Goal: Task Accomplishment & Management: Manage account settings

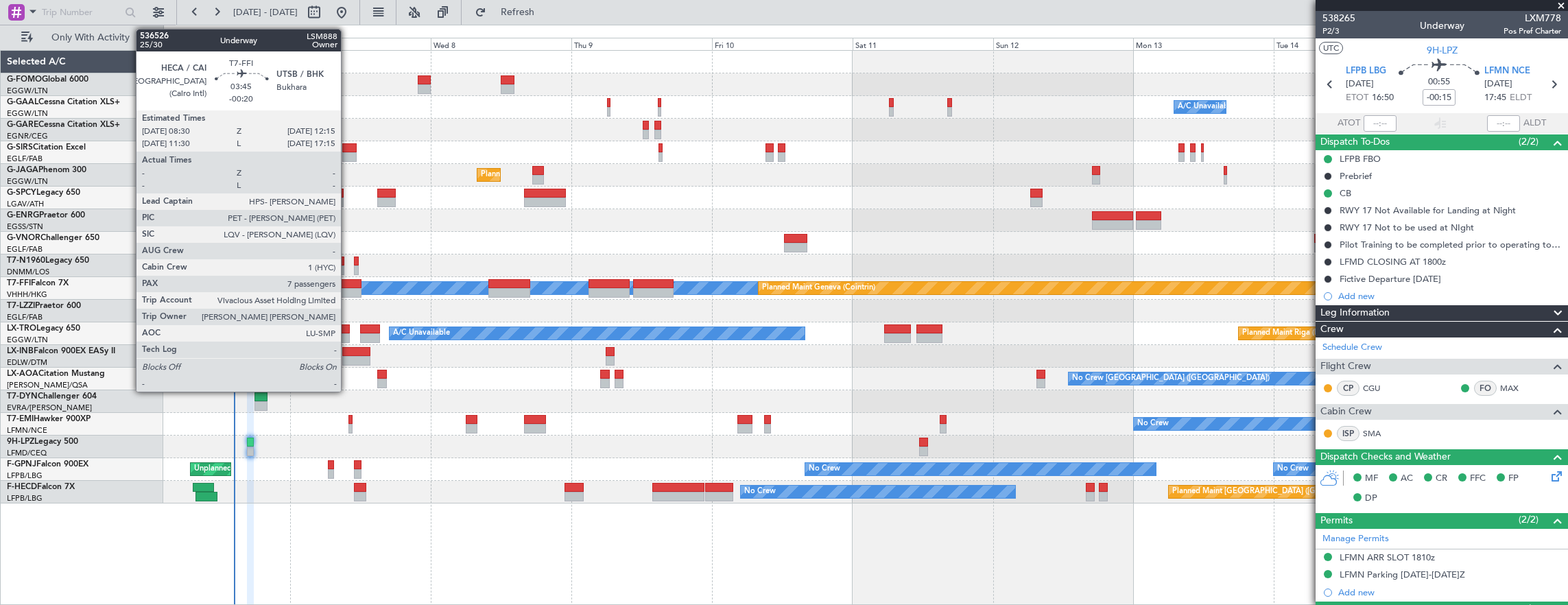
click at [348, 293] on div at bounding box center [350, 293] width 22 height 10
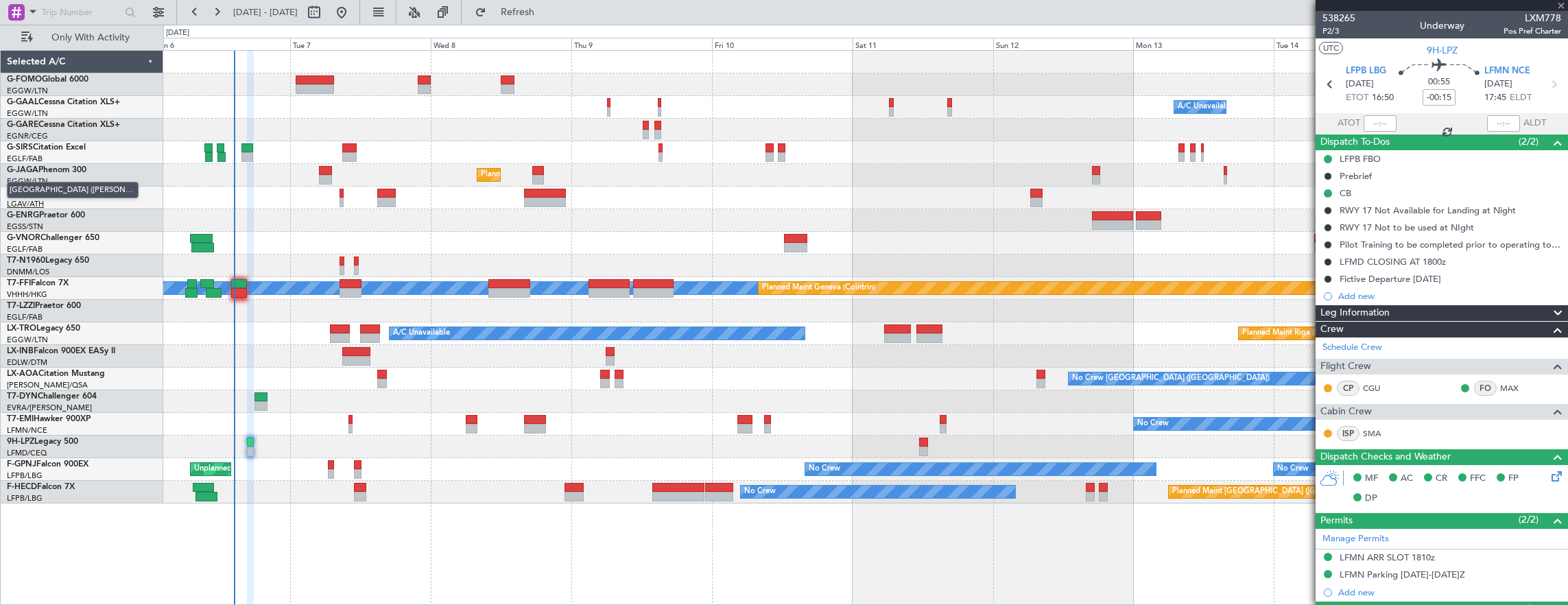
type input "-00:20"
type input "7"
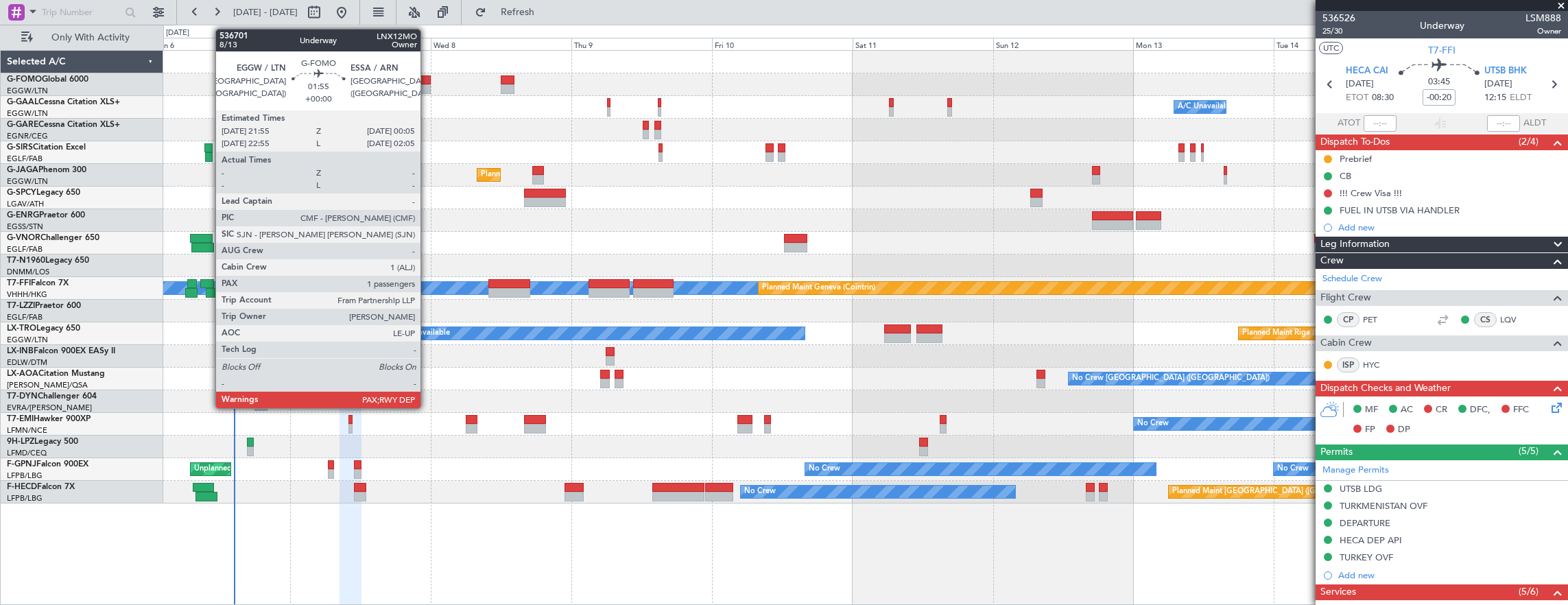
click at [428, 81] on div at bounding box center [424, 80] width 13 height 10
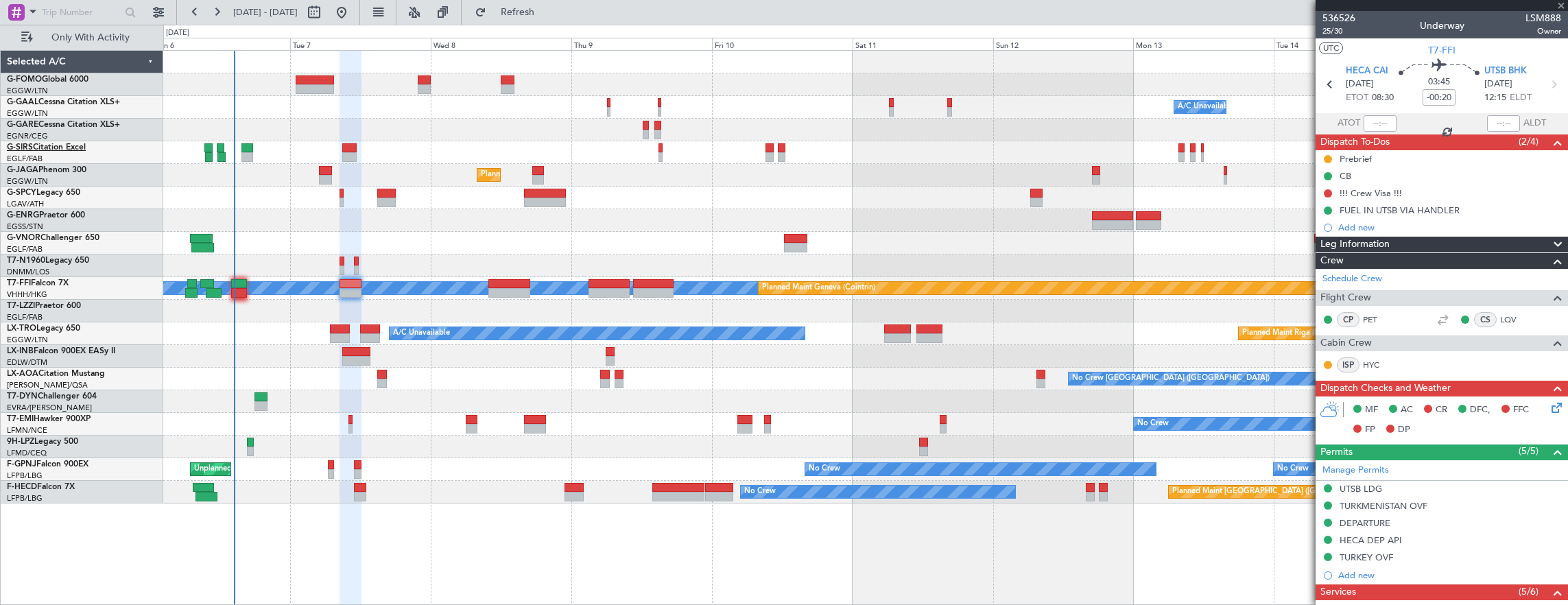
type input "2"
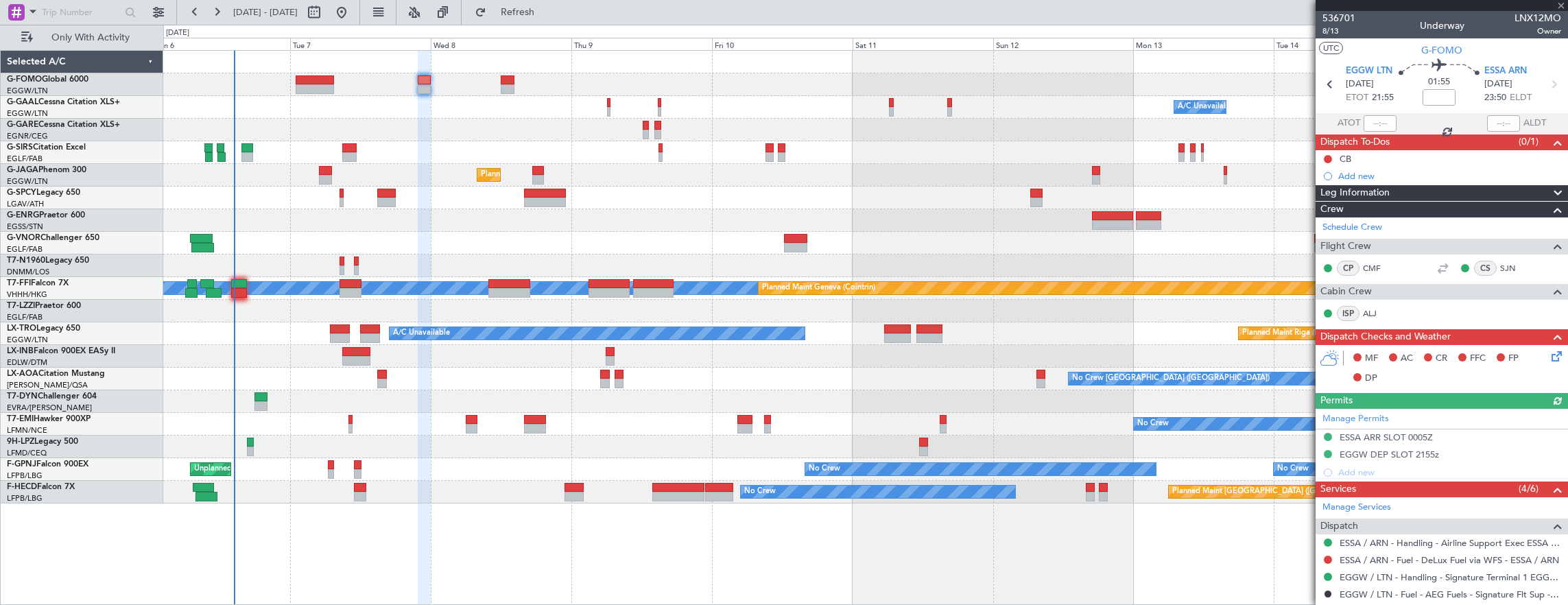
click at [1551, 357] on icon at bounding box center [1555, 354] width 11 height 11
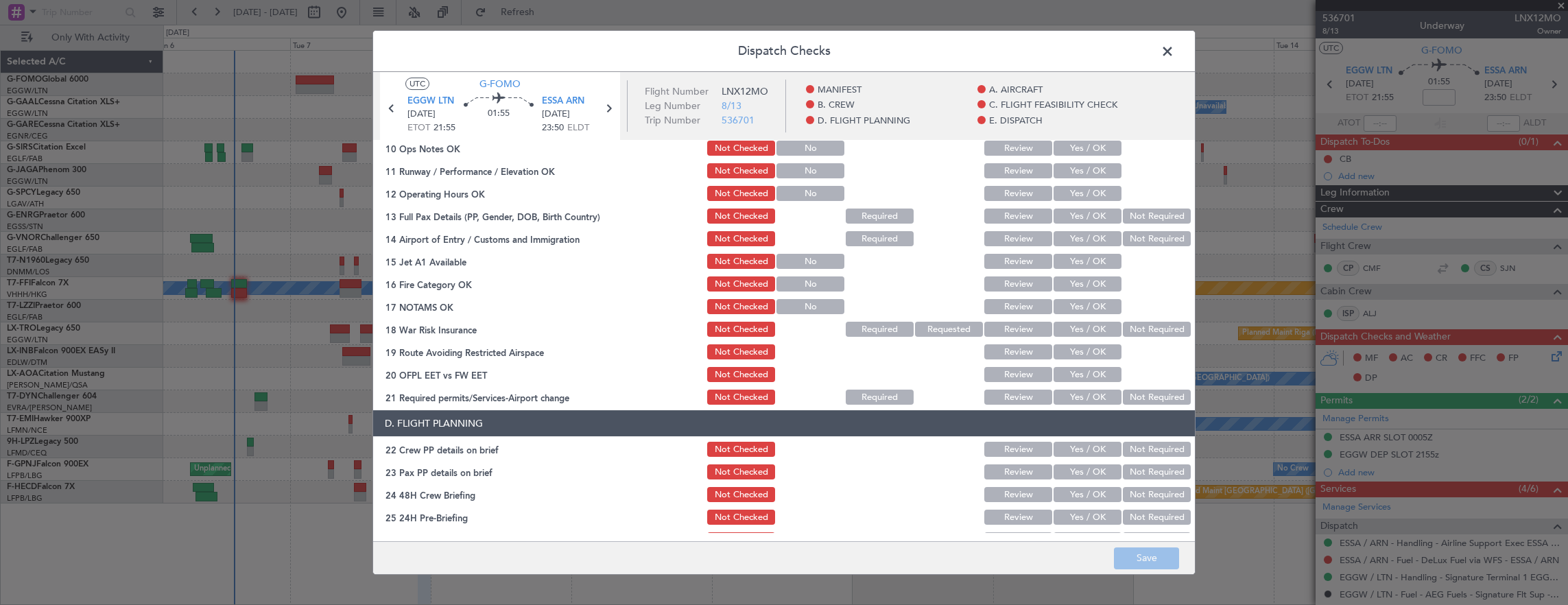
scroll to position [480, 0]
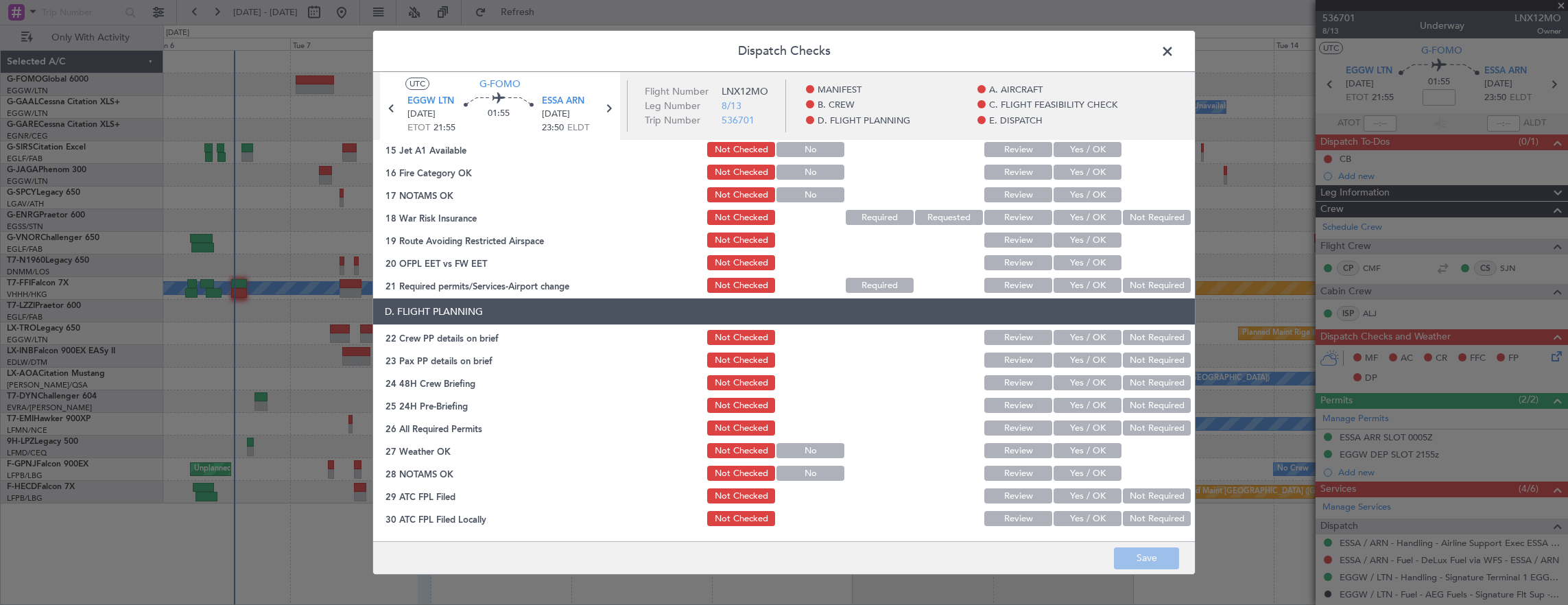
click at [1174, 50] on span at bounding box center [1174, 55] width 0 height 28
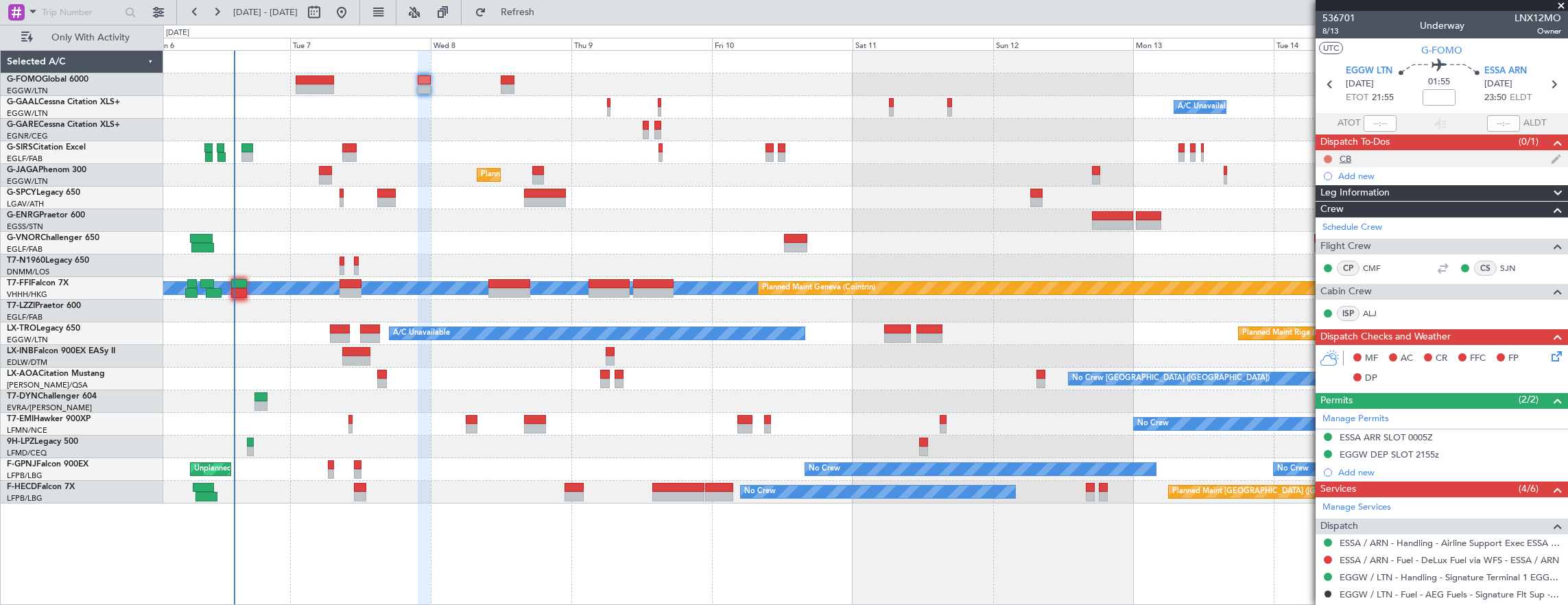
click at [1328, 158] on button at bounding box center [1328, 159] width 8 height 8
click at [1324, 218] on span "Completed" at bounding box center [1334, 218] width 45 height 13
click at [1330, 33] on span "8/13" at bounding box center [1339, 31] width 33 height 12
click at [1441, 101] on input at bounding box center [1439, 97] width 33 height 16
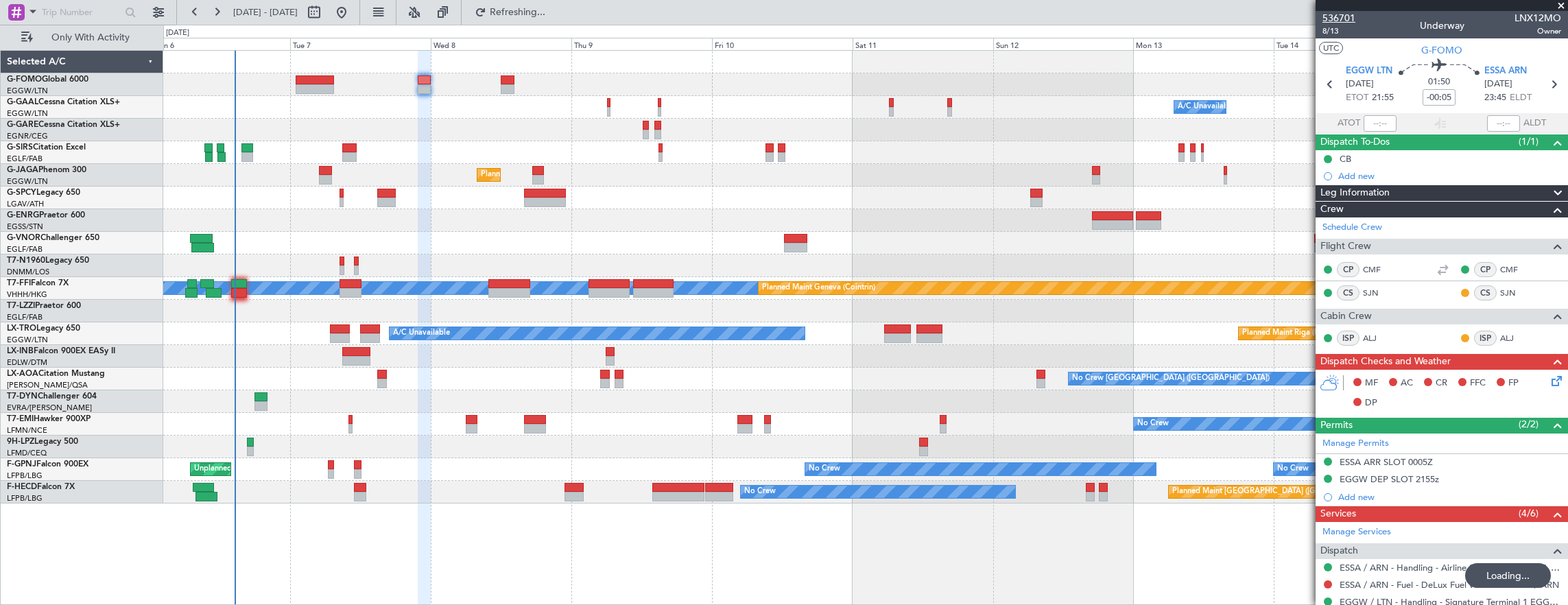
click at [1324, 24] on span "536701" at bounding box center [1339, 18] width 33 height 14
click at [1342, 30] on span "8/13" at bounding box center [1339, 31] width 33 height 12
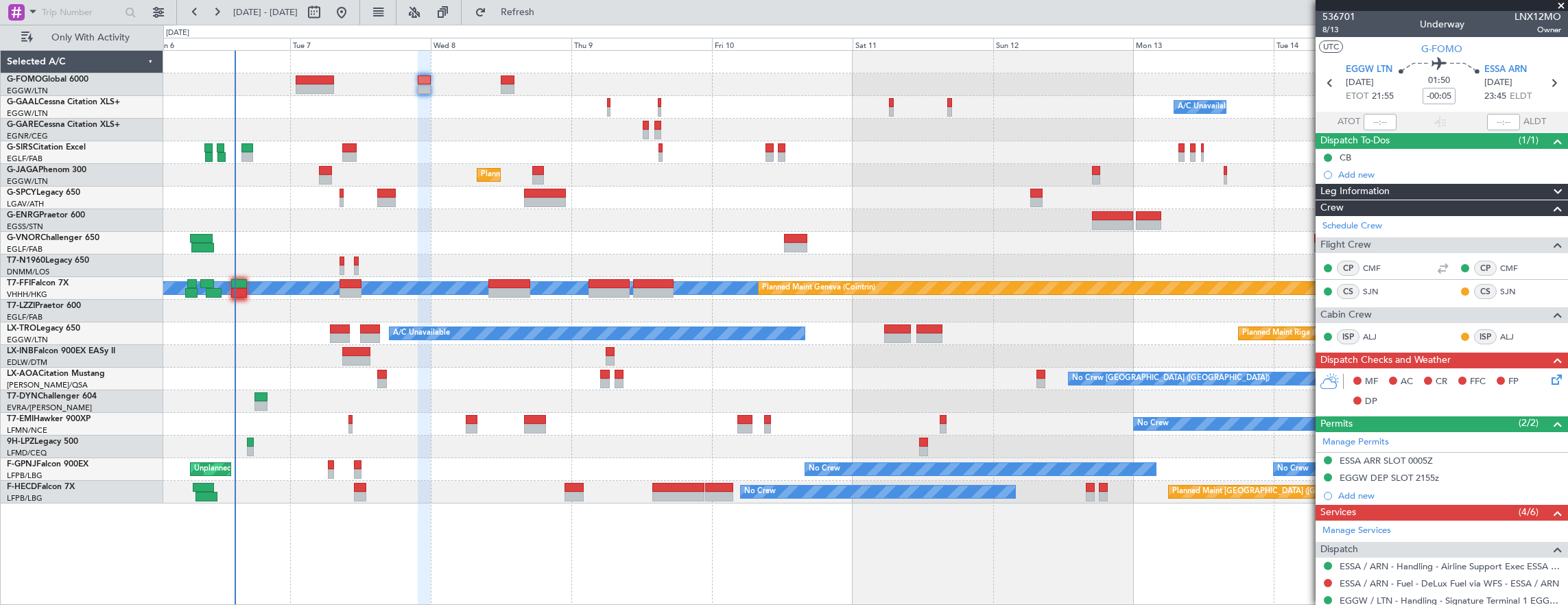
scroll to position [0, 0]
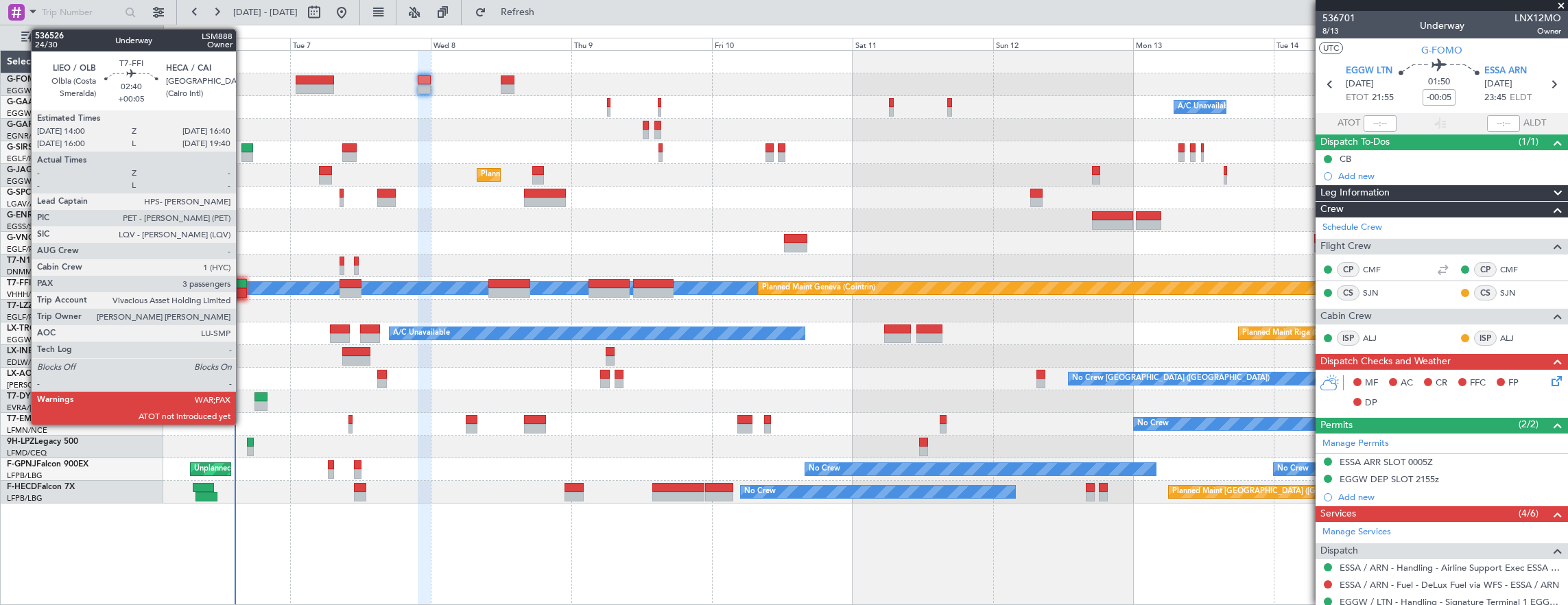
click at [243, 287] on div at bounding box center [239, 284] width 16 height 10
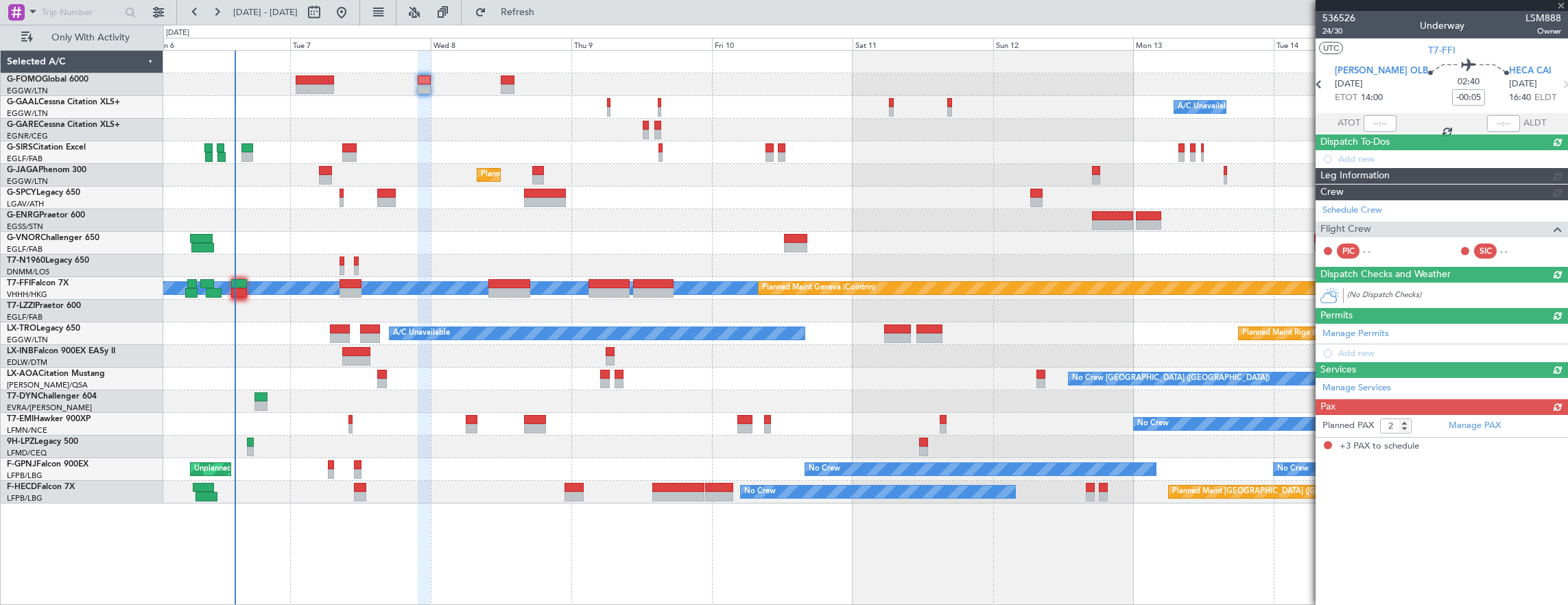
type input "+00:05"
type input "3"
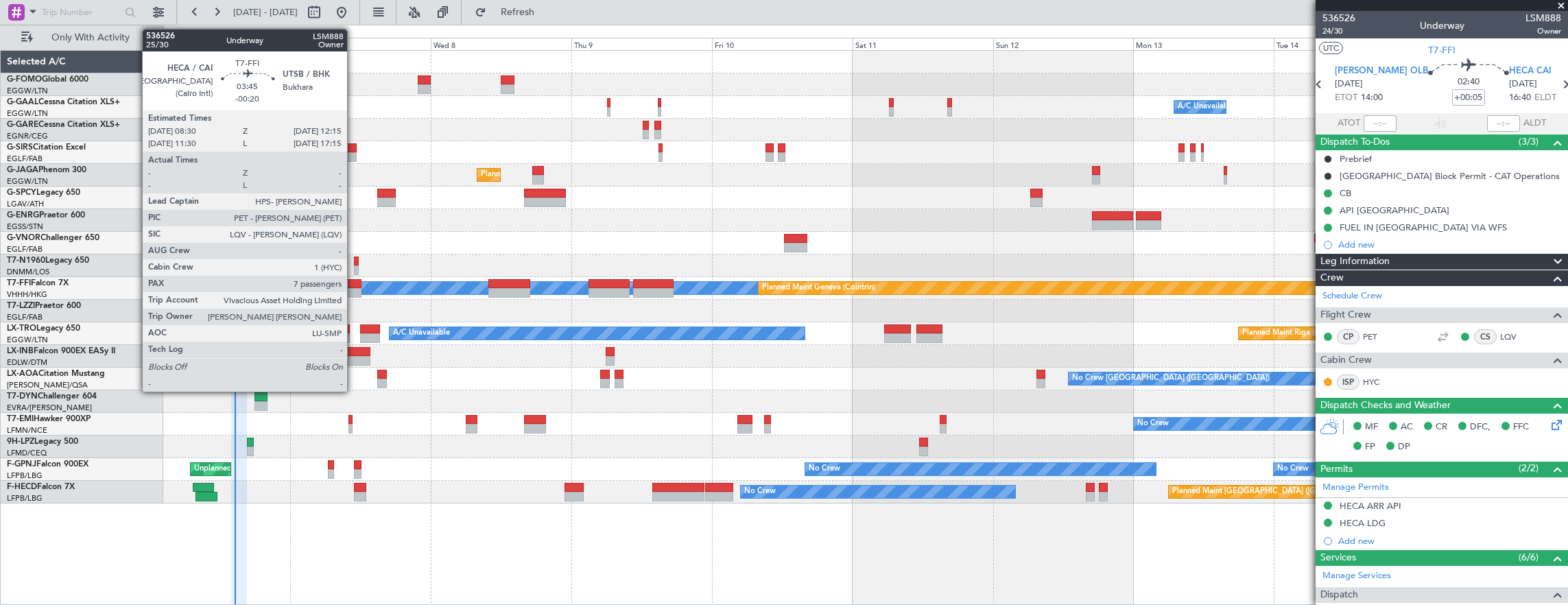
click at [354, 289] on div at bounding box center [350, 293] width 22 height 10
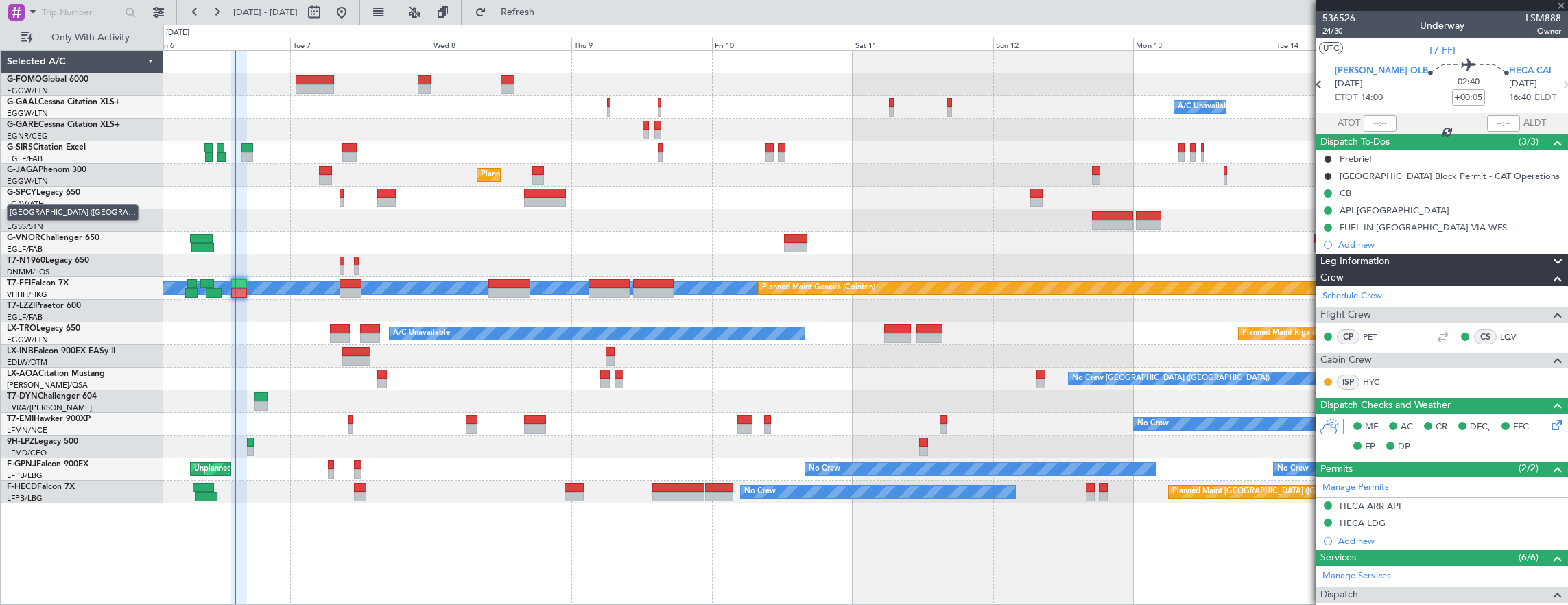
type input "-00:20"
type input "7"
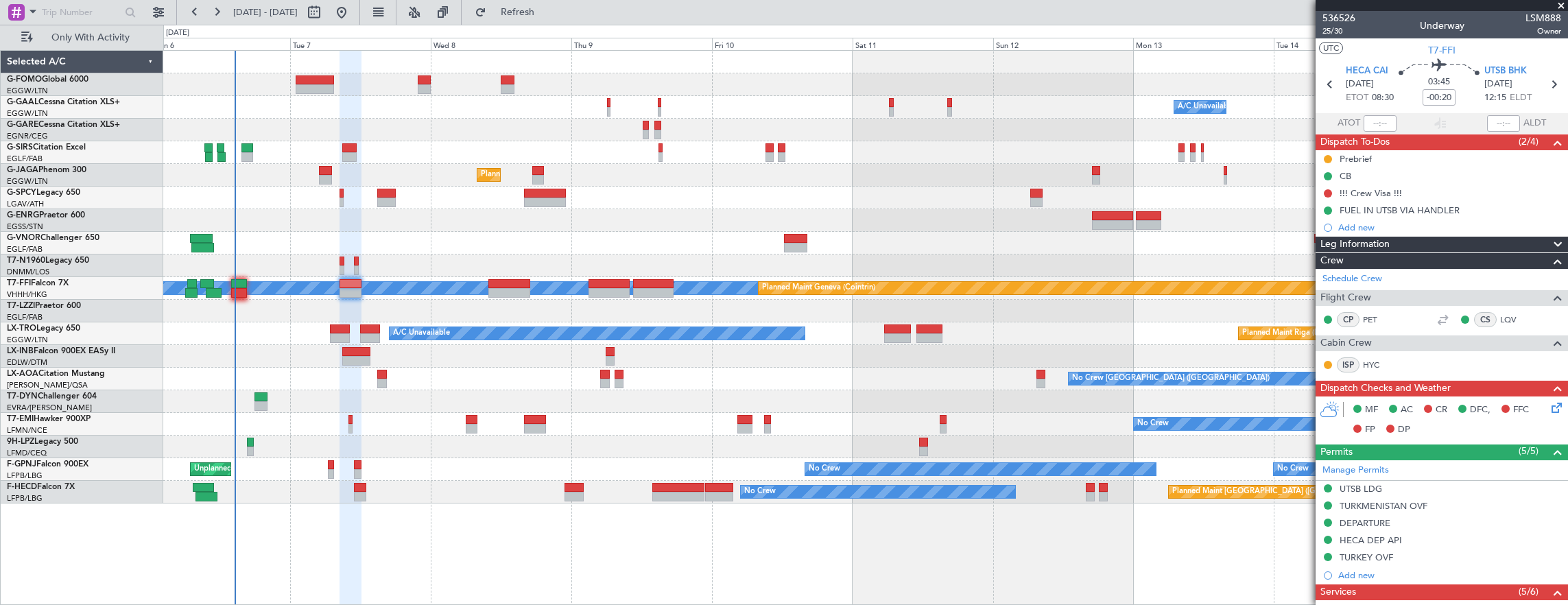
click at [341, 260] on div at bounding box center [342, 262] width 5 height 10
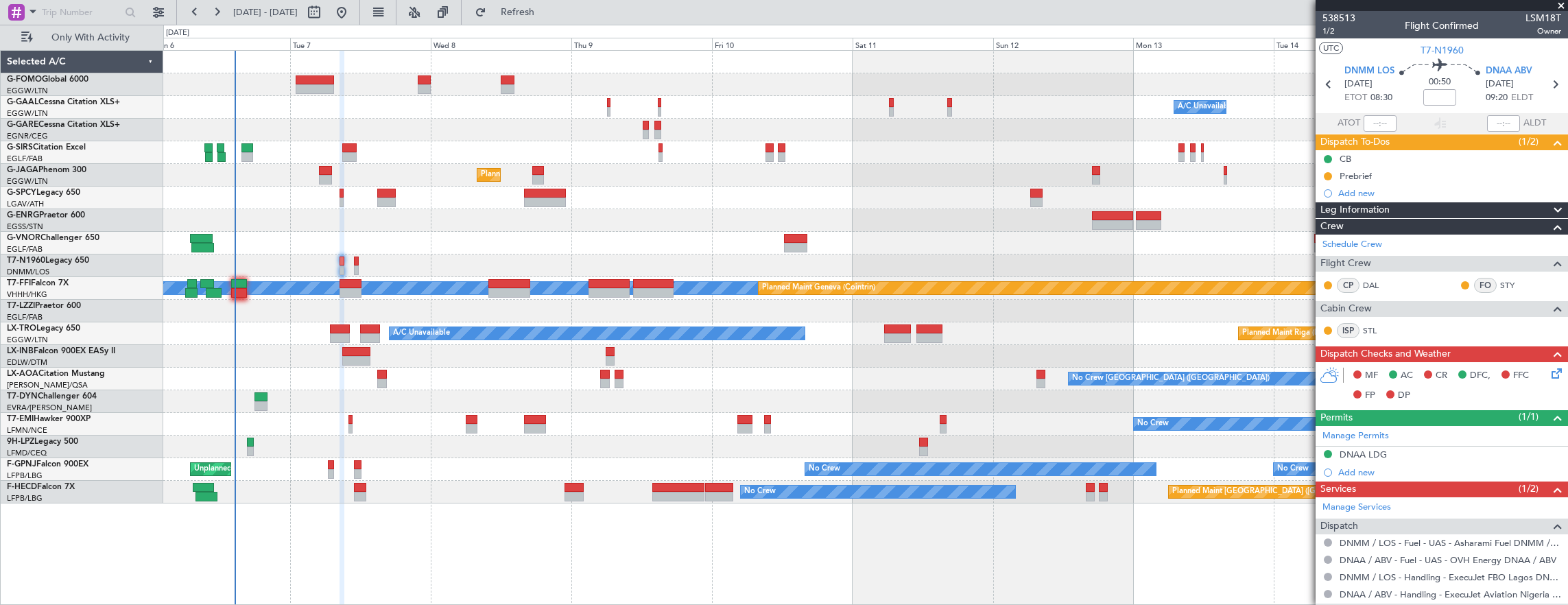
click at [359, 266] on div at bounding box center [866, 265] width 1405 height 22
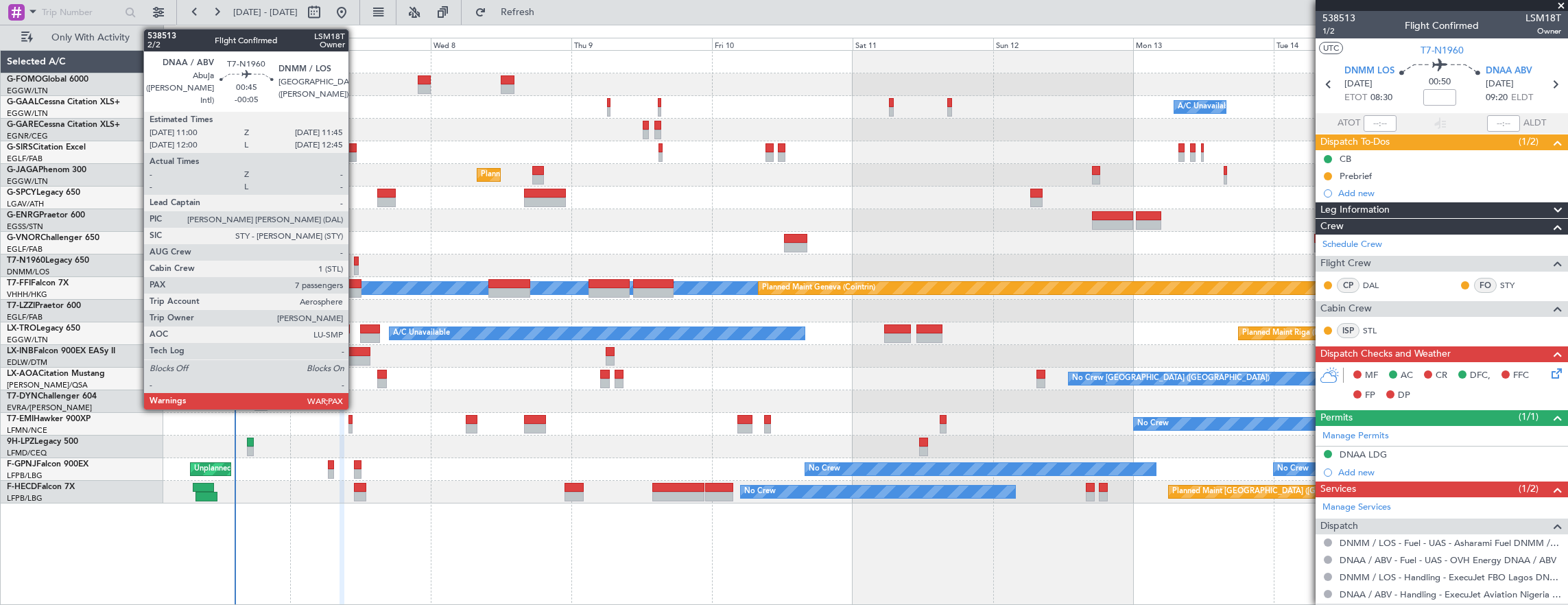
click at [355, 262] on div at bounding box center [356, 262] width 4 height 10
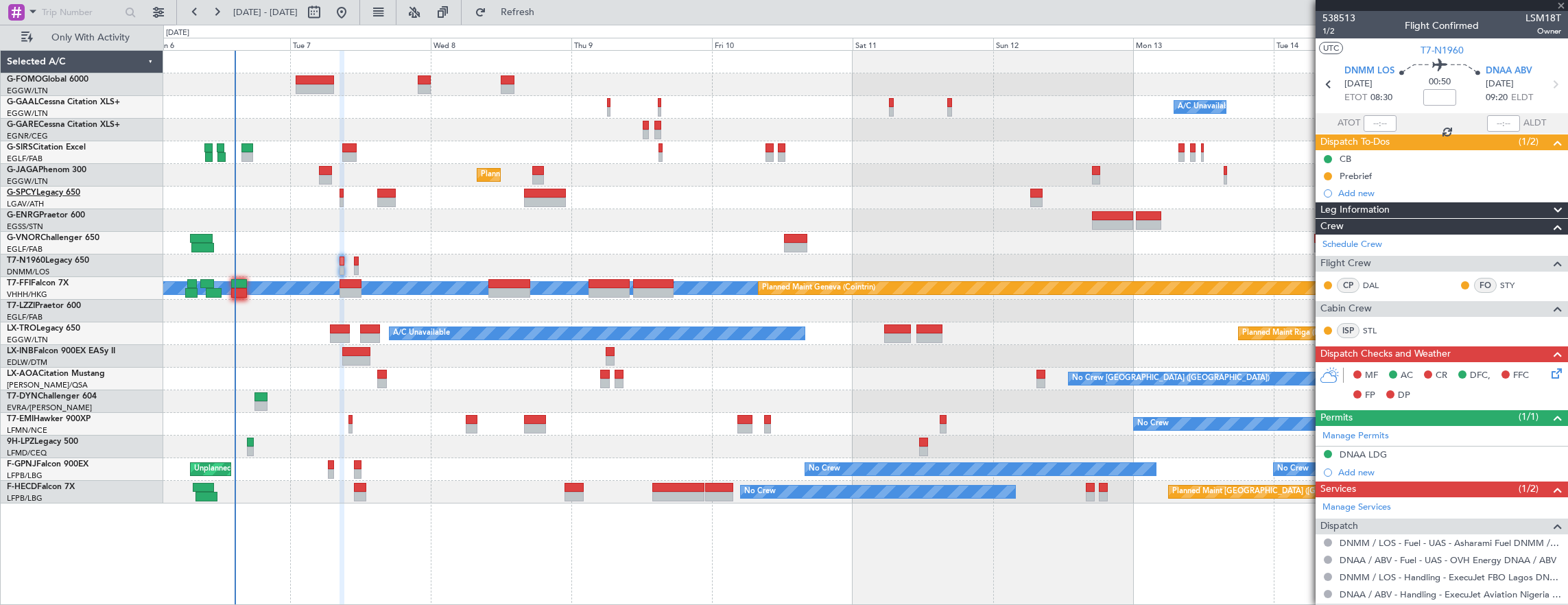
type input "-00:05"
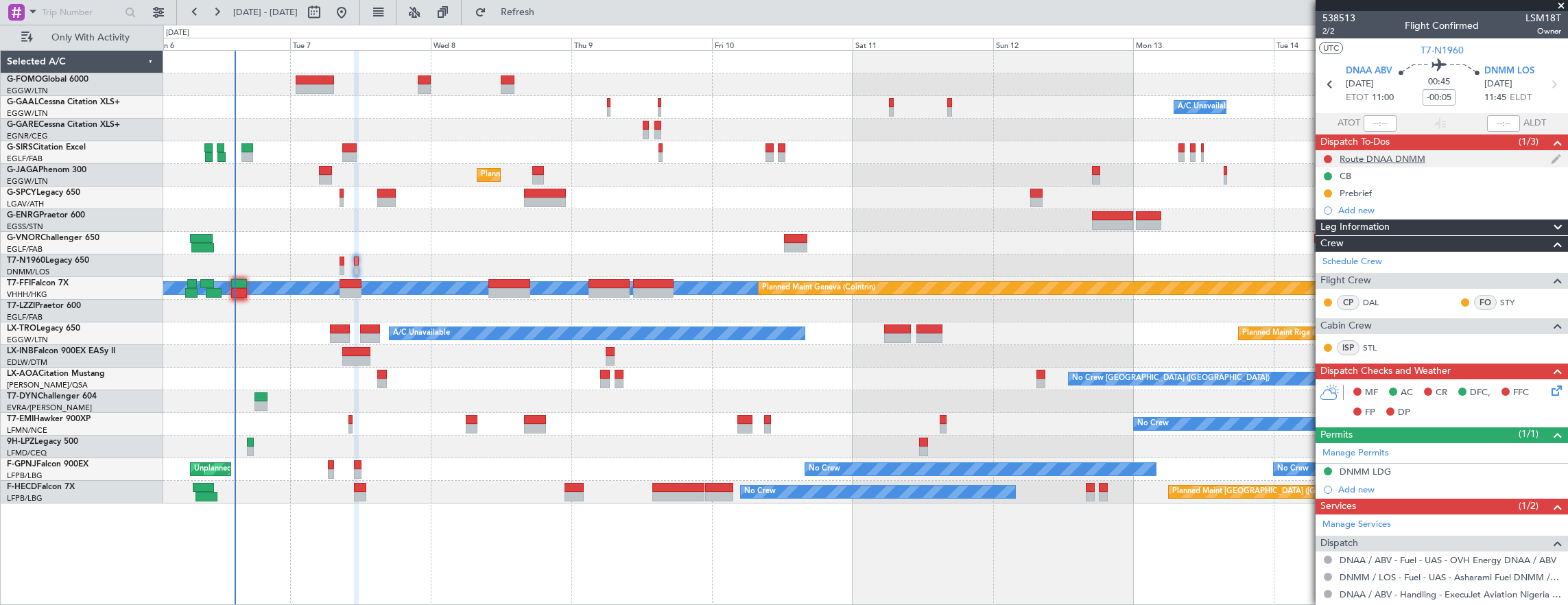
click at [1472, 162] on div "Route DNAA DNMM" at bounding box center [1441, 158] width 252 height 17
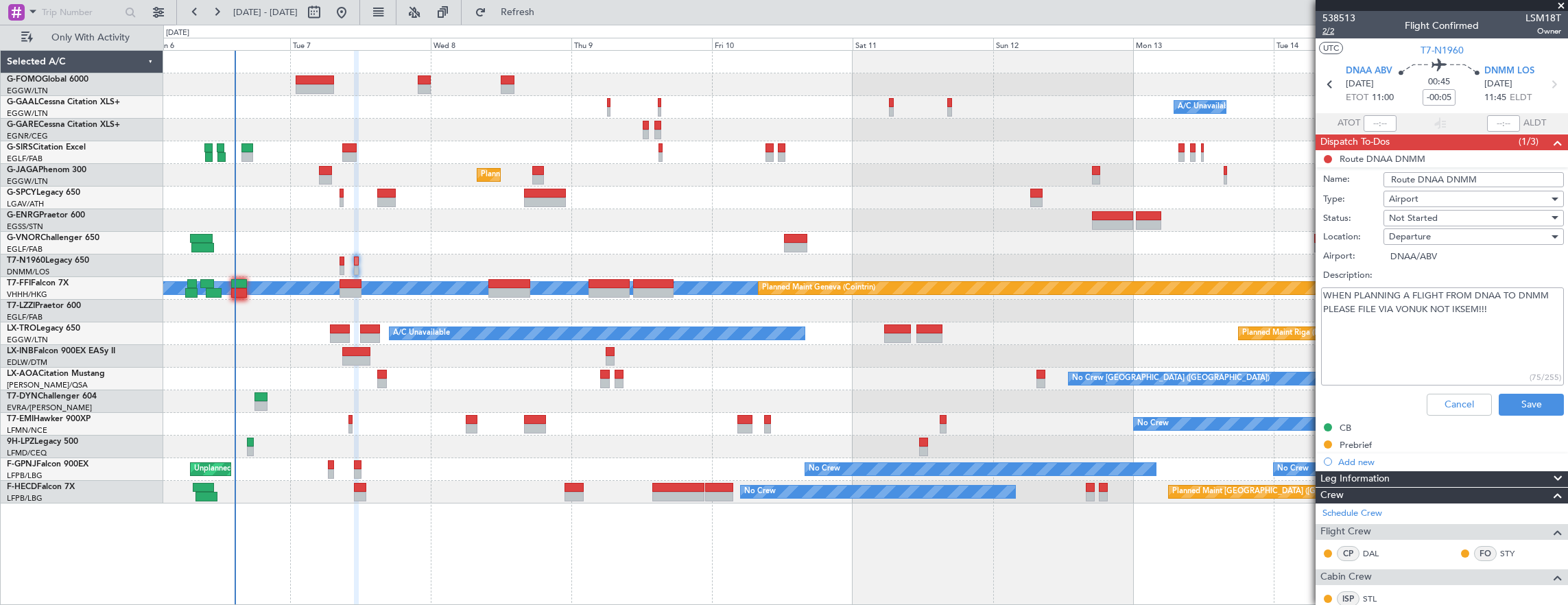
click at [1330, 31] on span "2/2" at bounding box center [1339, 31] width 33 height 12
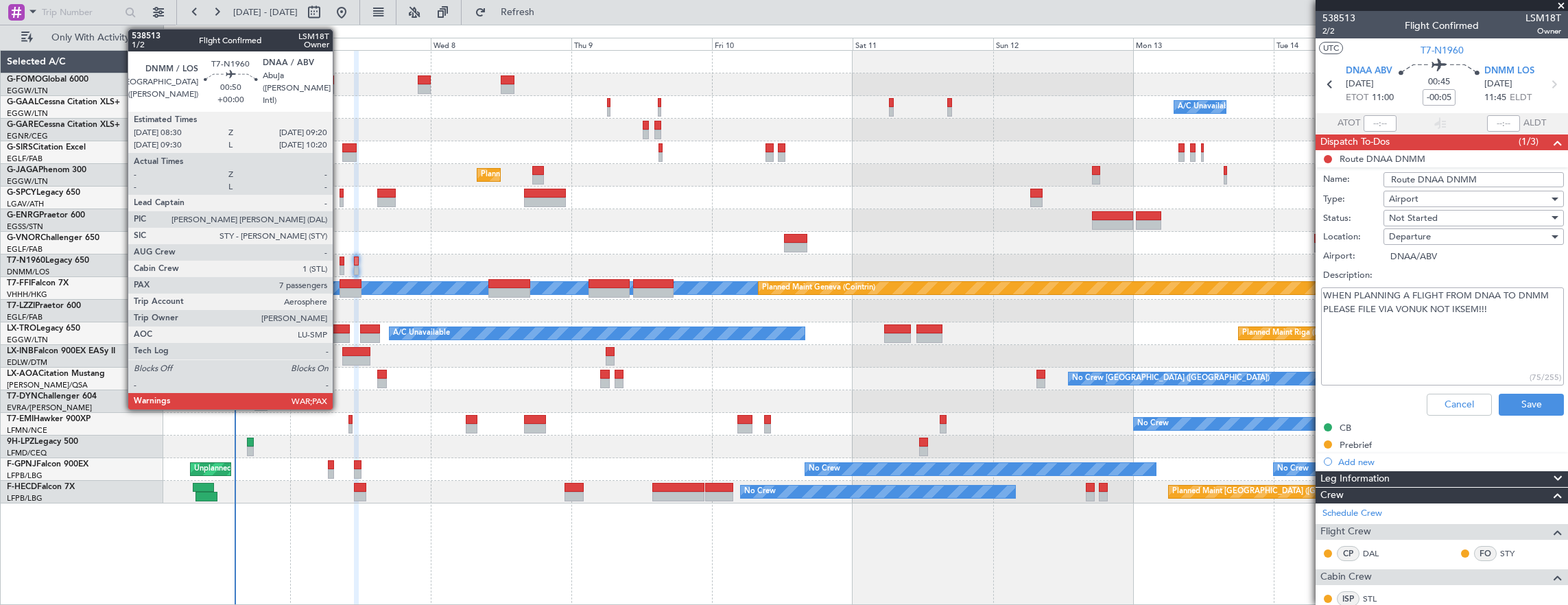
click at [340, 267] on div at bounding box center [342, 270] width 5 height 10
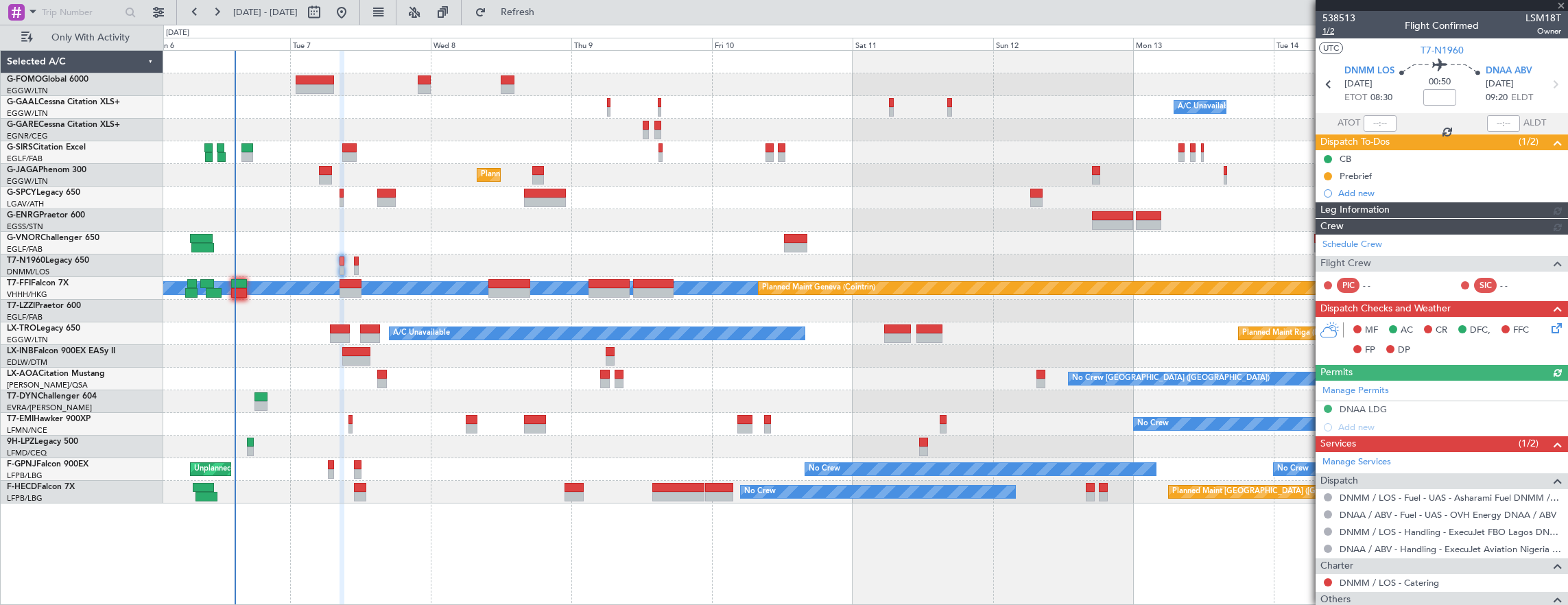
click at [1332, 31] on span "1/2" at bounding box center [1339, 31] width 33 height 12
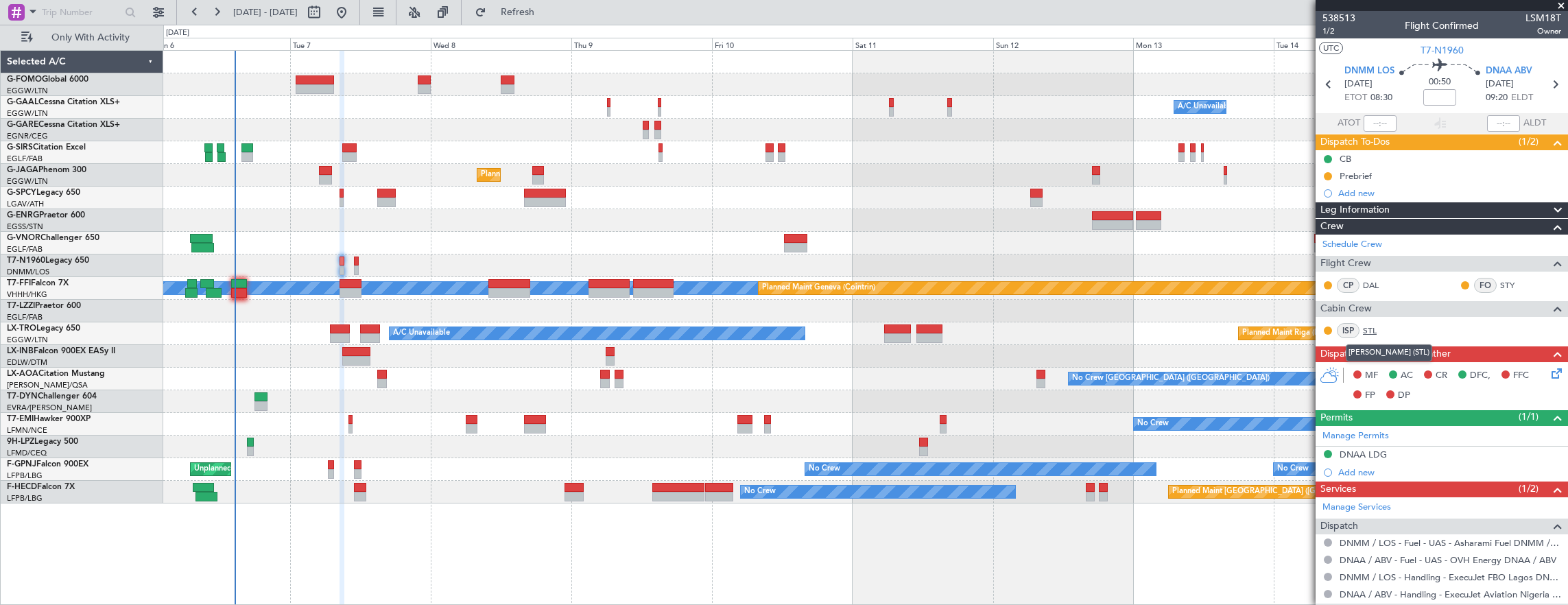
click at [1369, 326] on link "STL" at bounding box center [1378, 331] width 31 height 13
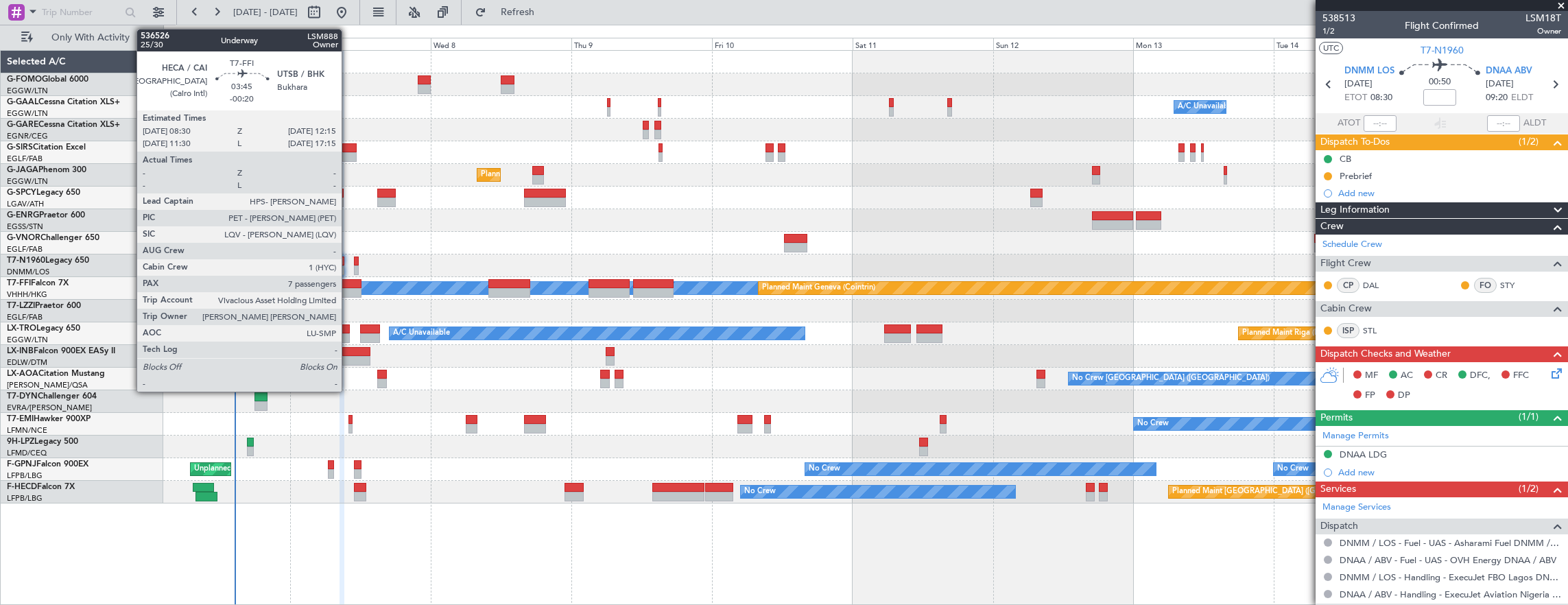
click at [349, 286] on div at bounding box center [350, 284] width 22 height 10
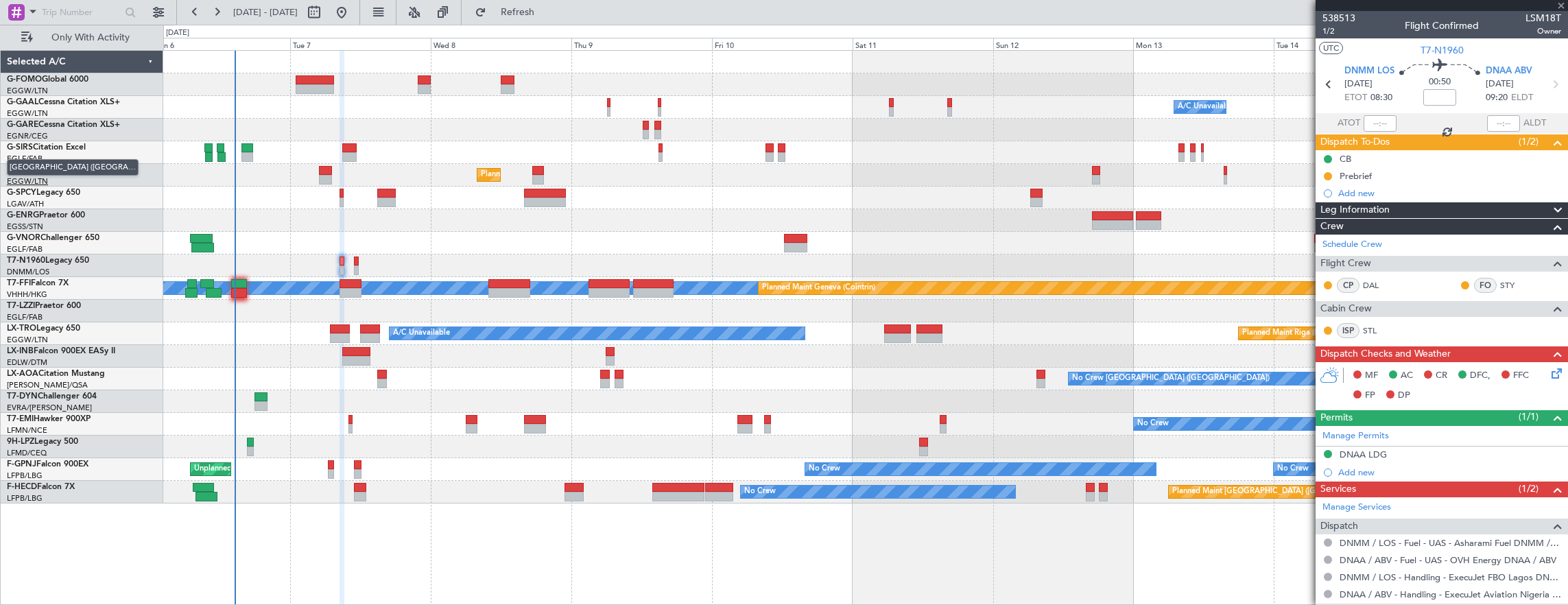
type input "-00:20"
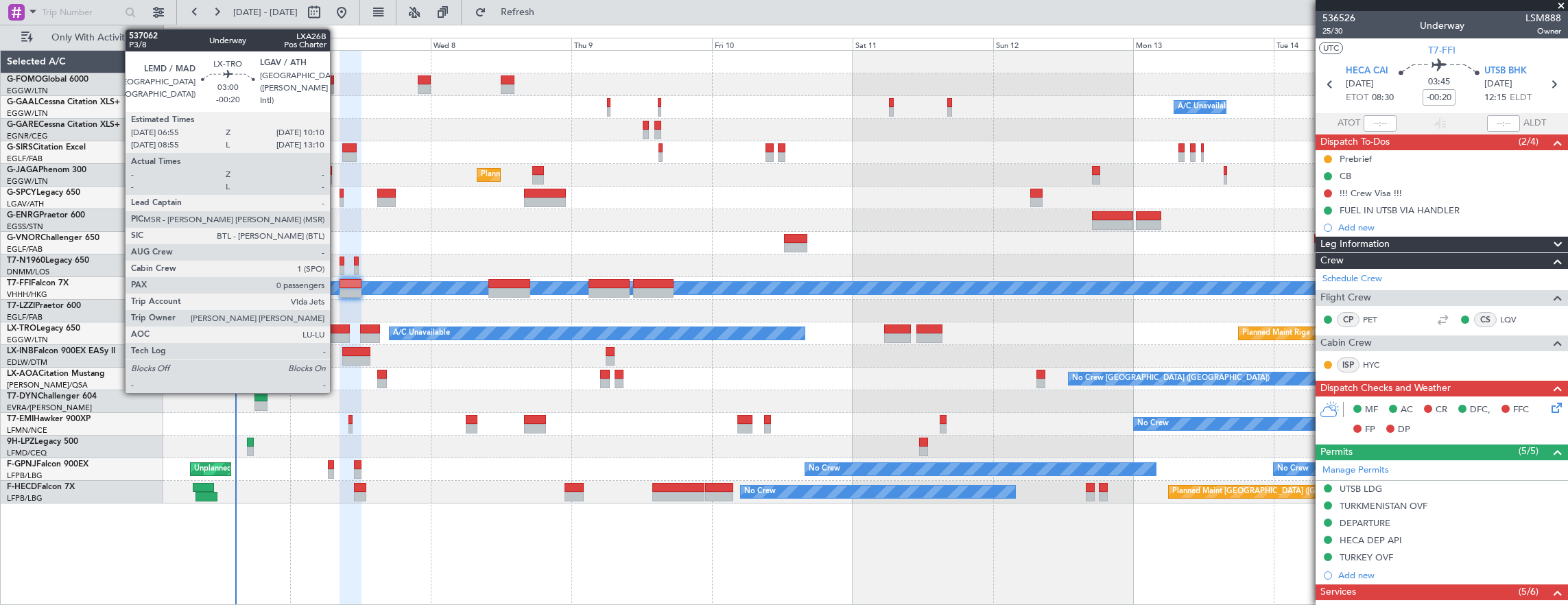
click at [337, 331] on div at bounding box center [339, 329] width 19 height 10
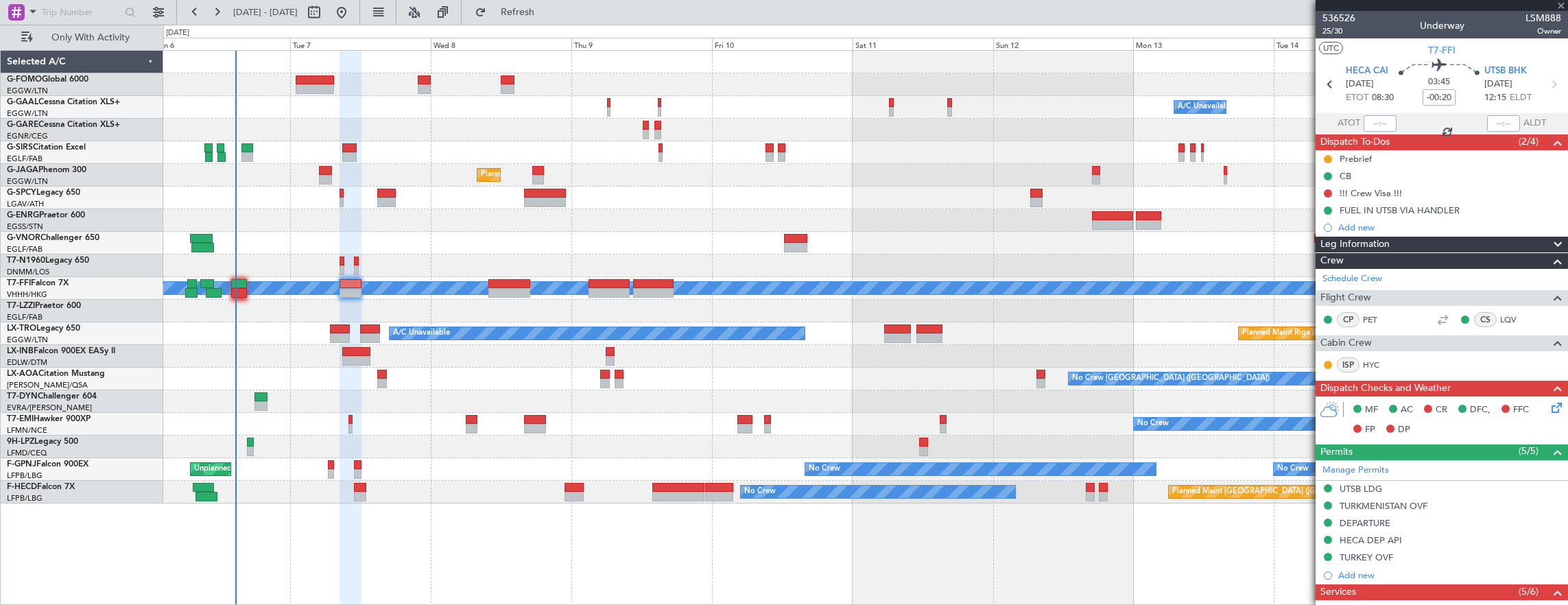
type input "0"
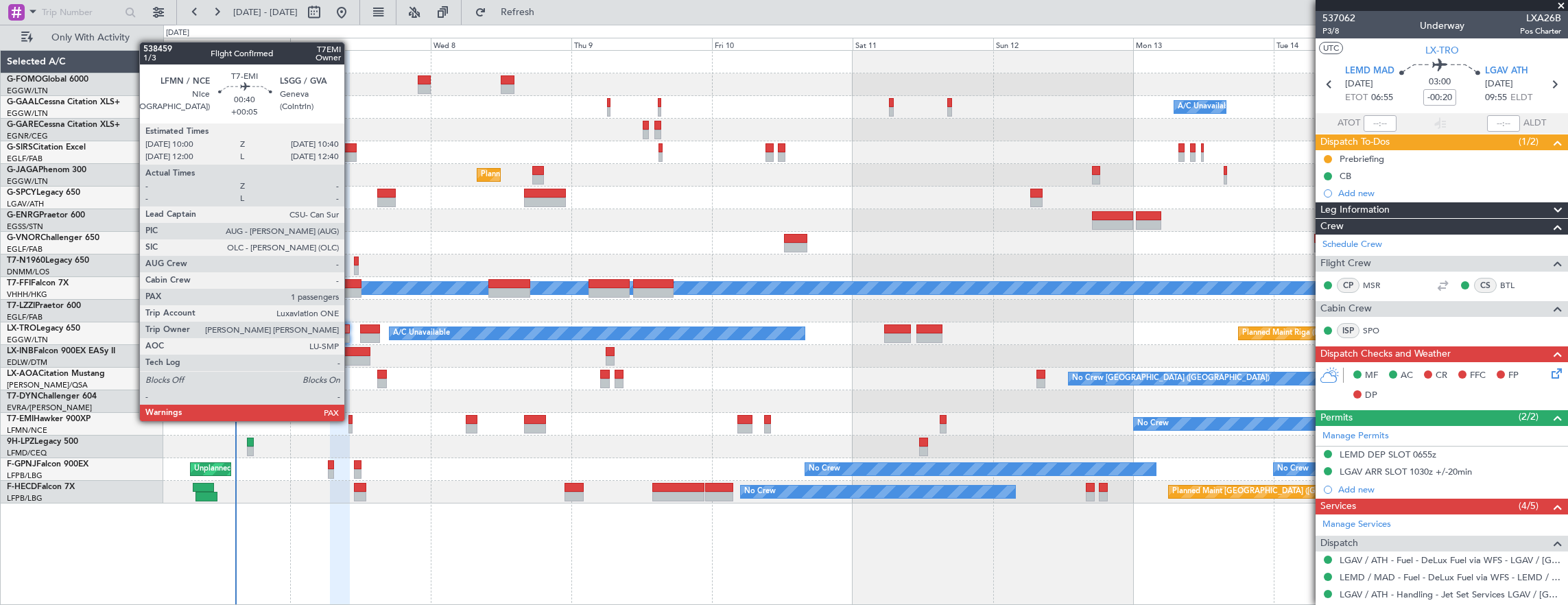
click at [349, 420] on div at bounding box center [350, 420] width 4 height 10
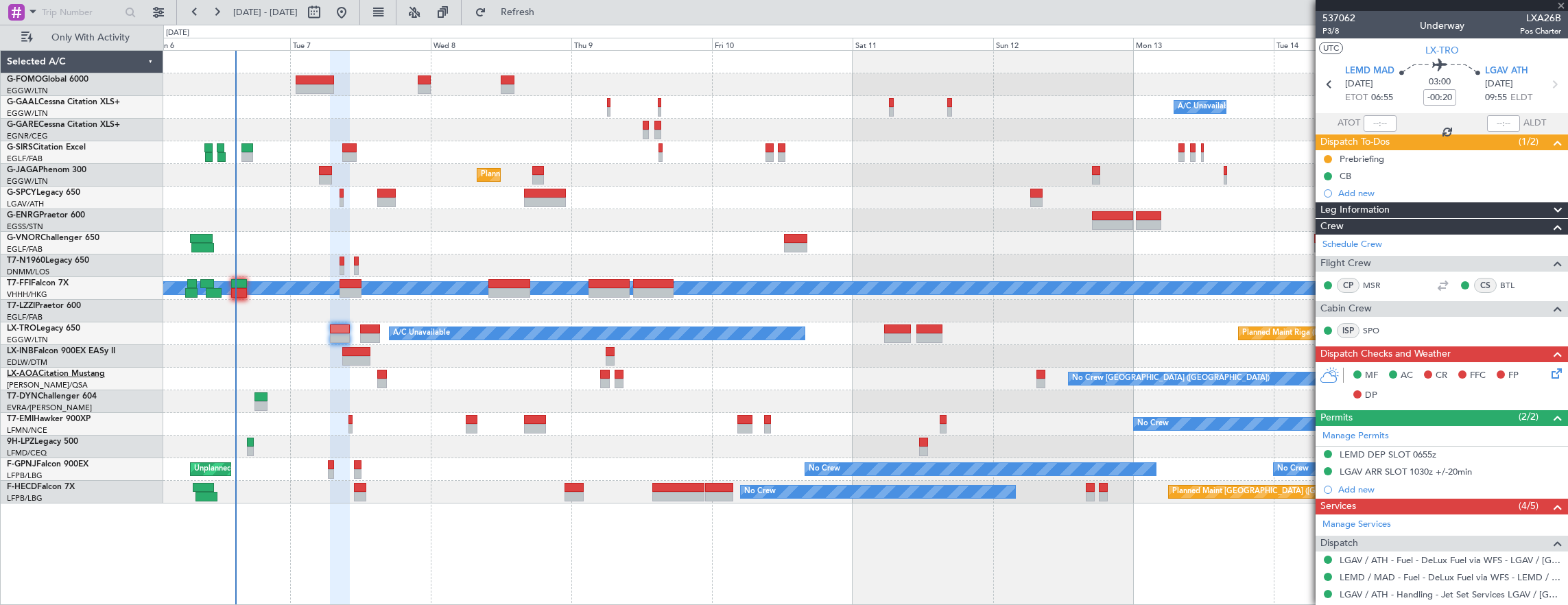
type input "+00:05"
type input "1"
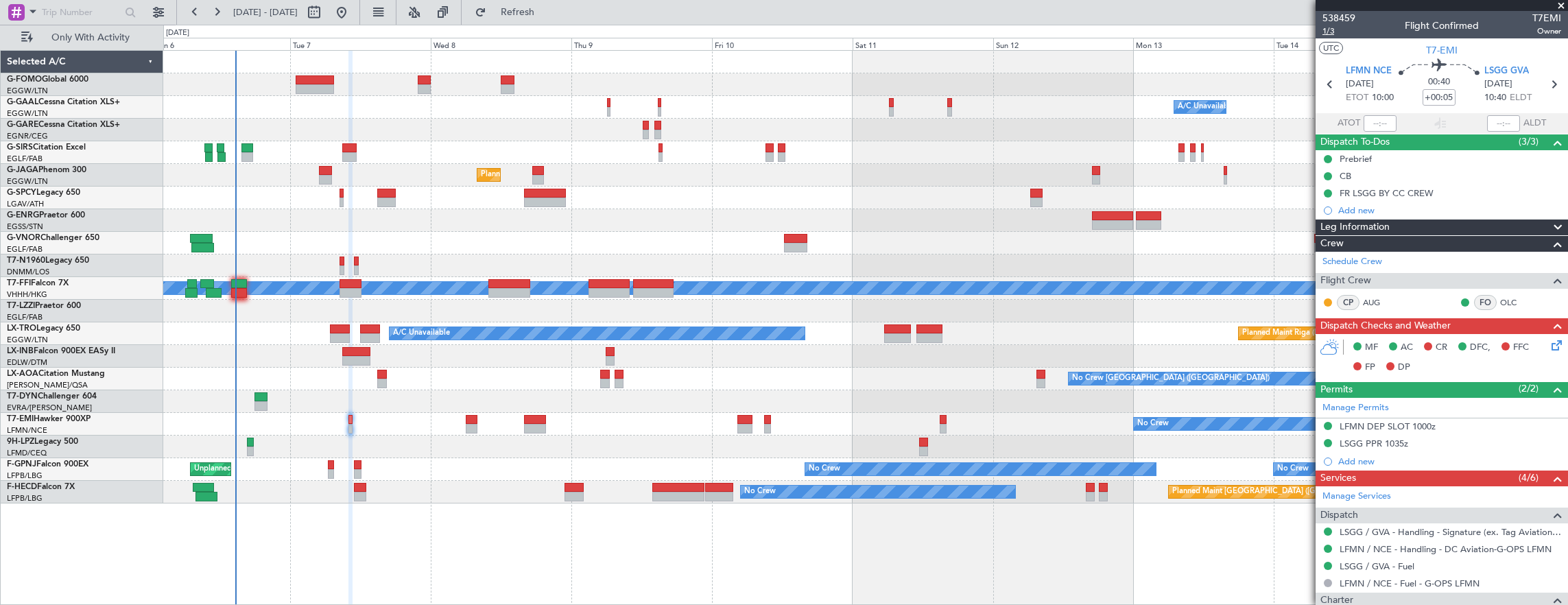
click at [1328, 31] on span "1/3" at bounding box center [1339, 31] width 33 height 12
click at [1404, 160] on div "Prebrief" at bounding box center [1441, 158] width 252 height 17
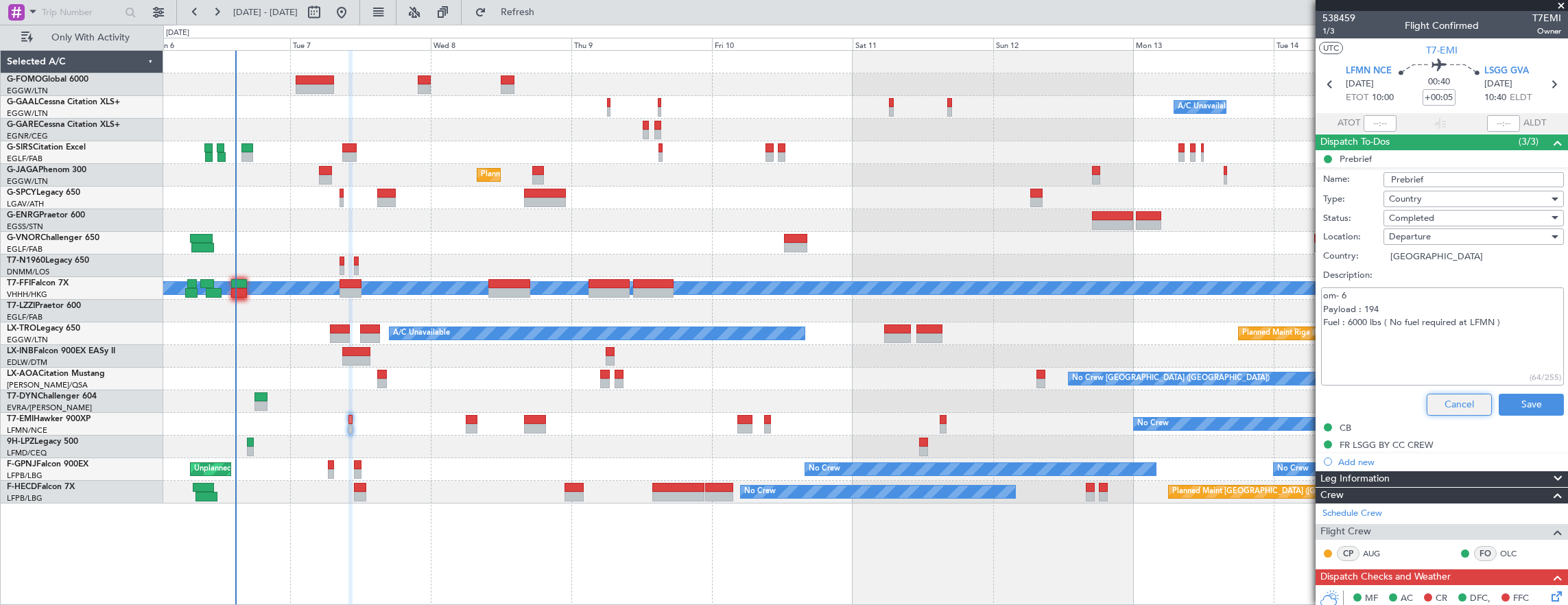
click at [1452, 399] on button "Cancel" at bounding box center [1459, 405] width 66 height 22
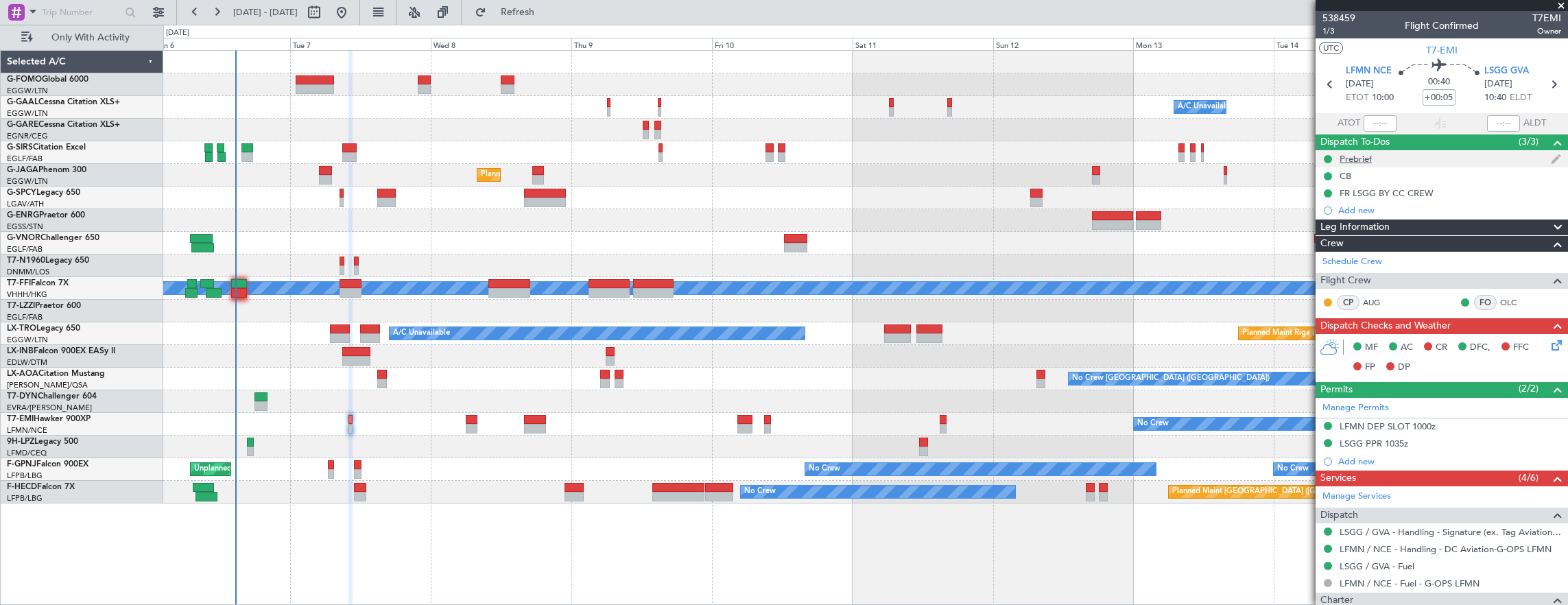
click at [1440, 154] on div "Prebrief" at bounding box center [1441, 158] width 252 height 17
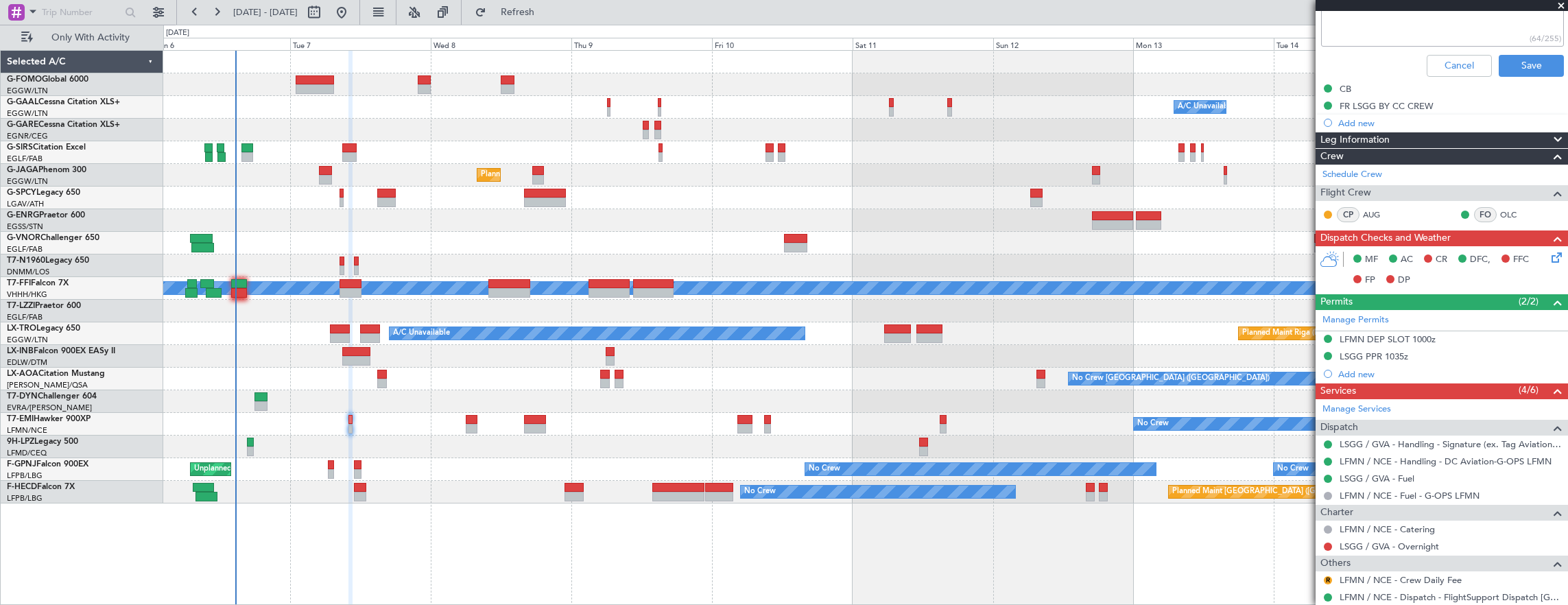
scroll to position [233, 0]
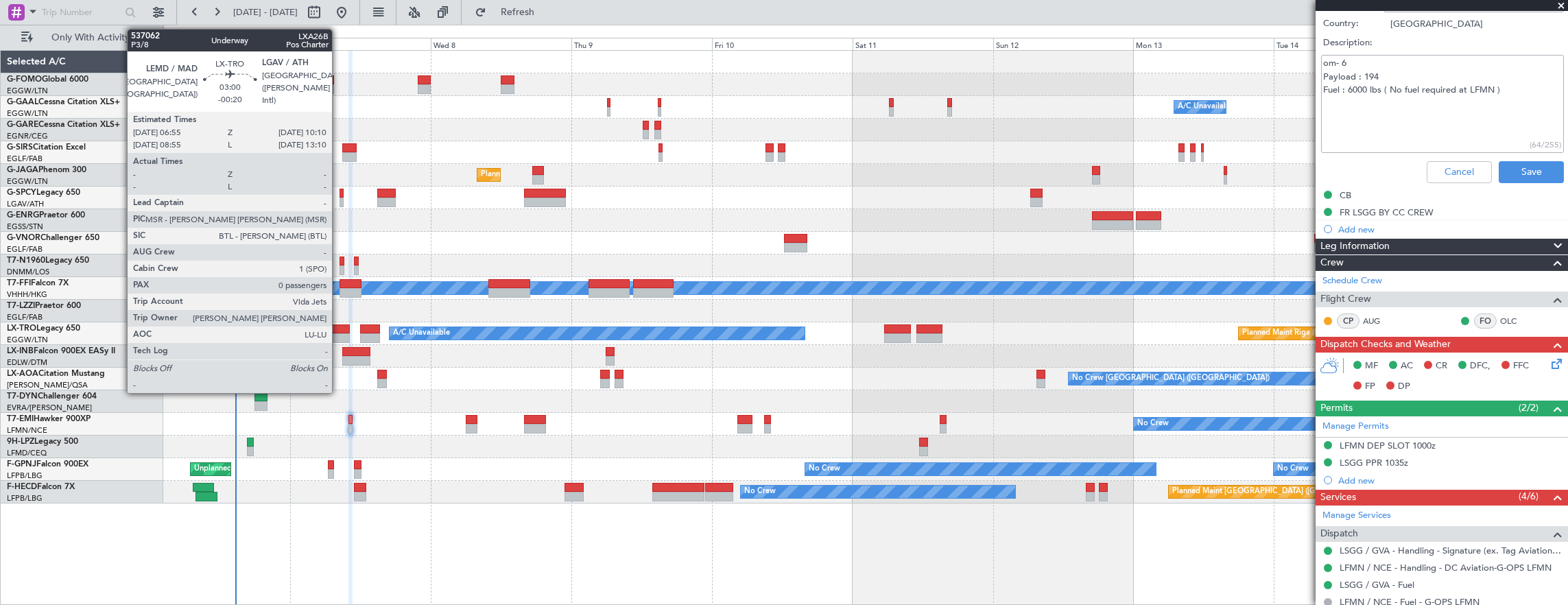
click at [339, 333] on div at bounding box center [339, 329] width 19 height 10
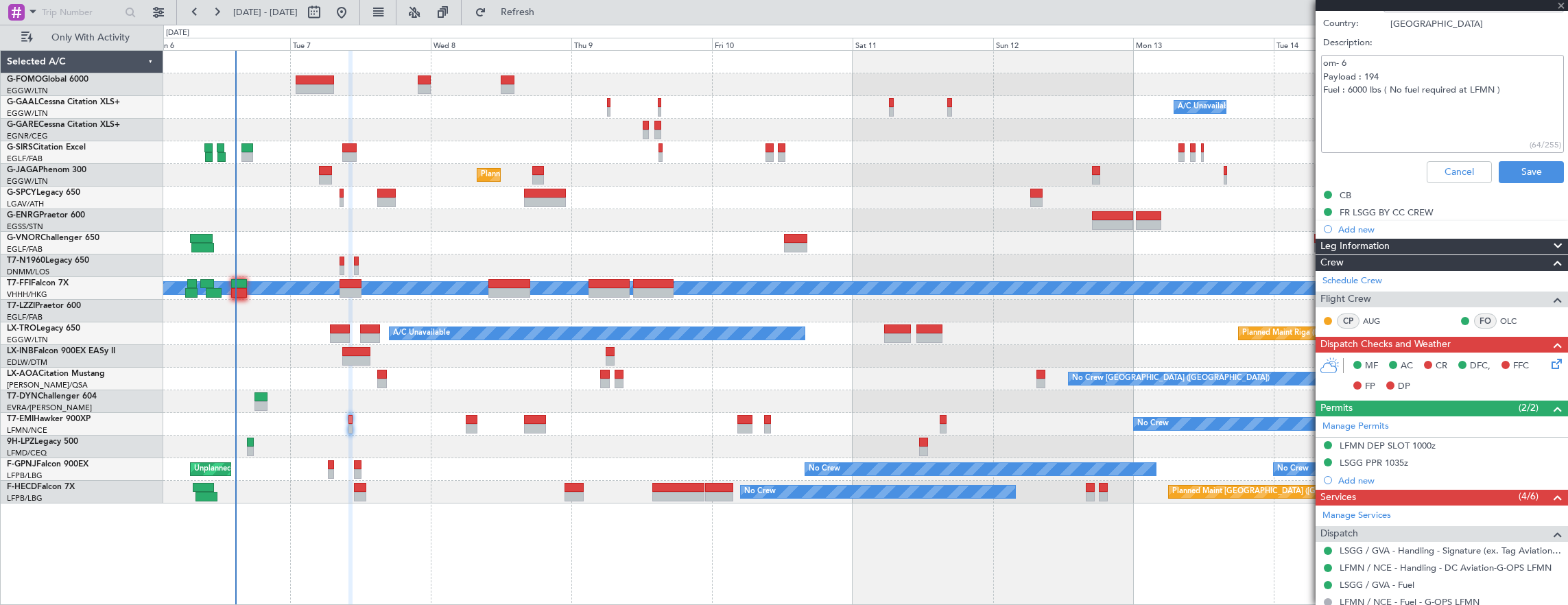
type input "-00:20"
type input "0"
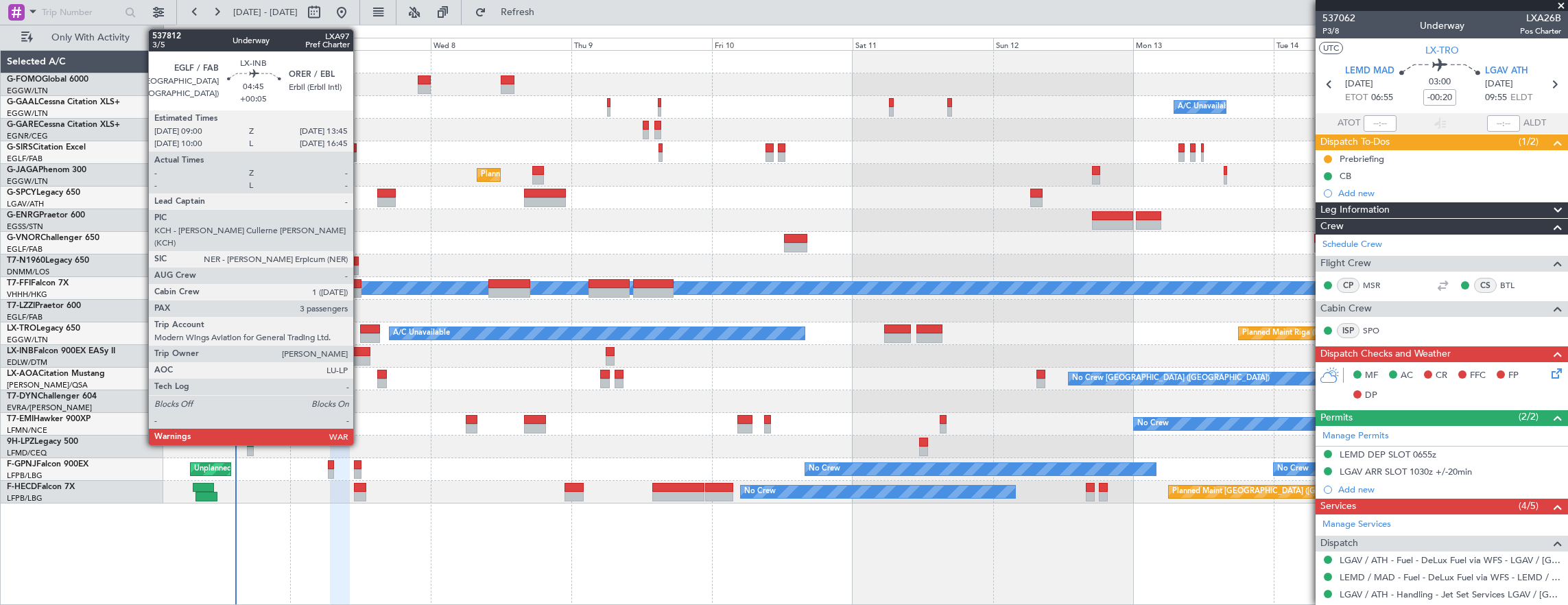
click at [360, 354] on div at bounding box center [356, 351] width 28 height 10
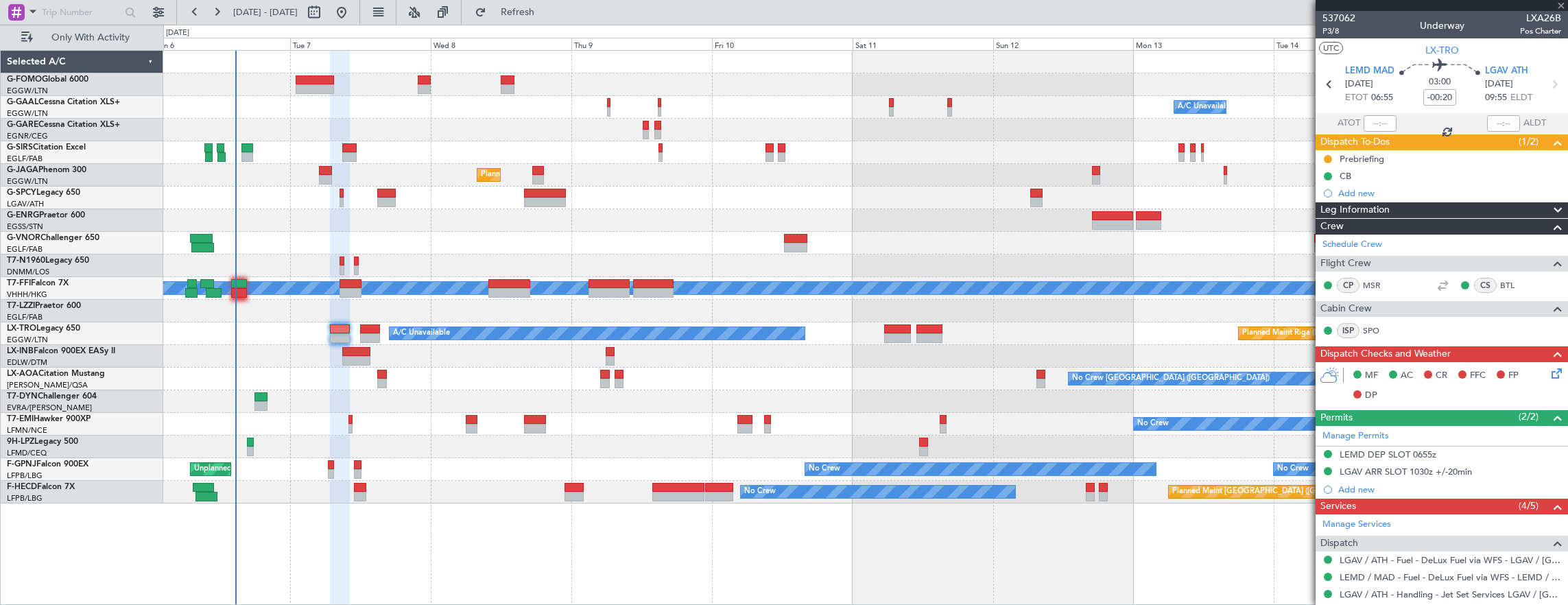
type input "+00:05"
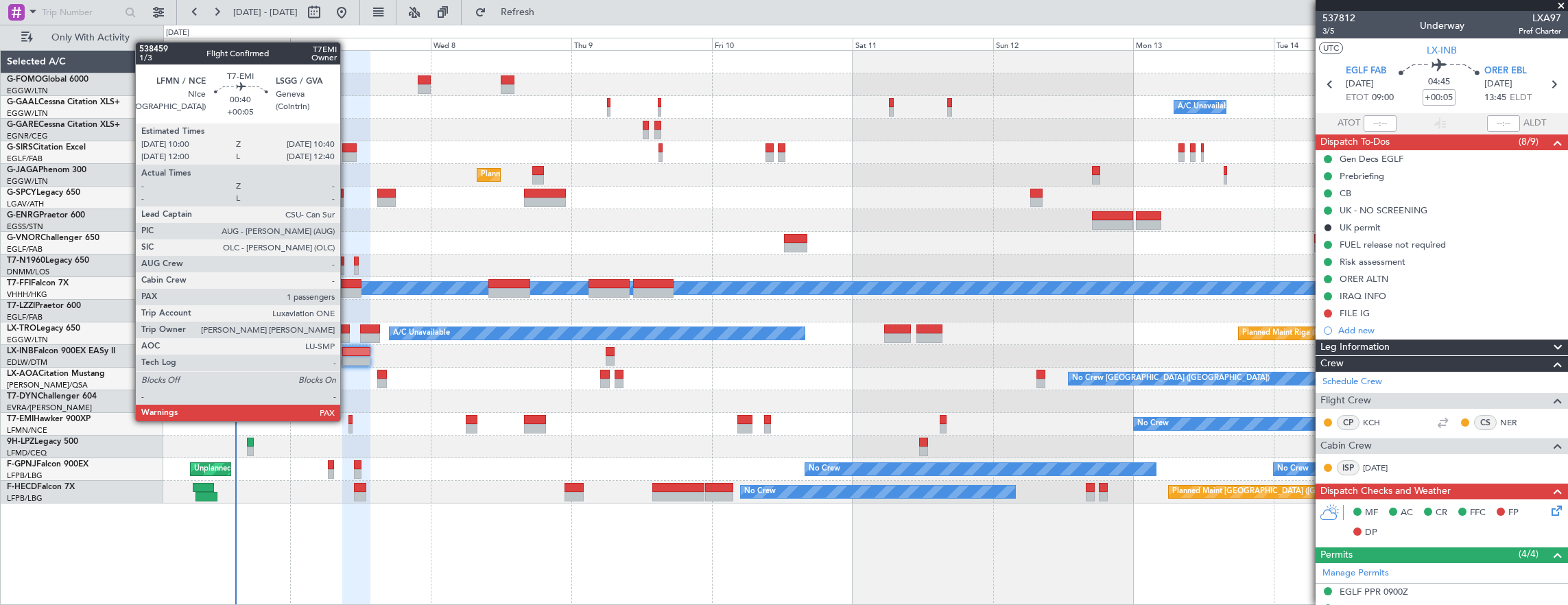
click at [349, 420] on div at bounding box center [350, 420] width 4 height 10
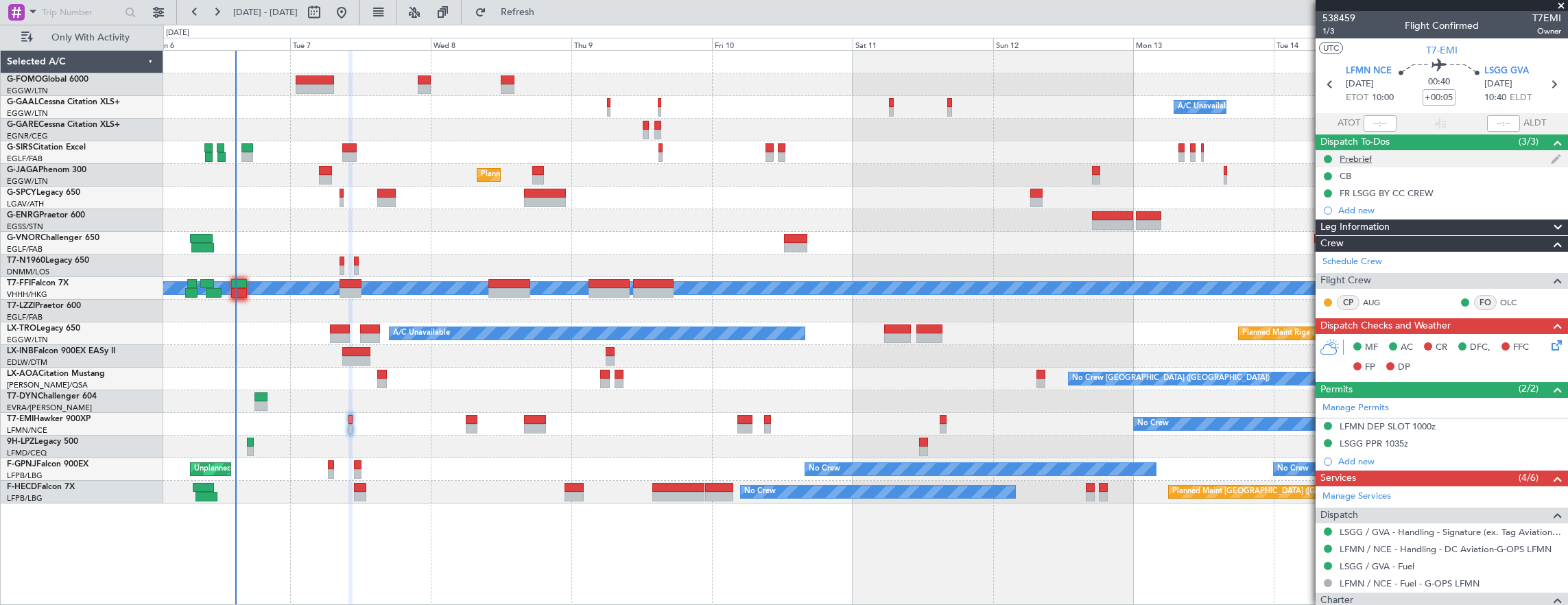
click at [1405, 157] on div "Prebrief" at bounding box center [1441, 158] width 252 height 17
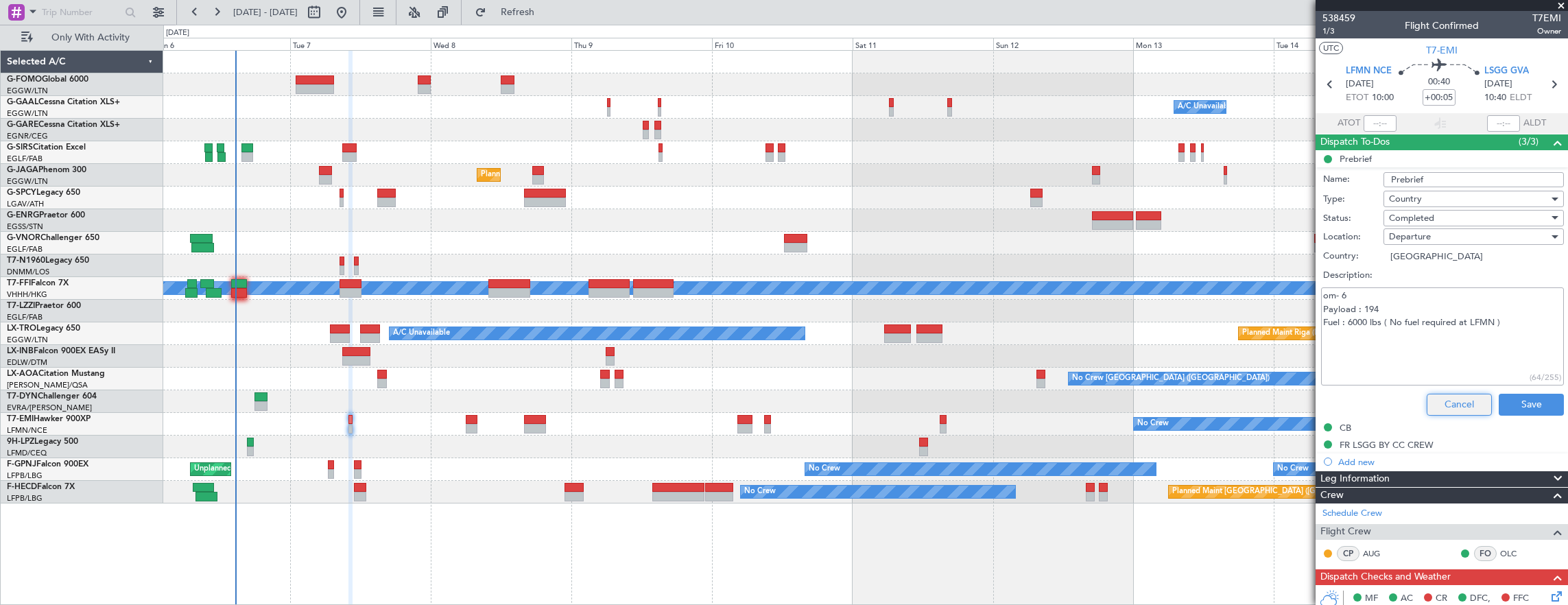
click at [1438, 398] on button "Cancel" at bounding box center [1459, 405] width 66 height 22
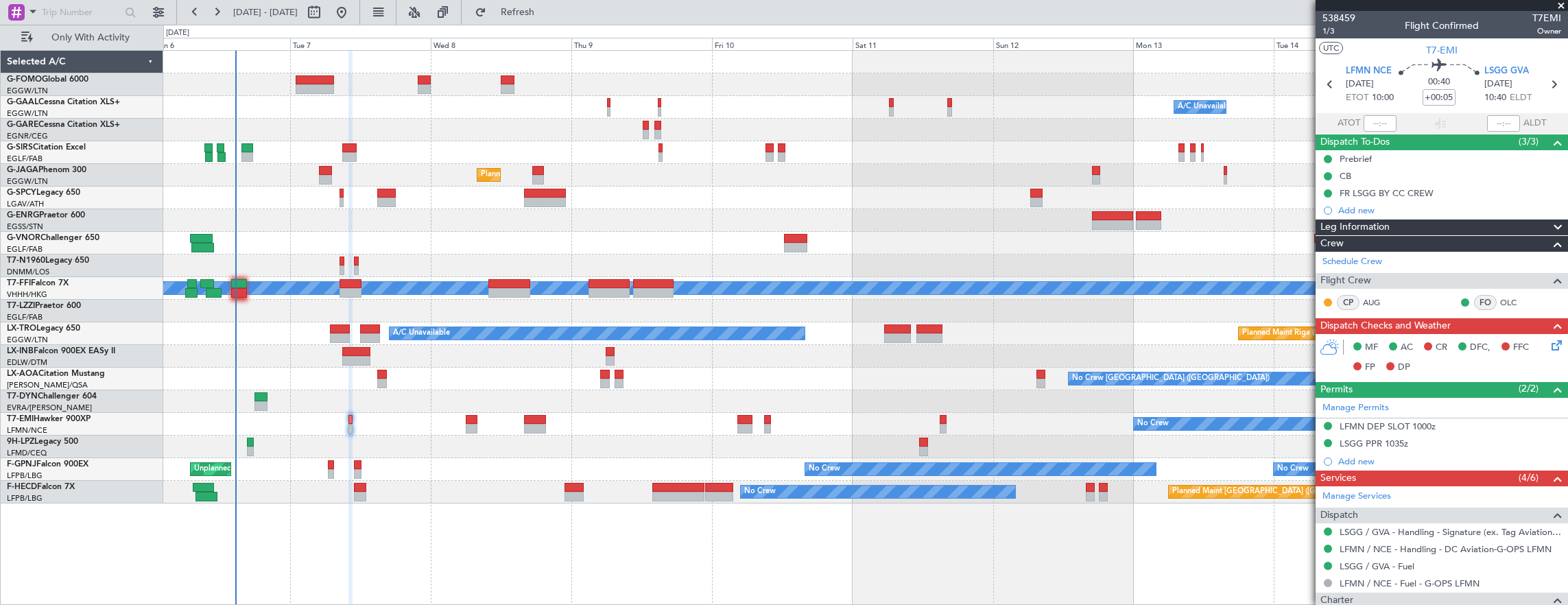
click at [349, 354] on div at bounding box center [356, 351] width 28 height 10
type input "3"
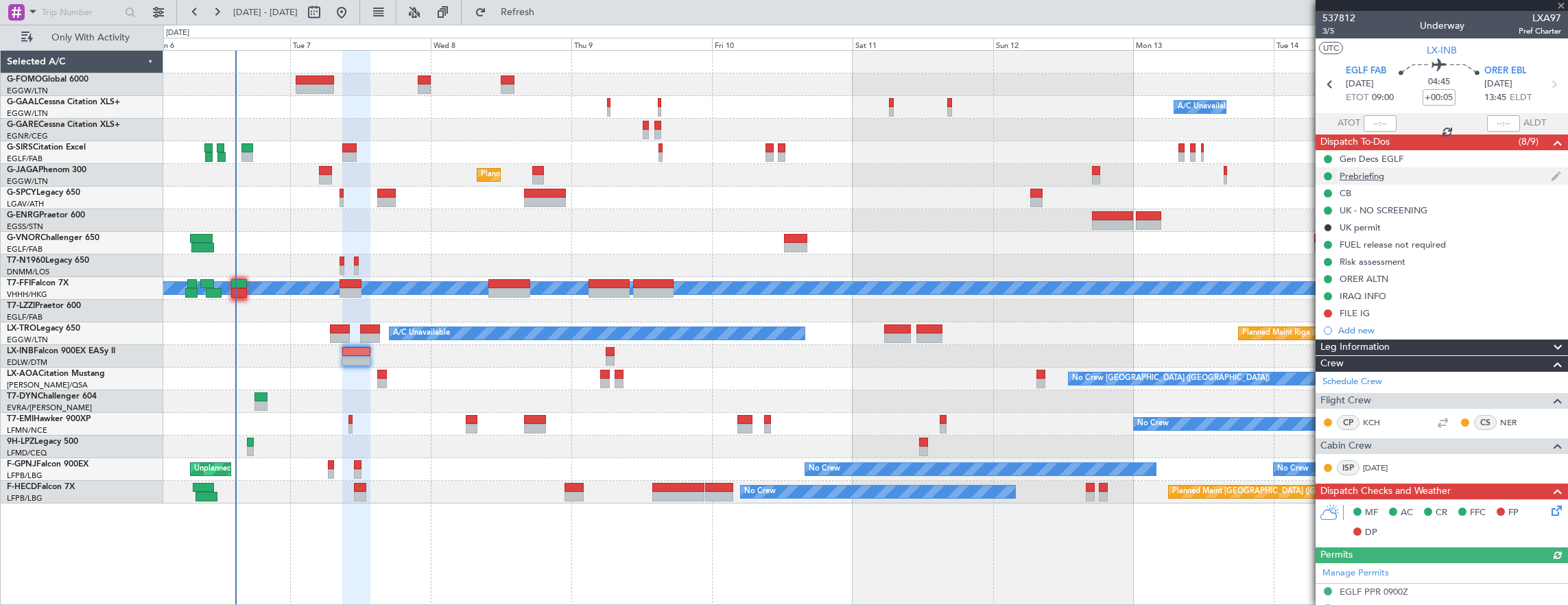
click at [1426, 175] on div "Prebriefing" at bounding box center [1441, 175] width 252 height 17
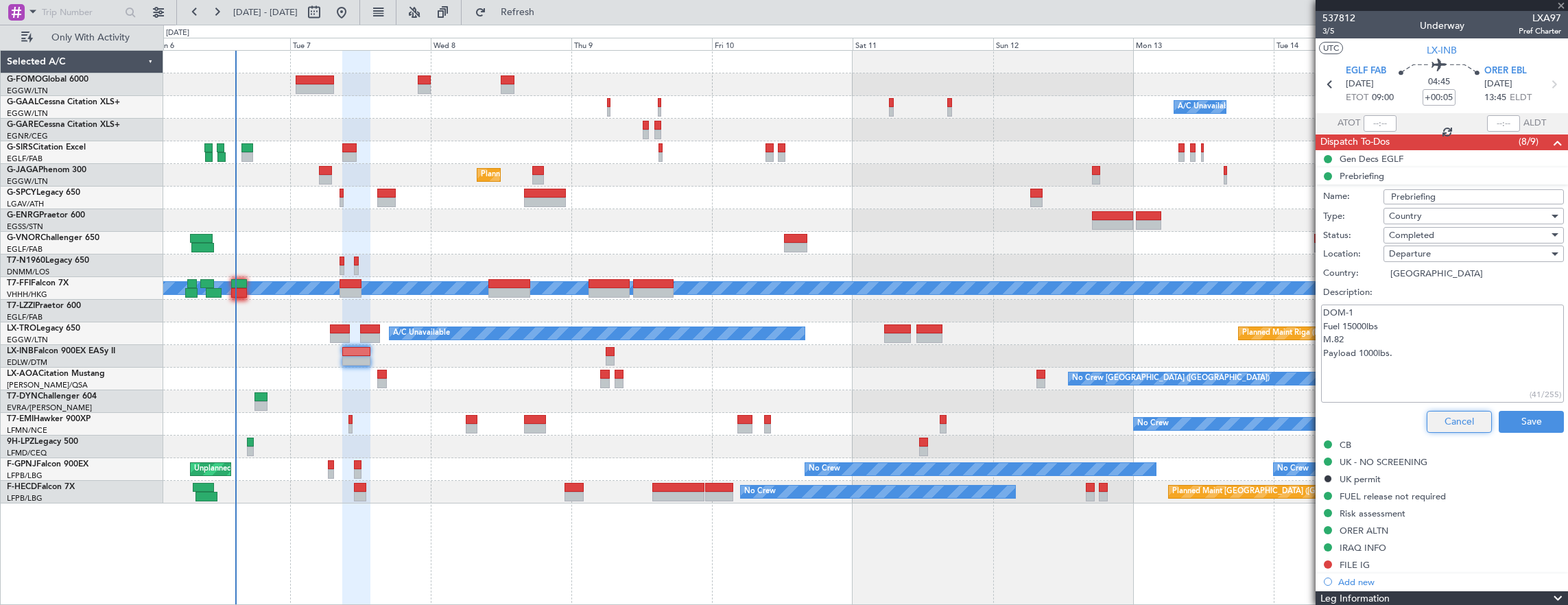
click at [1457, 417] on button "Cancel" at bounding box center [1459, 422] width 66 height 22
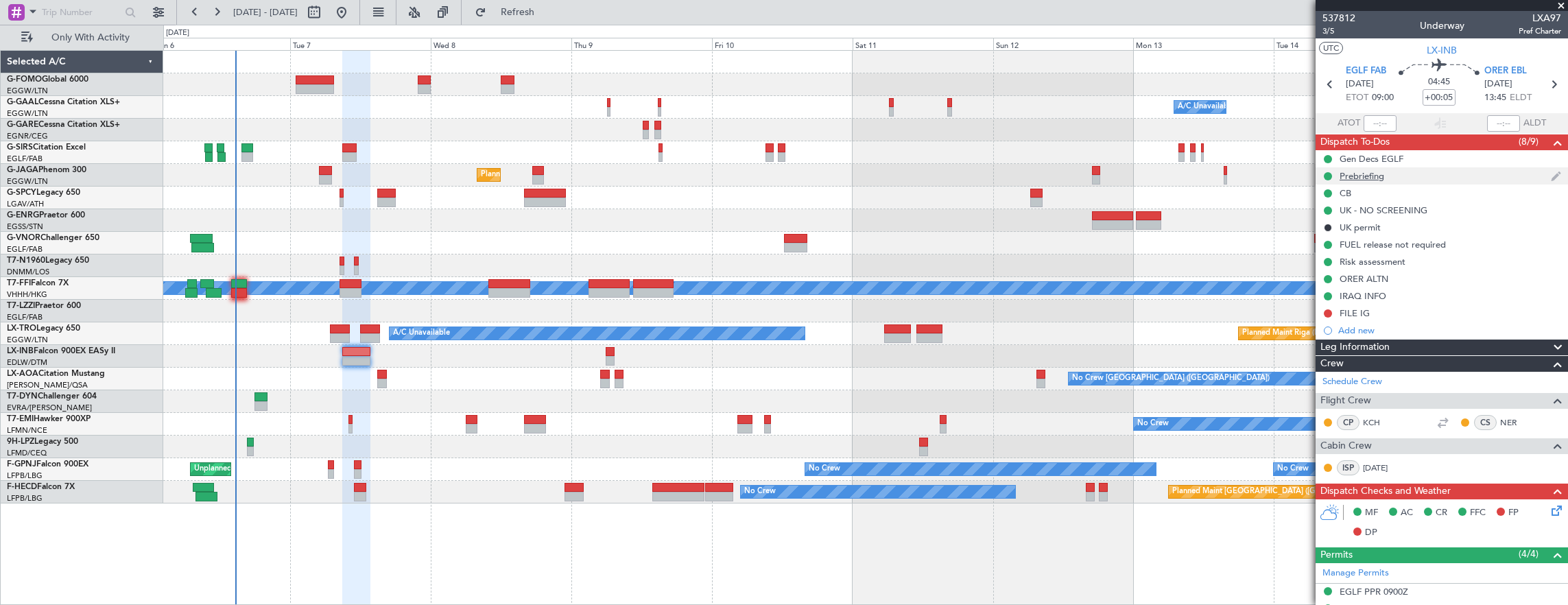
click at [1466, 180] on div "Prebriefing" at bounding box center [1441, 175] width 252 height 17
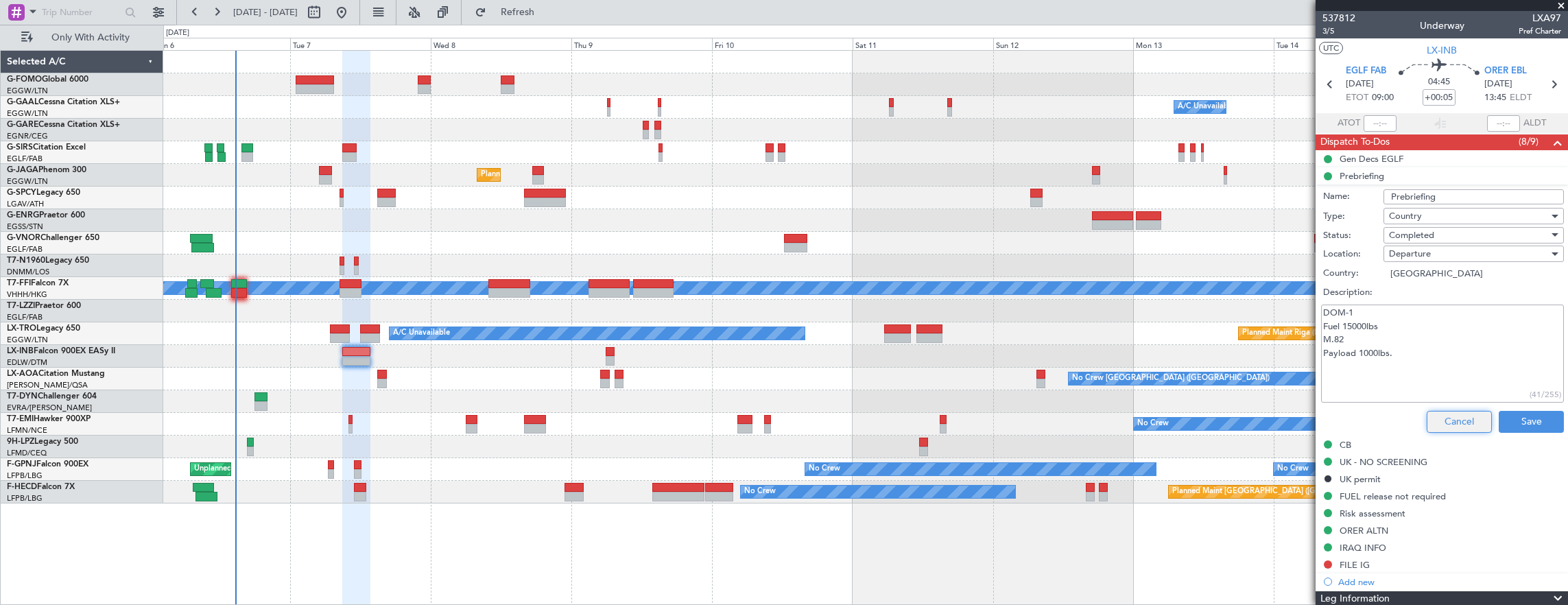
click at [1451, 411] on button "Cancel" at bounding box center [1459, 422] width 66 height 22
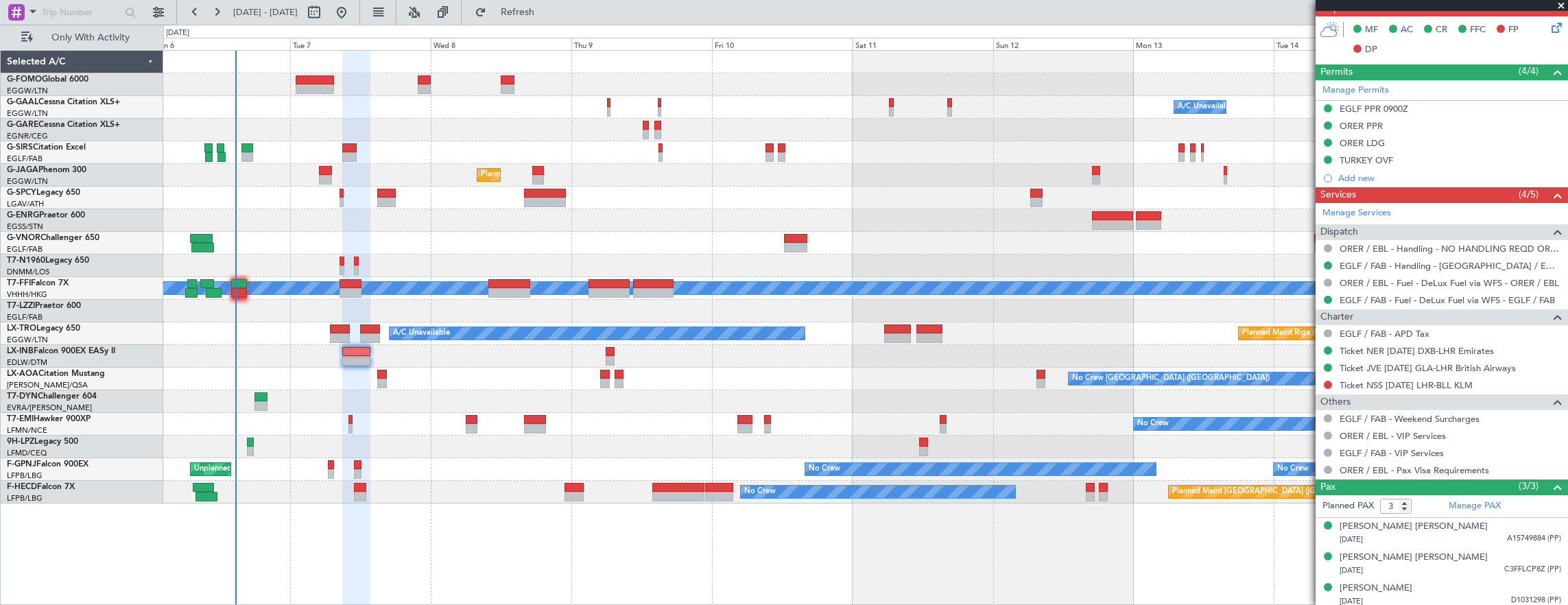
scroll to position [485, 0]
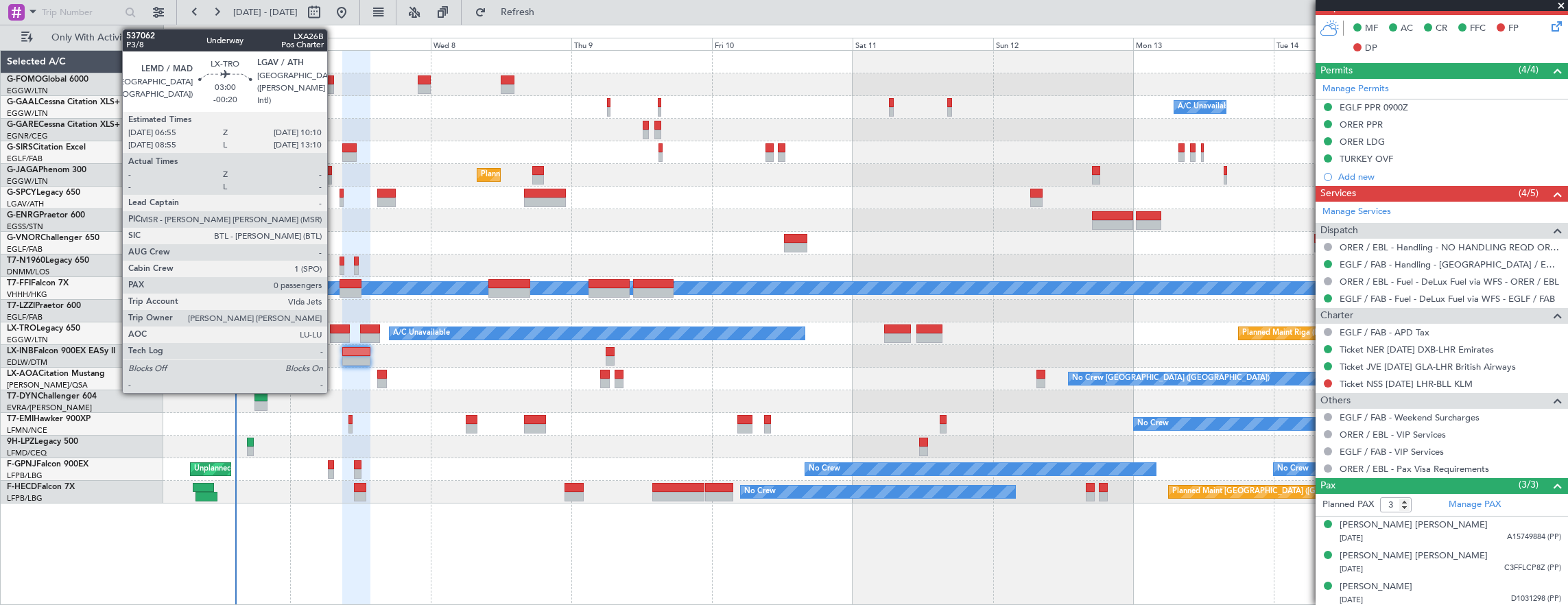
click at [334, 337] on div at bounding box center [339, 338] width 19 height 10
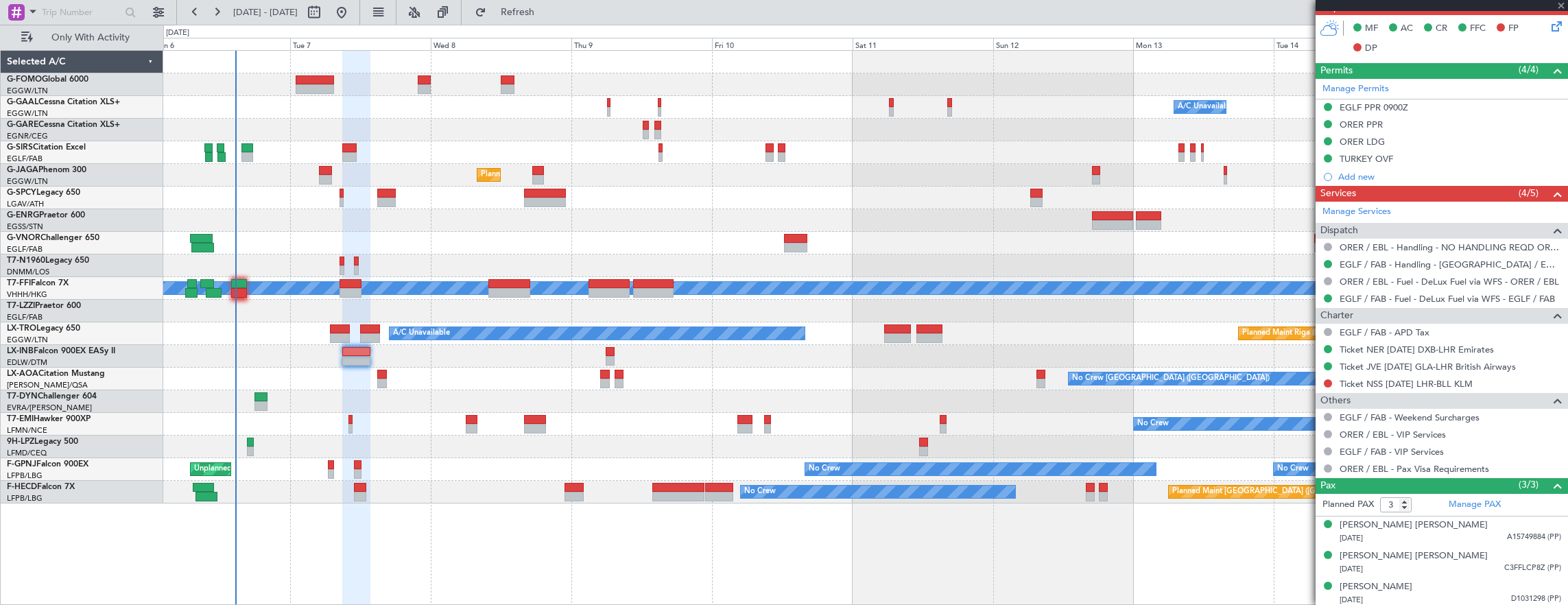
type input "-00:20"
type input "0"
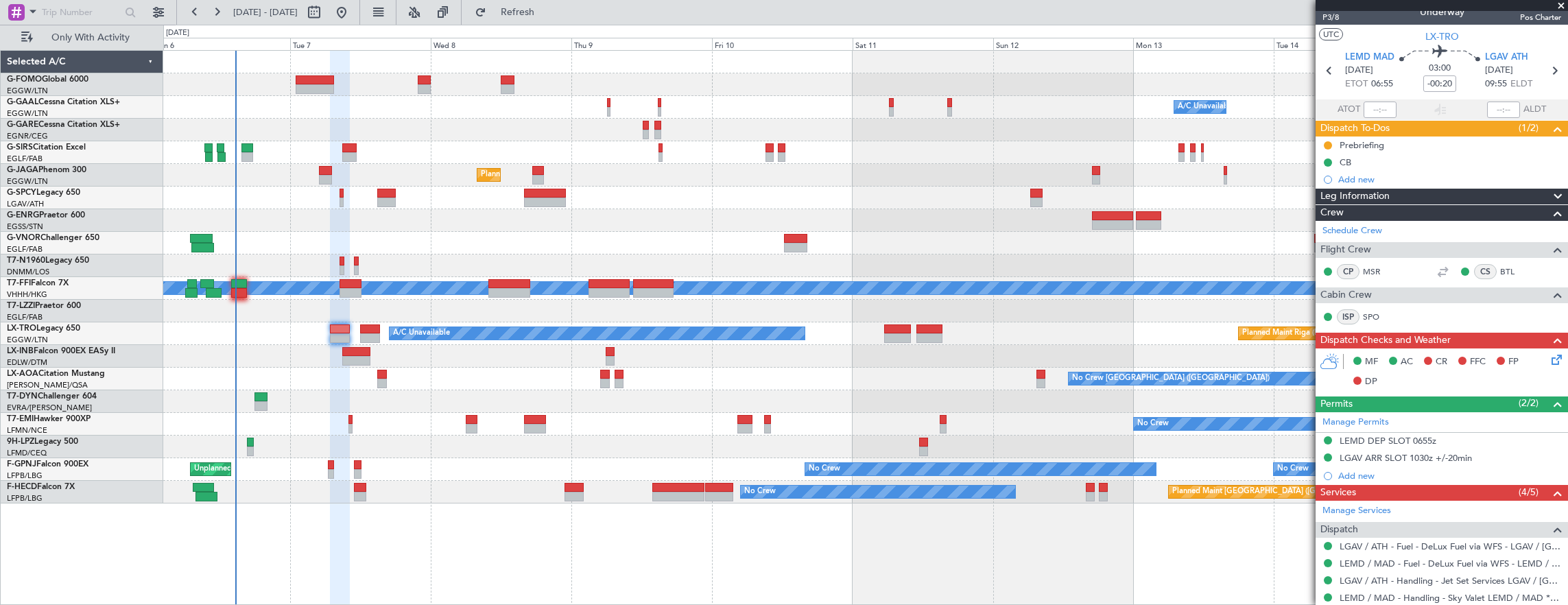
scroll to position [0, 0]
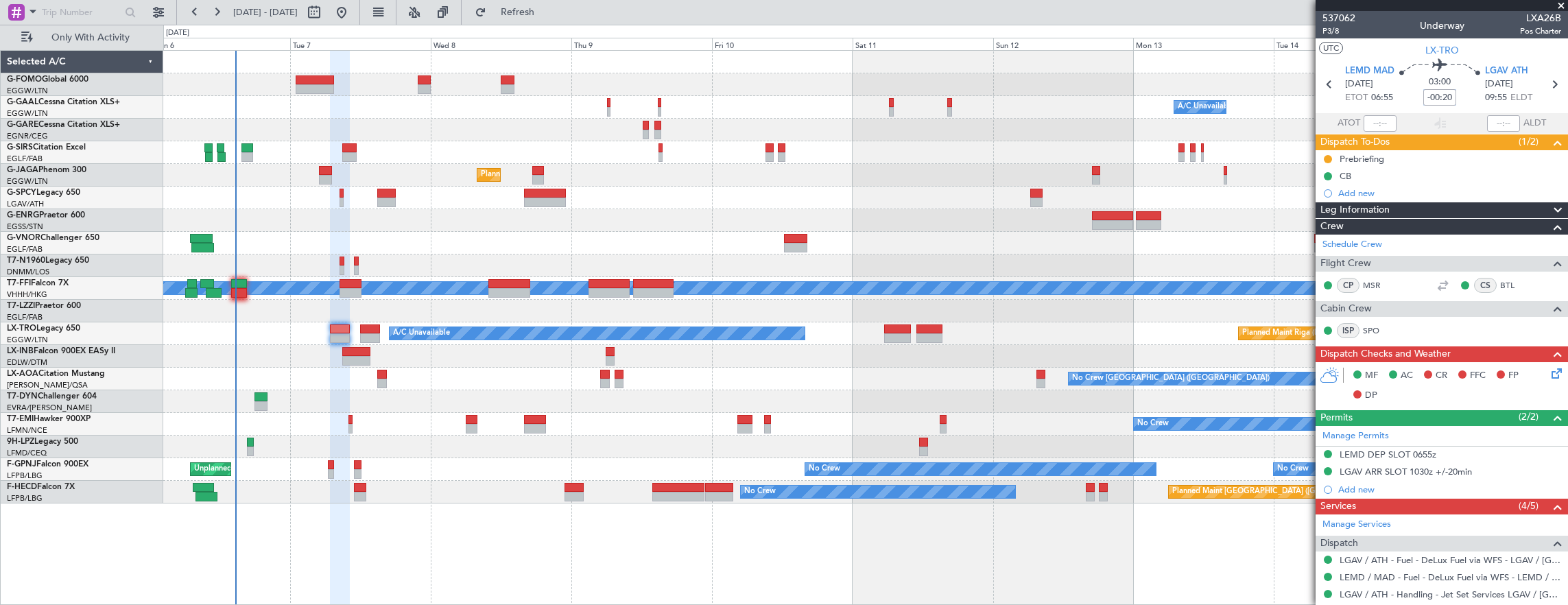
click at [1427, 98] on input "-00:20" at bounding box center [1440, 97] width 33 height 16
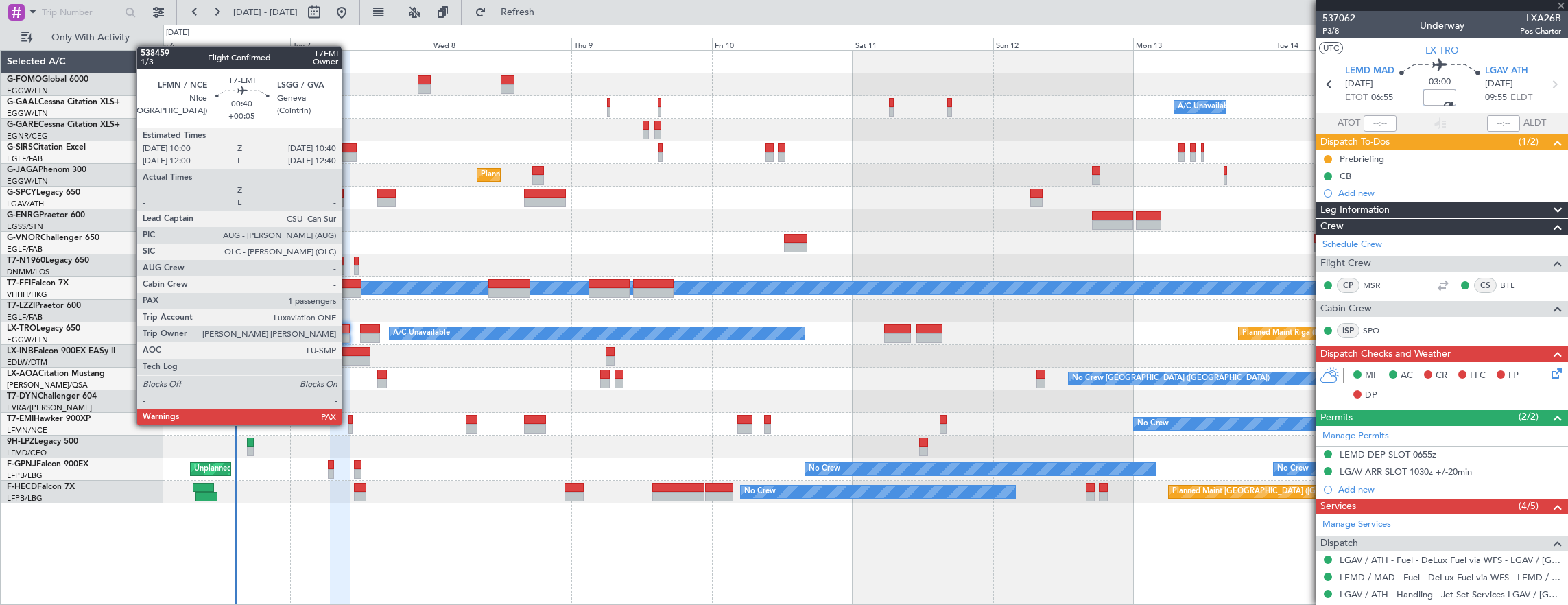
click at [349, 424] on div at bounding box center [350, 429] width 4 height 10
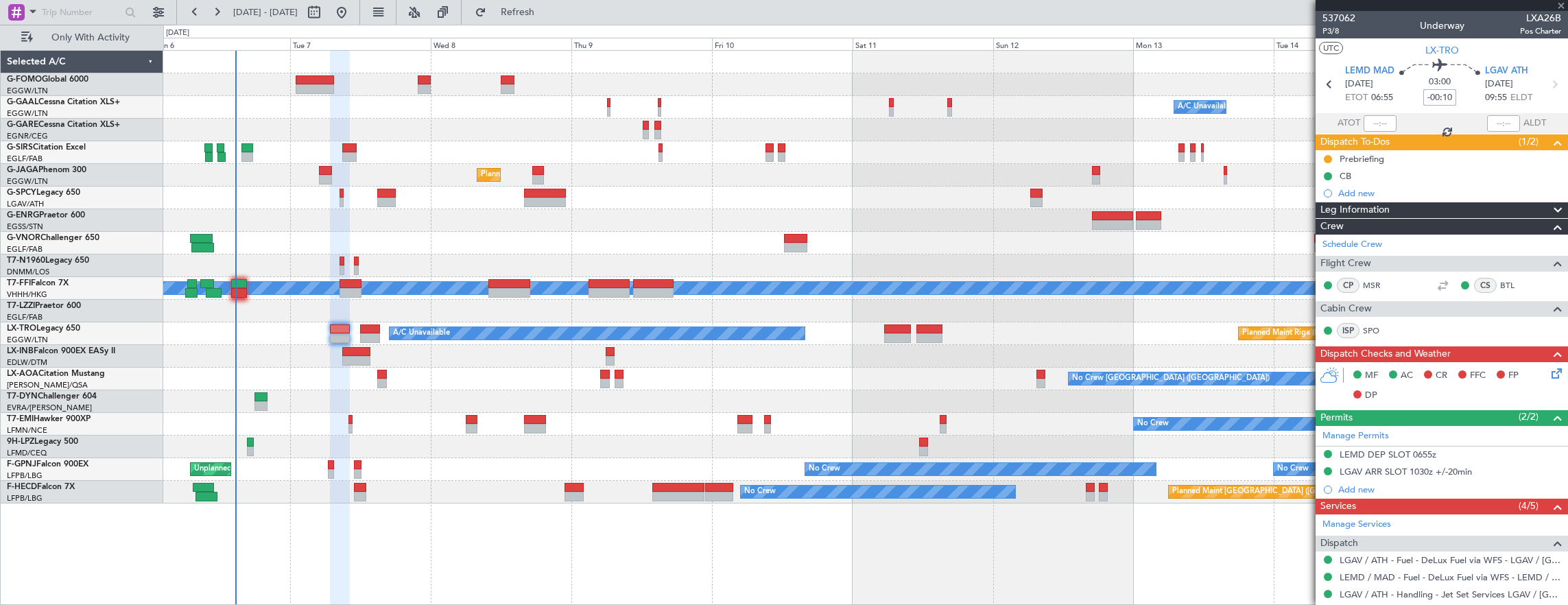
type input "+00:05"
type input "1"
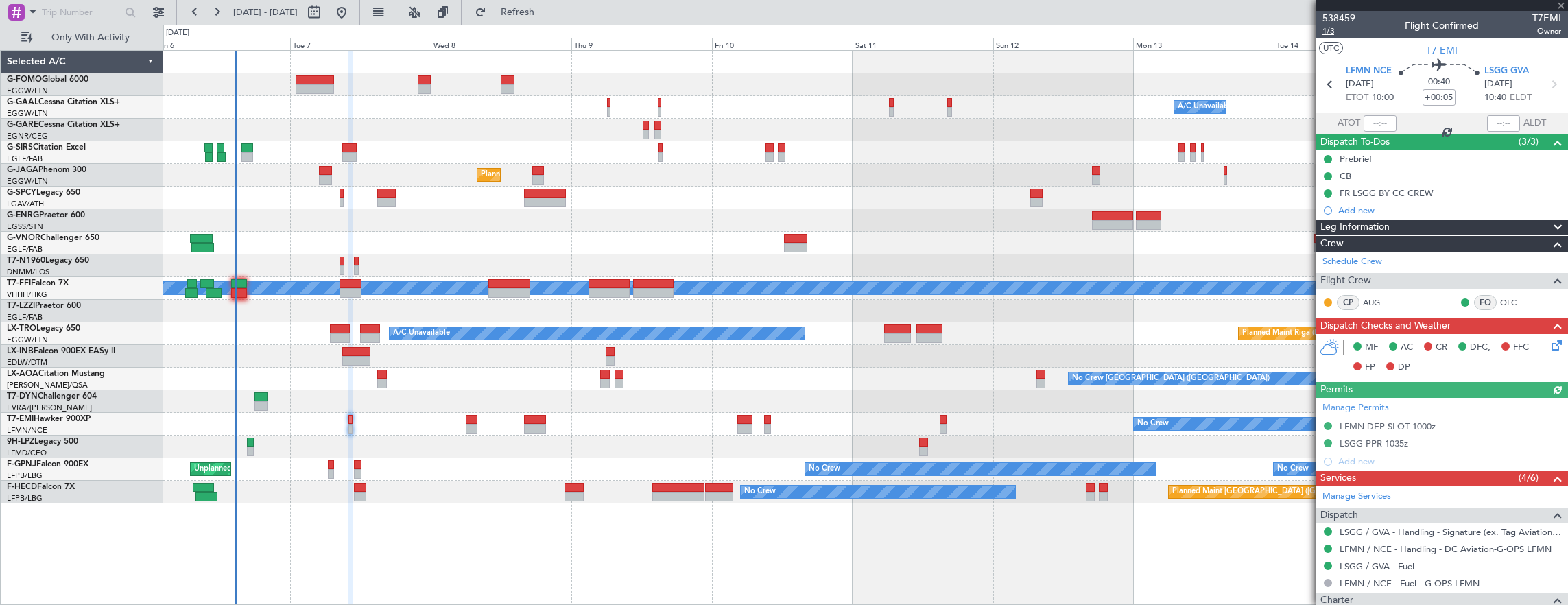
click at [1324, 31] on span "1/3" at bounding box center [1339, 31] width 33 height 12
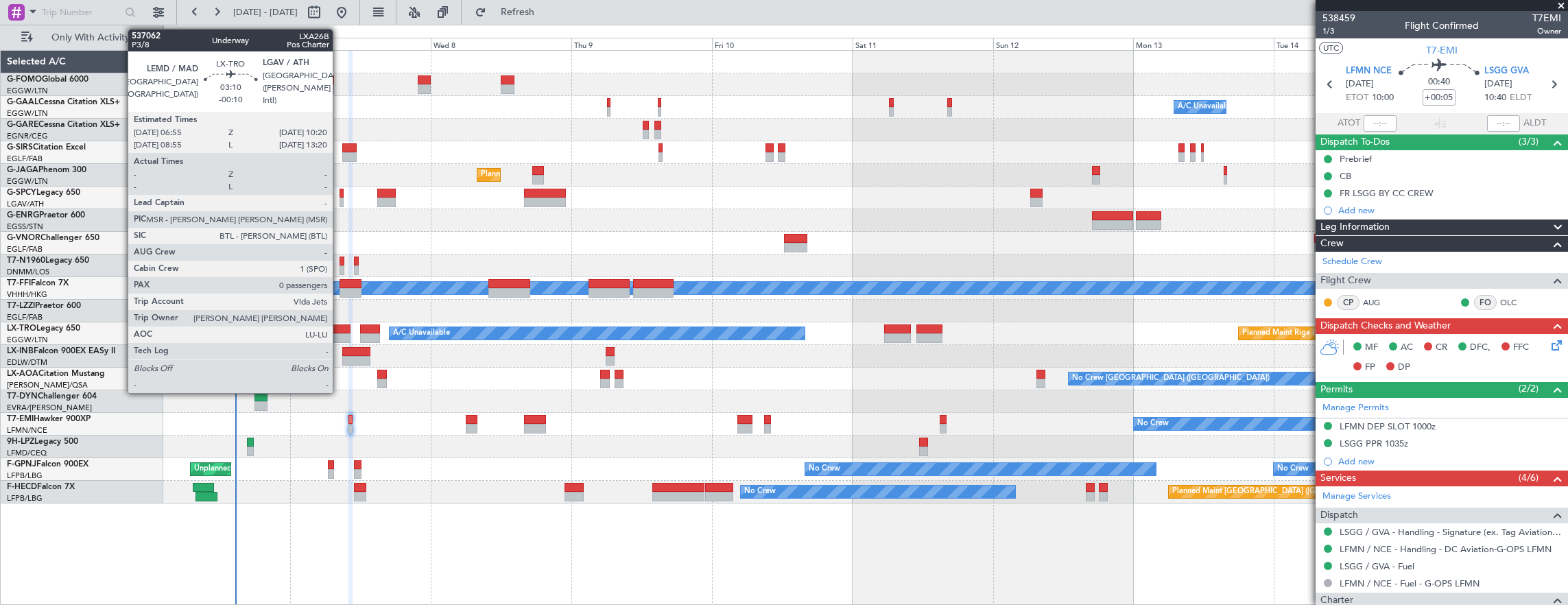
click at [340, 335] on div at bounding box center [340, 338] width 21 height 10
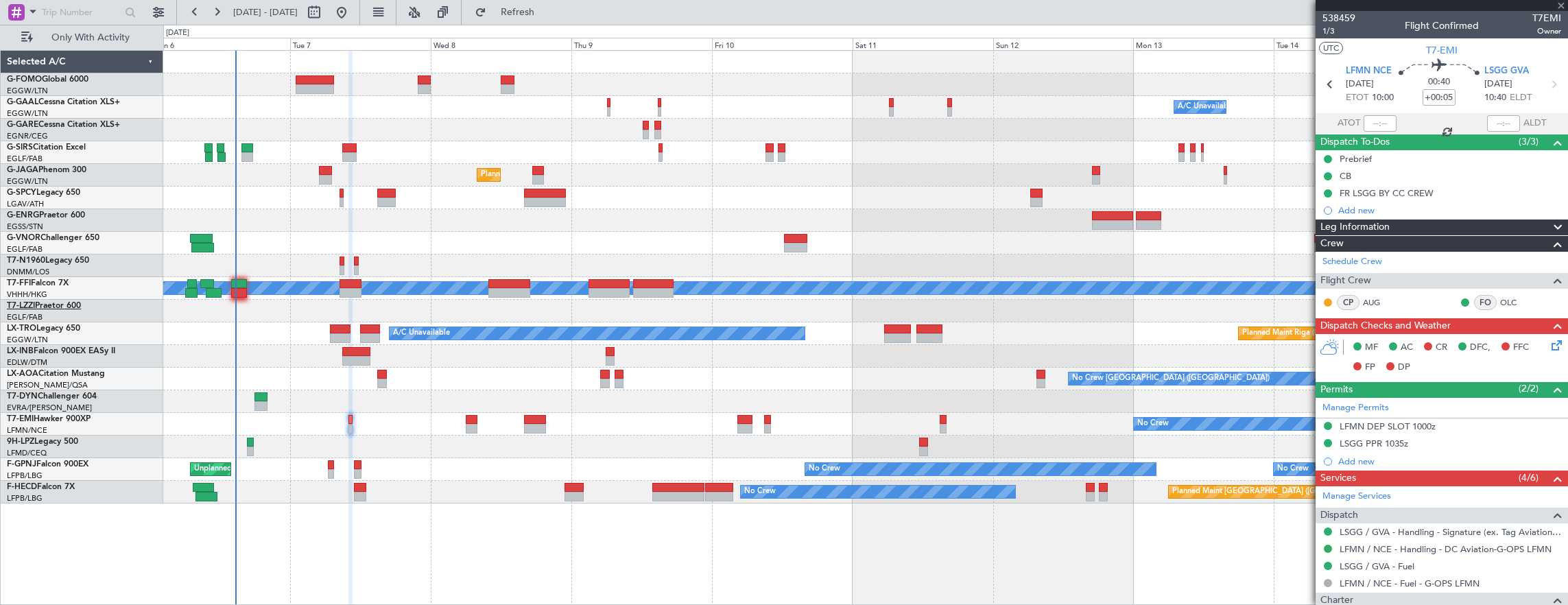
type input "-00:10"
type input "0"
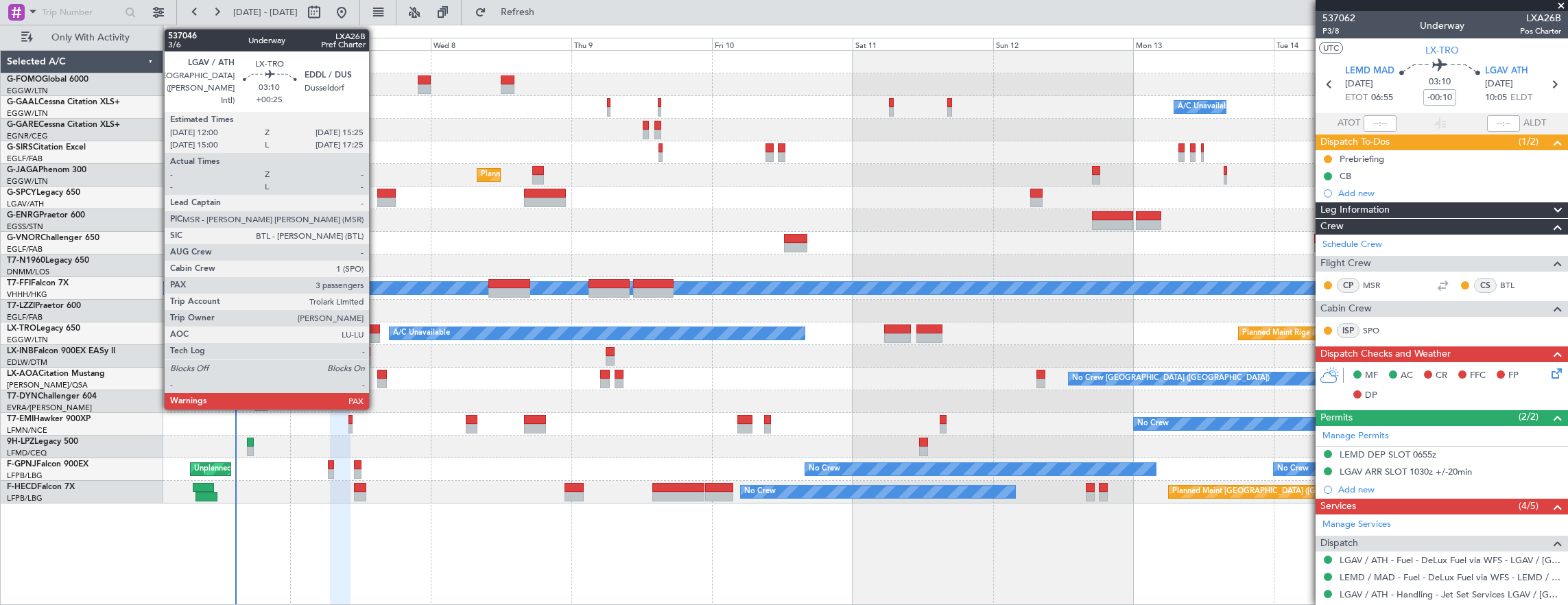
click at [376, 333] on div at bounding box center [370, 329] width 21 height 10
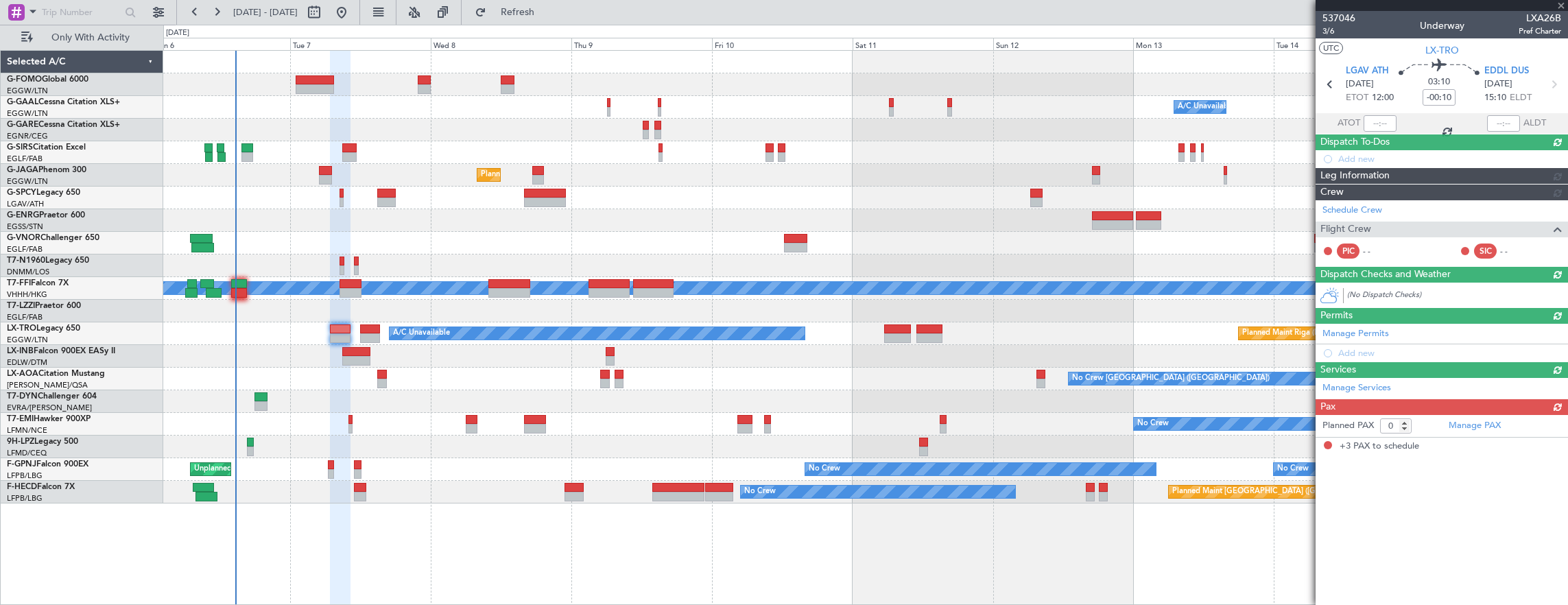
type input "+00:25"
type input "3"
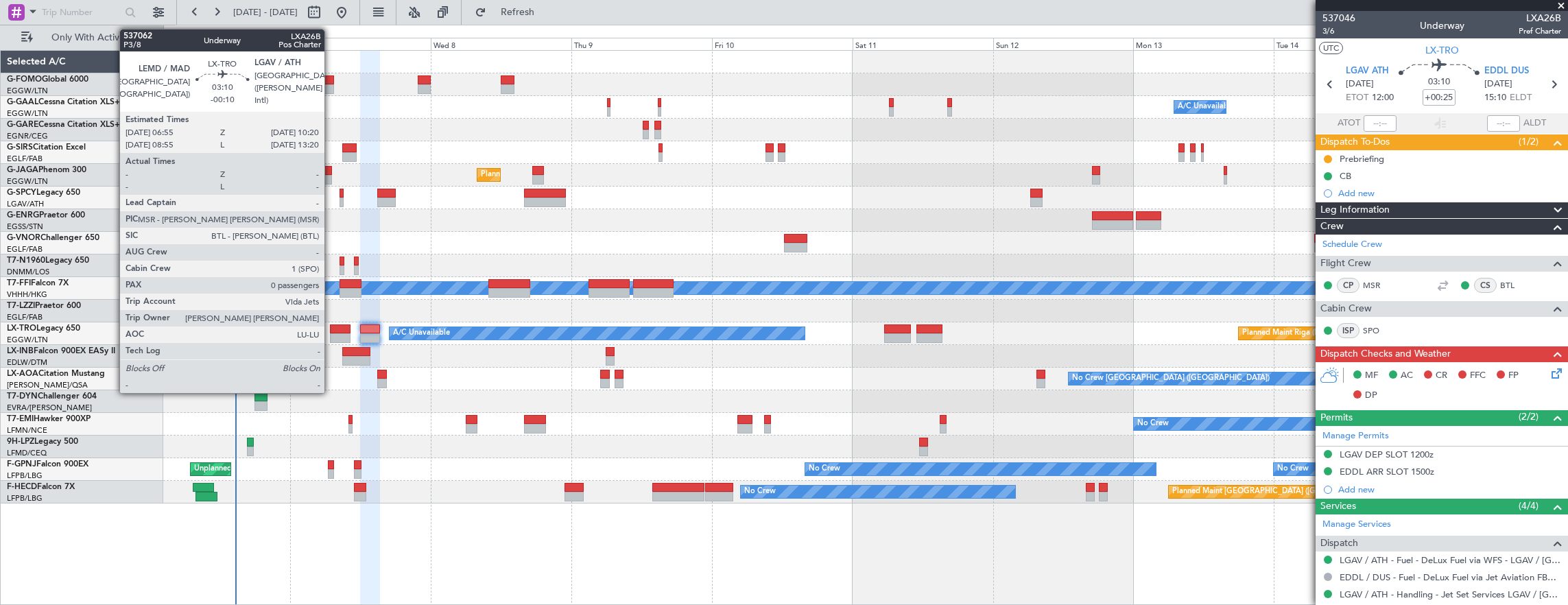
click at [332, 338] on div at bounding box center [340, 338] width 21 height 10
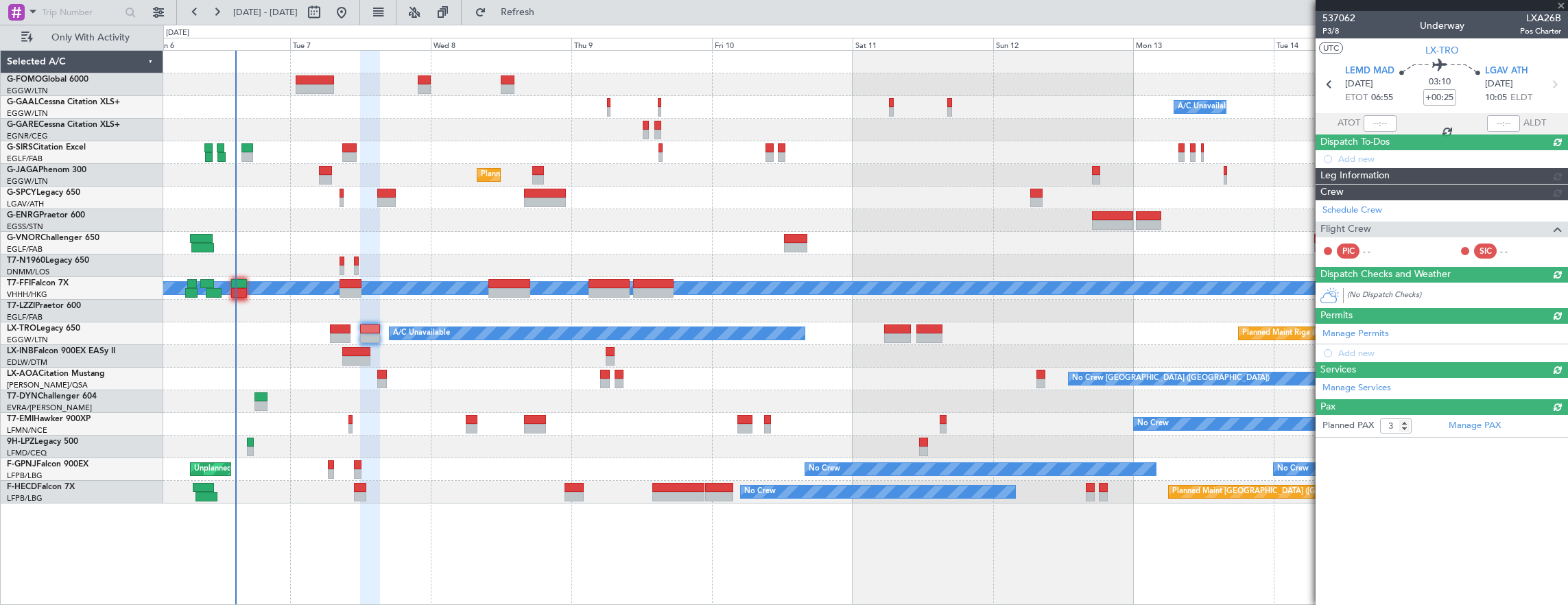
type input "-00:10"
type input "0"
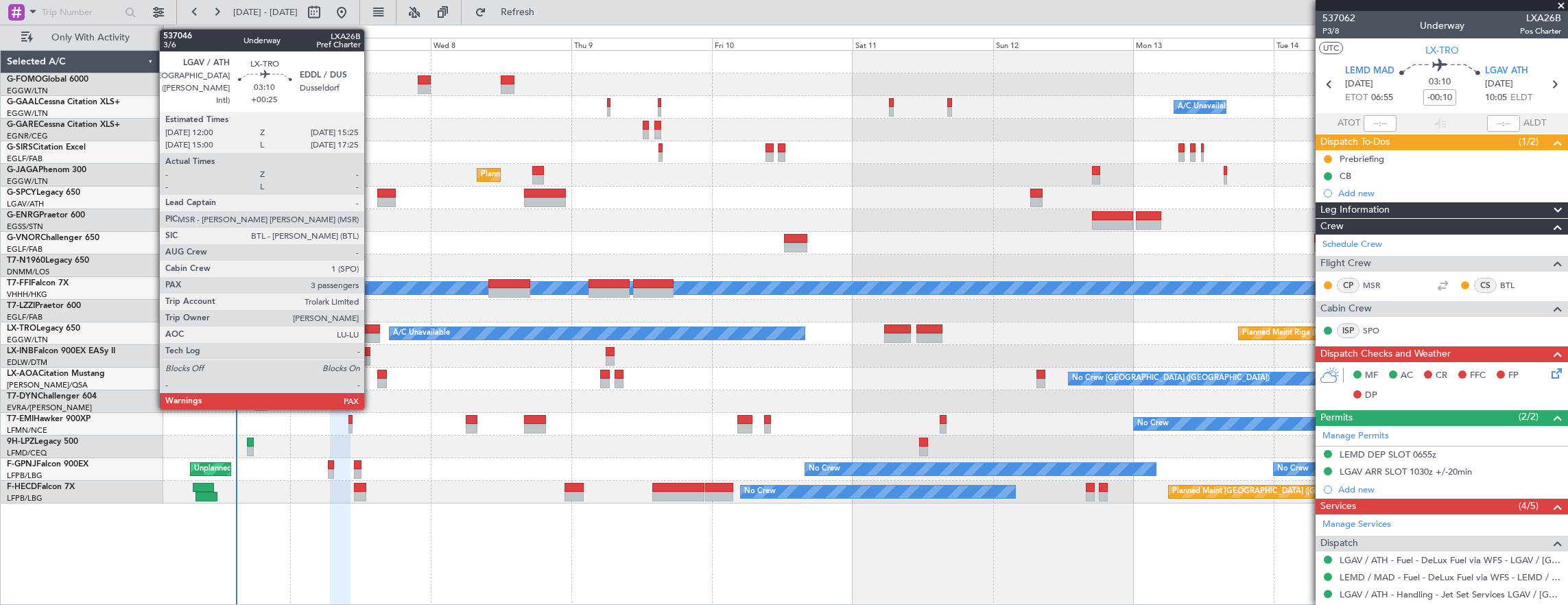
click at [371, 339] on div at bounding box center [370, 338] width 21 height 10
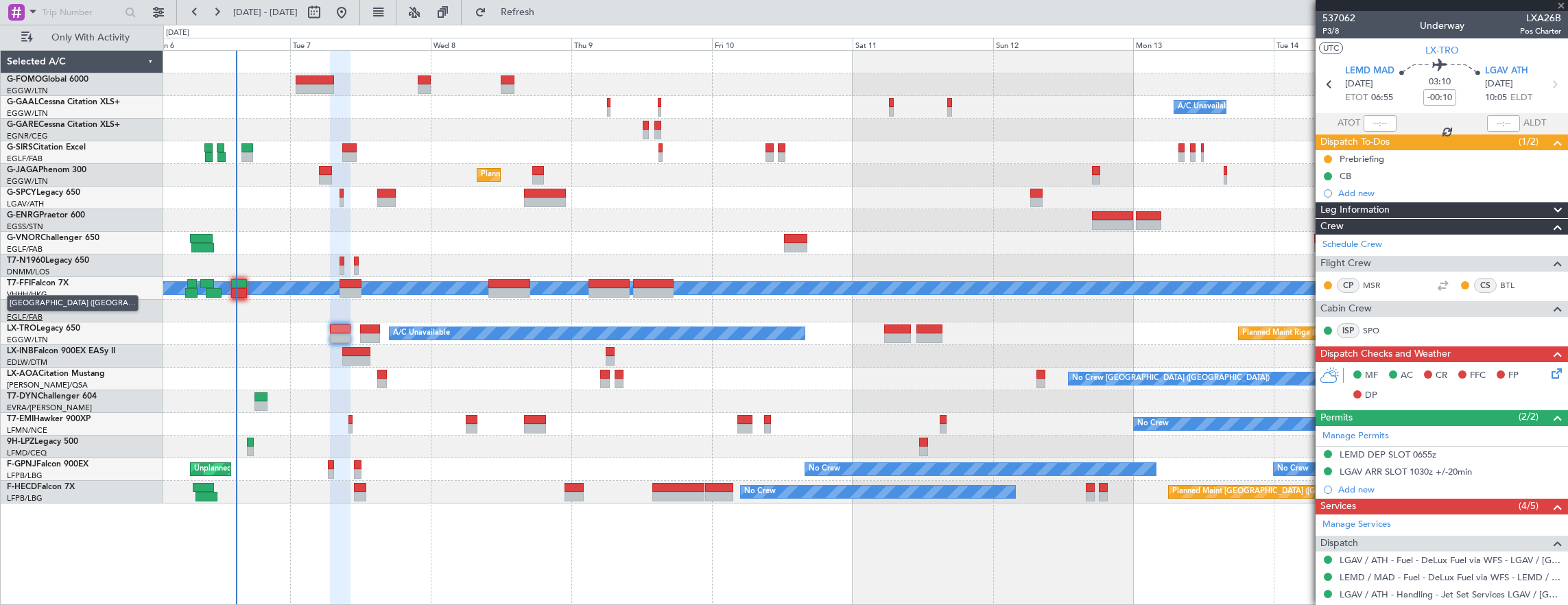
type input "+00:25"
type input "3"
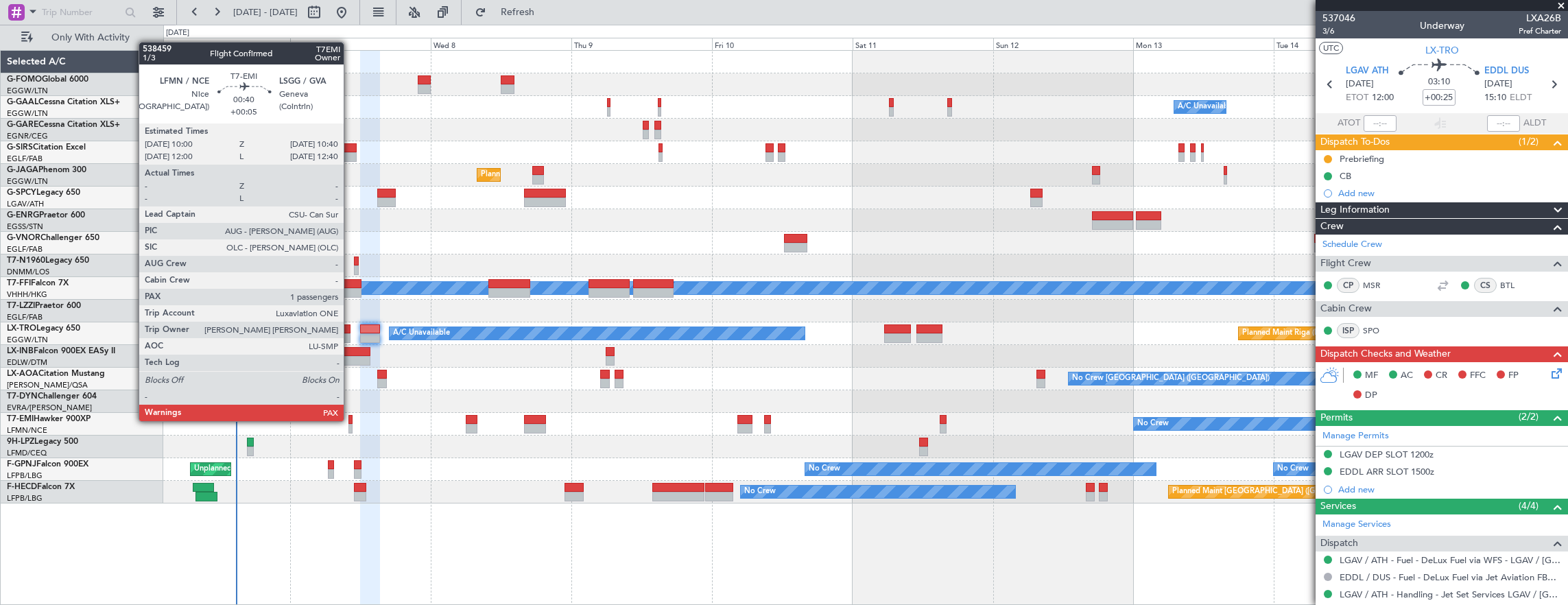
click at [350, 420] on div at bounding box center [350, 420] width 4 height 10
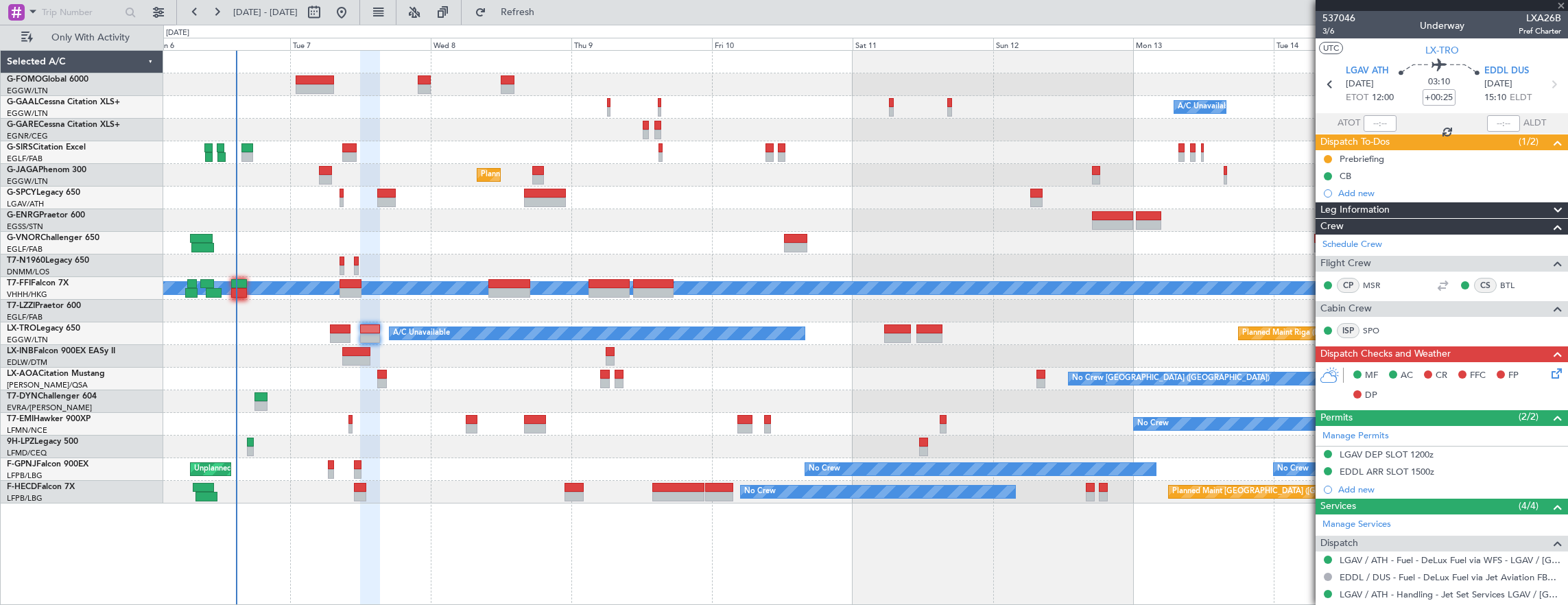
type input "+00:05"
type input "1"
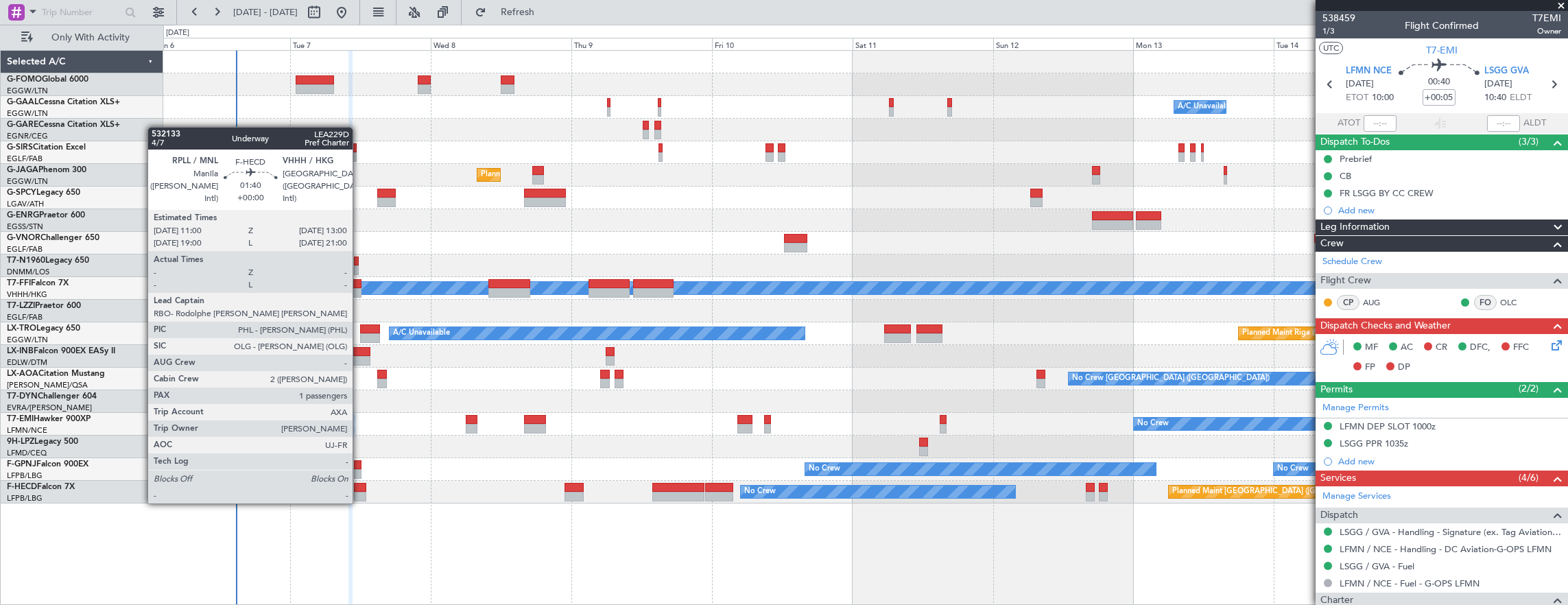
click at [359, 490] on div at bounding box center [360, 487] width 13 height 10
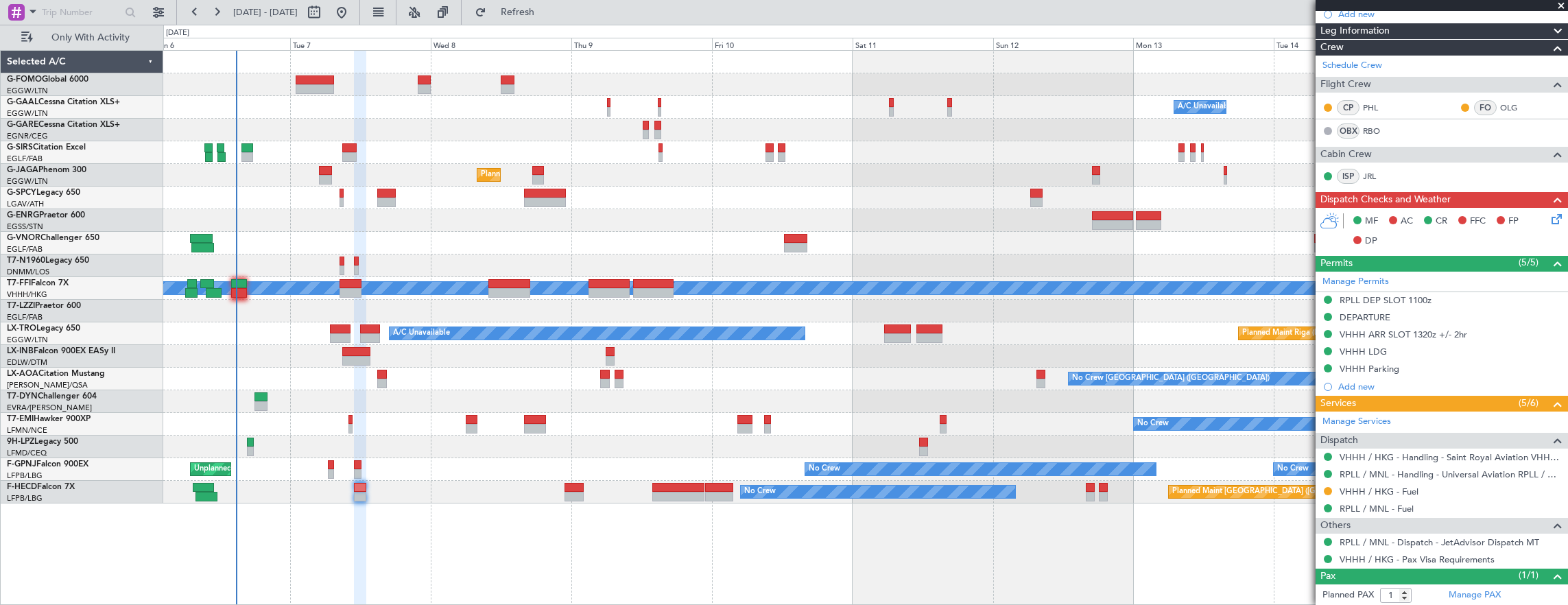
scroll to position [328, 0]
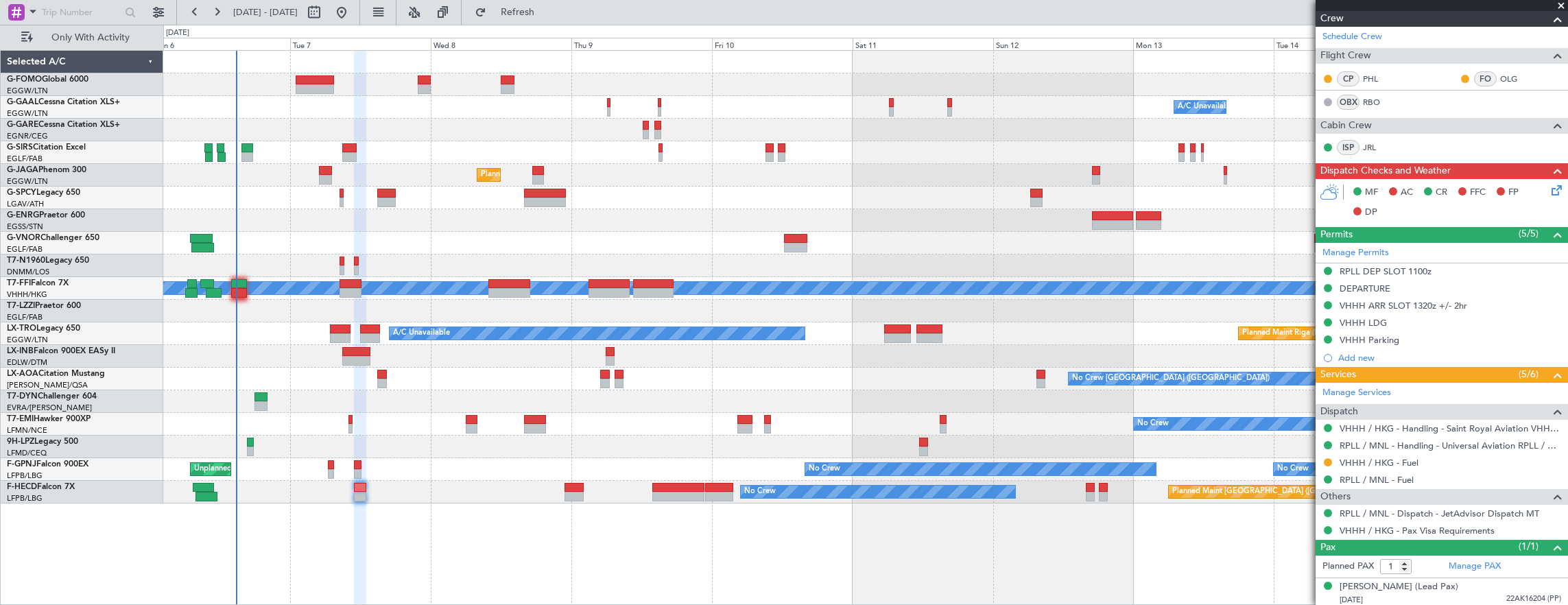
click at [326, 468] on div "No Crew No Crew Unplanned Maint [GEOGRAPHIC_DATA] ([GEOGRAPHIC_DATA]) No Crew" at bounding box center [866, 469] width 1405 height 22
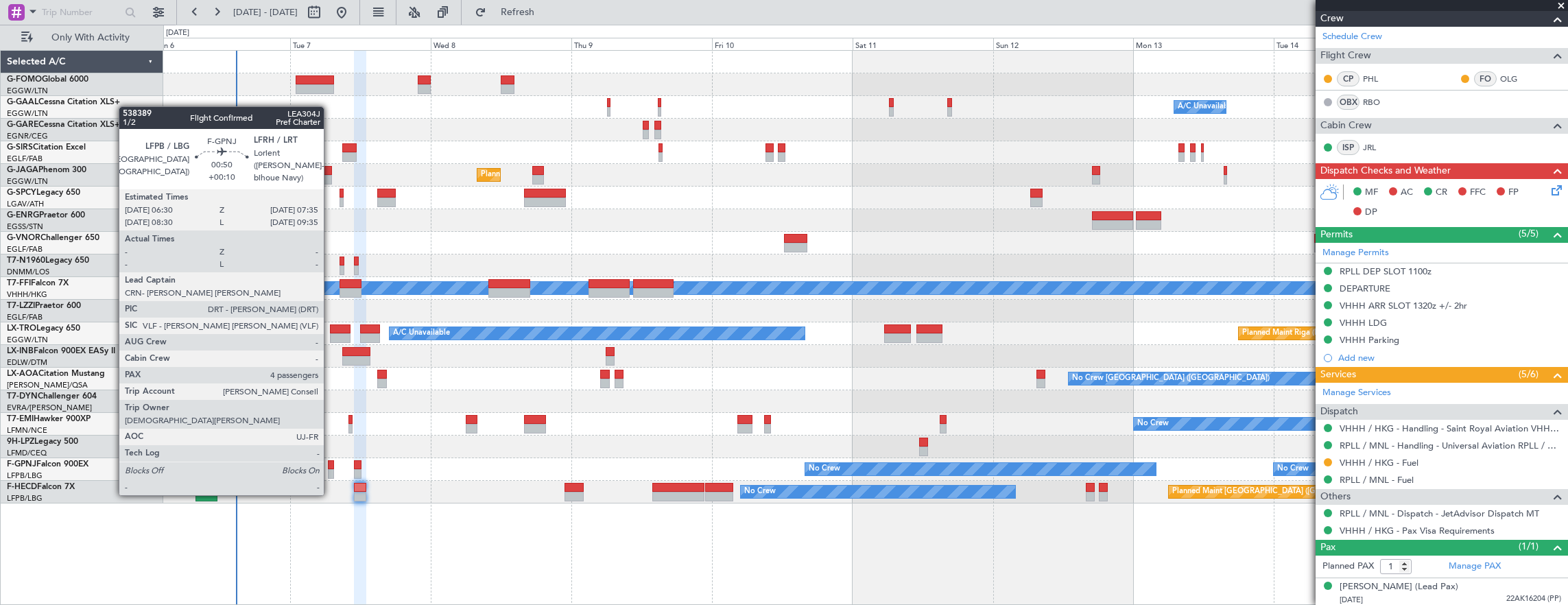
click at [331, 468] on div at bounding box center [332, 465] width 7 height 10
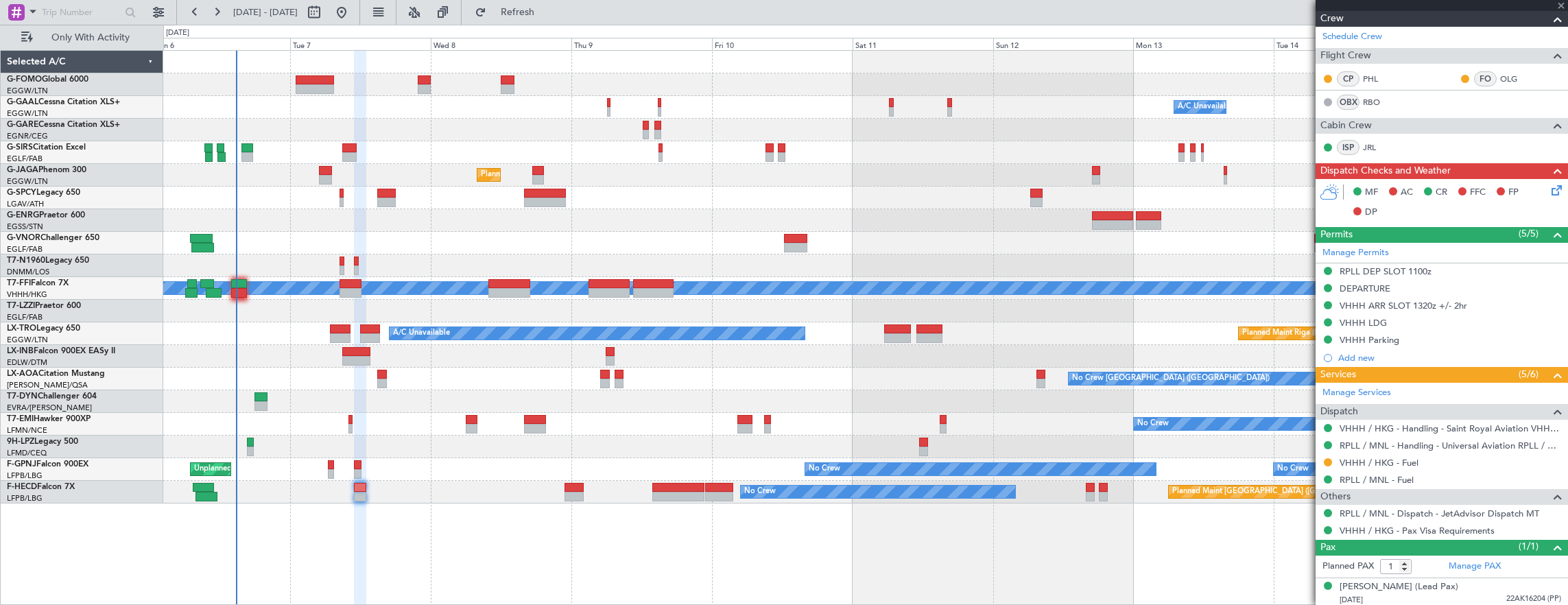
type input "+00:10"
type input "4"
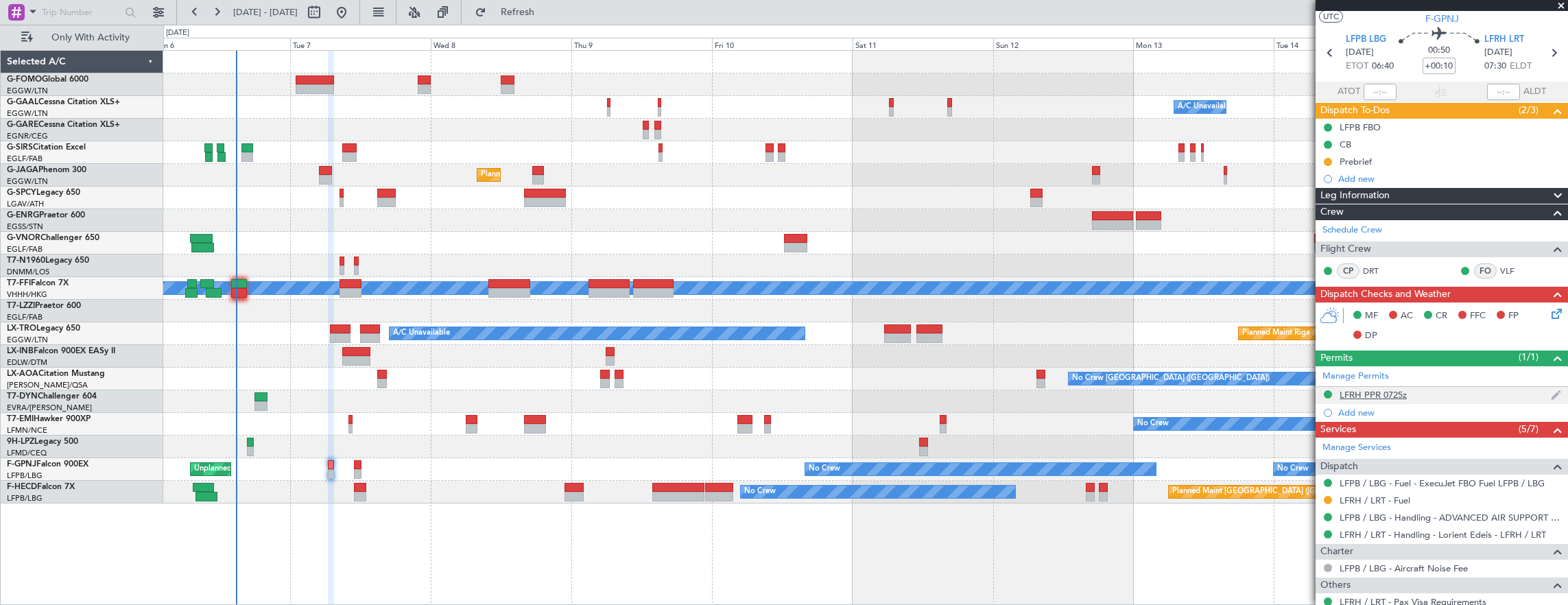
scroll to position [0, 0]
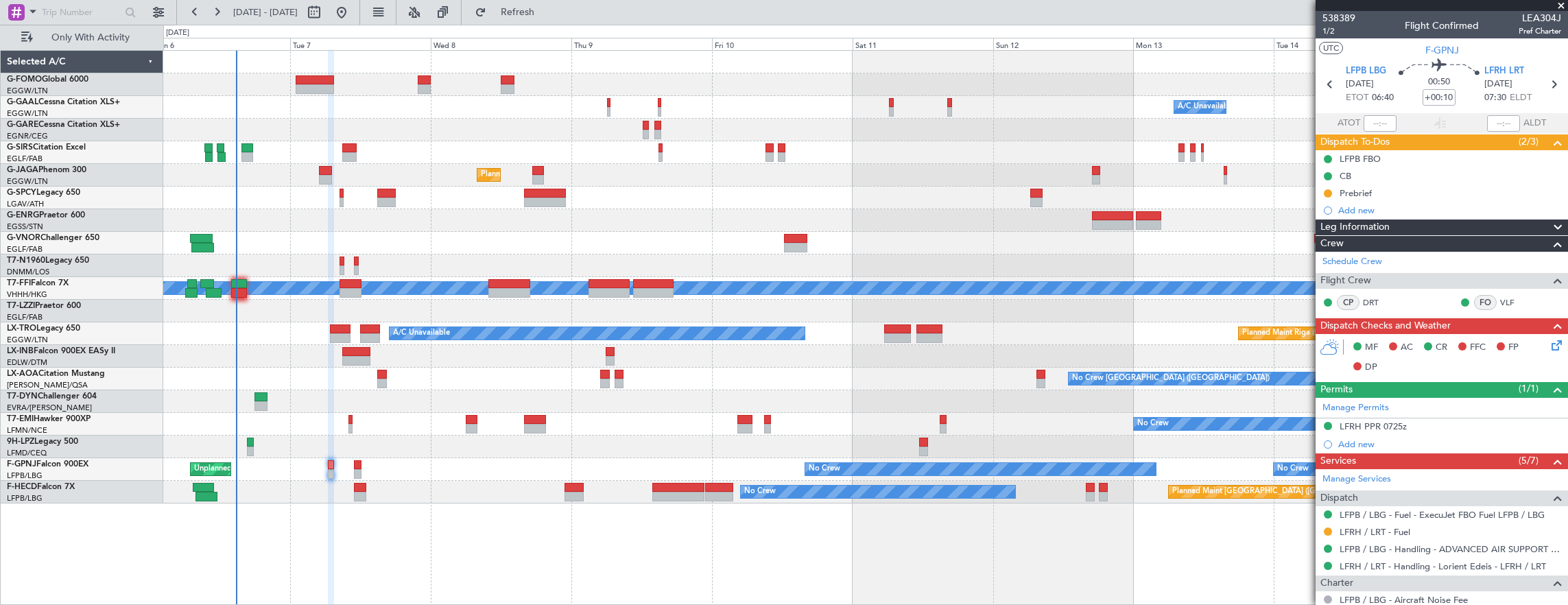
click at [1436, 99] on mat-tooltip-component "Flight Time" at bounding box center [1436, 107] width 63 height 36
click at [1439, 99] on div "Flight Time" at bounding box center [1436, 107] width 44 height 17
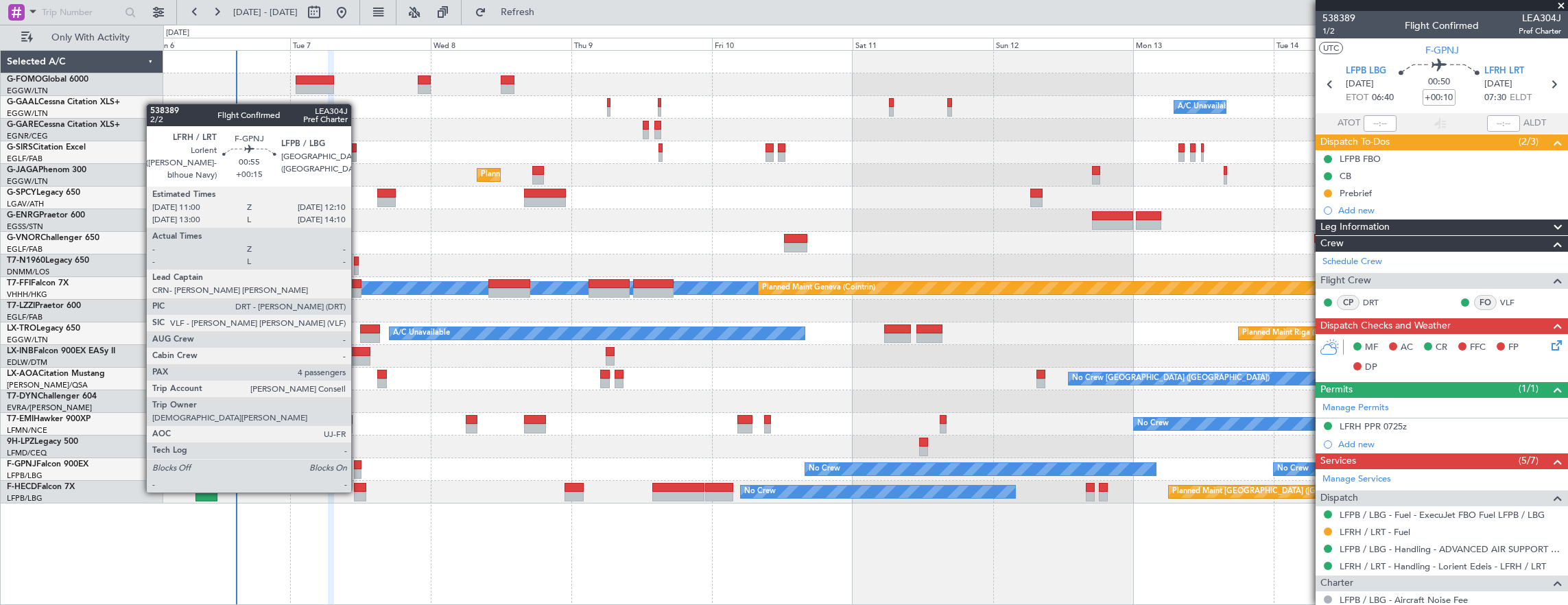
click at [359, 466] on div at bounding box center [358, 465] width 7 height 10
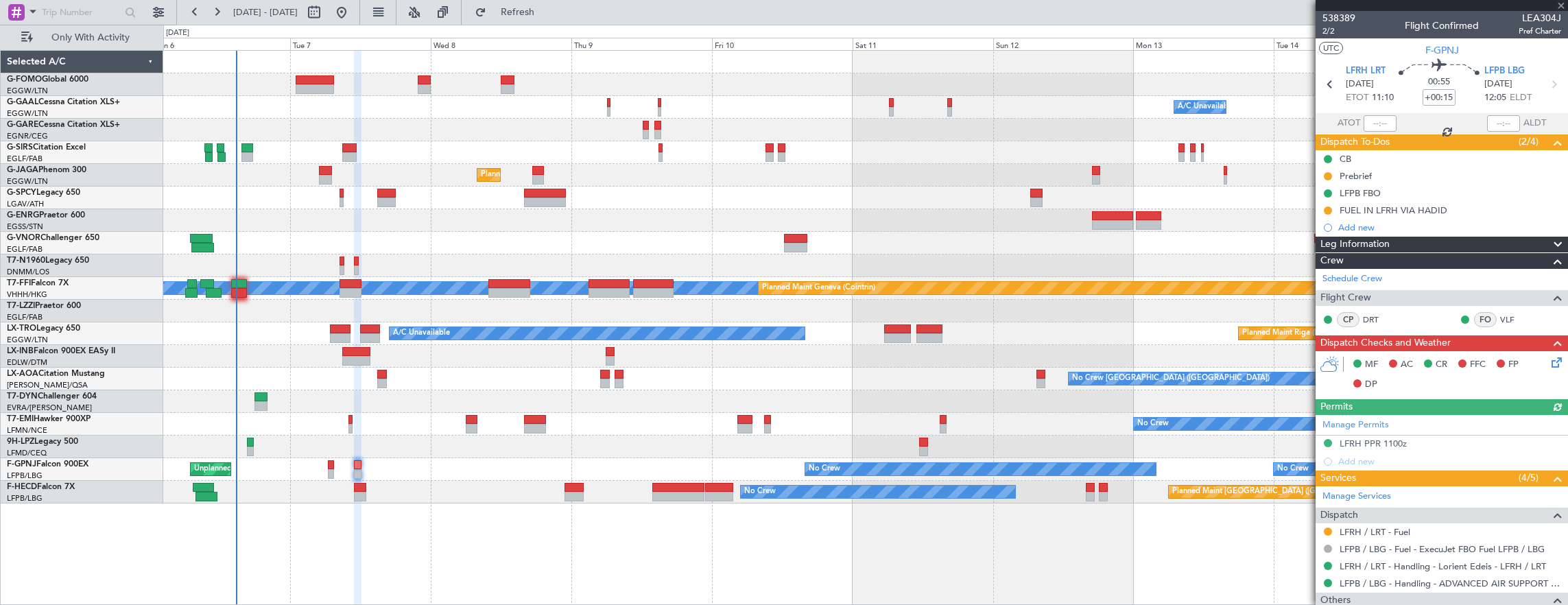
scroll to position [196, 0]
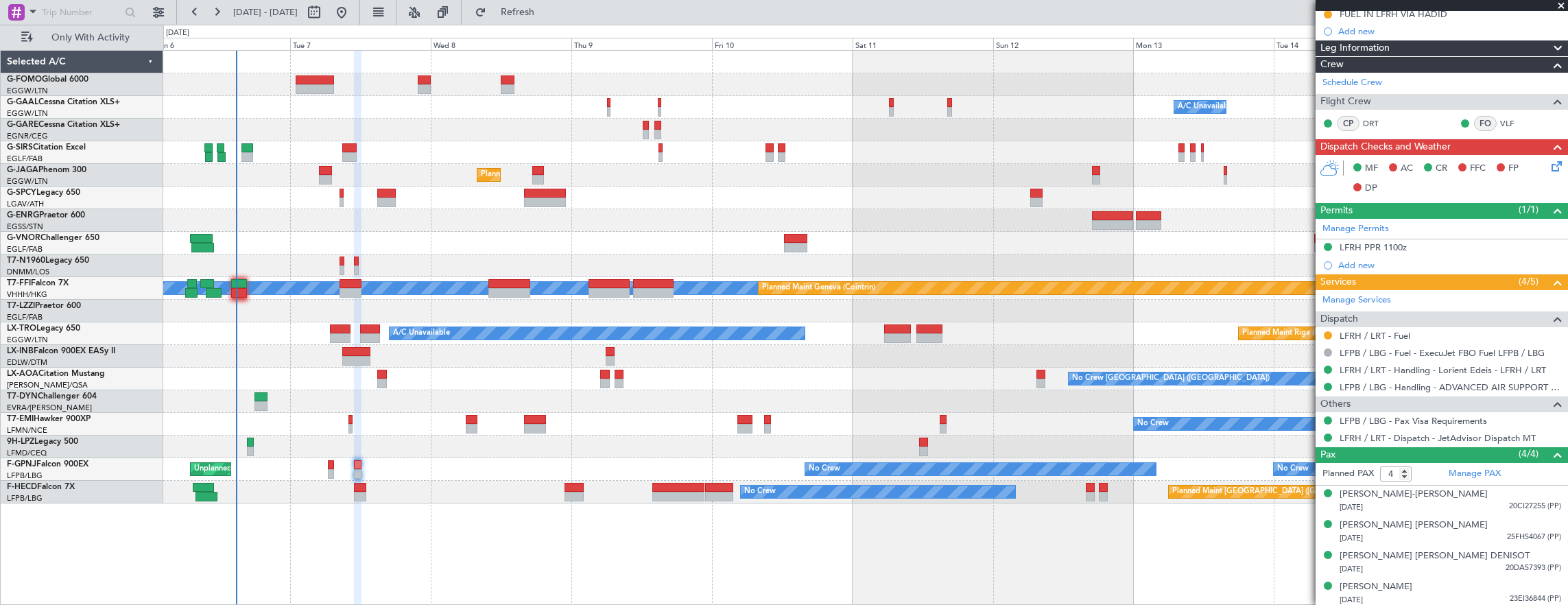
click at [329, 466] on div at bounding box center [332, 465] width 7 height 10
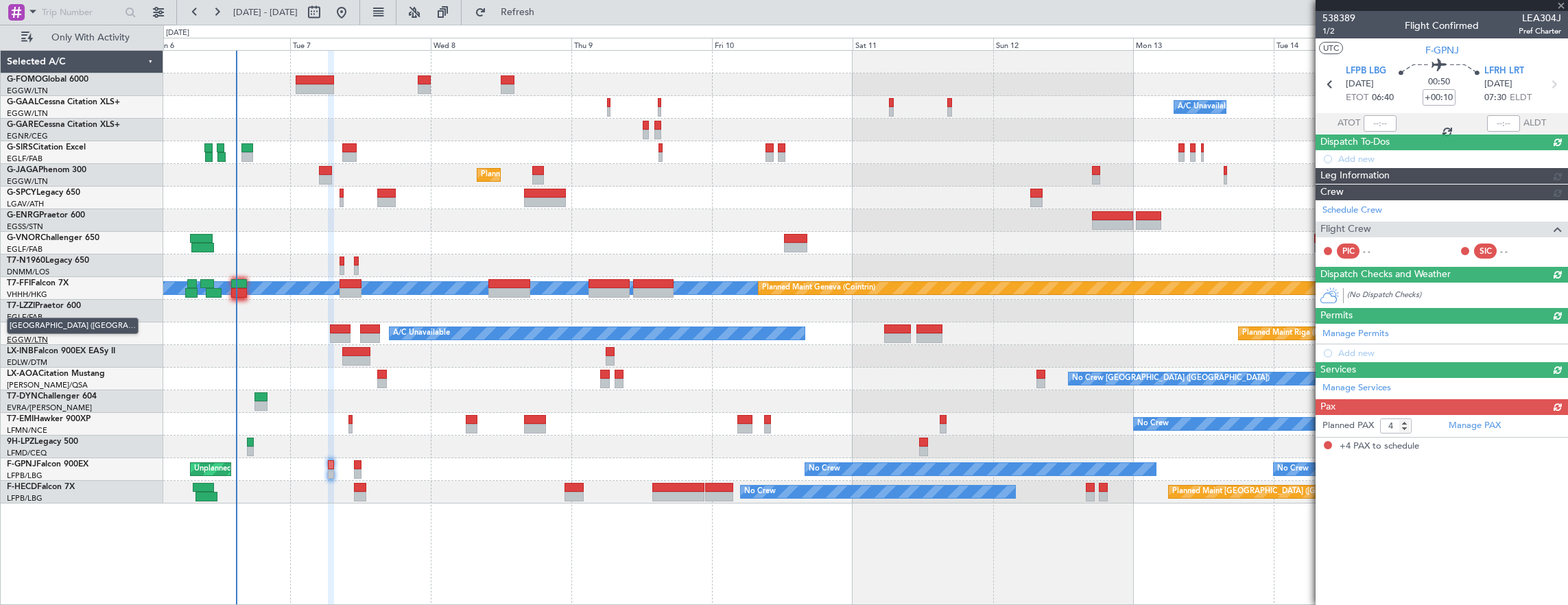
scroll to position [0, 0]
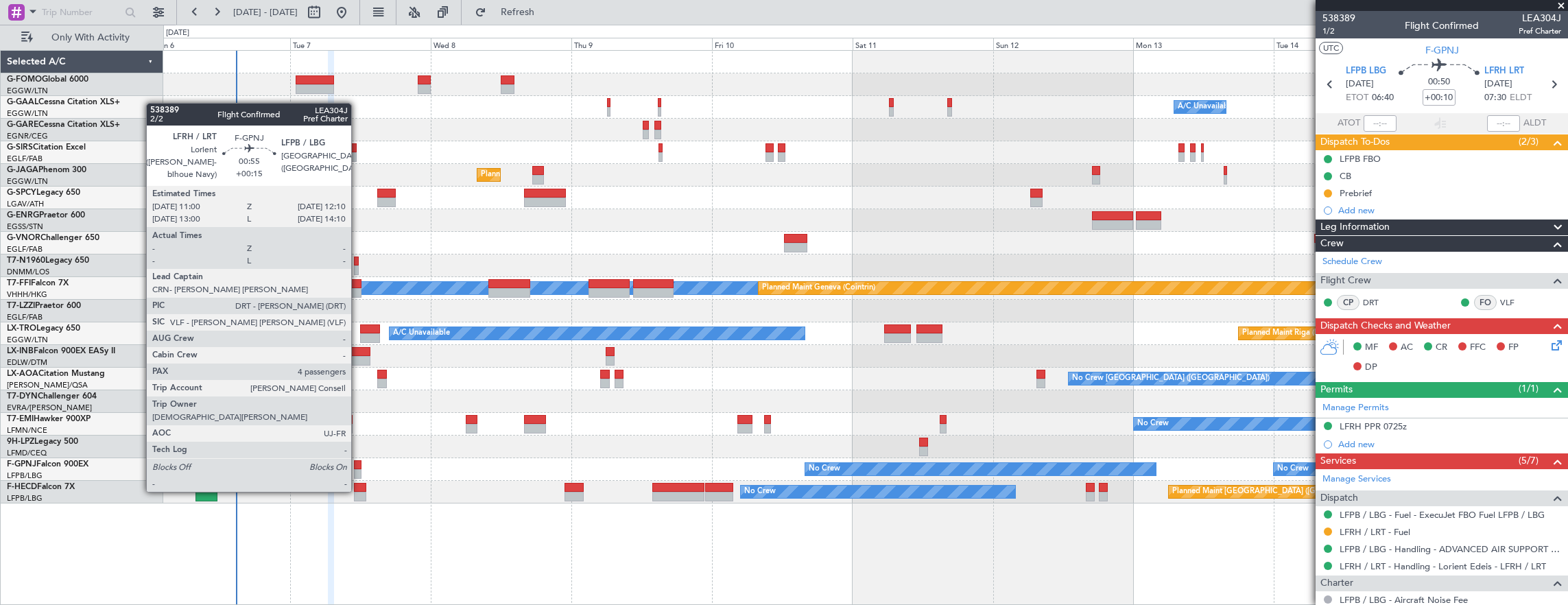
click at [357, 465] on div at bounding box center [358, 465] width 7 height 10
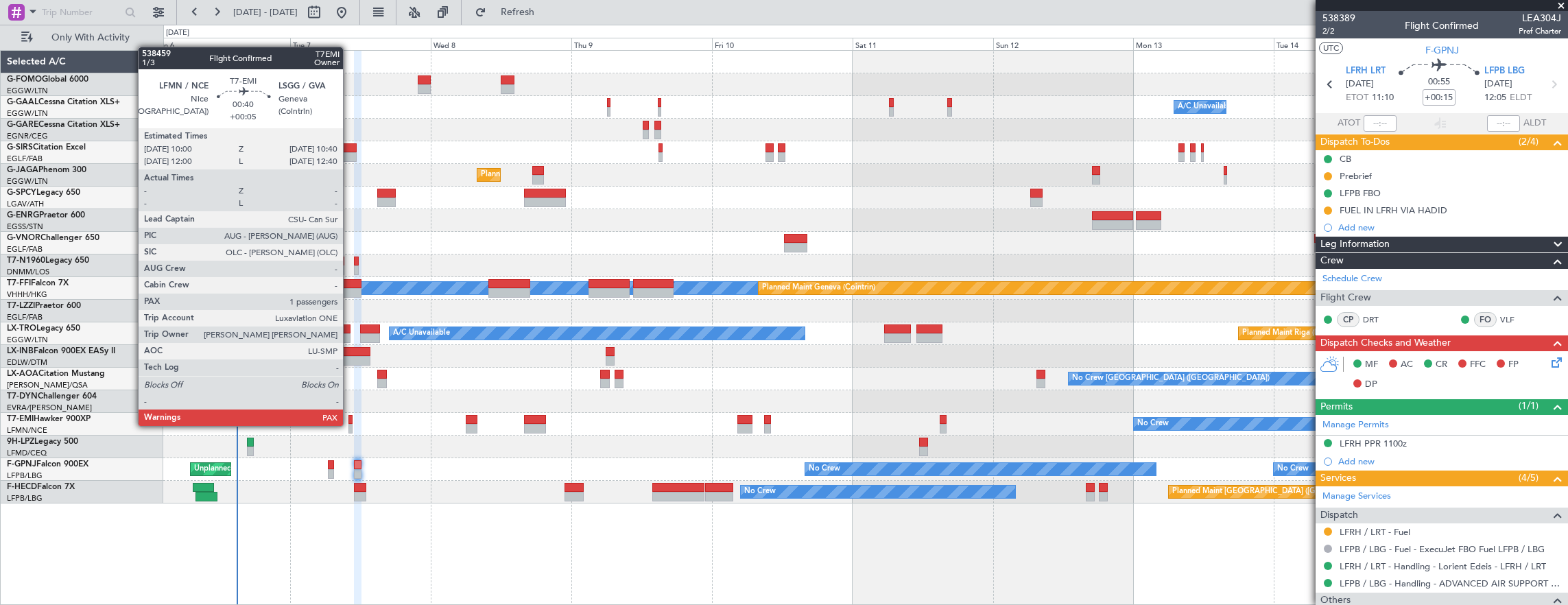
click at [350, 425] on div at bounding box center [350, 429] width 4 height 10
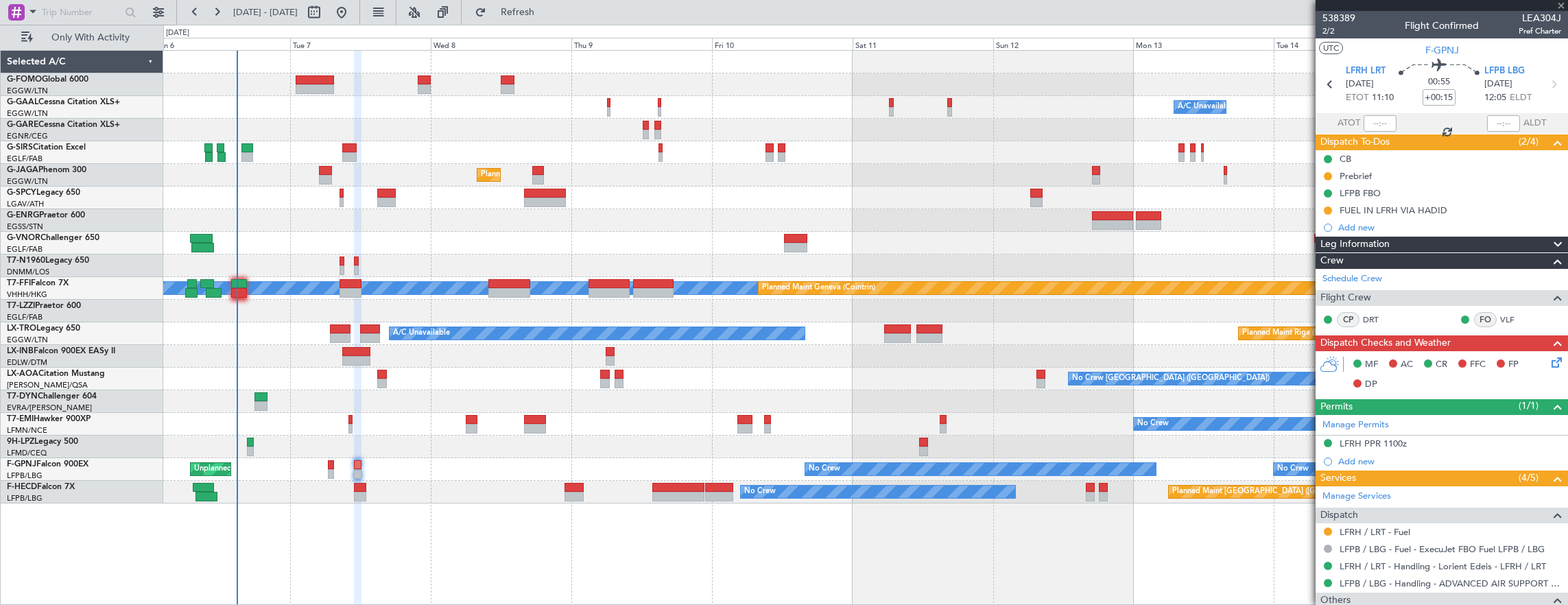
type input "+00:05"
type input "1"
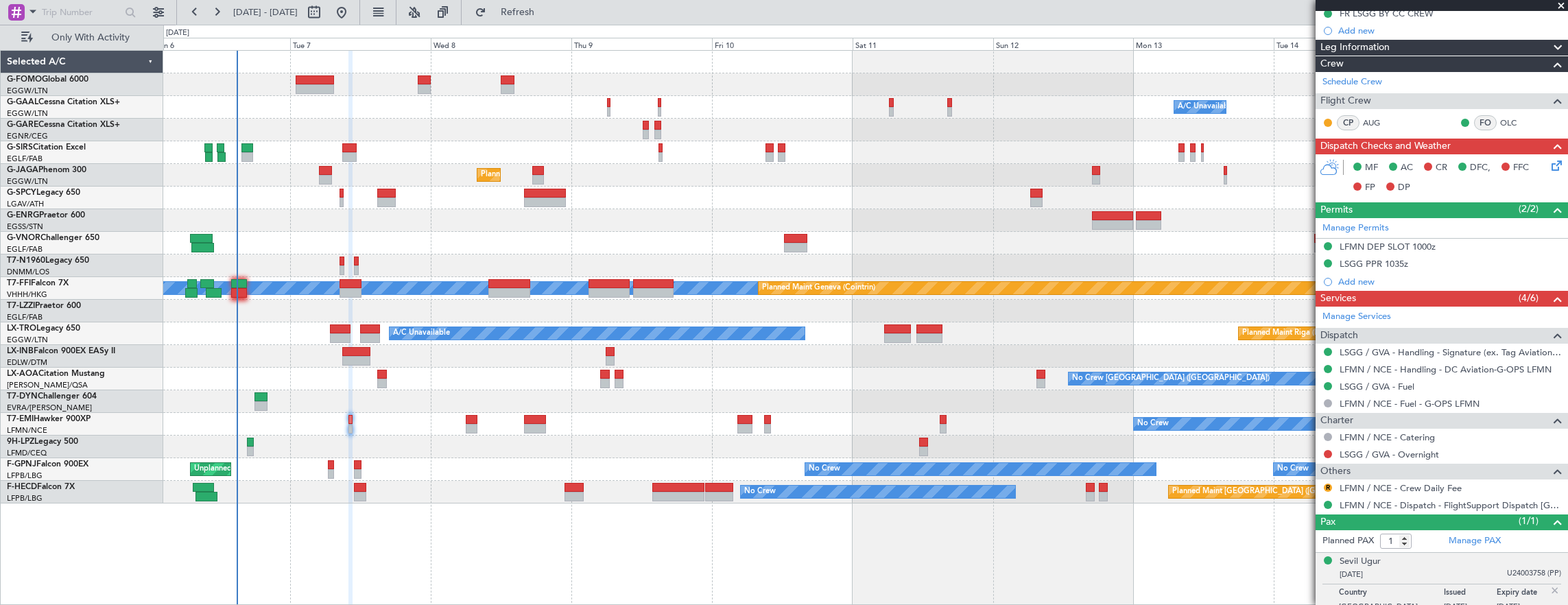
scroll to position [188, 0]
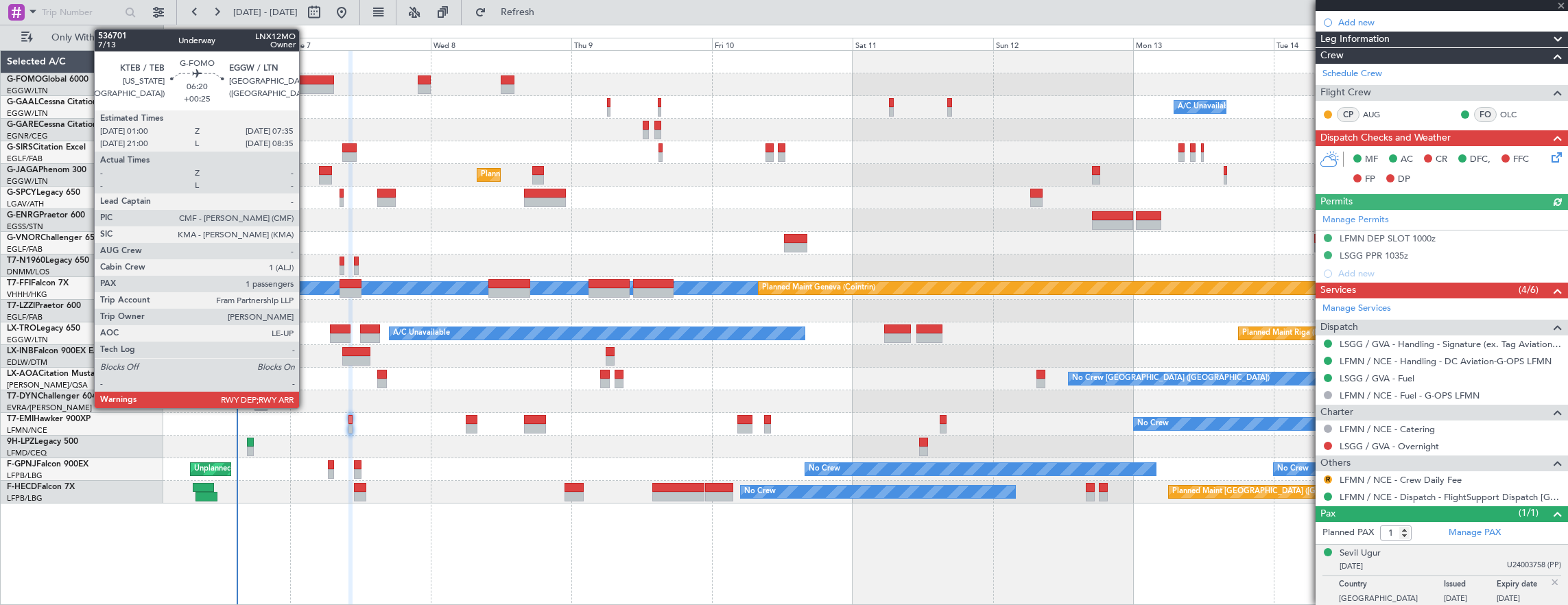
click at [306, 85] on div at bounding box center [315, 89] width 40 height 10
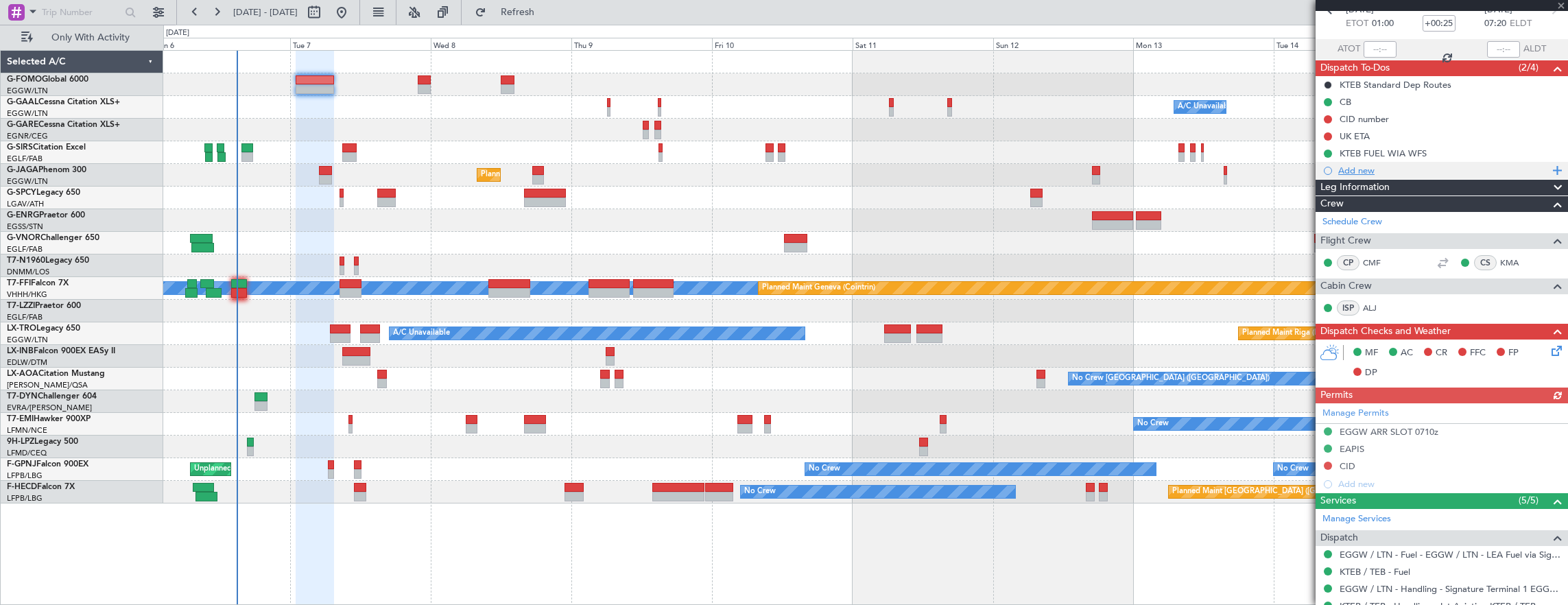
scroll to position [0, 0]
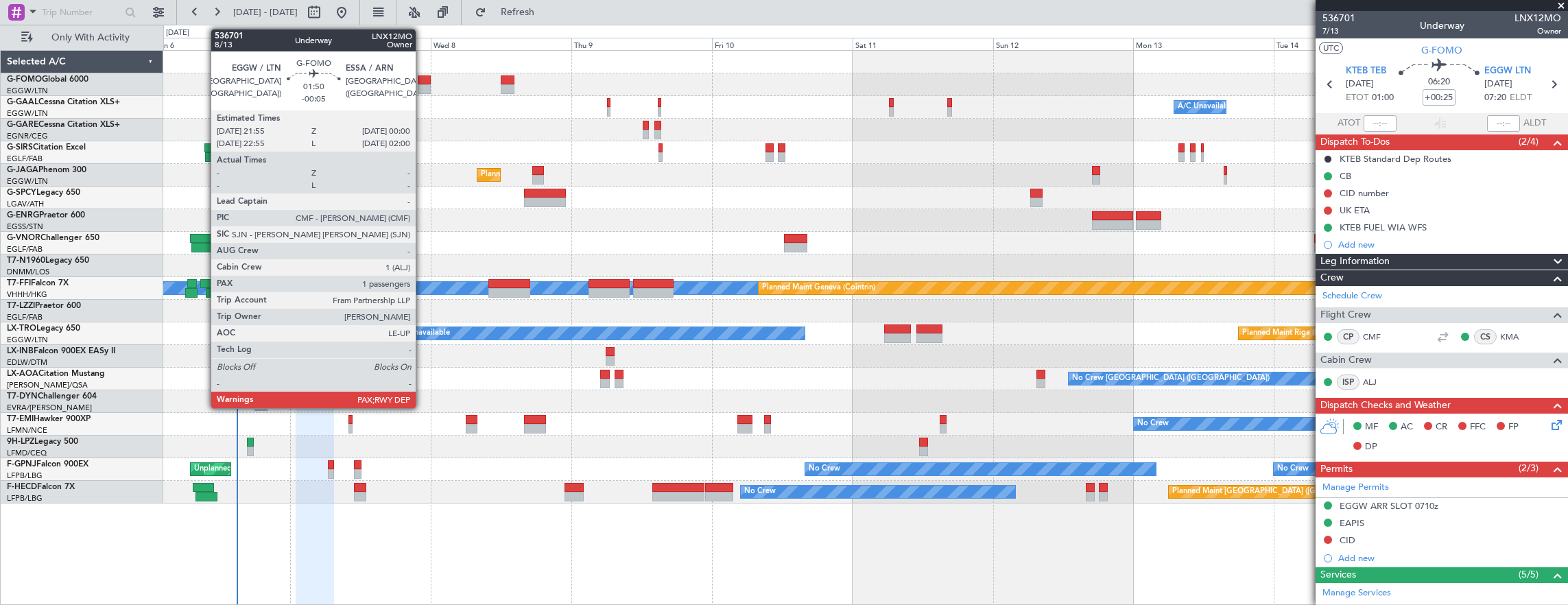
click at [422, 81] on div at bounding box center [424, 80] width 13 height 10
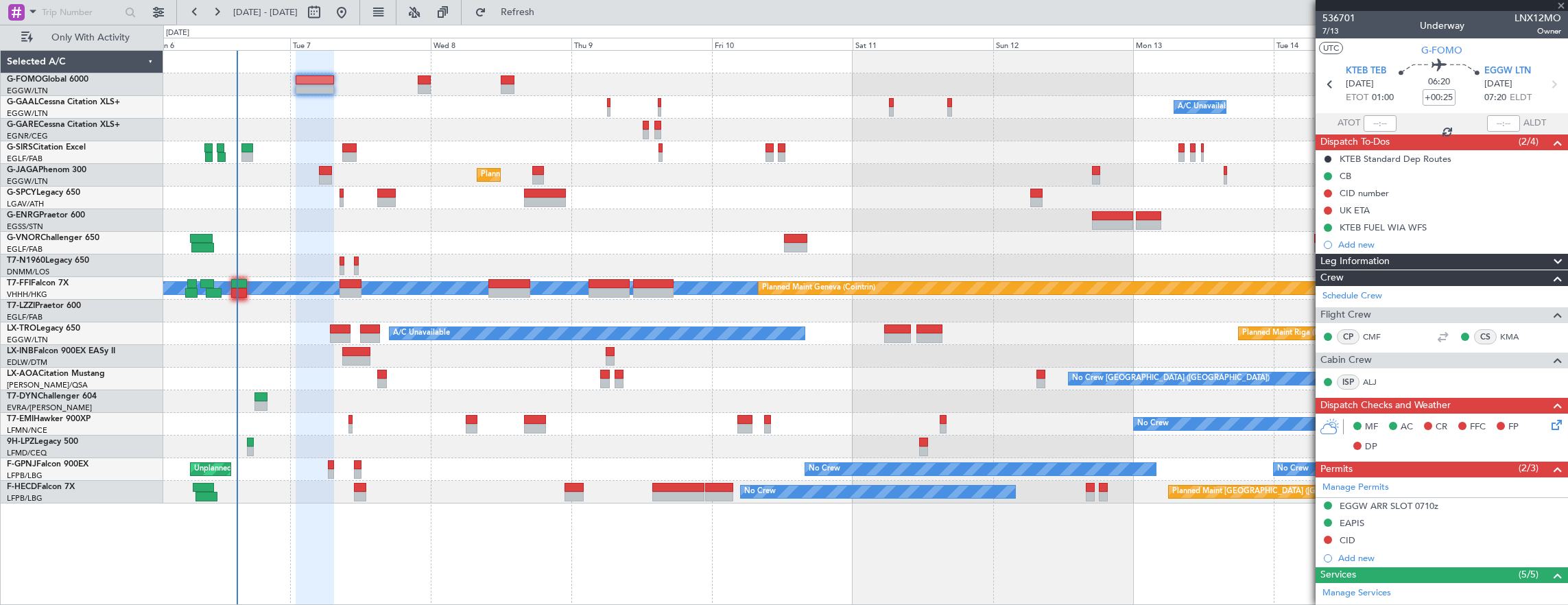
type input "-00:05"
type input "2"
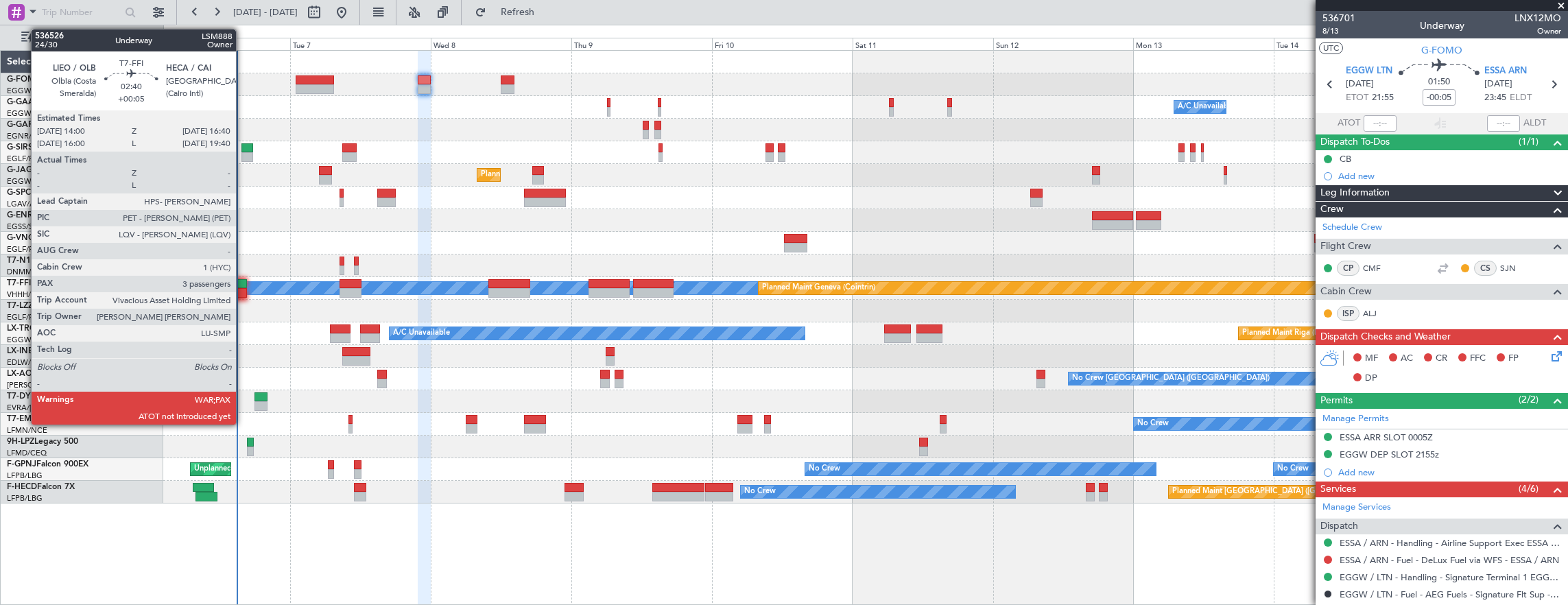
click at [243, 289] on div at bounding box center [239, 293] width 16 height 10
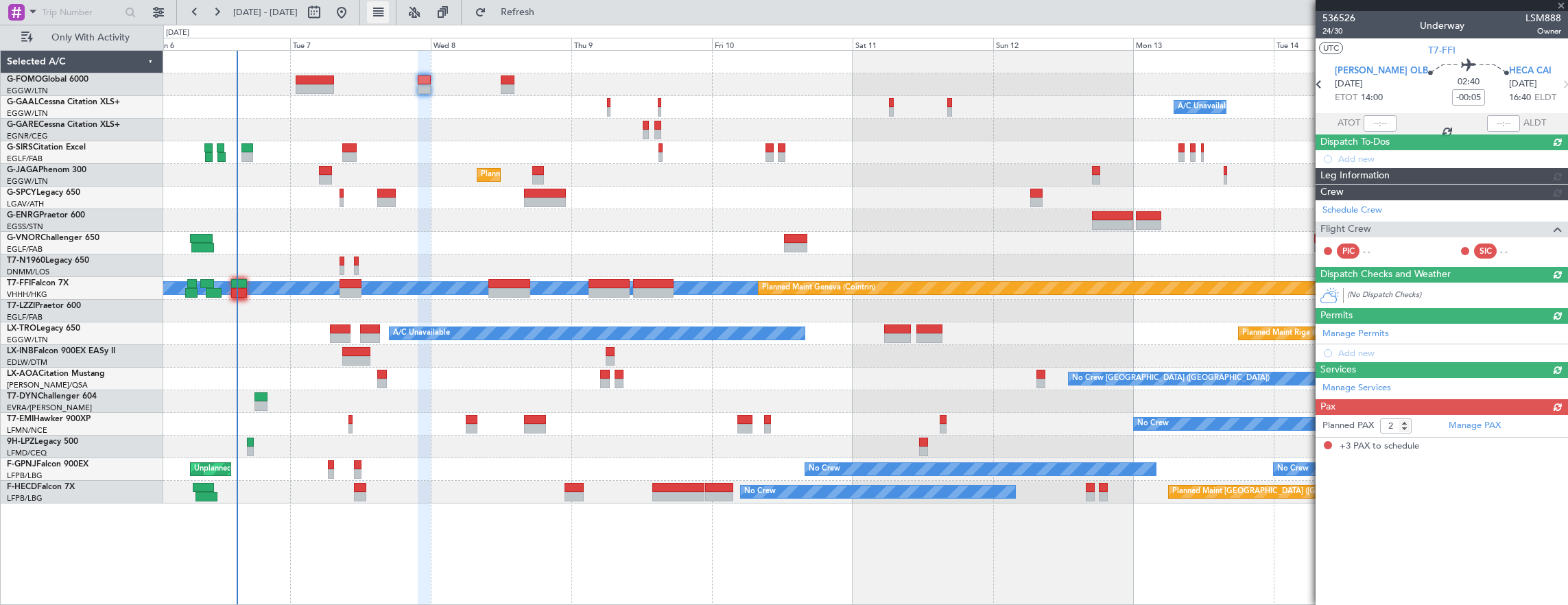
type input "+00:05"
type input "3"
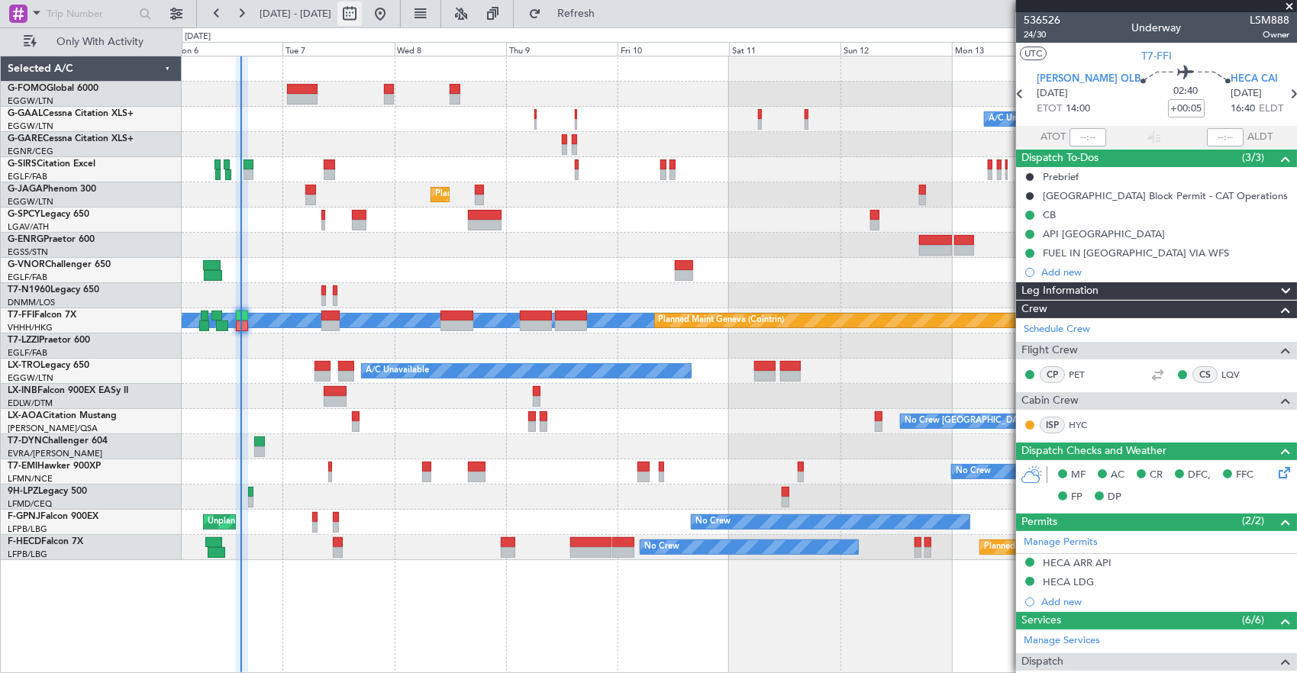
click at [362, 18] on button at bounding box center [349, 14] width 24 height 24
select select "10"
select select "2025"
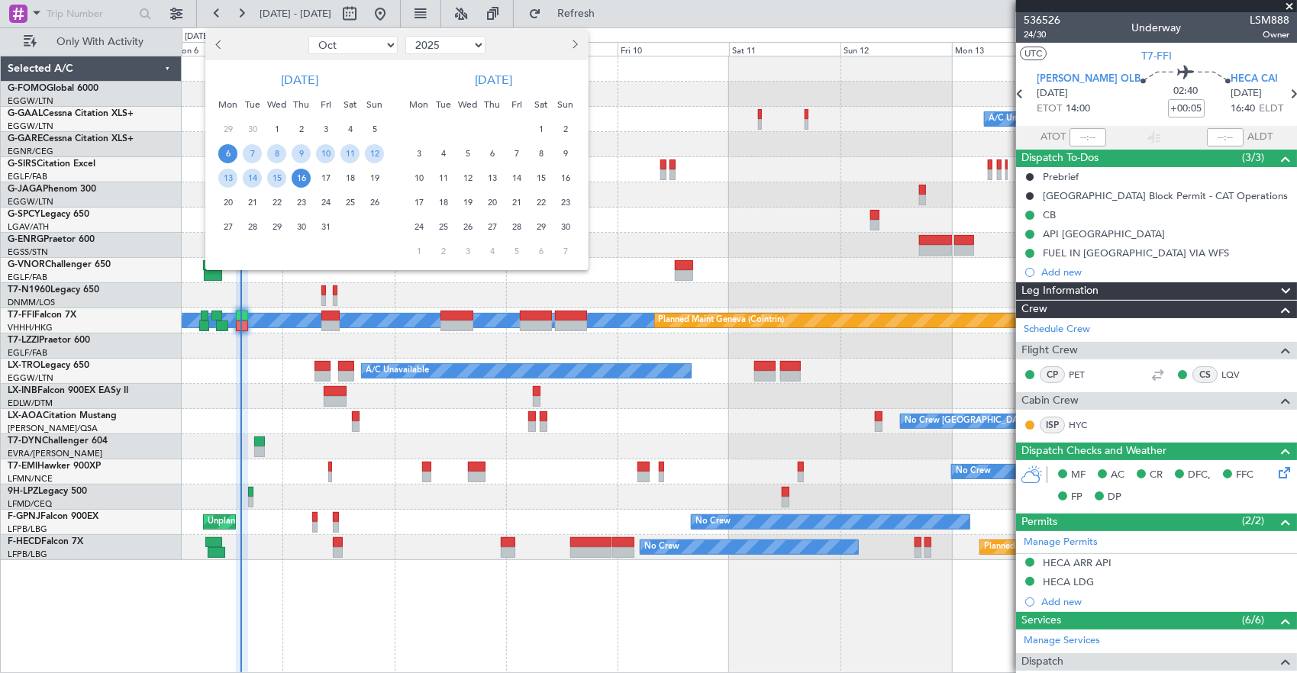
click at [231, 157] on span "6" at bounding box center [227, 153] width 19 height 19
click at [255, 182] on span "14" at bounding box center [252, 178] width 19 height 19
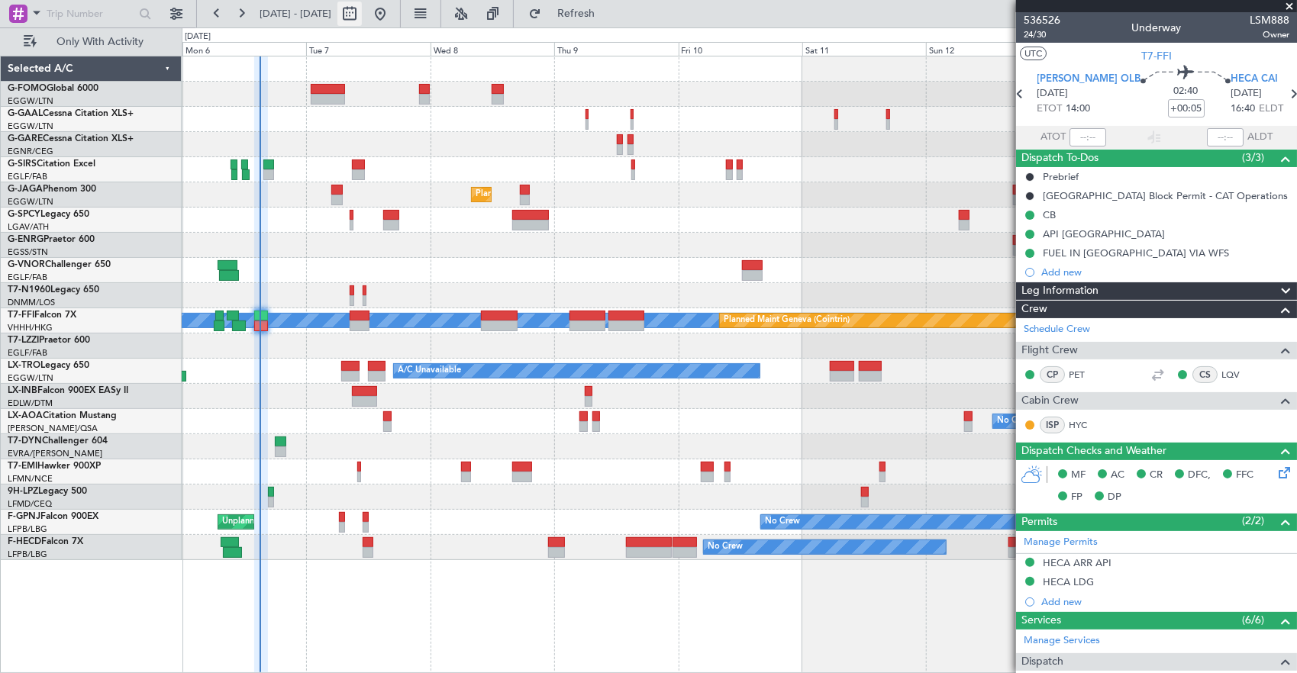
click at [362, 15] on button at bounding box center [349, 14] width 24 height 24
select select "10"
select select "2025"
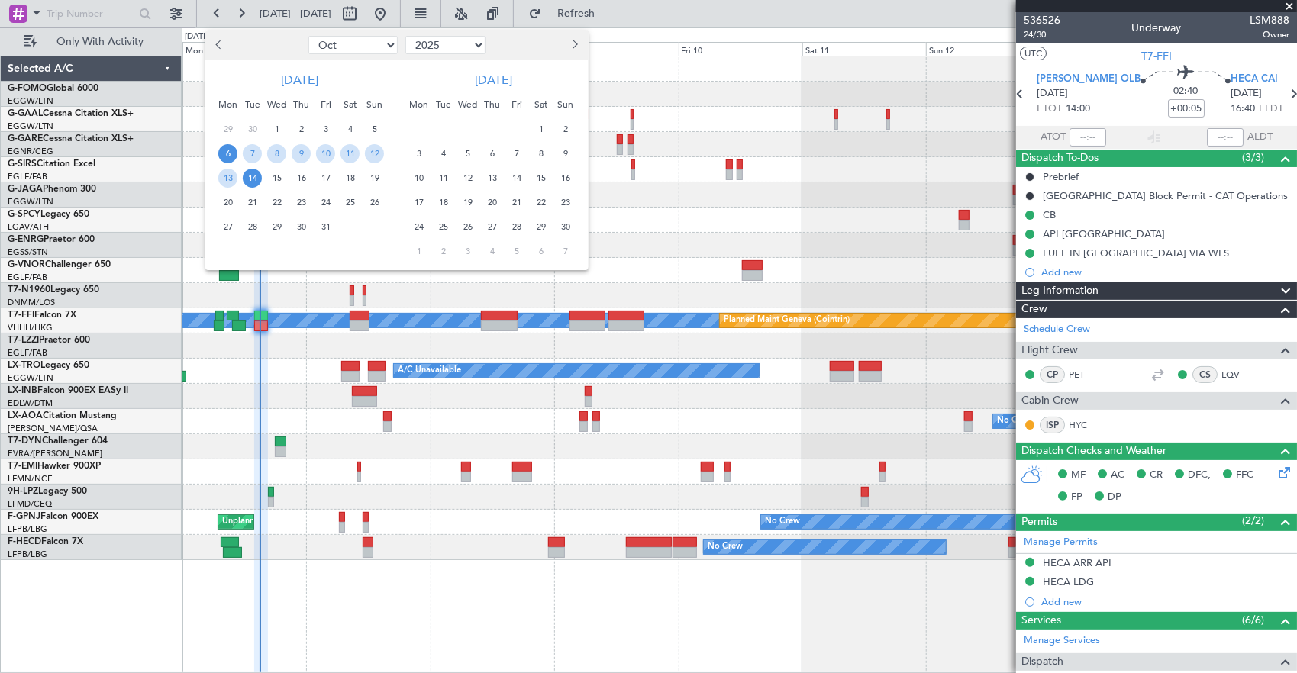
click at [226, 162] on span "6" at bounding box center [227, 153] width 19 height 19
click at [227, 183] on span "13" at bounding box center [227, 178] width 19 height 19
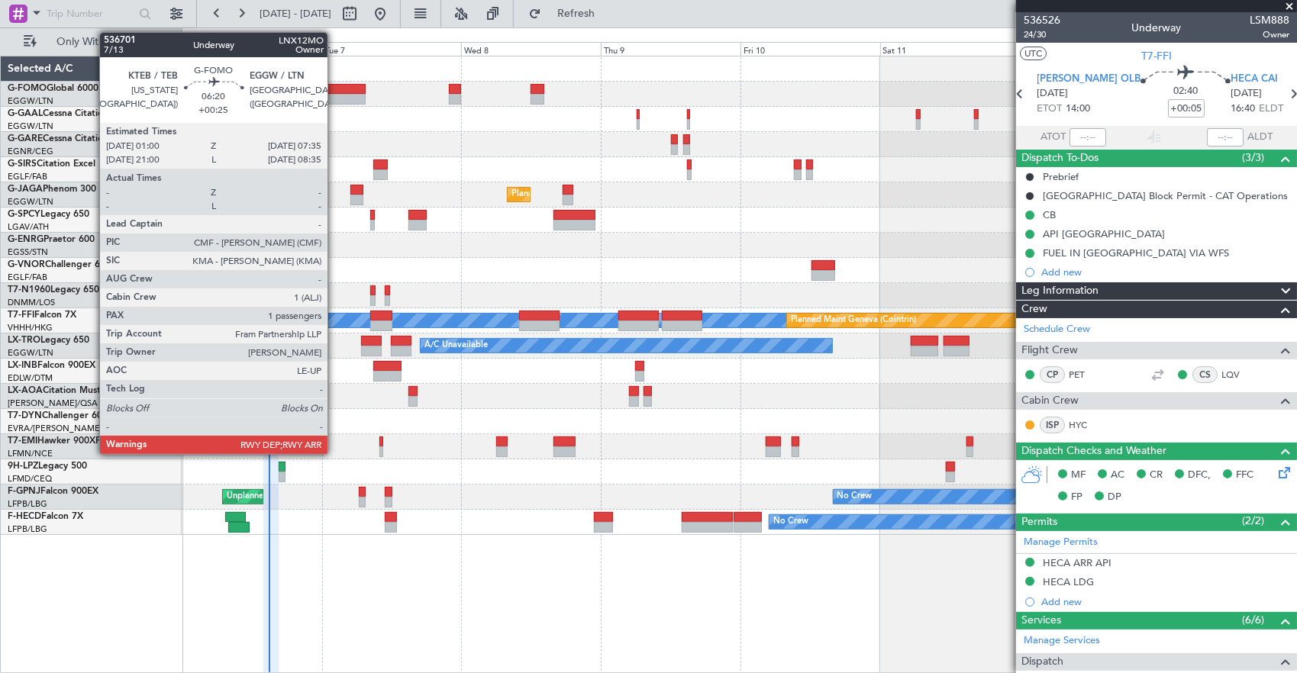
click at [365, 0] on html "06 Oct 2025 - 13 Oct 2025 Refresh Quick Links Only With Activity A/C Unavailabl…" at bounding box center [648, 336] width 1297 height 673
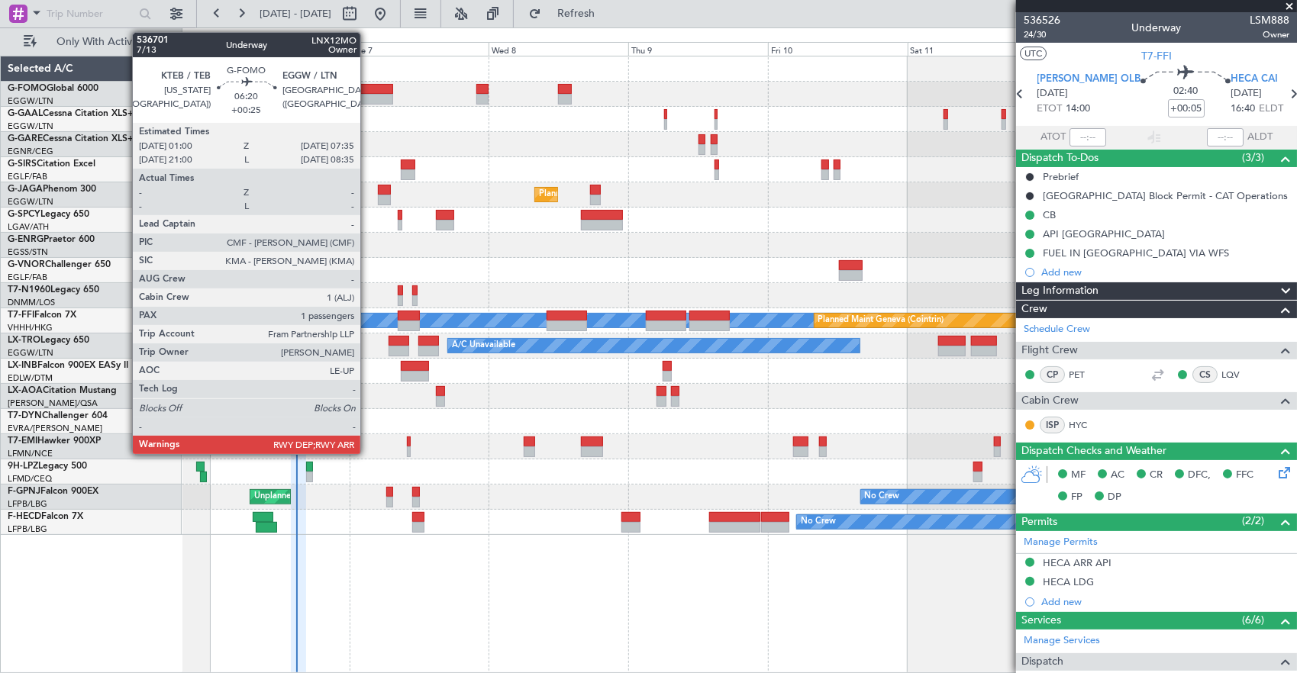
click at [368, 92] on div at bounding box center [373, 89] width 39 height 11
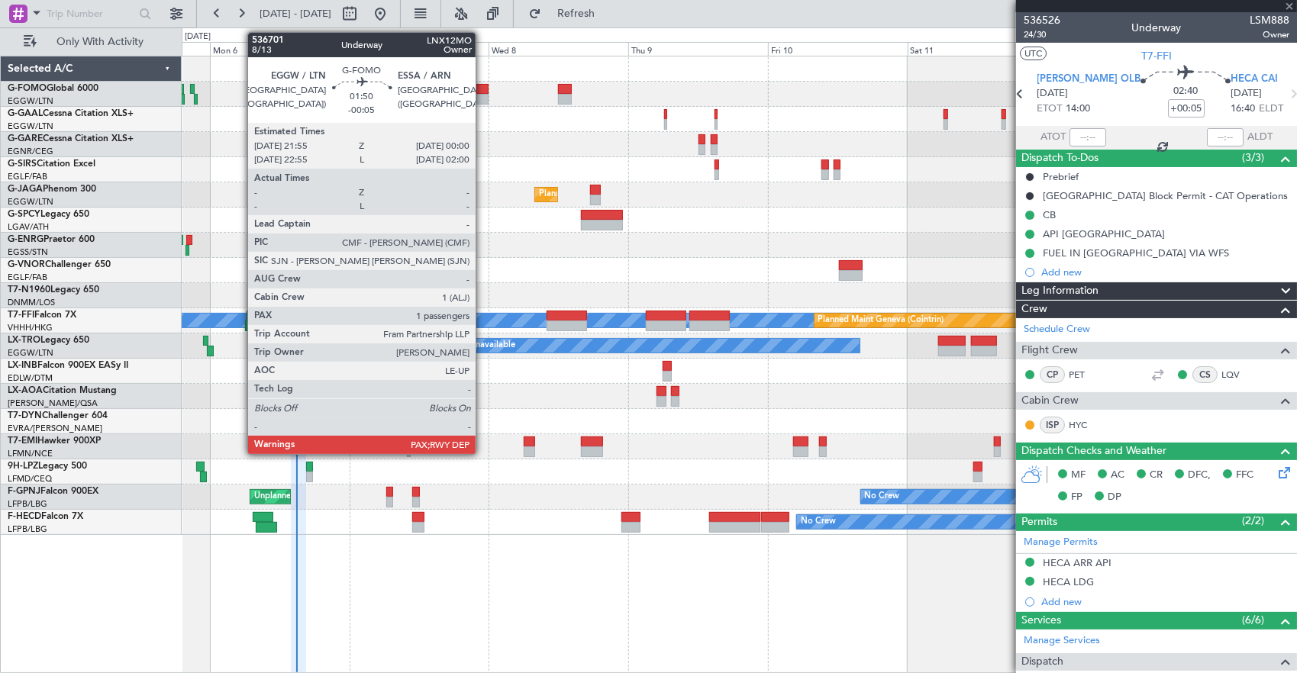
type input "+00:25"
type input "1"
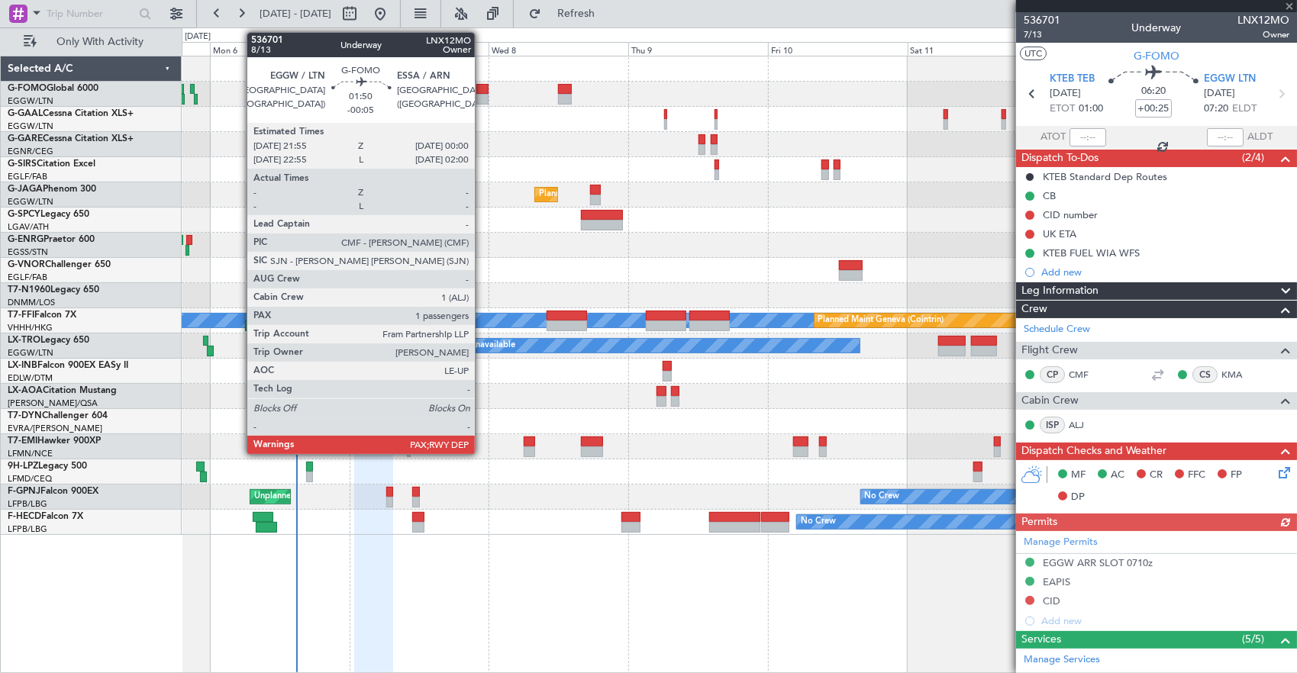
click at [483, 92] on div at bounding box center [482, 89] width 12 height 11
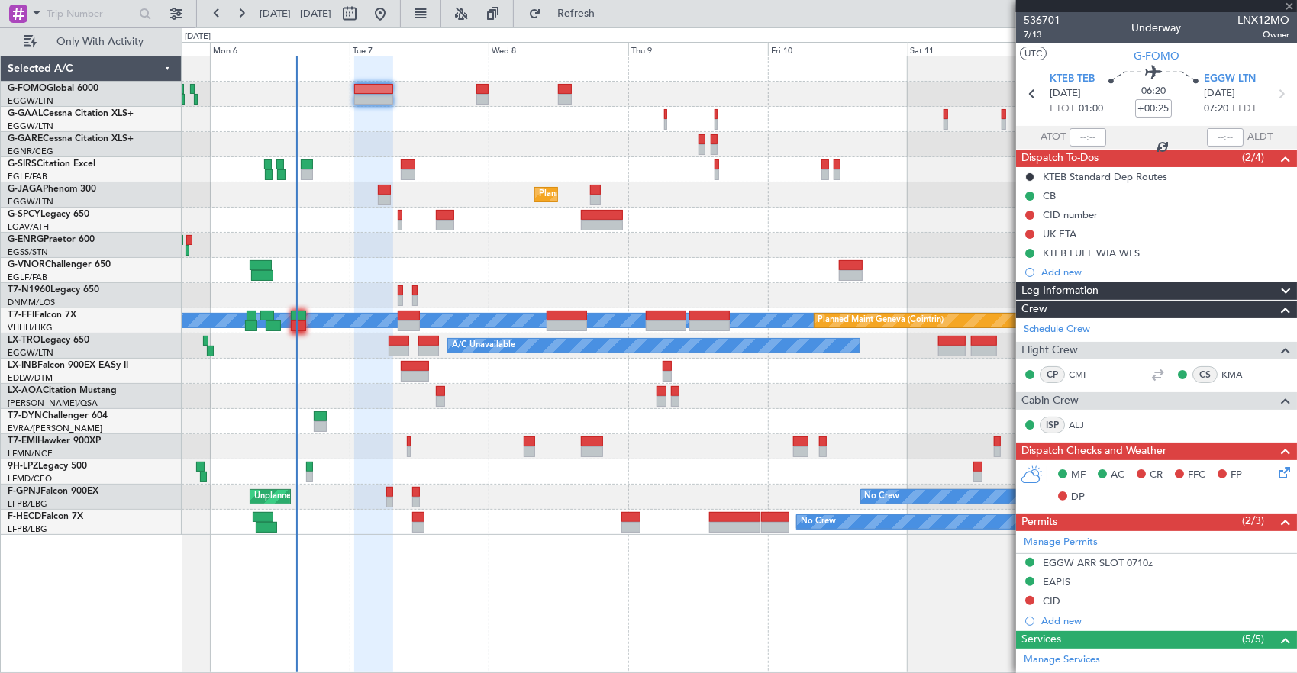
type input "-00:05"
type input "2"
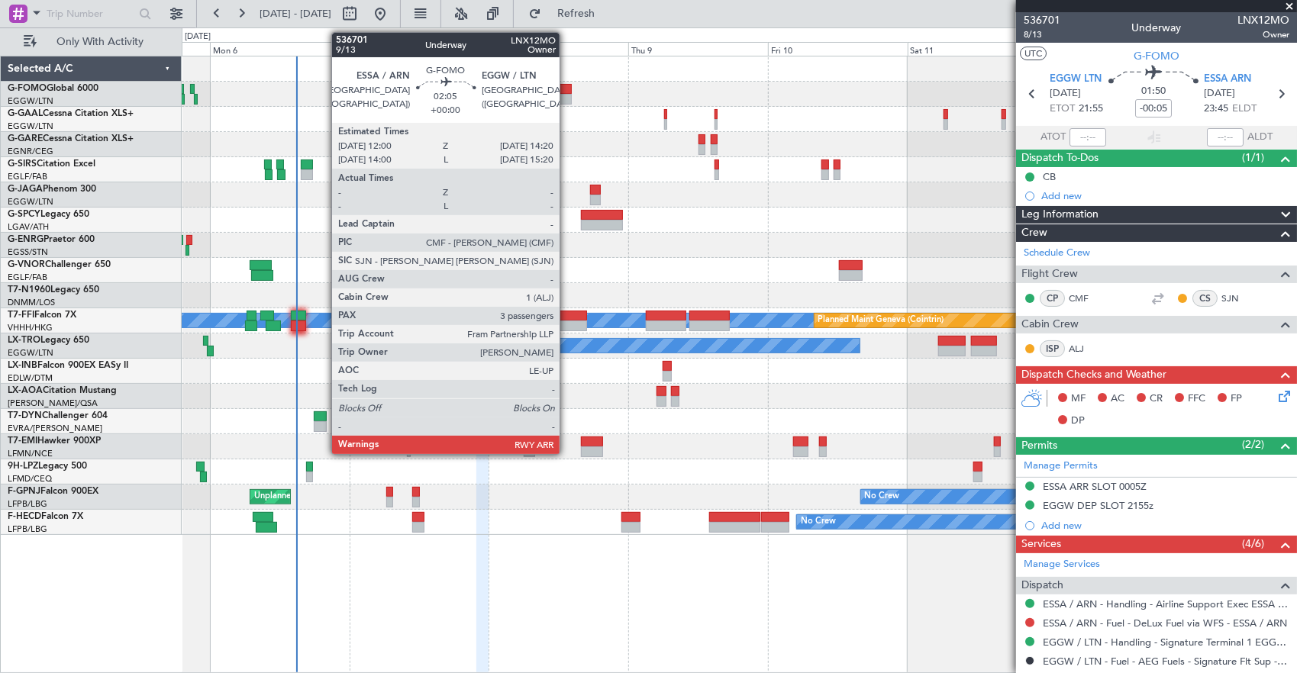
click at [567, 94] on div at bounding box center [565, 99] width 14 height 11
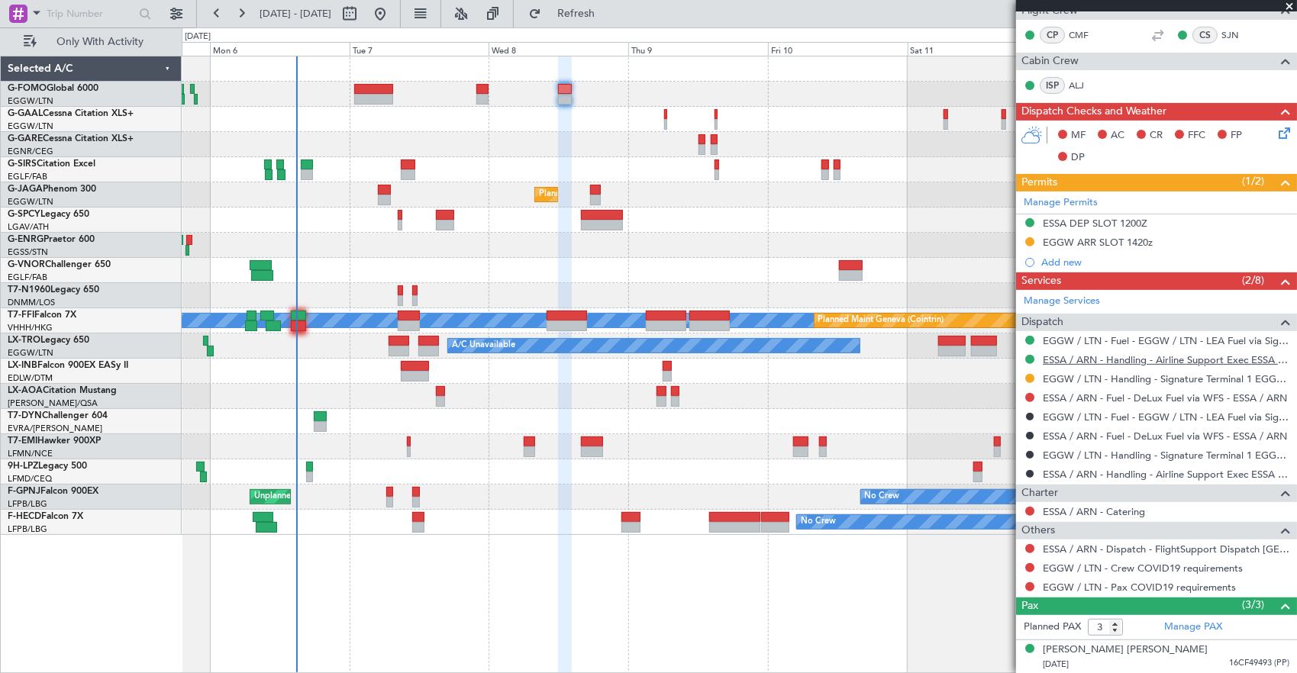
scroll to position [348, 0]
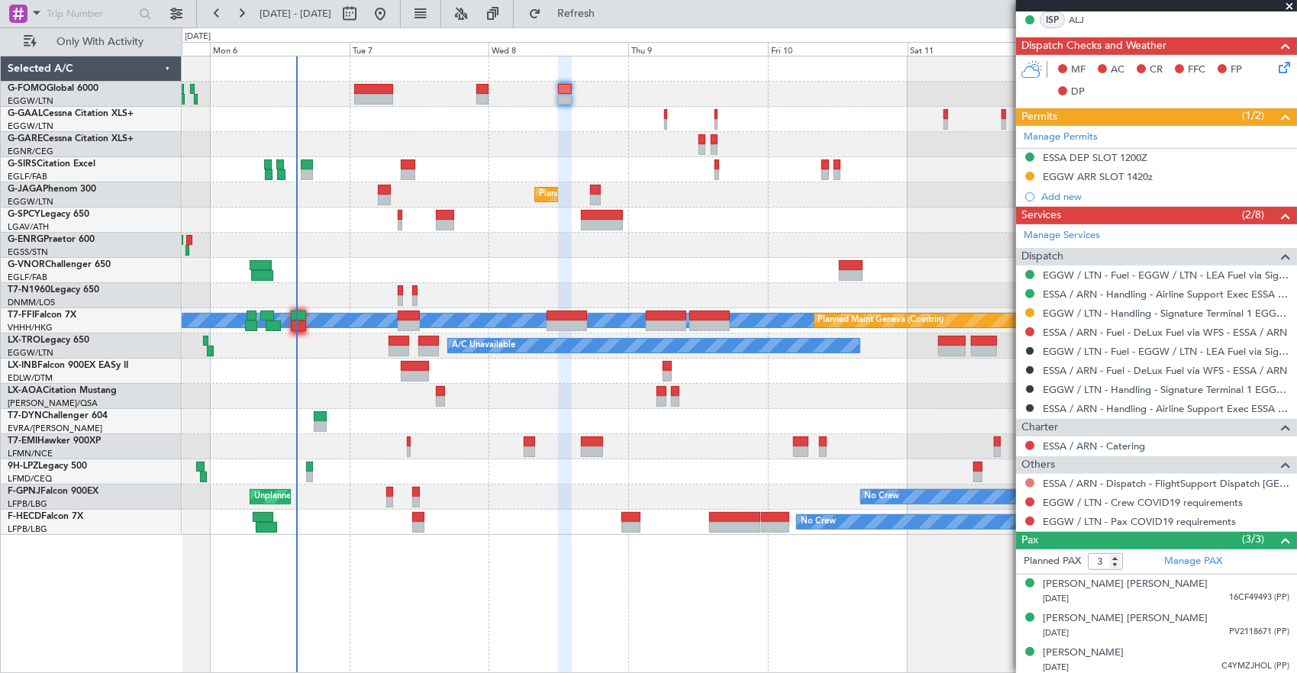
click at [1031, 479] on button at bounding box center [1029, 483] width 9 height 9
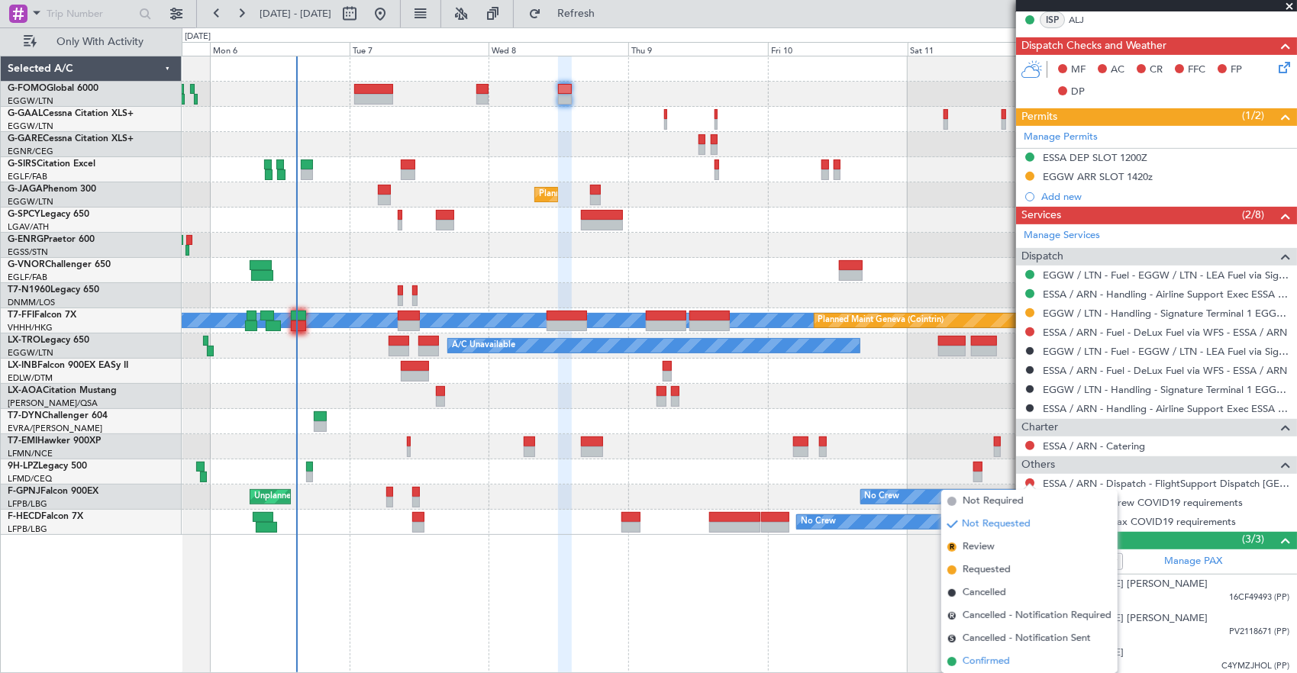
click at [1005, 658] on span "Confirmed" at bounding box center [986, 661] width 47 height 15
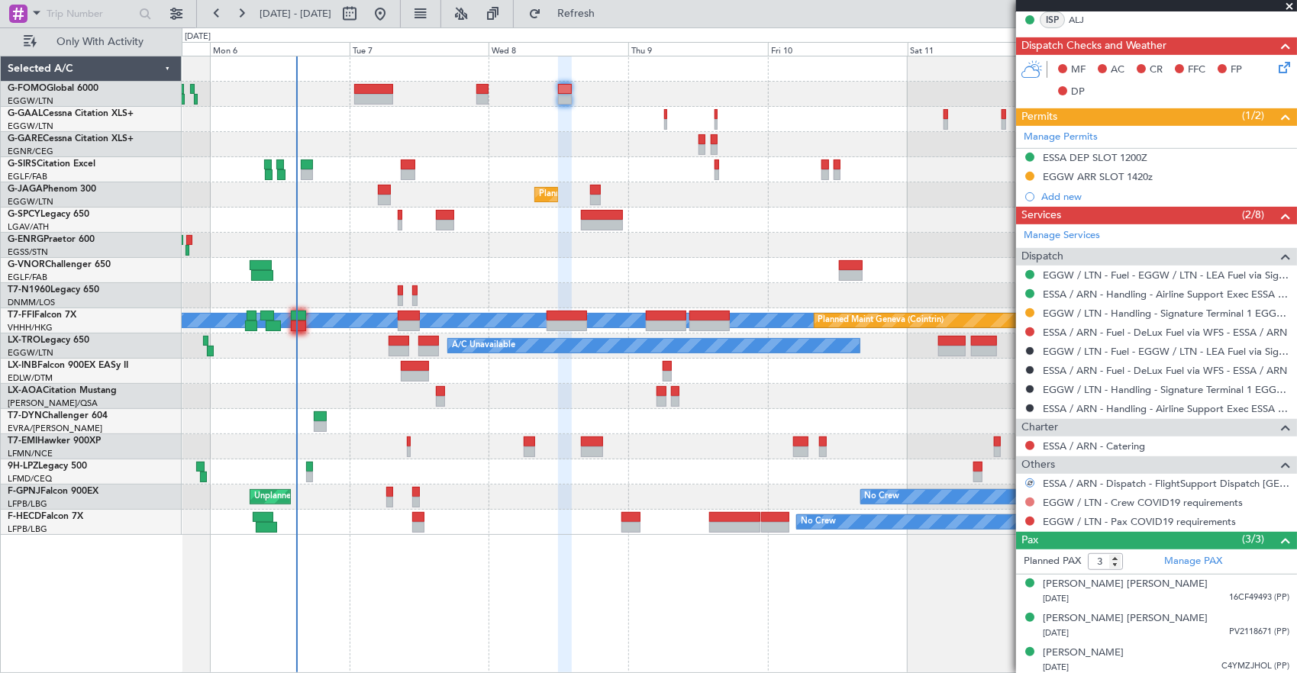
click at [1026, 501] on button at bounding box center [1029, 502] width 9 height 9
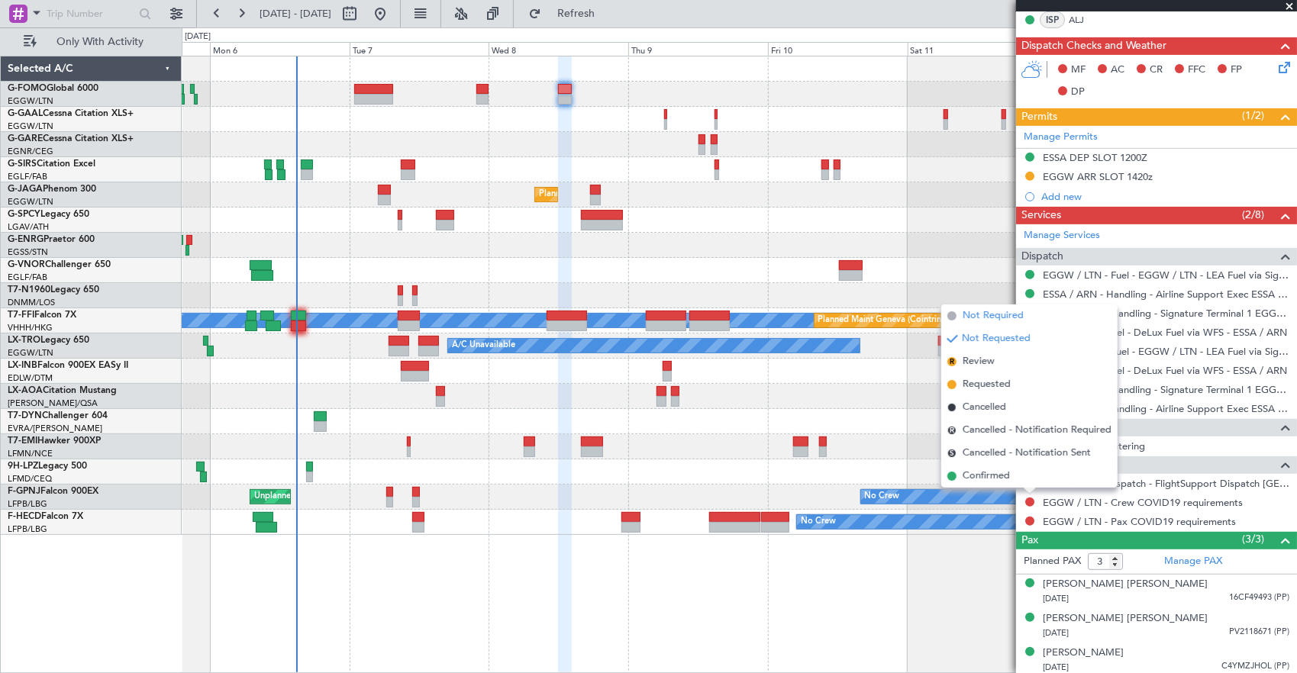
click at [983, 316] on span "Not Required" at bounding box center [993, 315] width 61 height 15
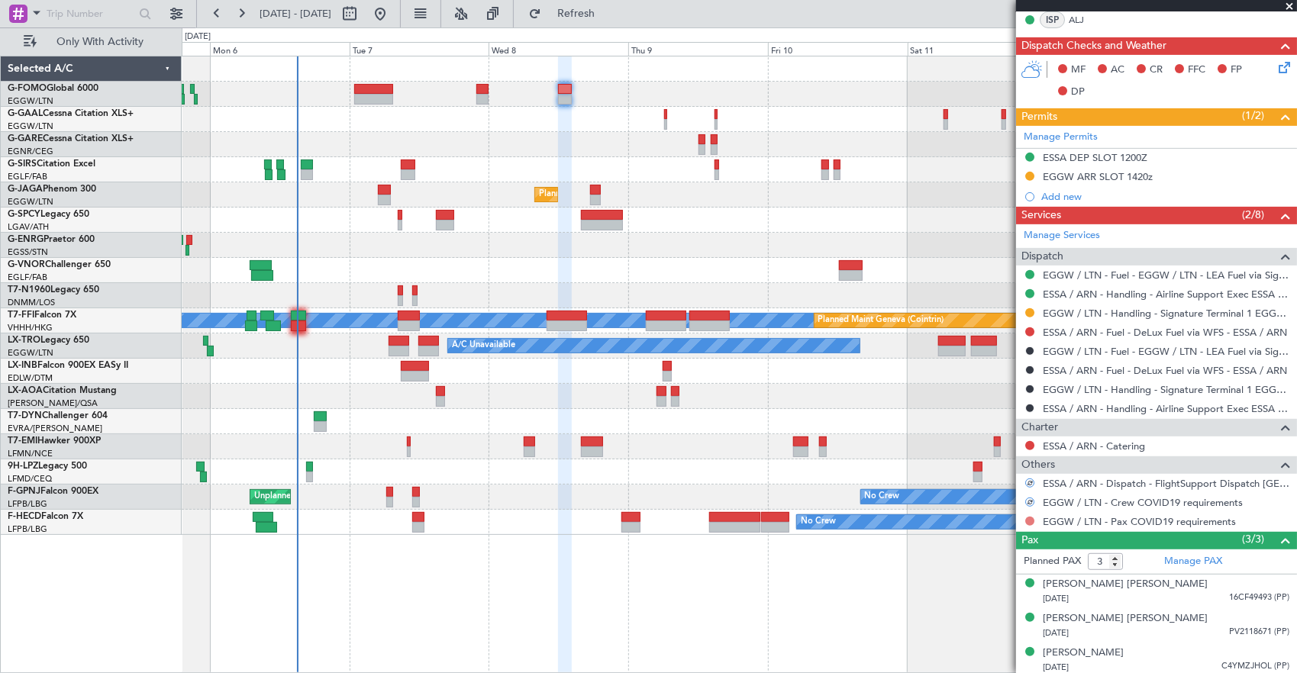
click at [1031, 519] on button at bounding box center [1029, 521] width 9 height 9
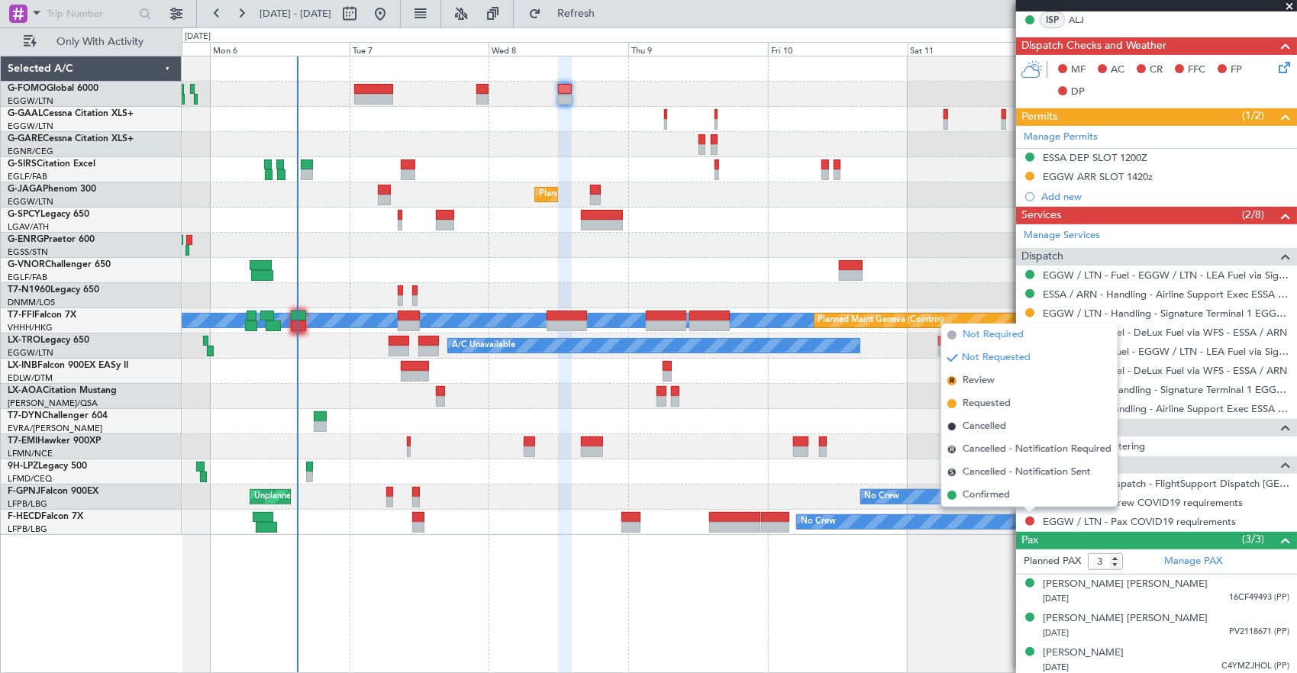
click at [991, 334] on span "Not Required" at bounding box center [993, 335] width 61 height 15
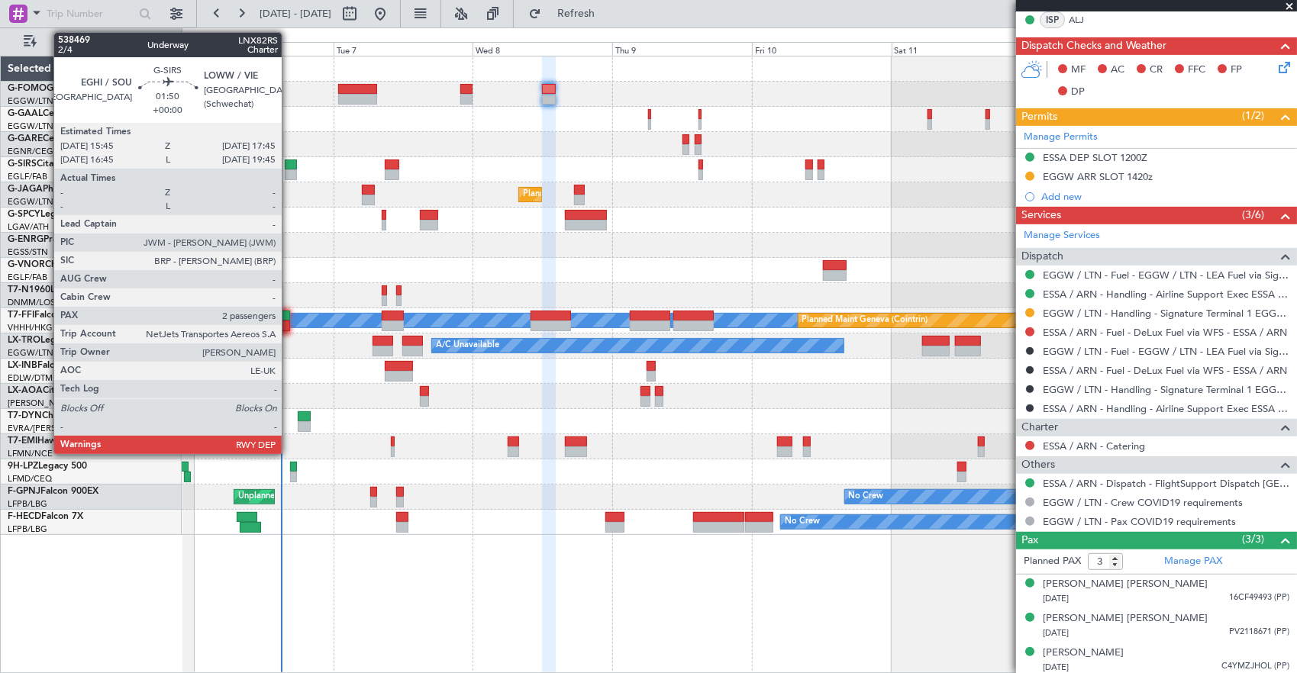
click at [289, 168] on div at bounding box center [291, 165] width 12 height 11
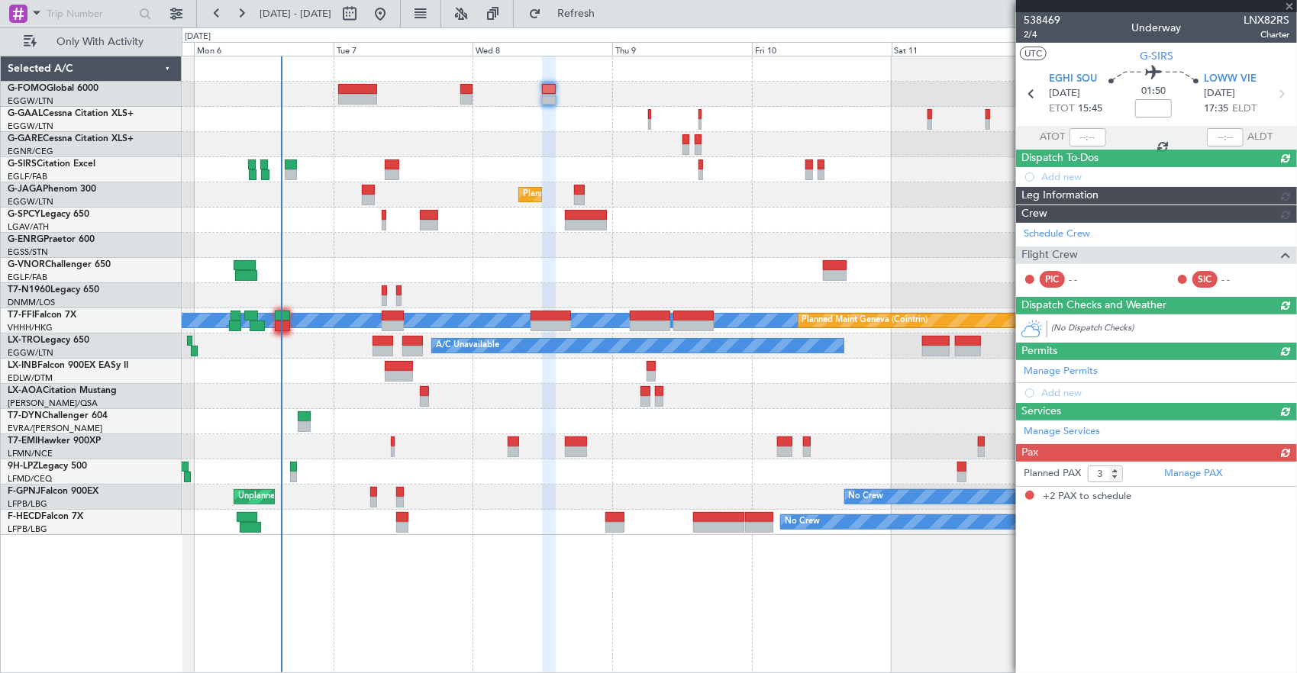
type input "2"
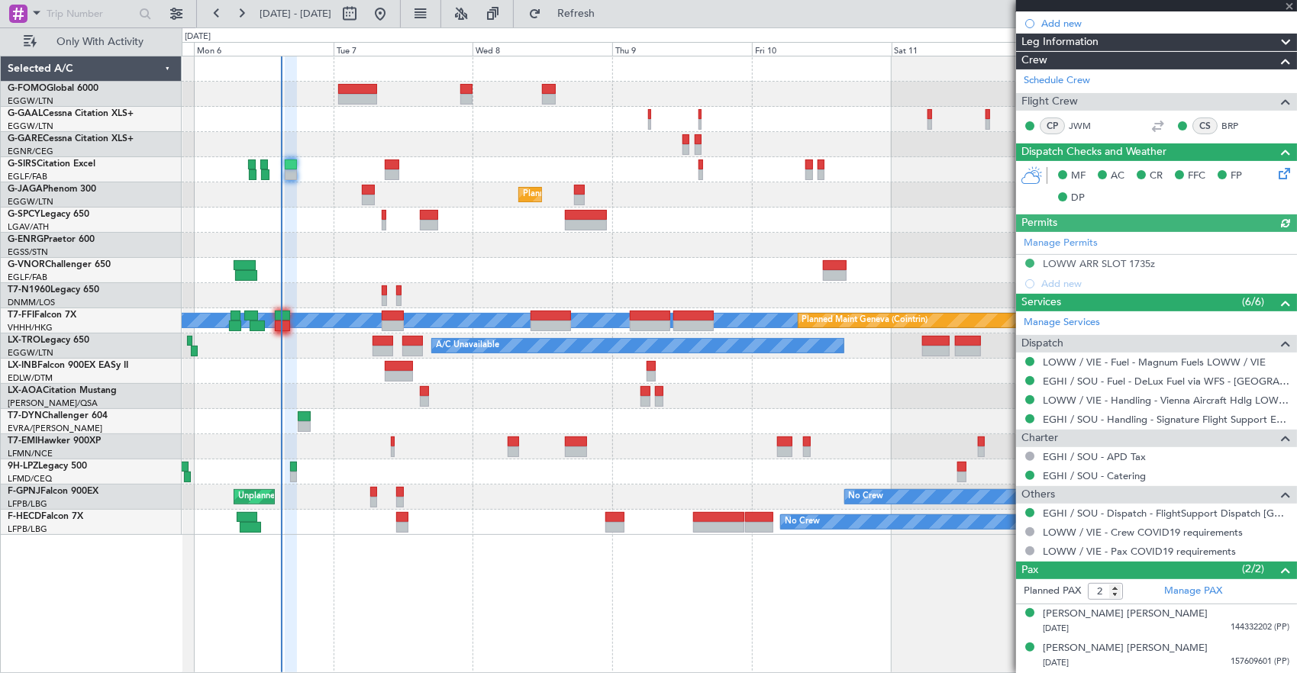
scroll to position [0, 0]
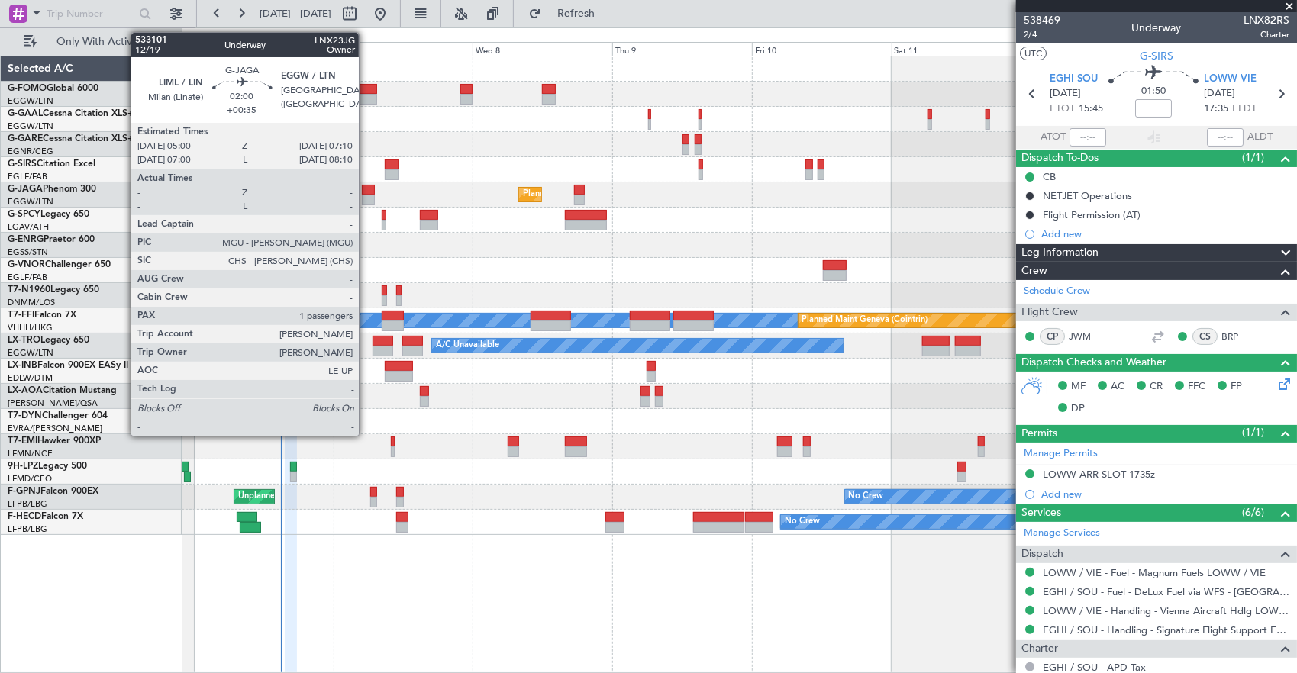
click at [366, 196] on div at bounding box center [368, 200] width 13 height 11
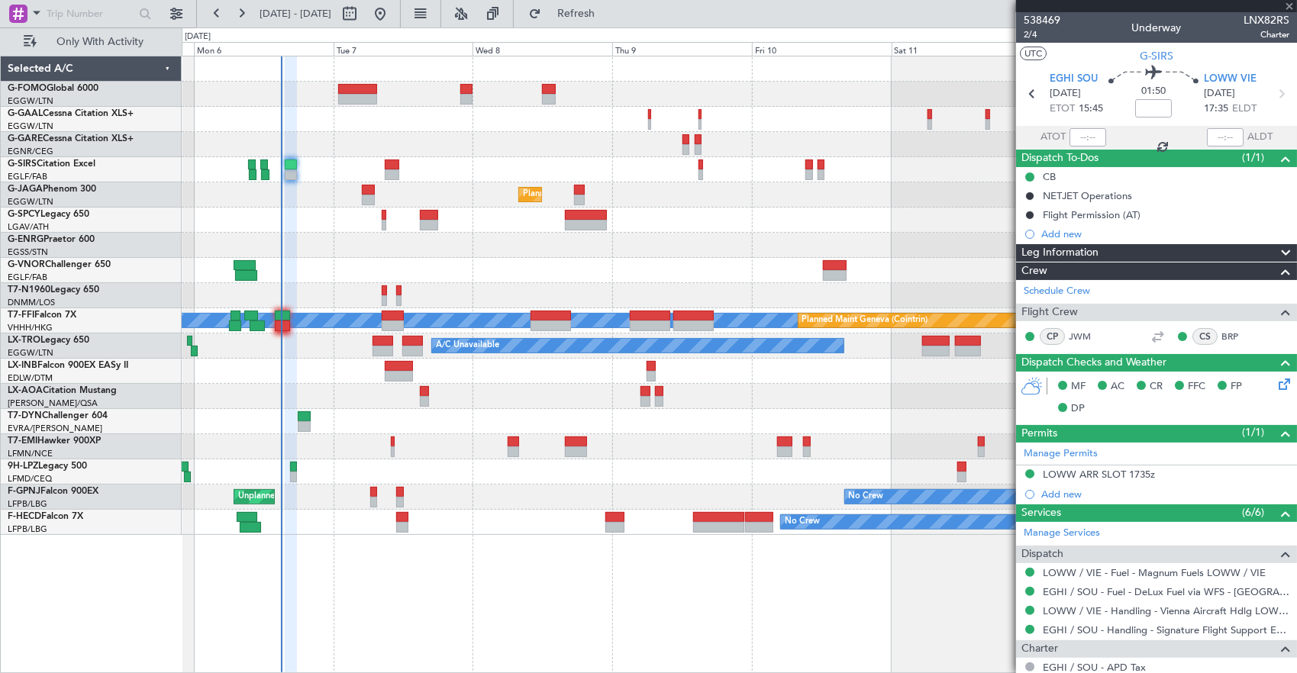
type input "+00:35"
type input "1"
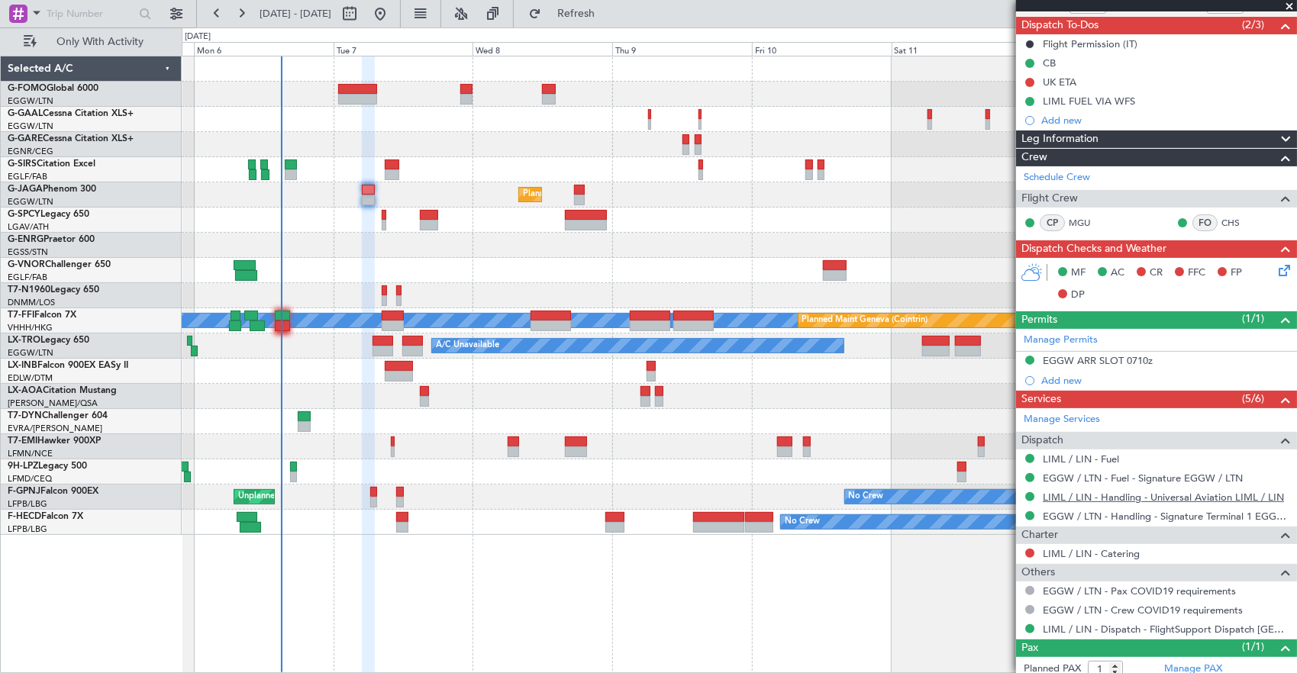
scroll to position [172, 0]
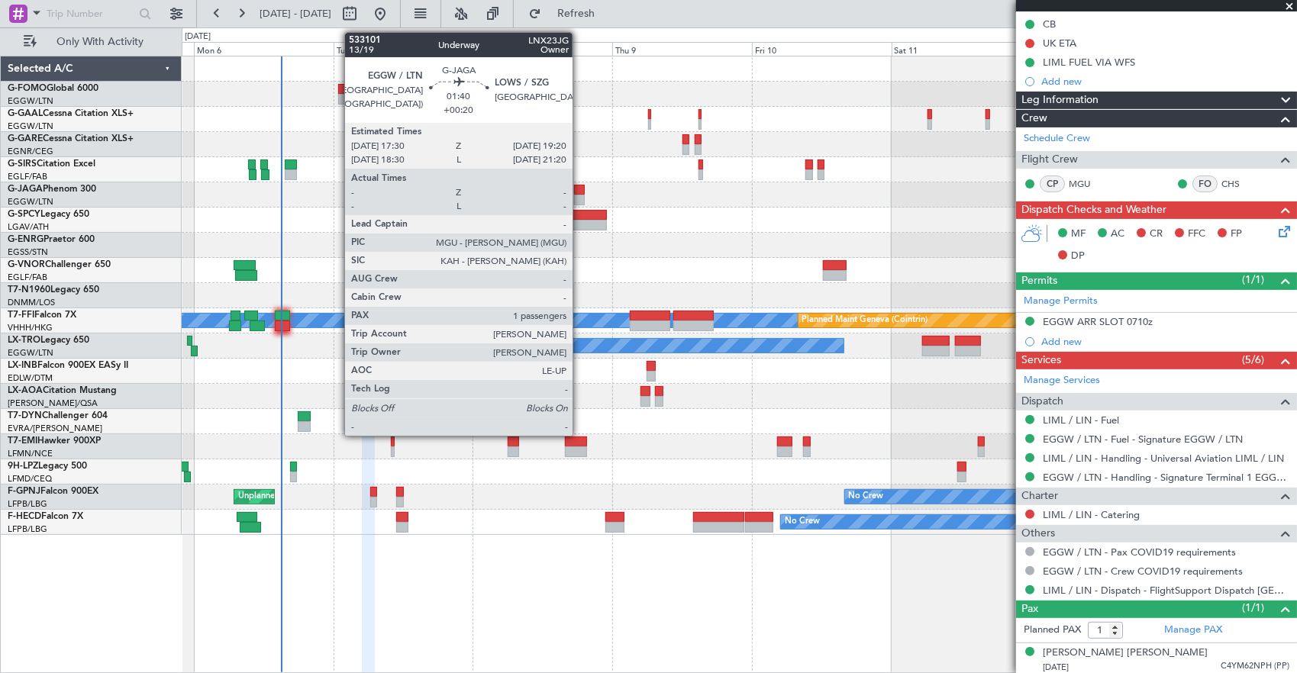
click at [580, 187] on div at bounding box center [579, 190] width 11 height 11
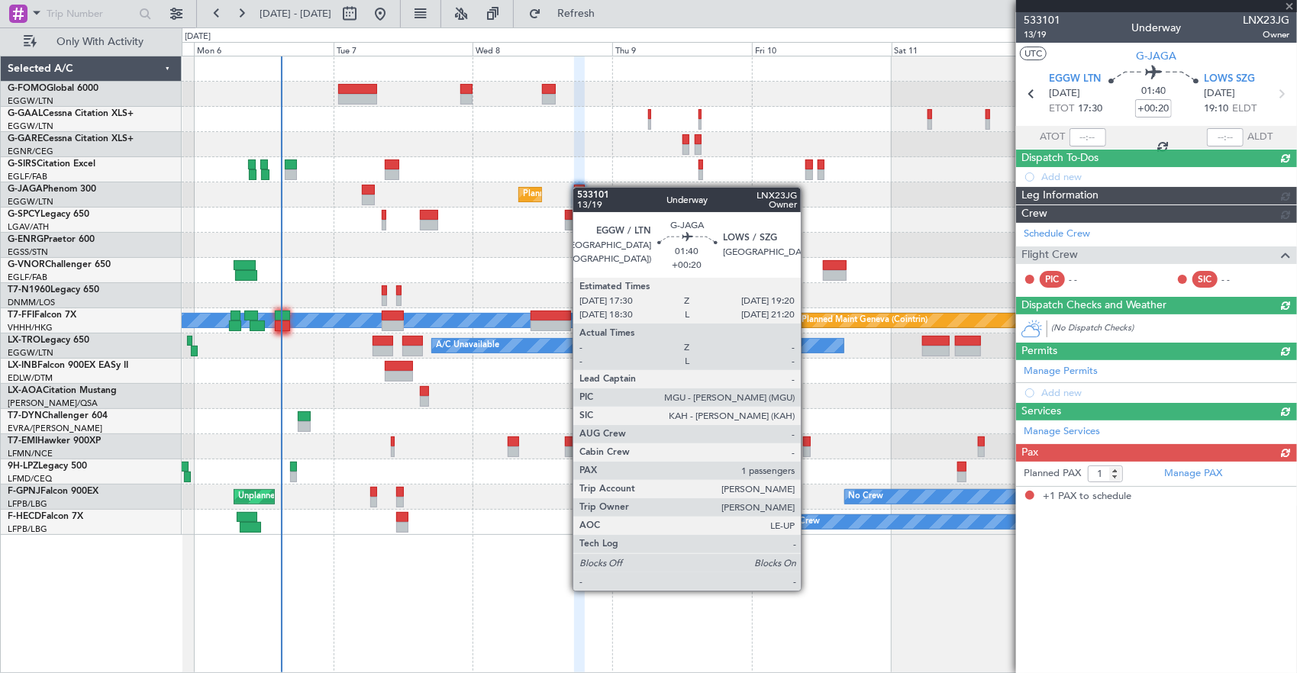
scroll to position [0, 0]
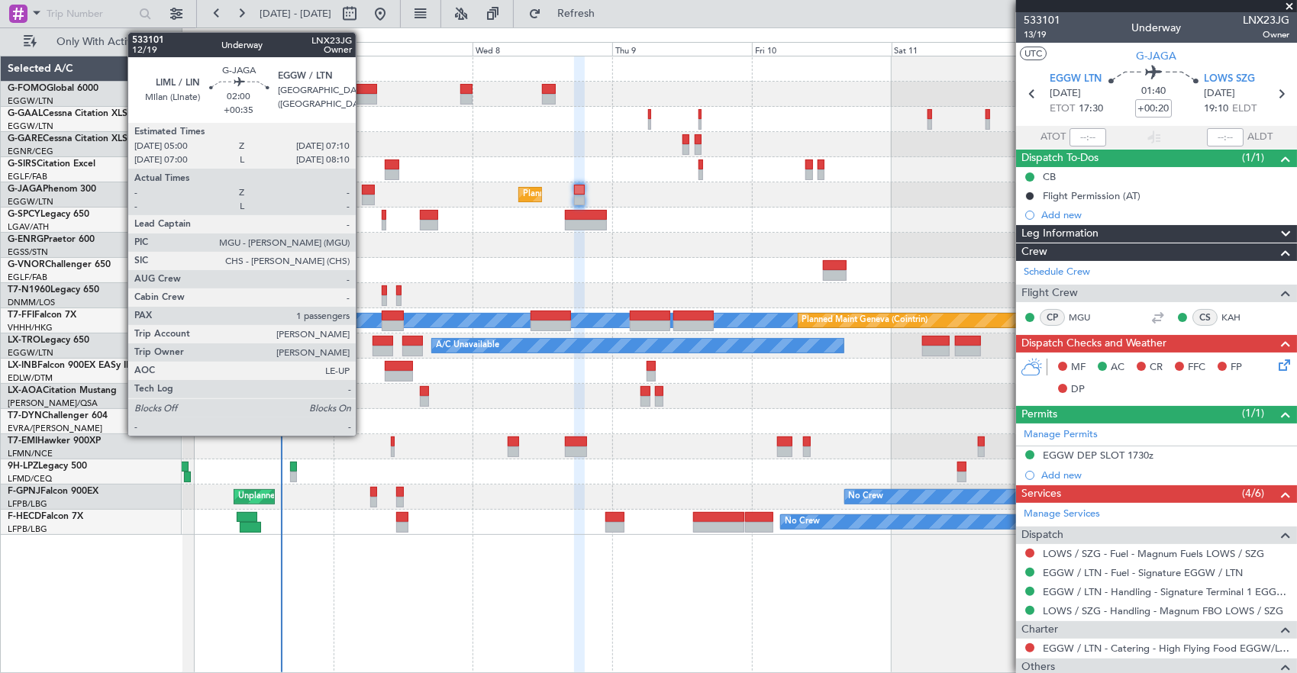
click at [363, 195] on div at bounding box center [368, 200] width 13 height 11
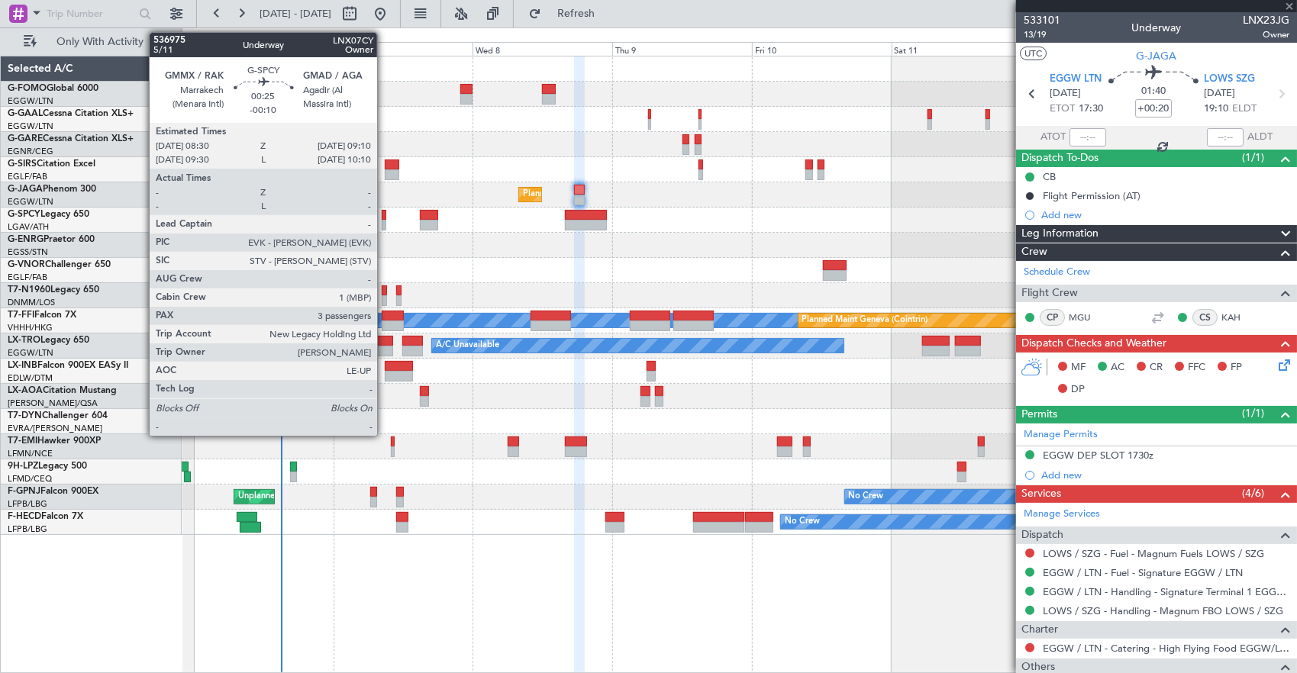
click at [385, 221] on div at bounding box center [384, 225] width 5 height 11
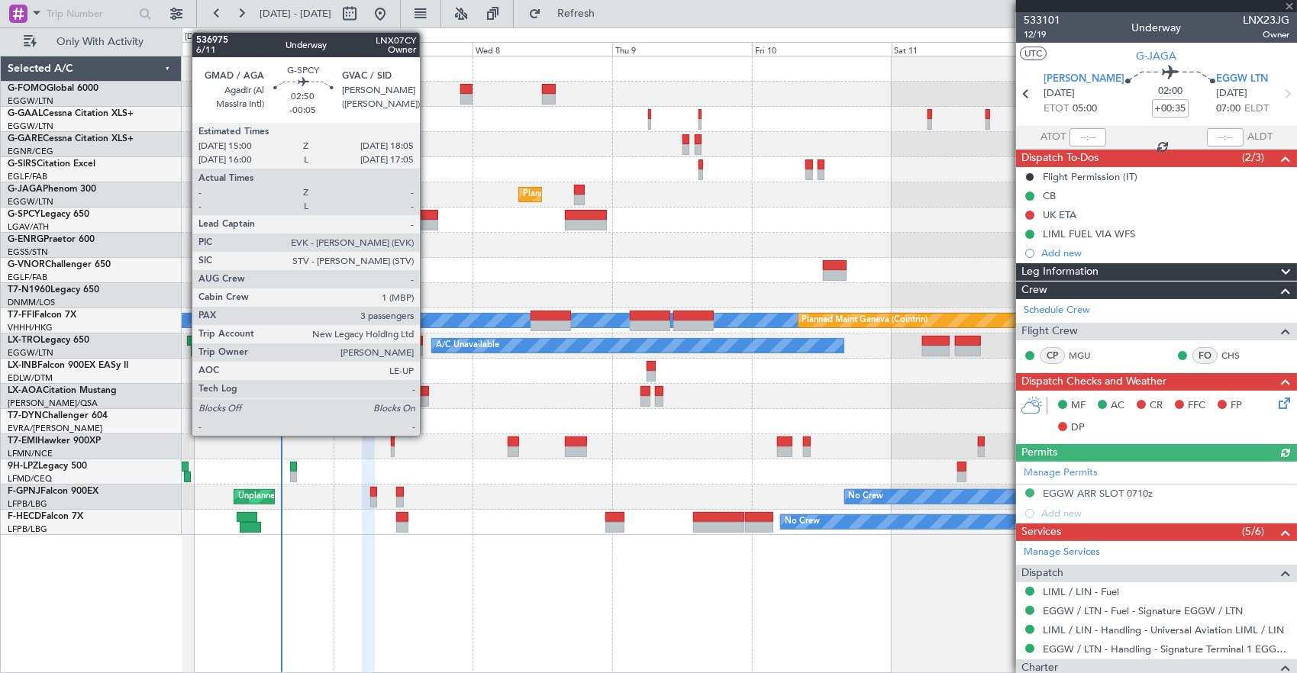
click at [428, 217] on div at bounding box center [429, 215] width 18 height 11
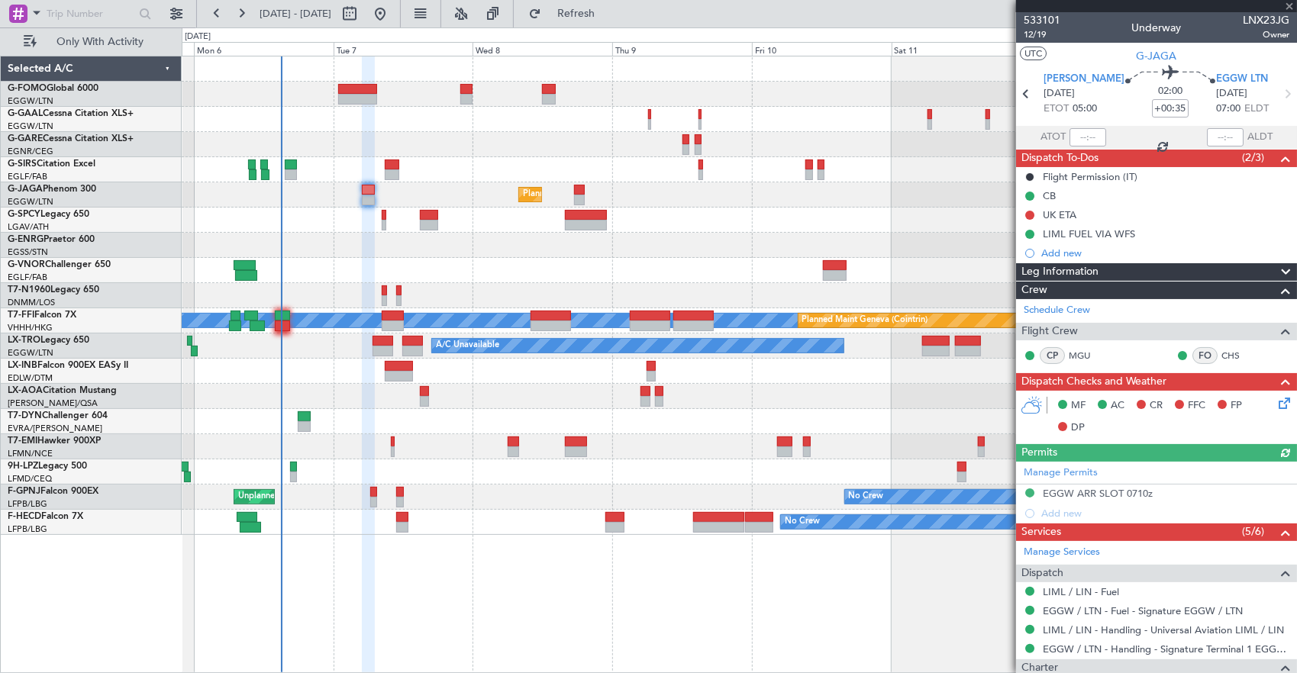
type input "-00:05"
type input "3"
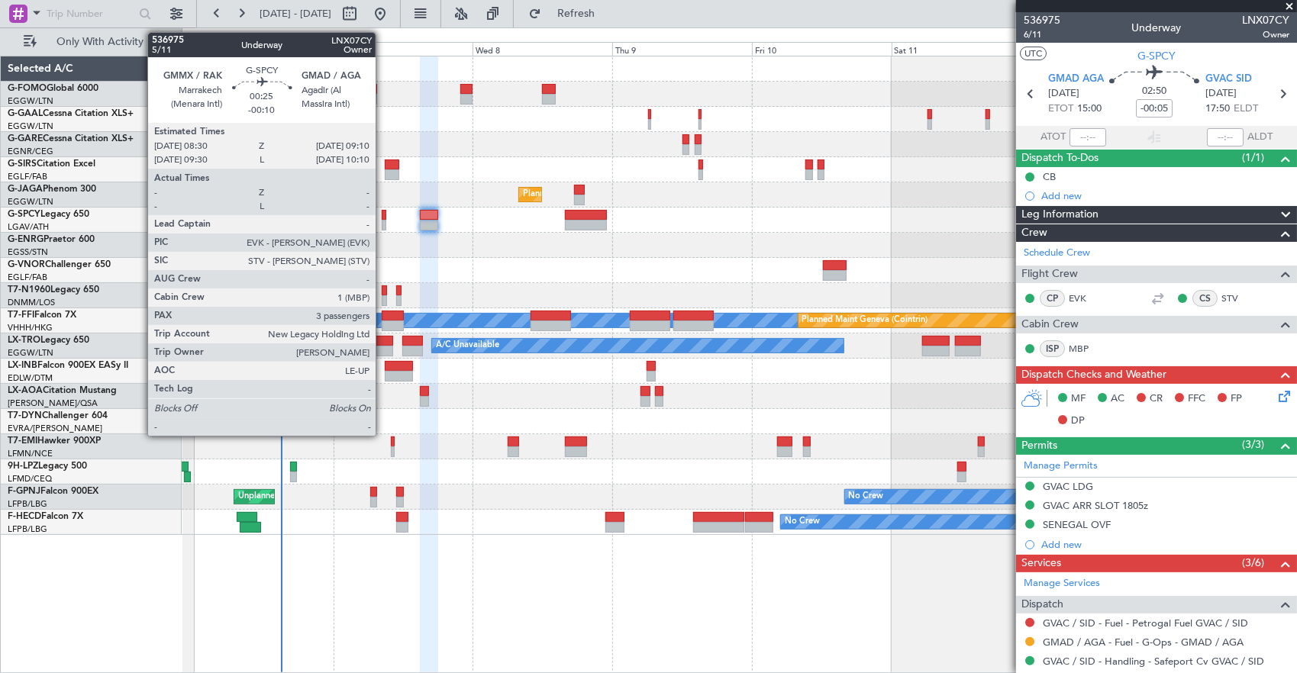
click at [383, 214] on div at bounding box center [384, 215] width 5 height 11
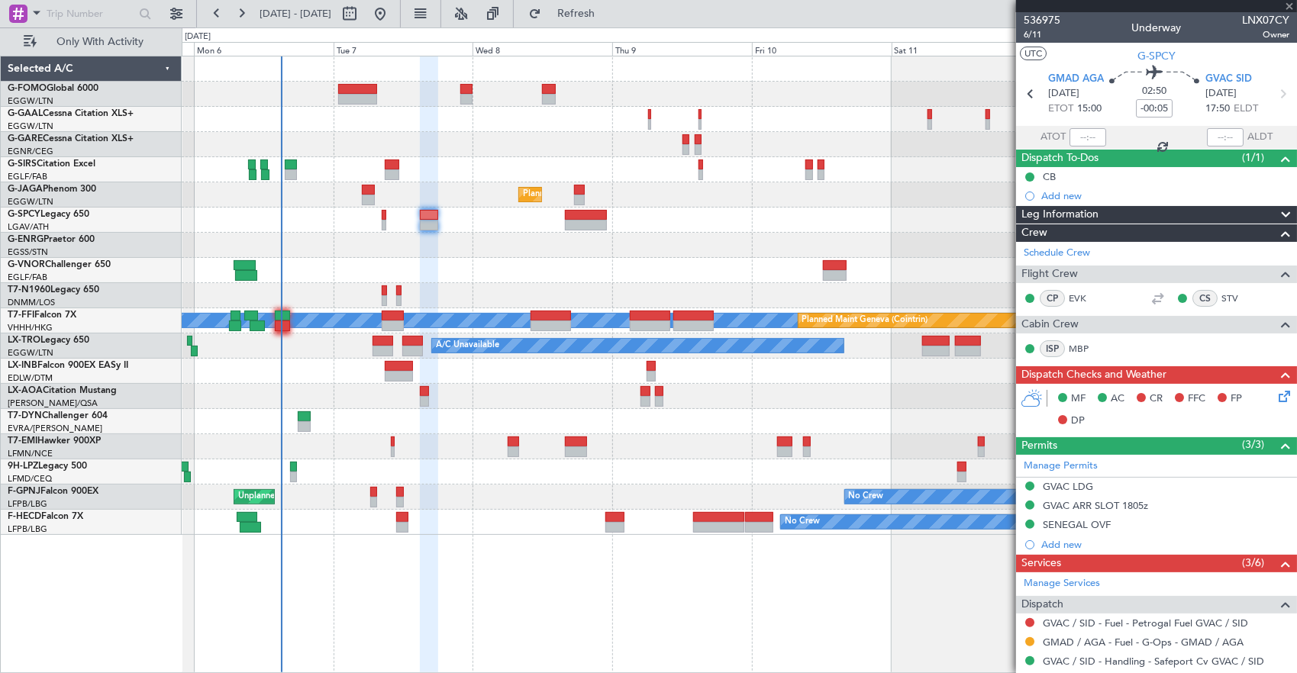
type input "-00:10"
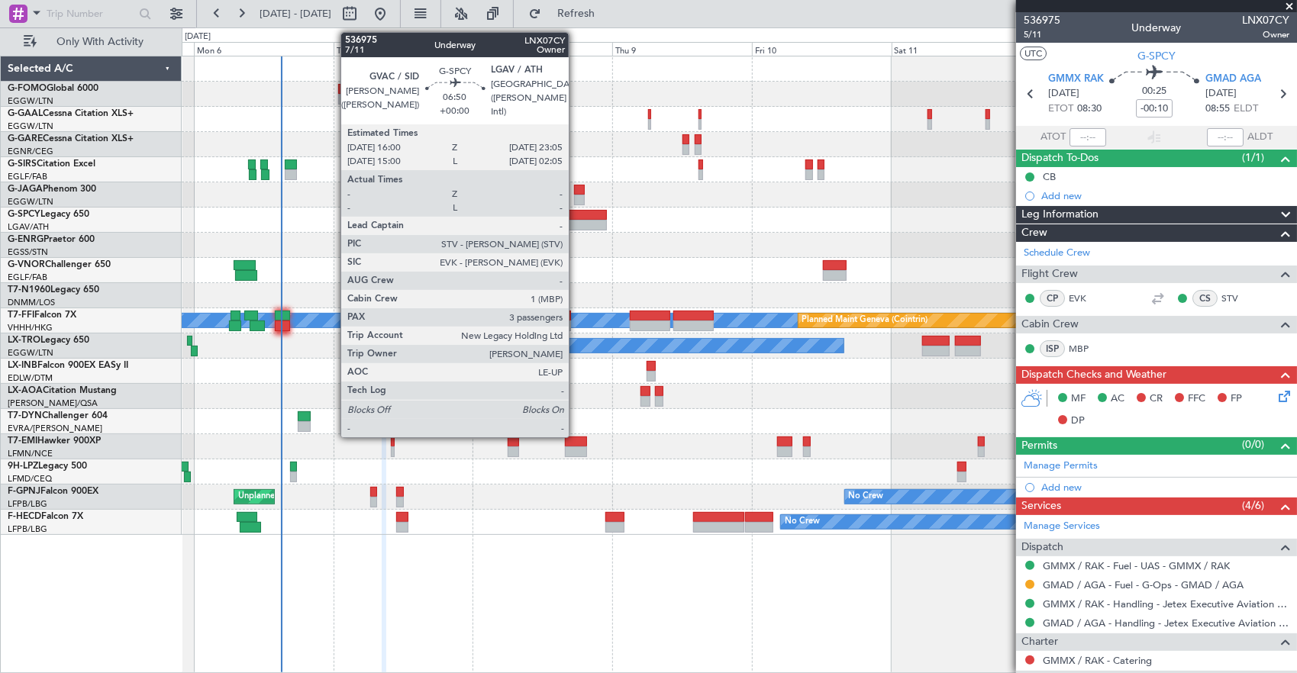
click at [576, 217] on div at bounding box center [585, 215] width 41 height 11
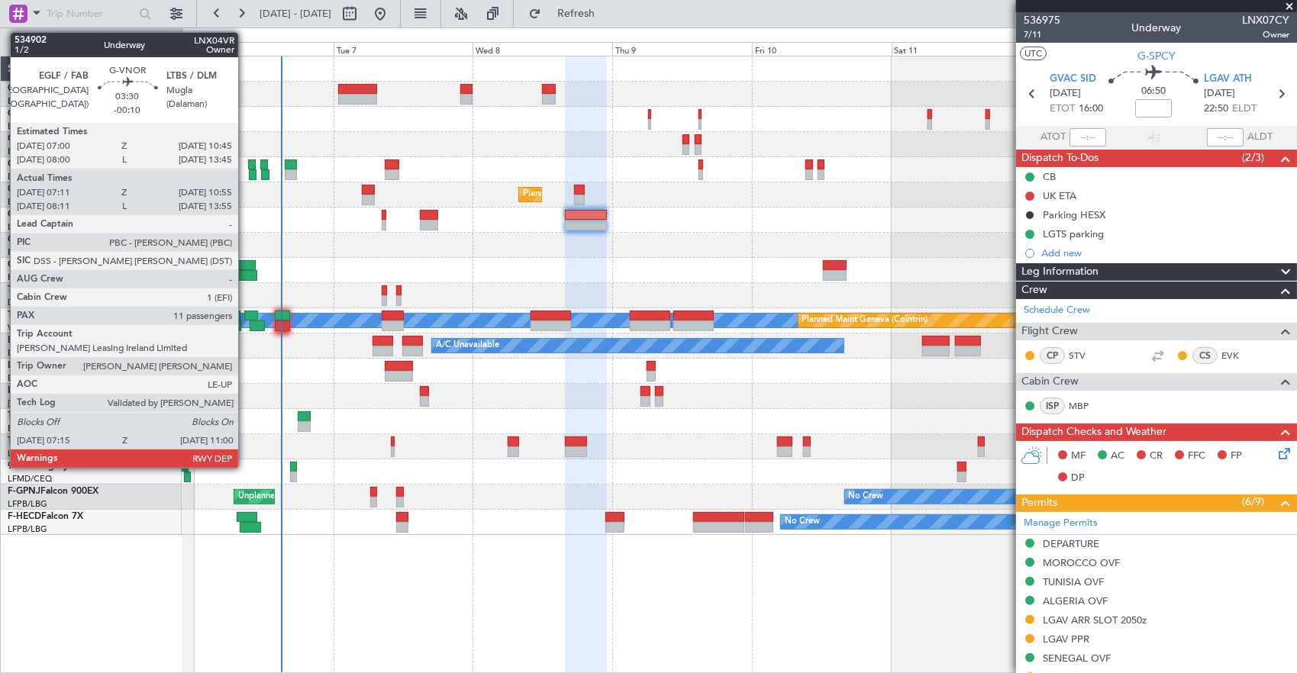
click at [246, 264] on div at bounding box center [245, 265] width 22 height 11
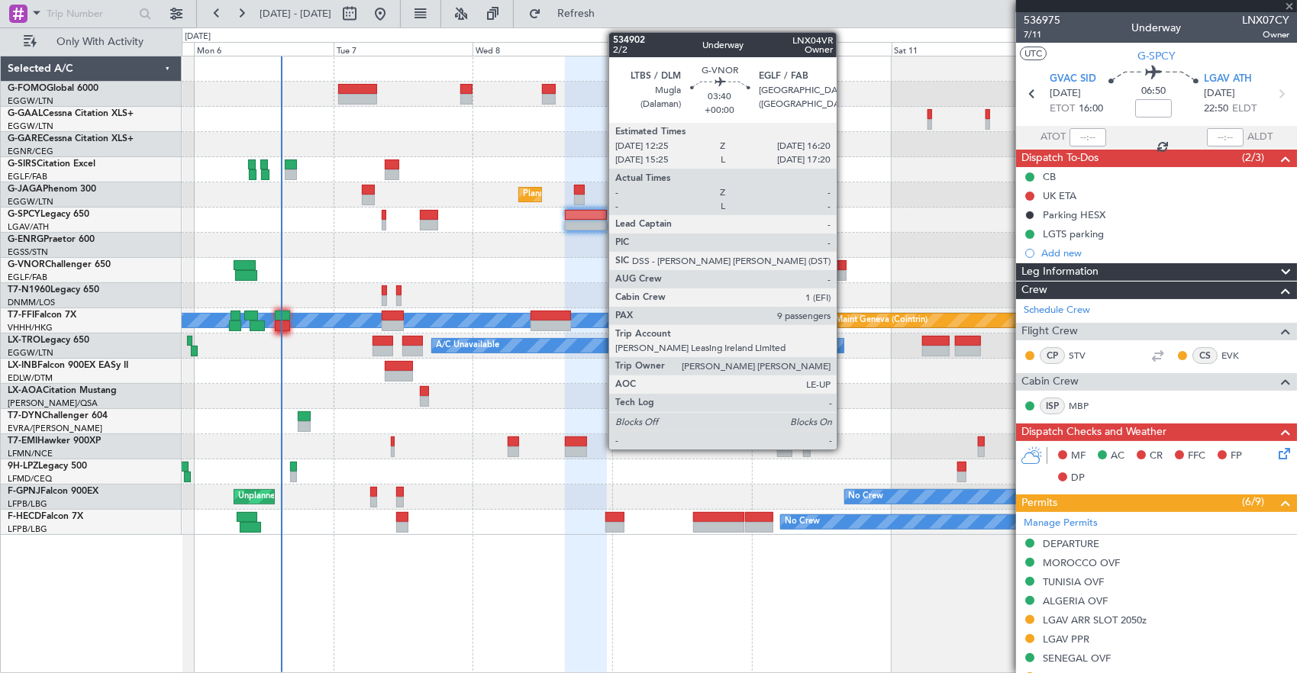
type input "-00:10"
type input "07:21"
type input "10:50"
type input "11"
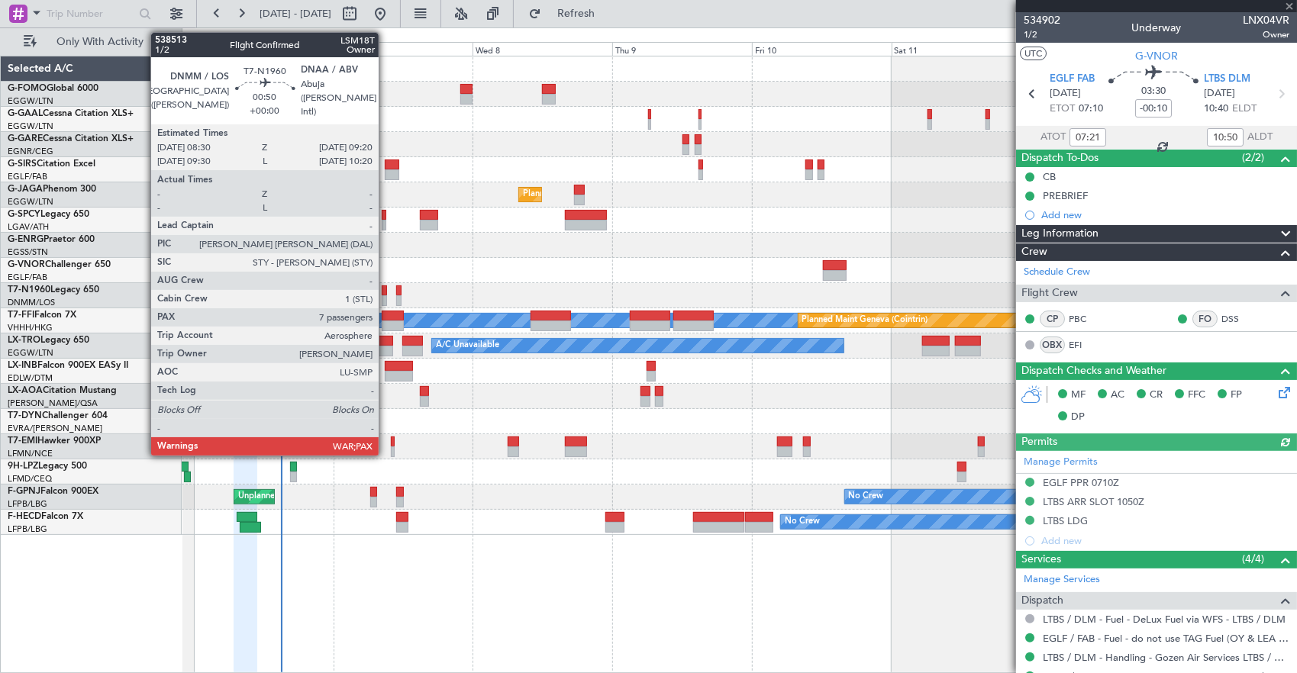
click at [386, 293] on div at bounding box center [384, 291] width 5 height 11
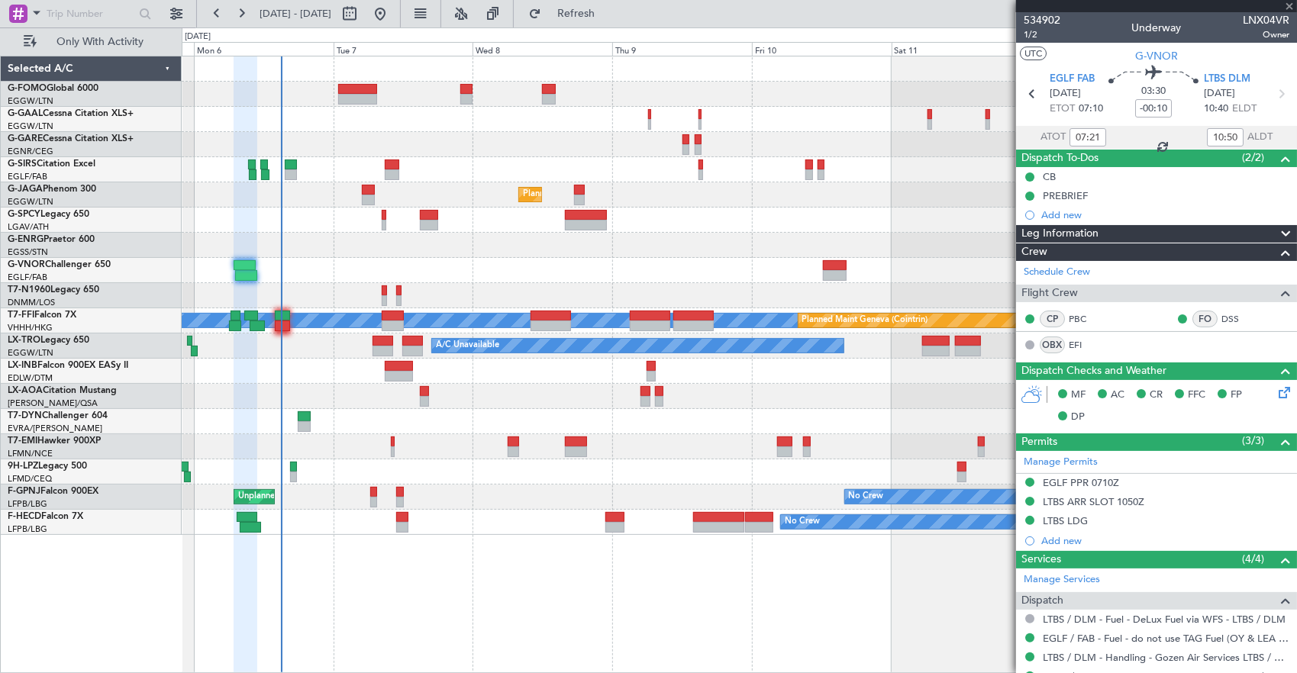
type input "7"
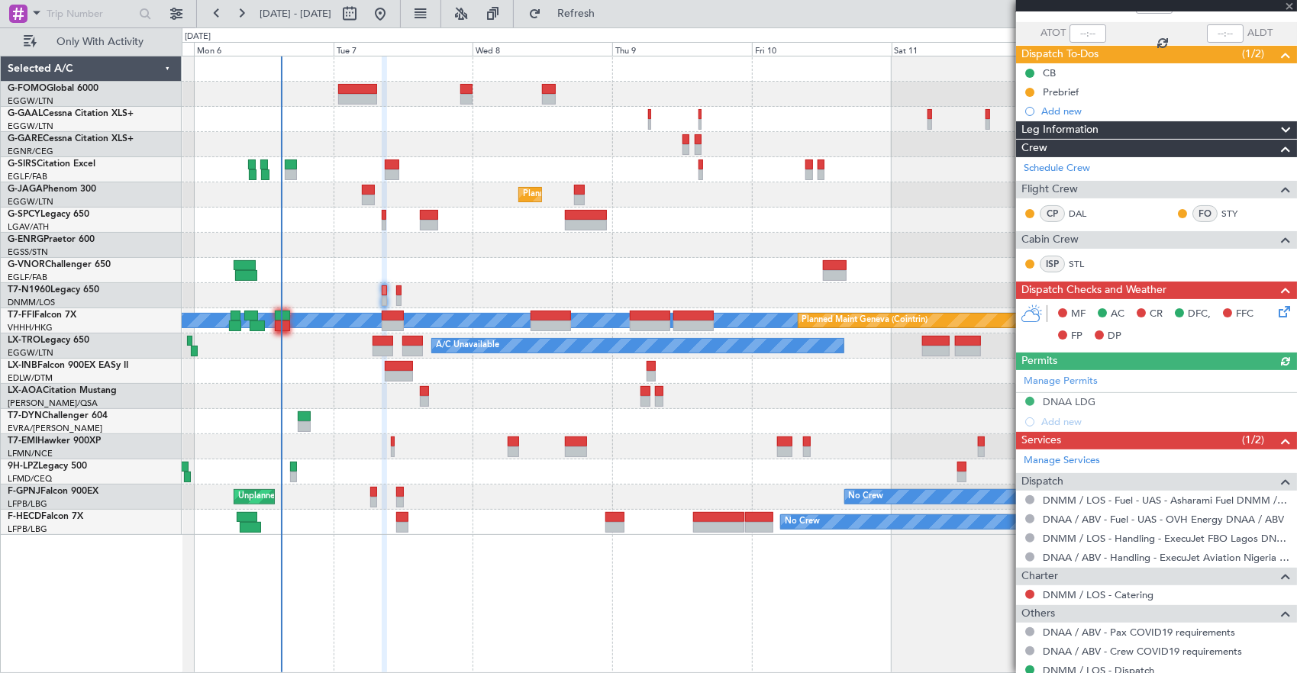
scroll to position [169, 0]
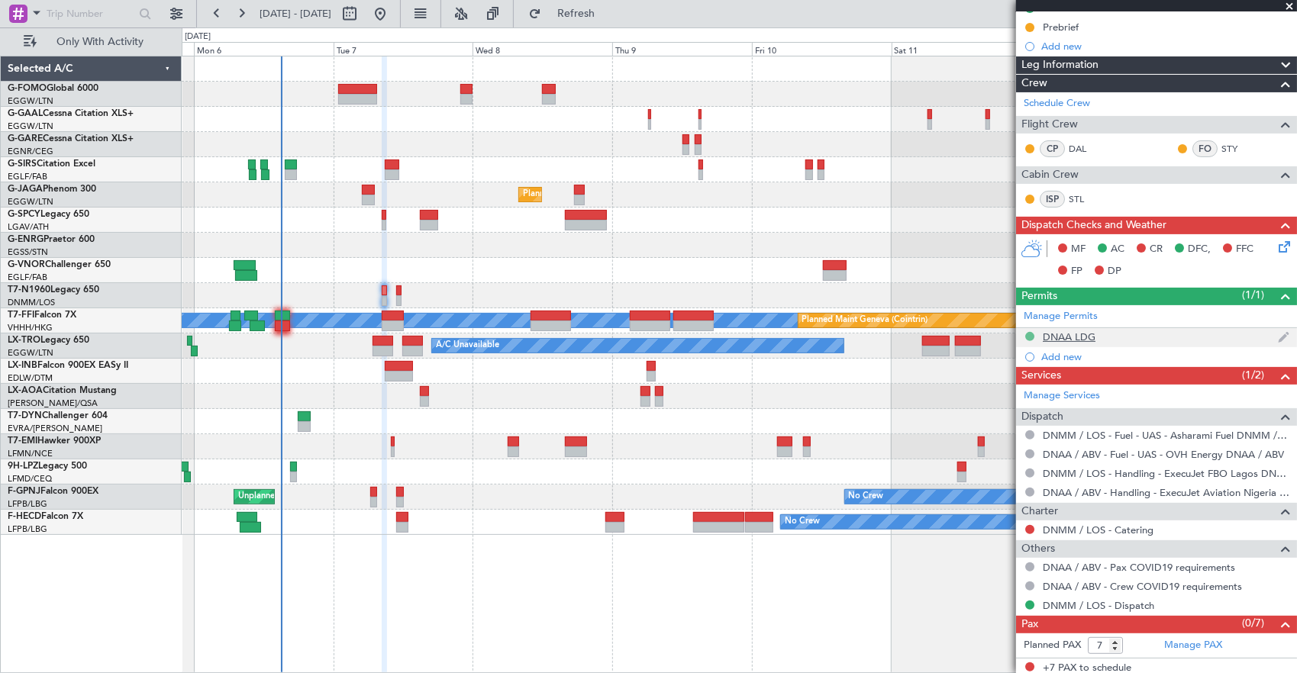
click at [1032, 334] on button at bounding box center [1029, 336] width 9 height 9
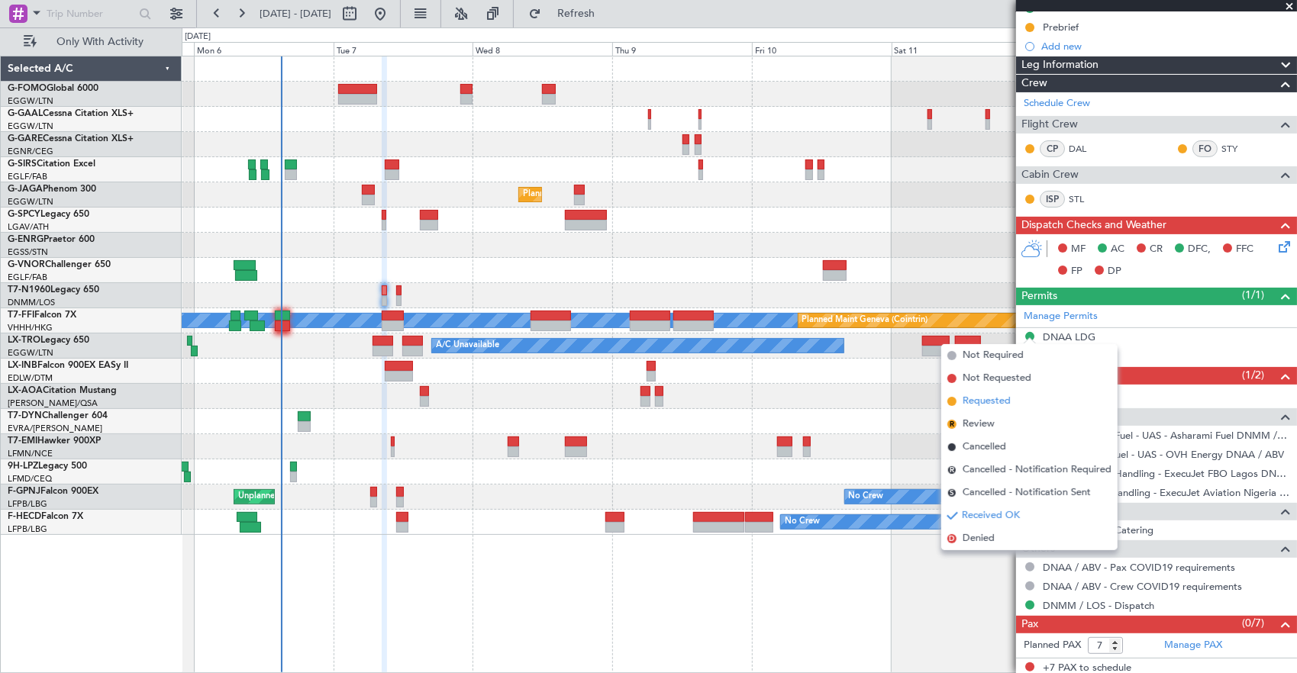
click at [1030, 408] on li "Requested" at bounding box center [1029, 401] width 176 height 23
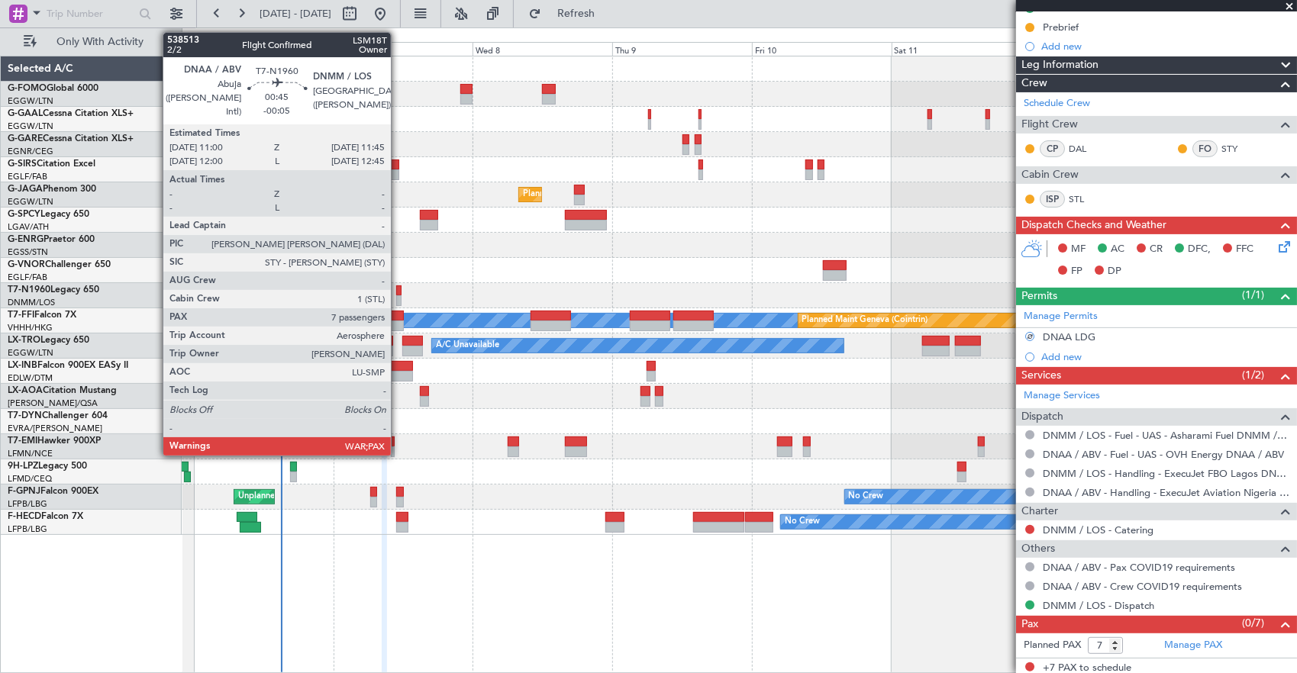
click at [399, 297] on div at bounding box center [398, 300] width 5 height 11
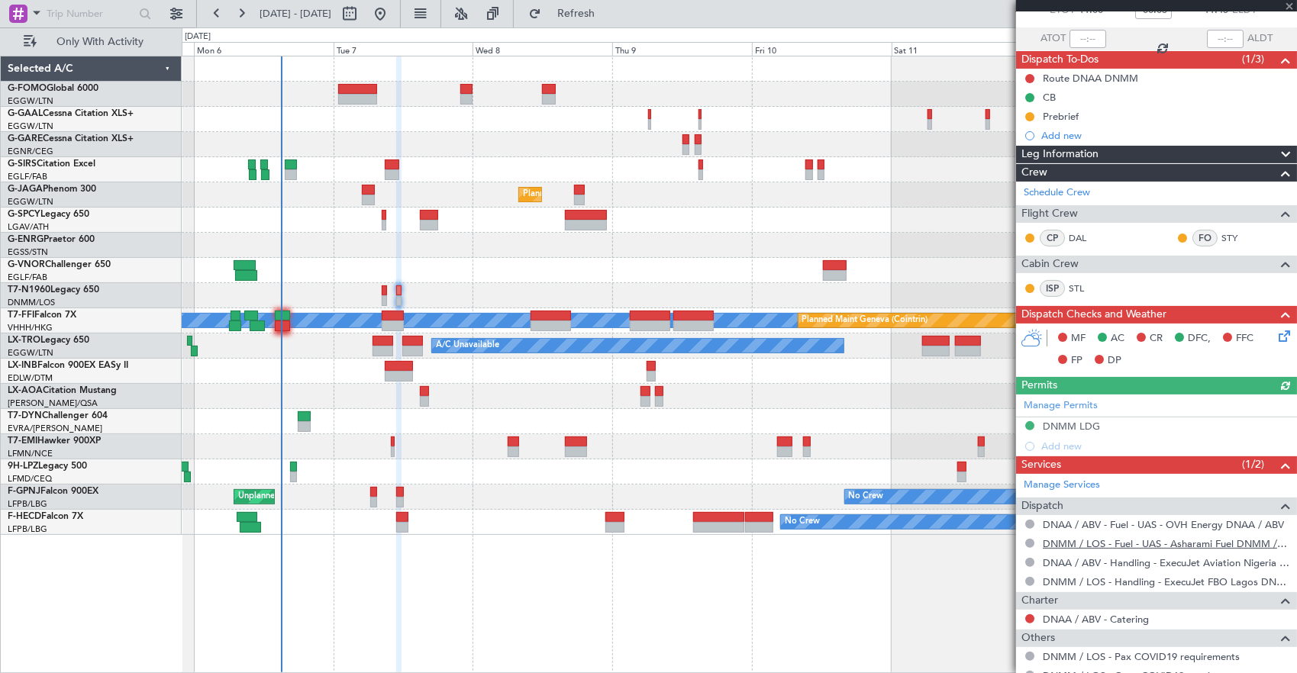
scroll to position [188, 0]
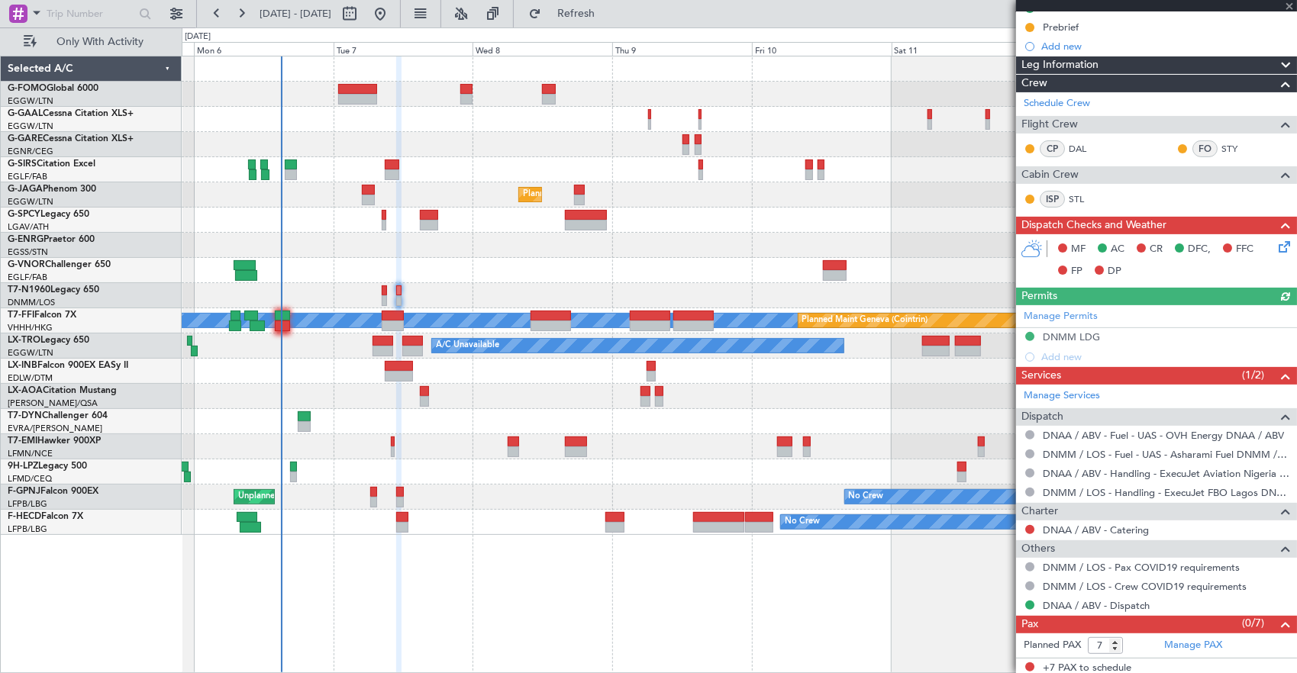
click at [1030, 329] on div "Manage Permits DNMM LDG Add new" at bounding box center [1156, 336] width 281 height 62
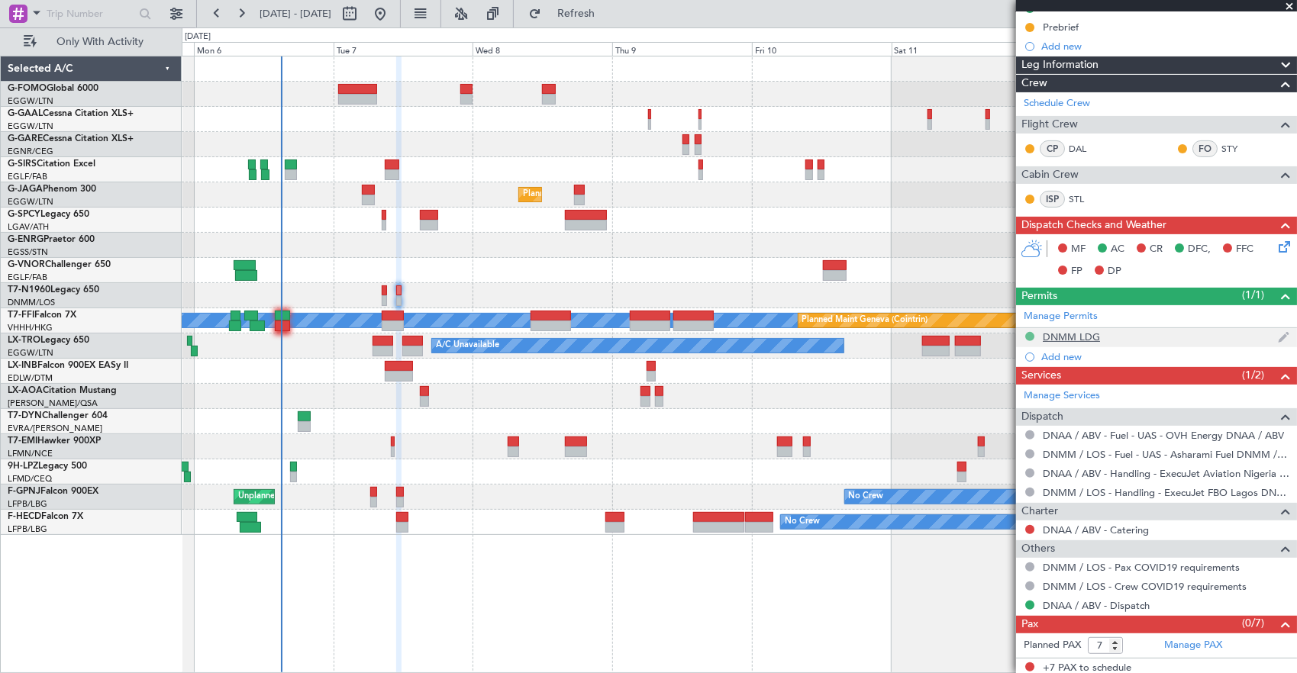
click at [1028, 332] on button at bounding box center [1029, 336] width 9 height 9
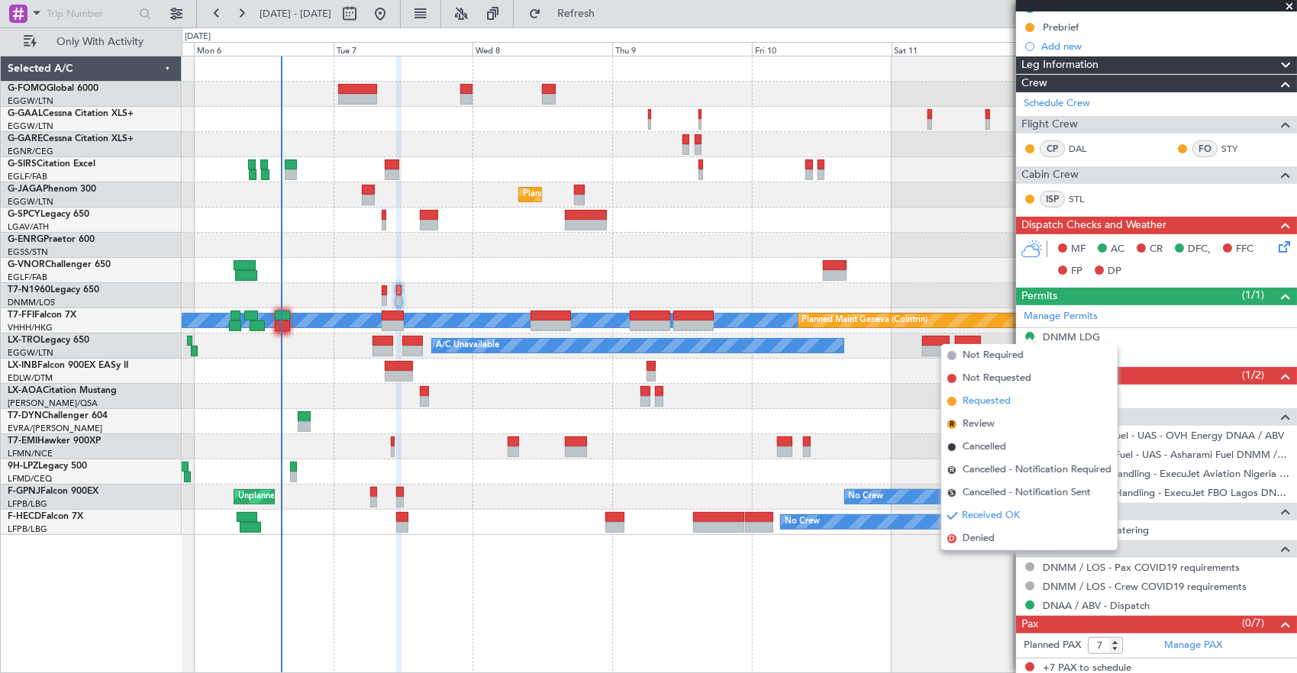
click at [1011, 407] on li "Requested" at bounding box center [1029, 401] width 176 height 23
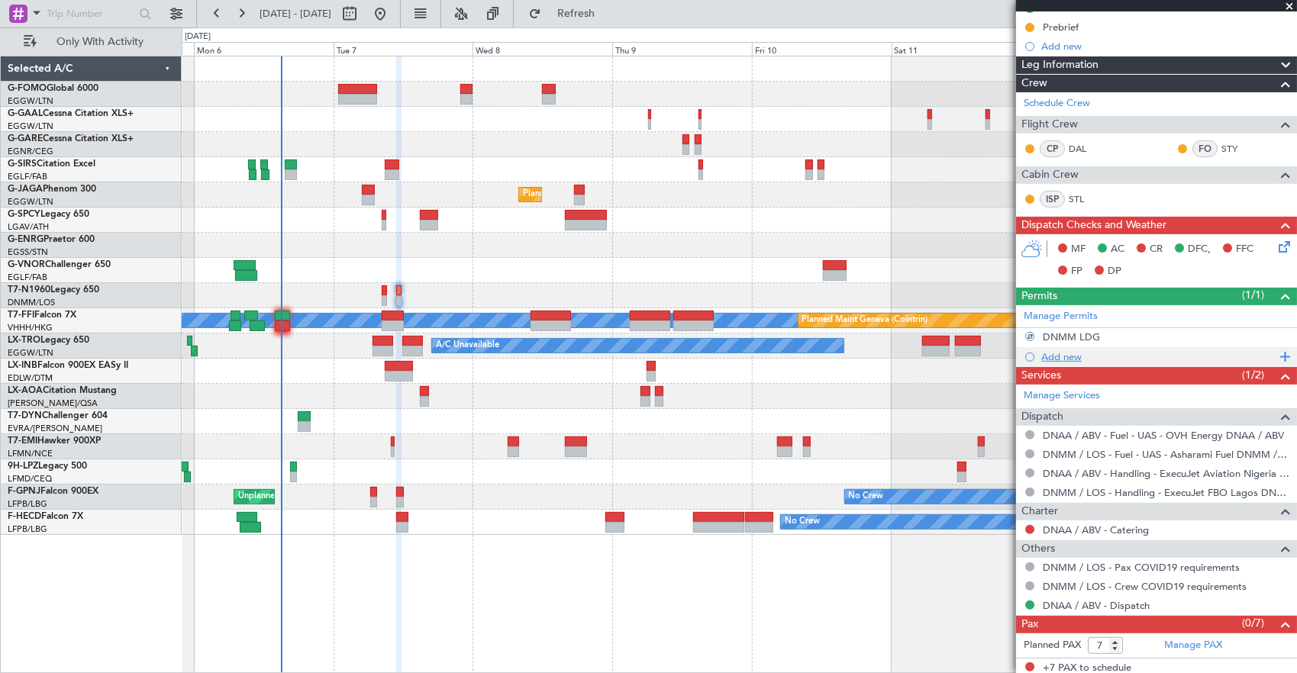
scroll to position [0, 0]
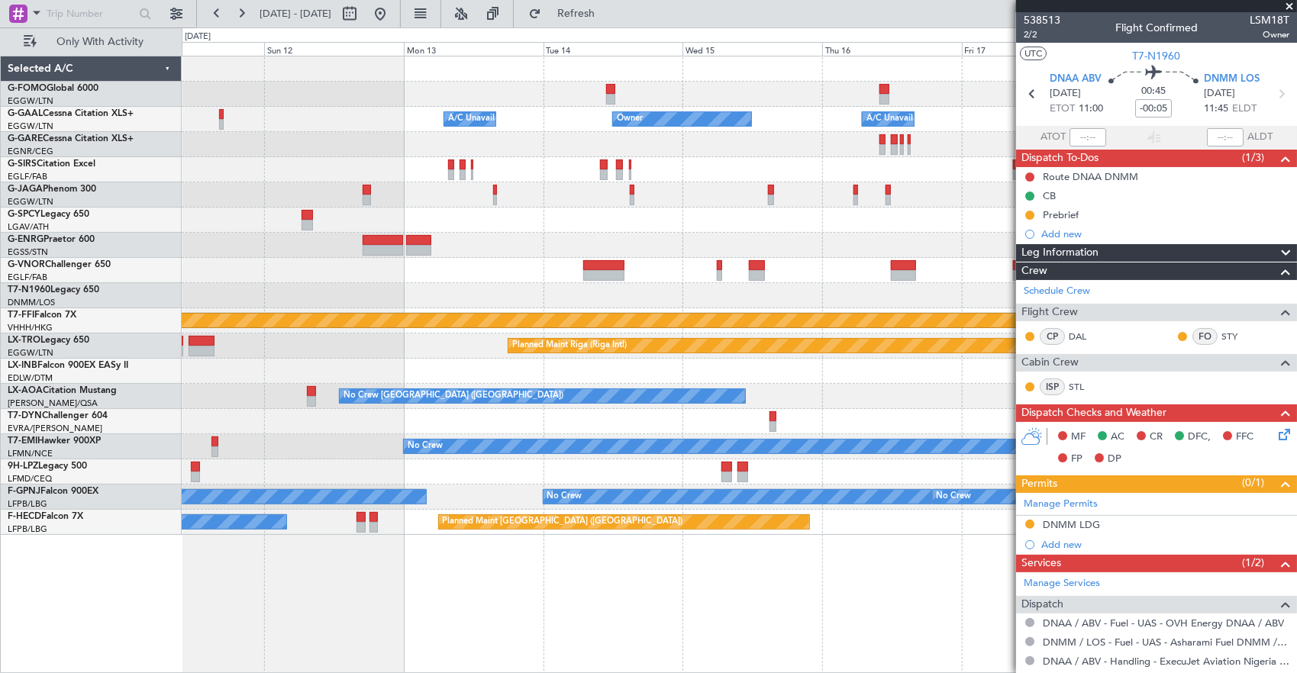
click at [47, 276] on div "A/C Unavailable Owner Owner A/C Unavailable Owner Planned Maint Oxford (Kidling…" at bounding box center [648, 350] width 1297 height 646
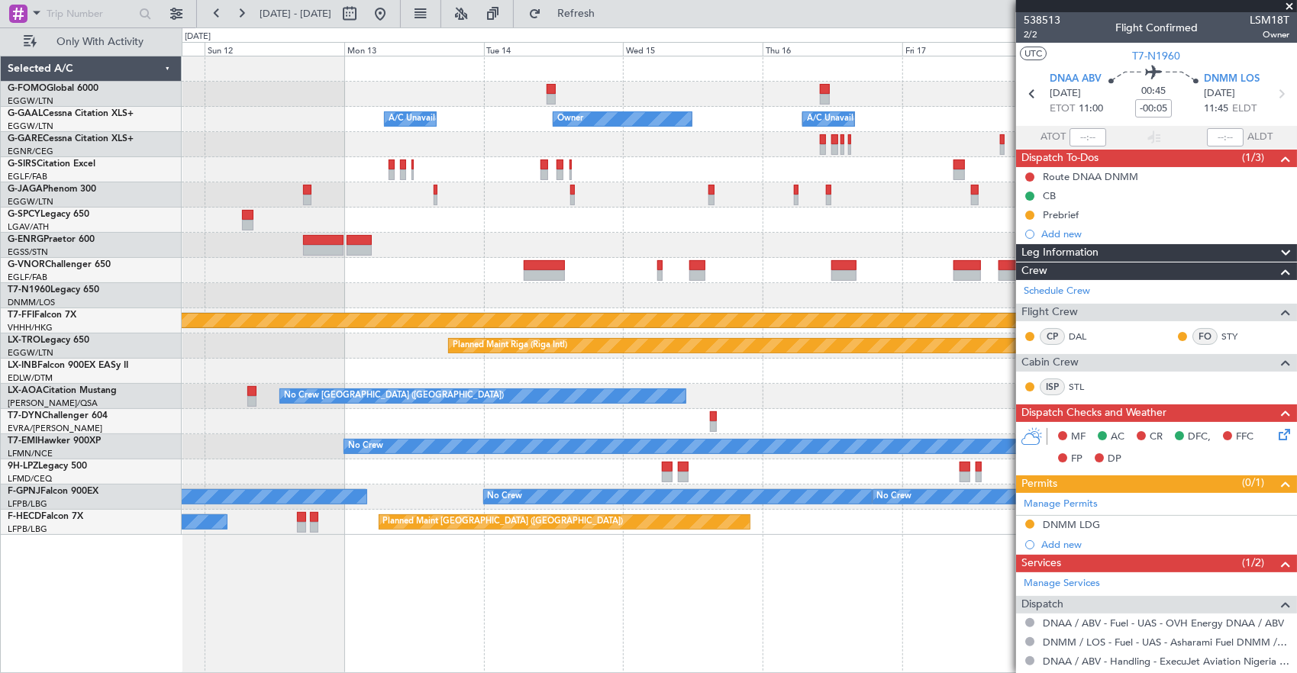
click at [353, 264] on div at bounding box center [739, 270] width 1115 height 25
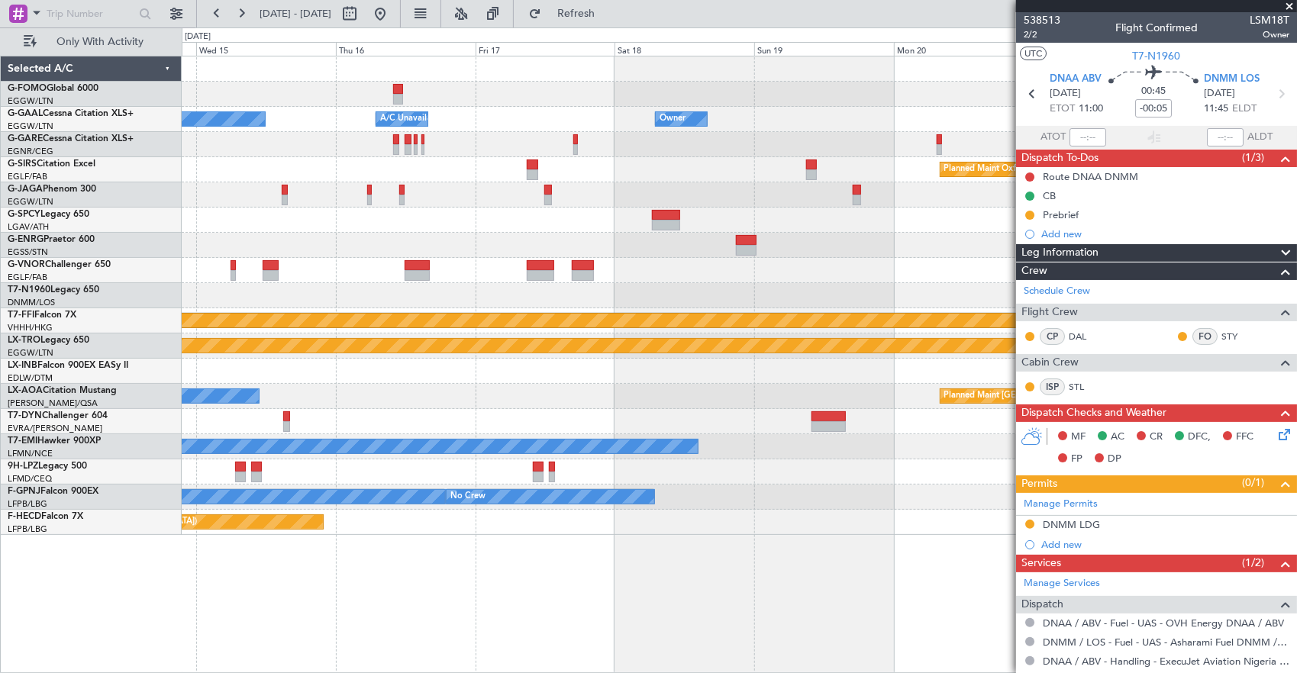
click at [1199, 251] on fb-app "05 Oct 2025 - 13 Oct 2025 Refresh Quick Links Only With Activity Owner A/C Unav…" at bounding box center [648, 342] width 1297 height 662
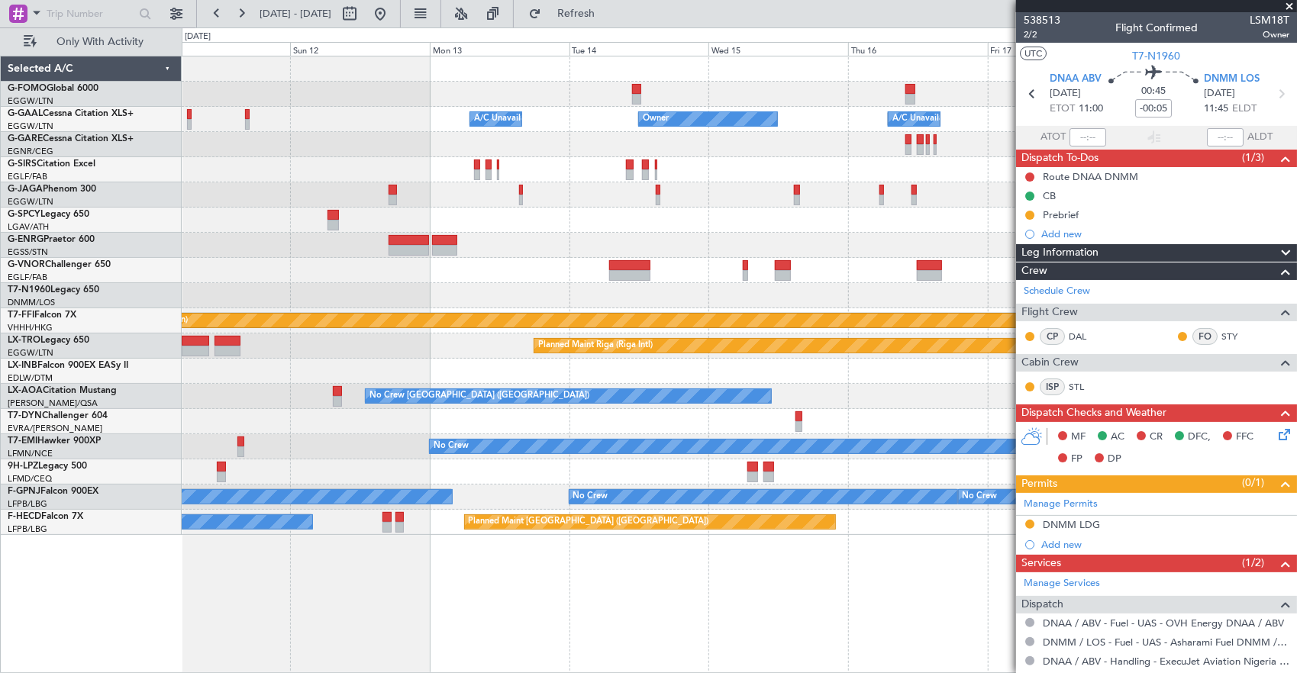
click at [1156, 247] on fb-app "05 Oct 2025 - 13 Oct 2025 Refresh Quick Links Only With Activity Owner A/C Unav…" at bounding box center [648, 342] width 1297 height 662
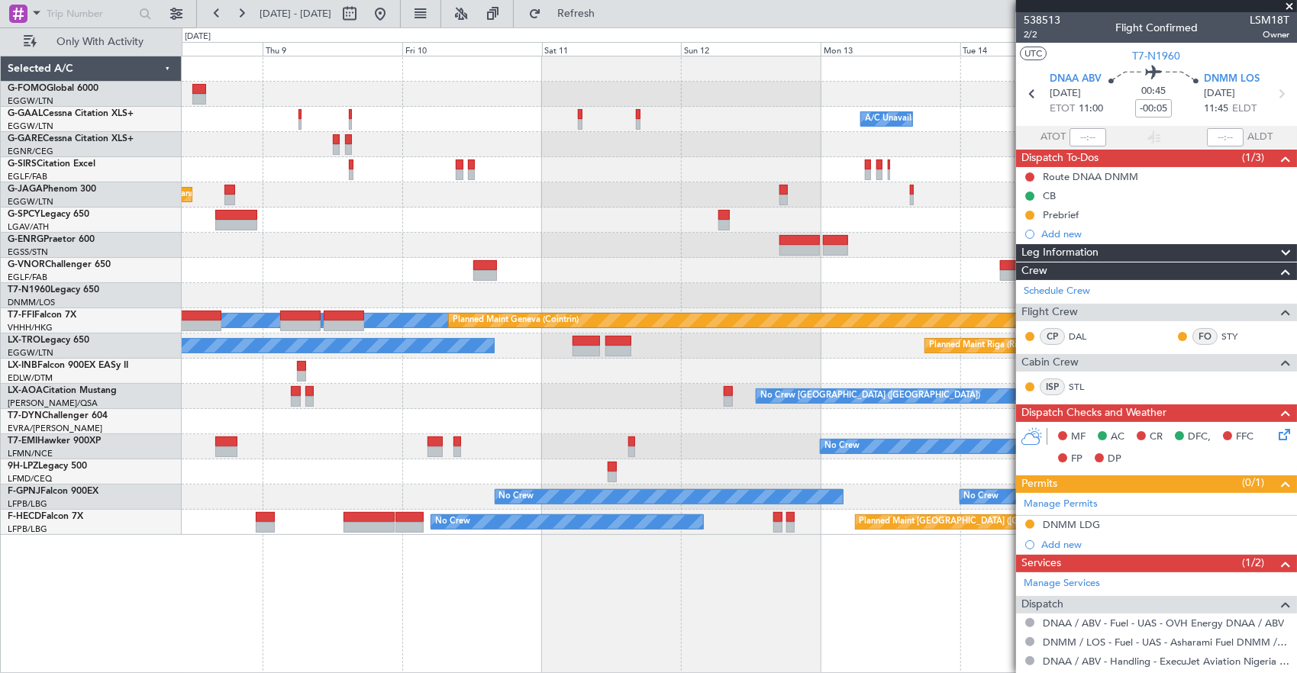
click at [257, 267] on div "A/C Unavailable Owner Owner A/C Unavailable Owner Planned Maint London (Luton) …" at bounding box center [739, 295] width 1115 height 479
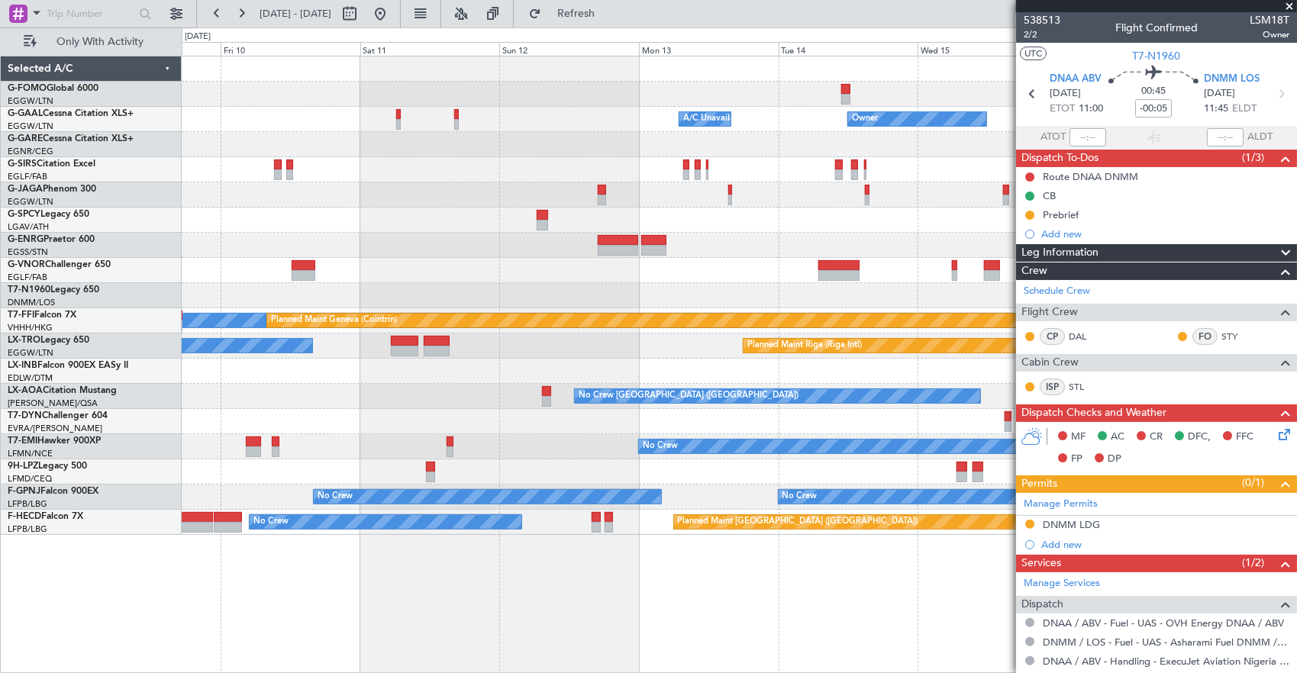
click at [708, 272] on div at bounding box center [739, 270] width 1115 height 25
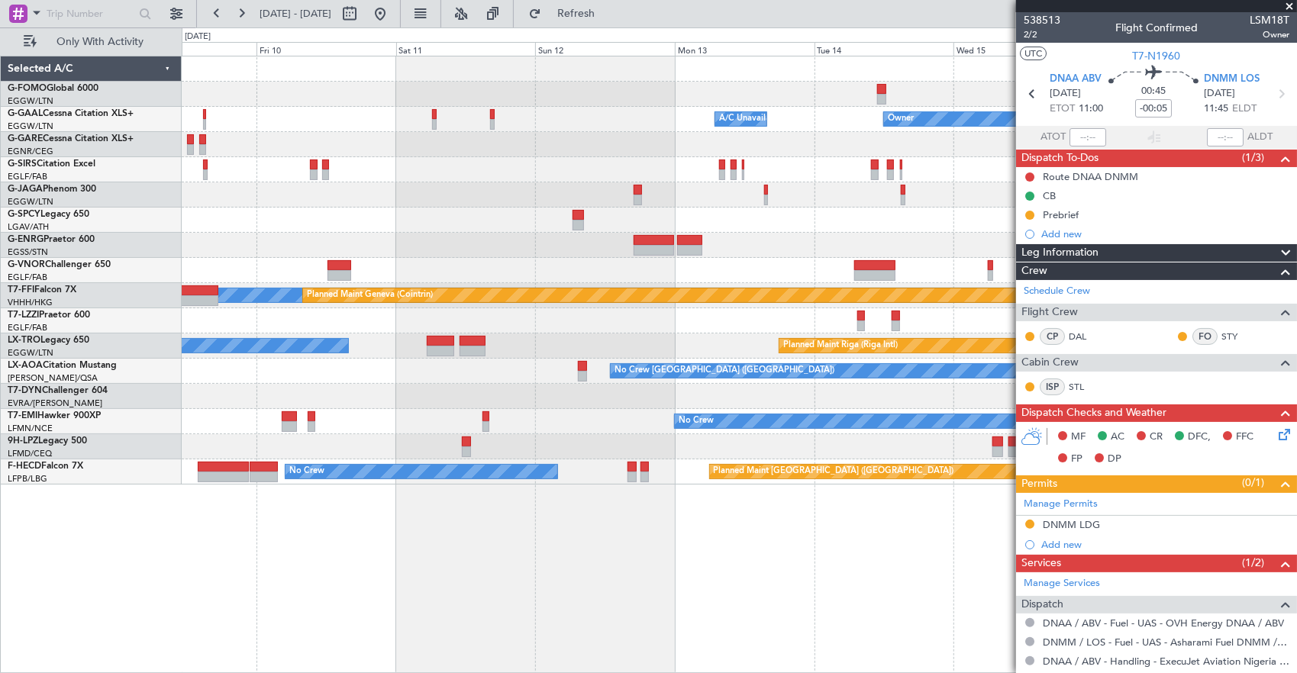
click at [1026, 238] on fb-app "09 Oct 2025 - 17 Oct 2025 Refresh Quick Links Only With Activity A/C Unavailabl…" at bounding box center [648, 342] width 1297 height 662
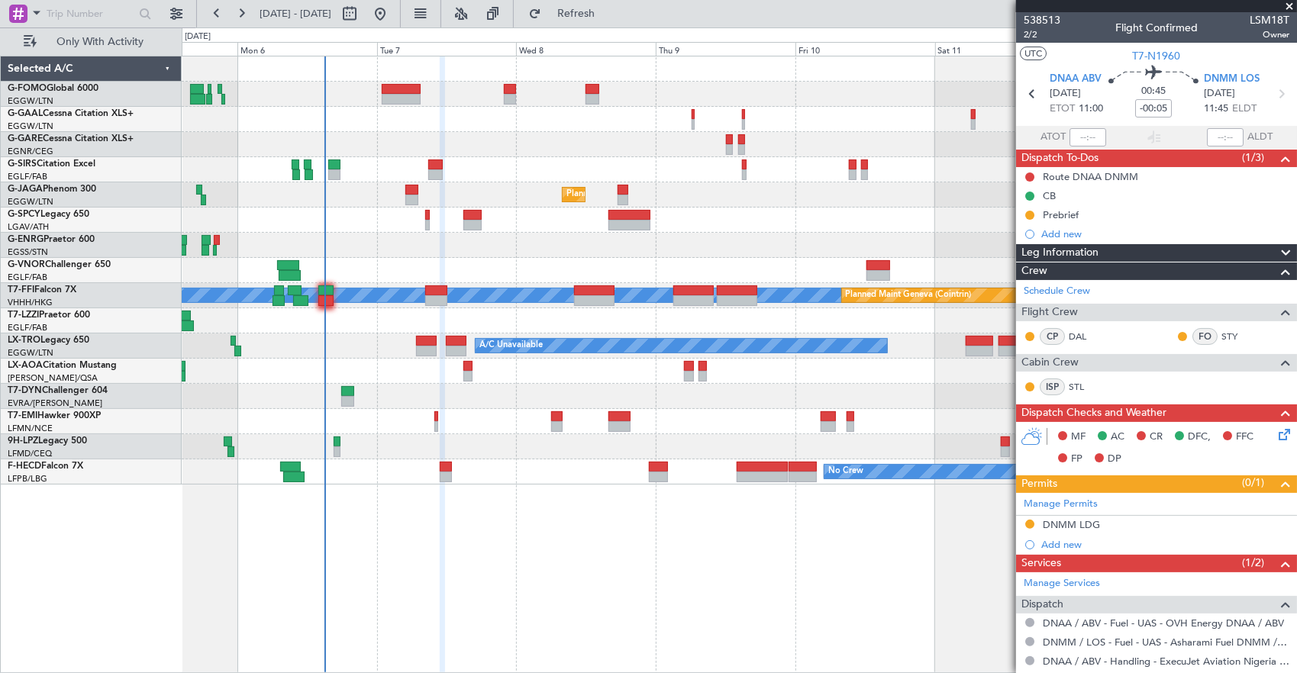
click at [535, 241] on div at bounding box center [739, 245] width 1115 height 25
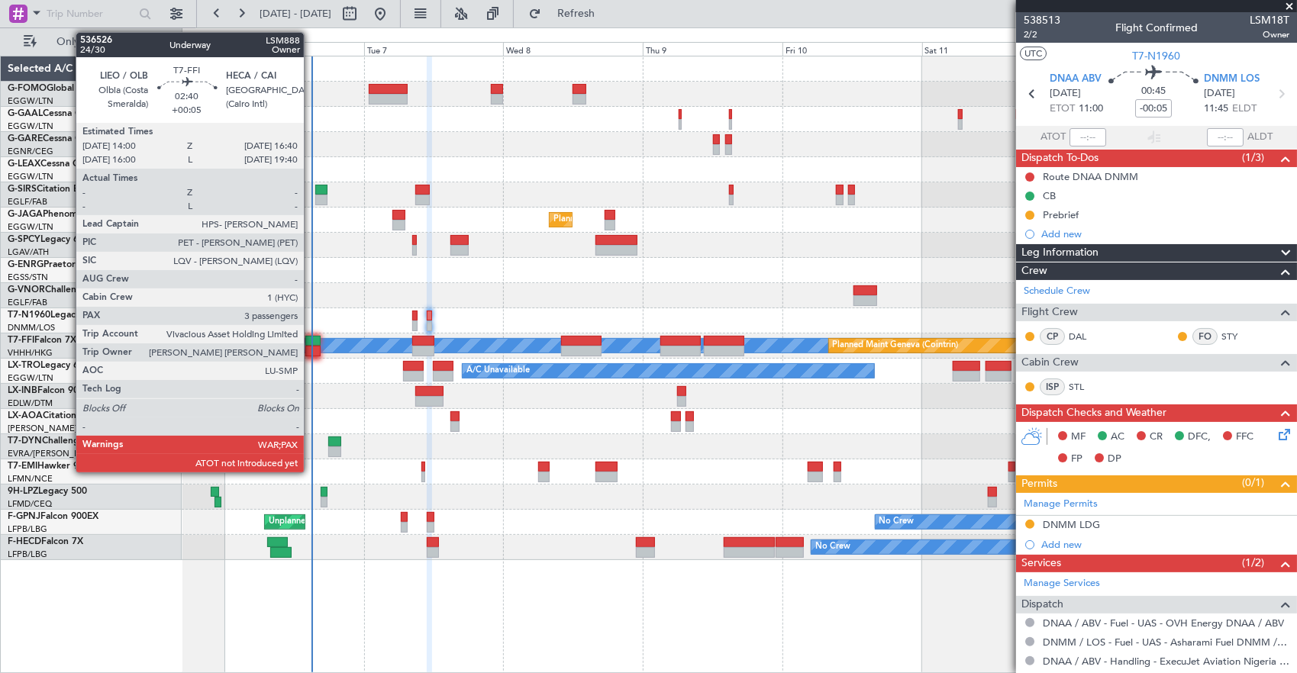
click at [305, 346] on div at bounding box center [313, 351] width 16 height 11
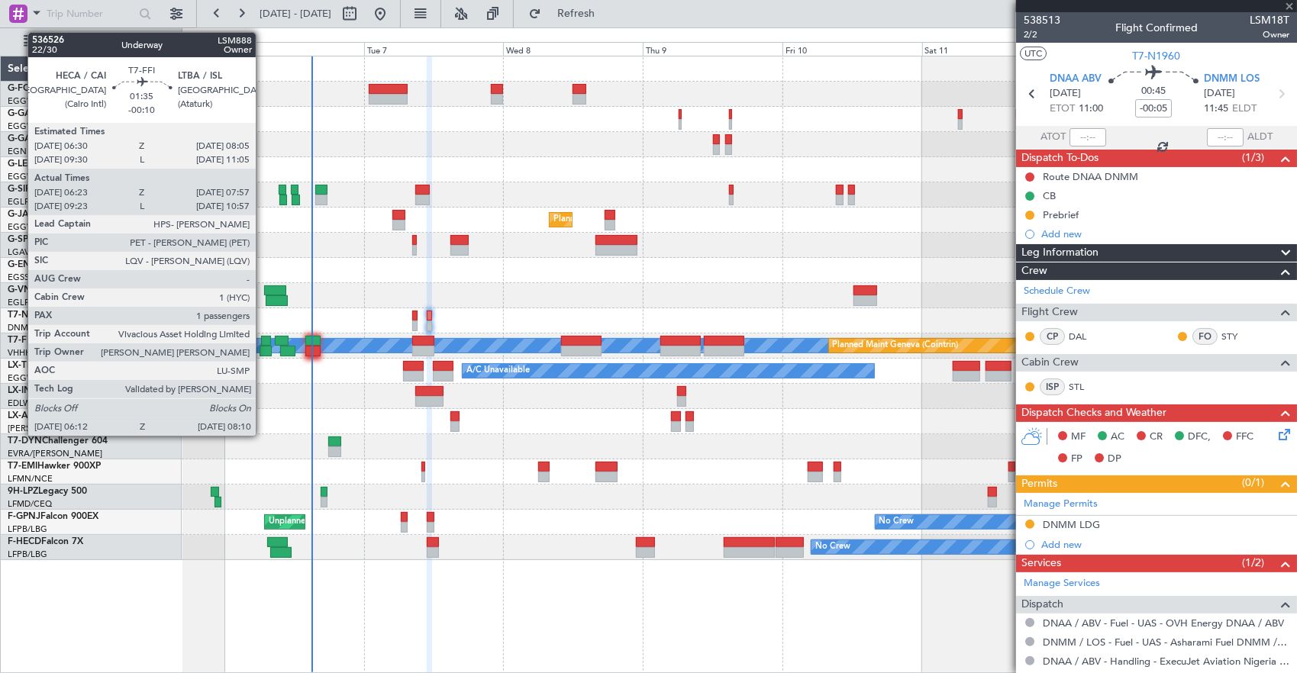
type input "+00:05"
type input "3"
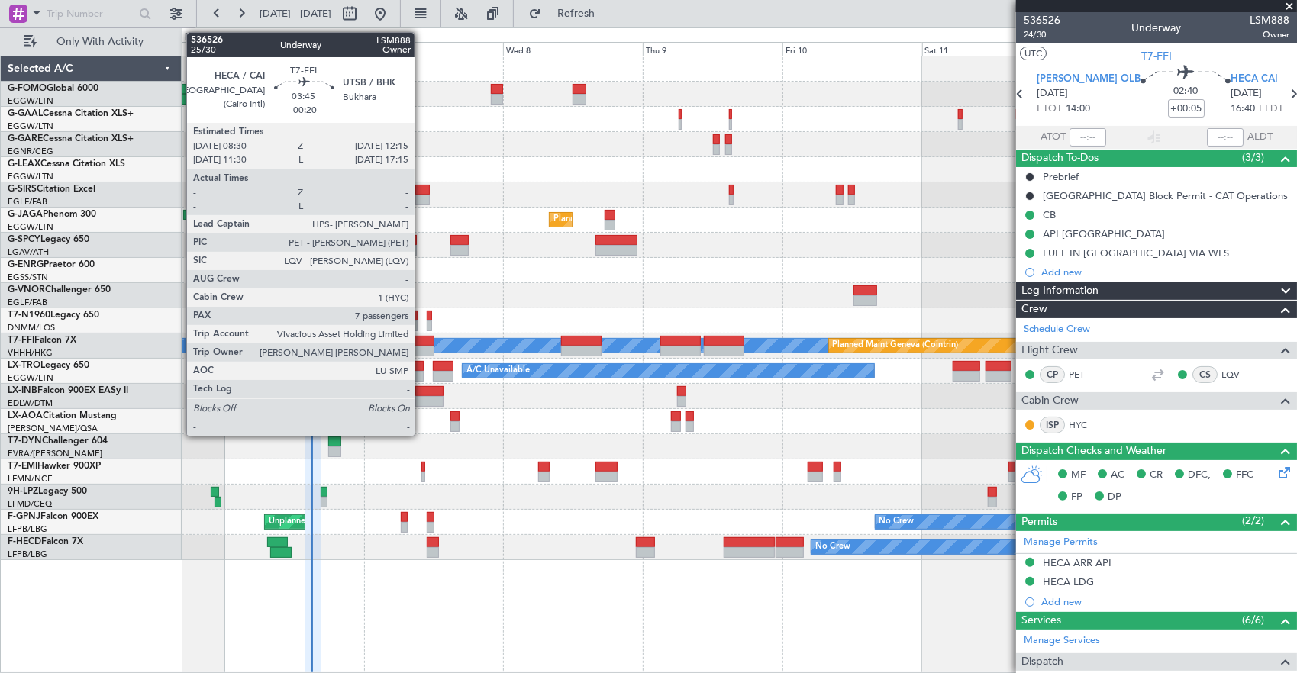
click at [422, 344] on div at bounding box center [423, 341] width 22 height 11
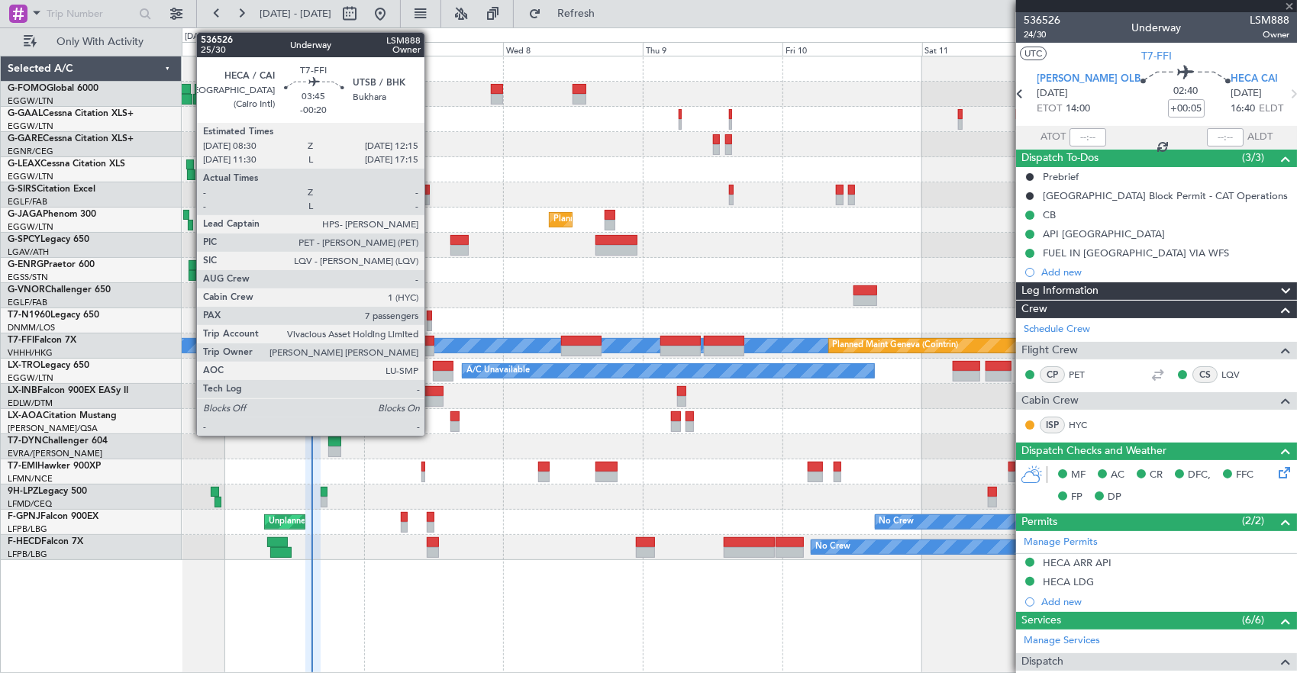
type input "-00:20"
type input "7"
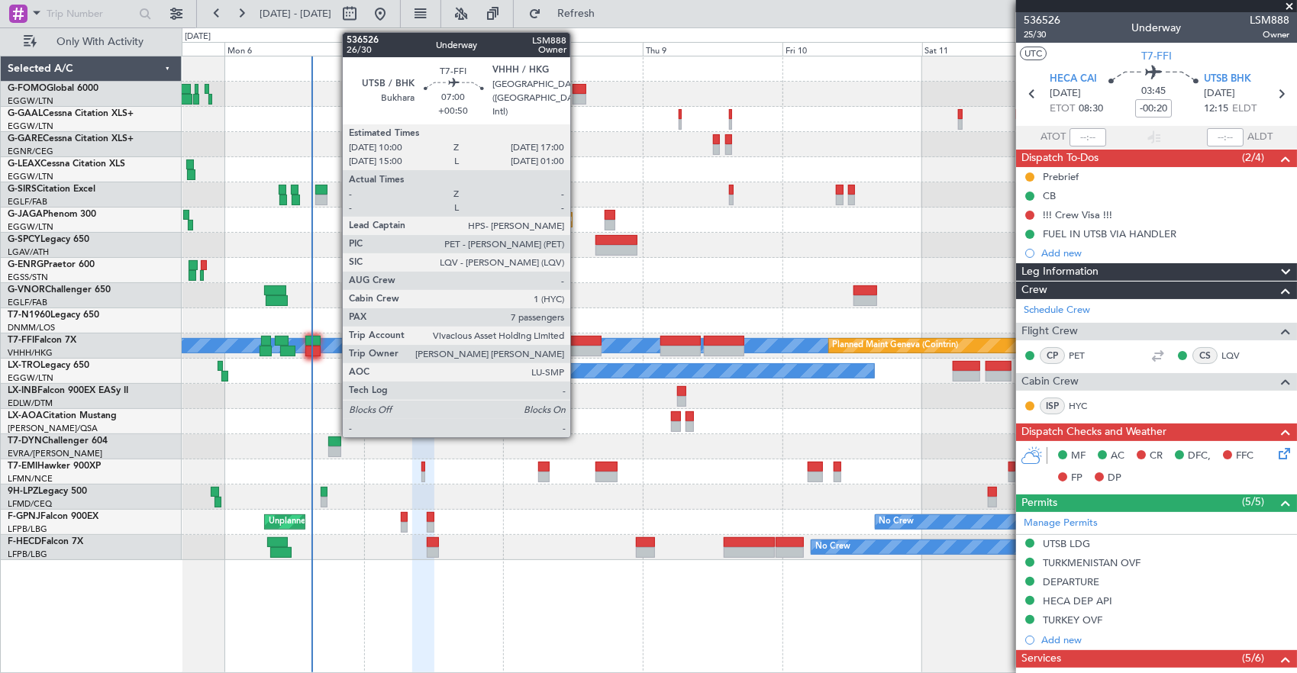
click at [578, 346] on div at bounding box center [581, 351] width 41 height 11
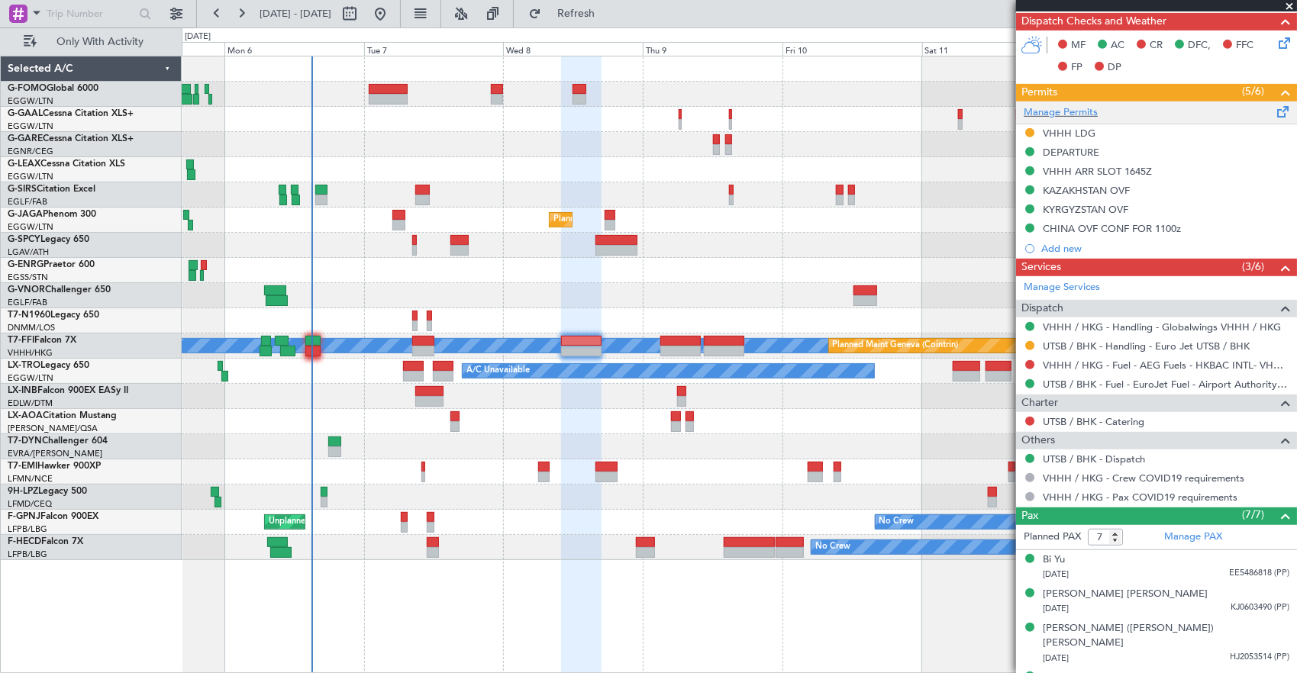
scroll to position [351, 0]
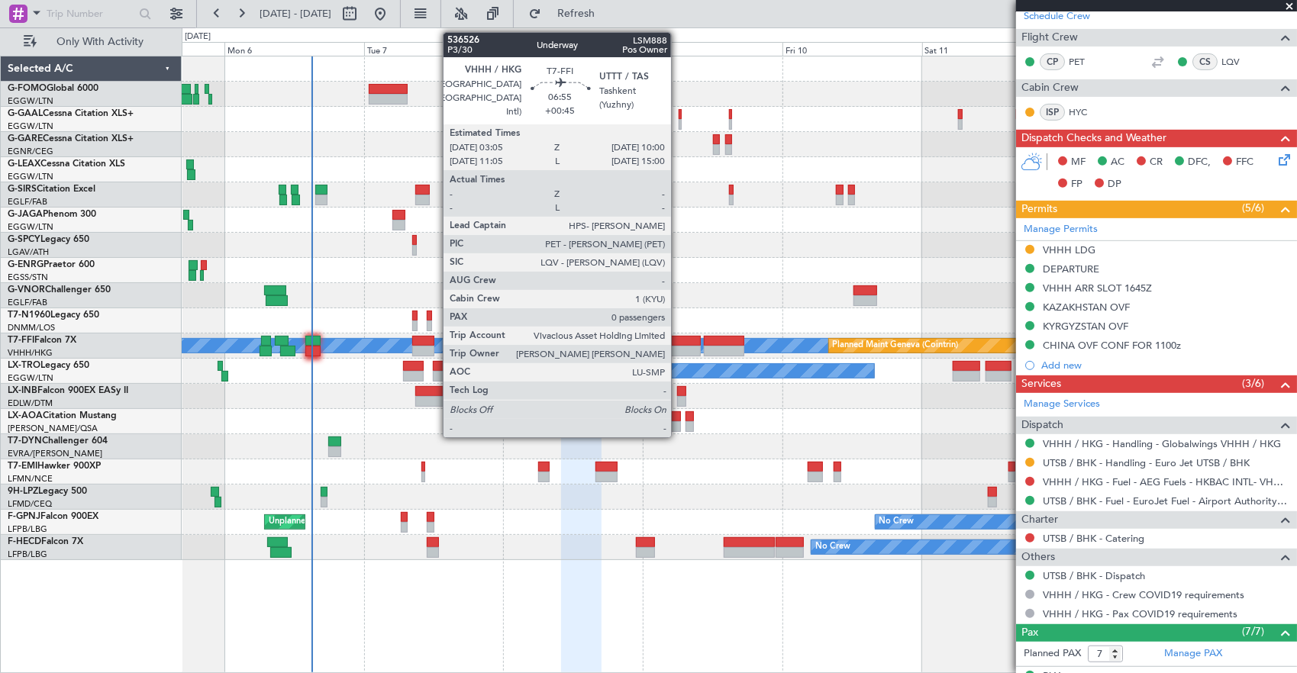
click at [679, 348] on div at bounding box center [680, 351] width 40 height 11
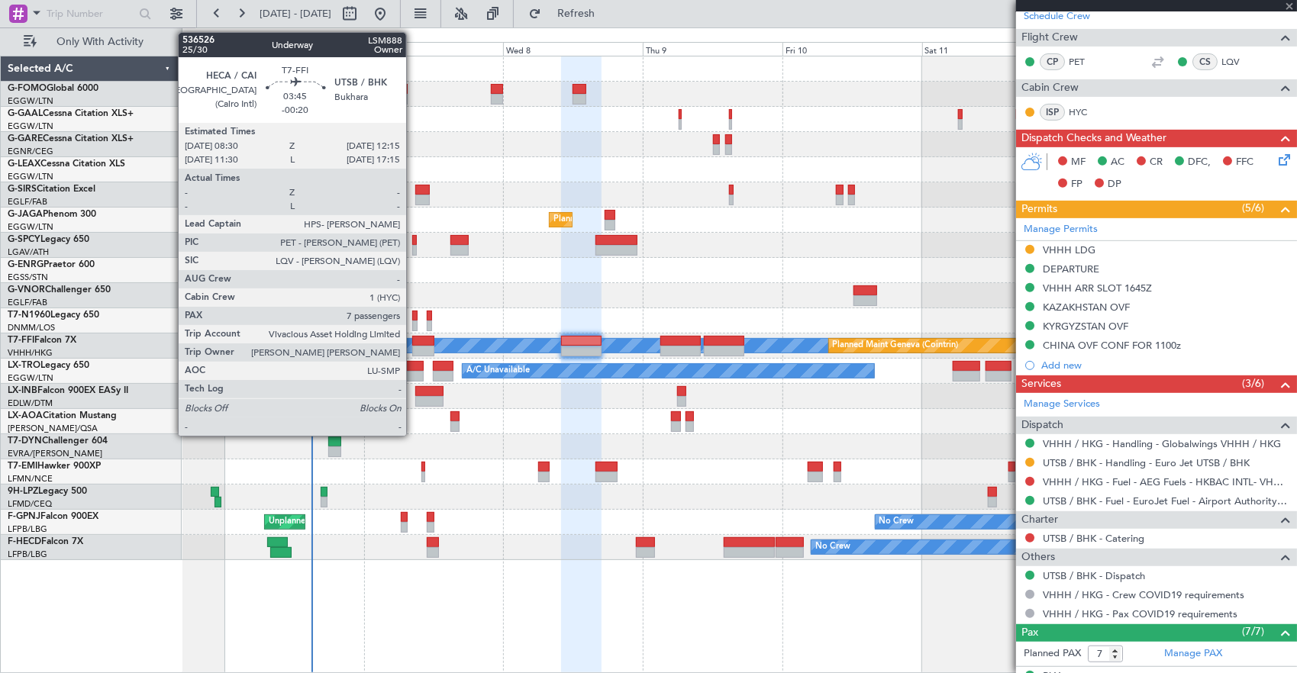
type input "+00:45"
type input "0"
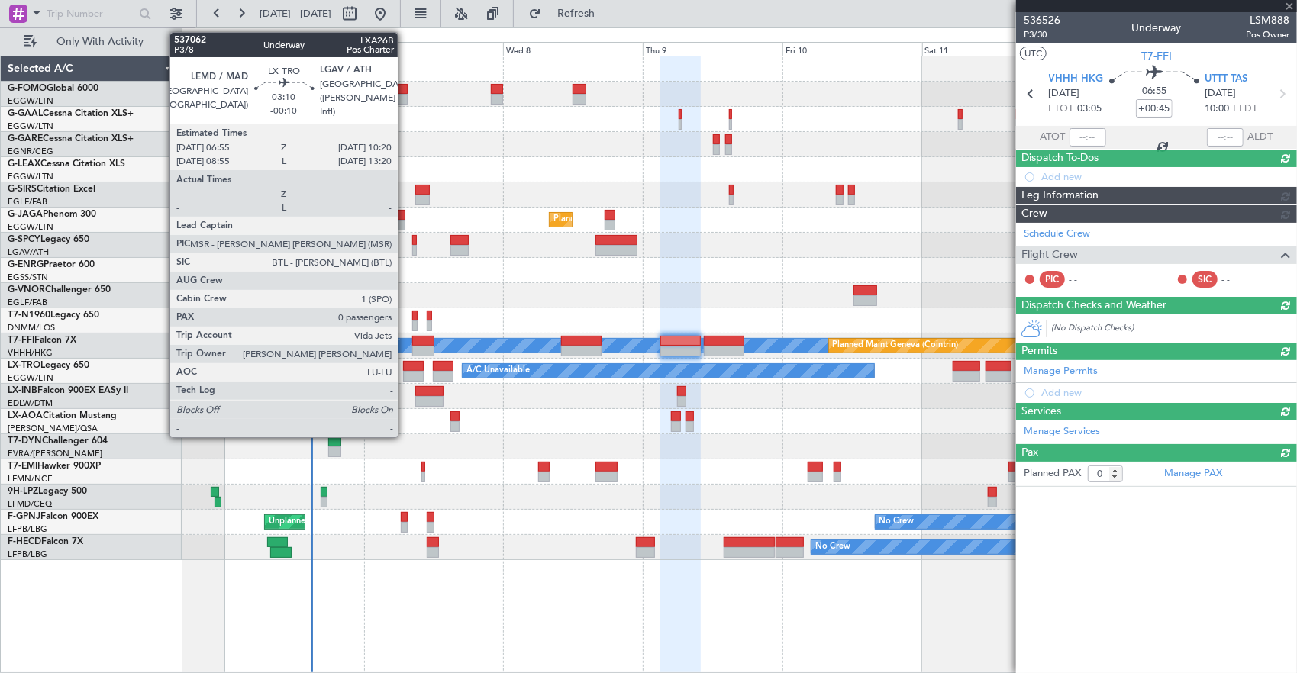
scroll to position [0, 0]
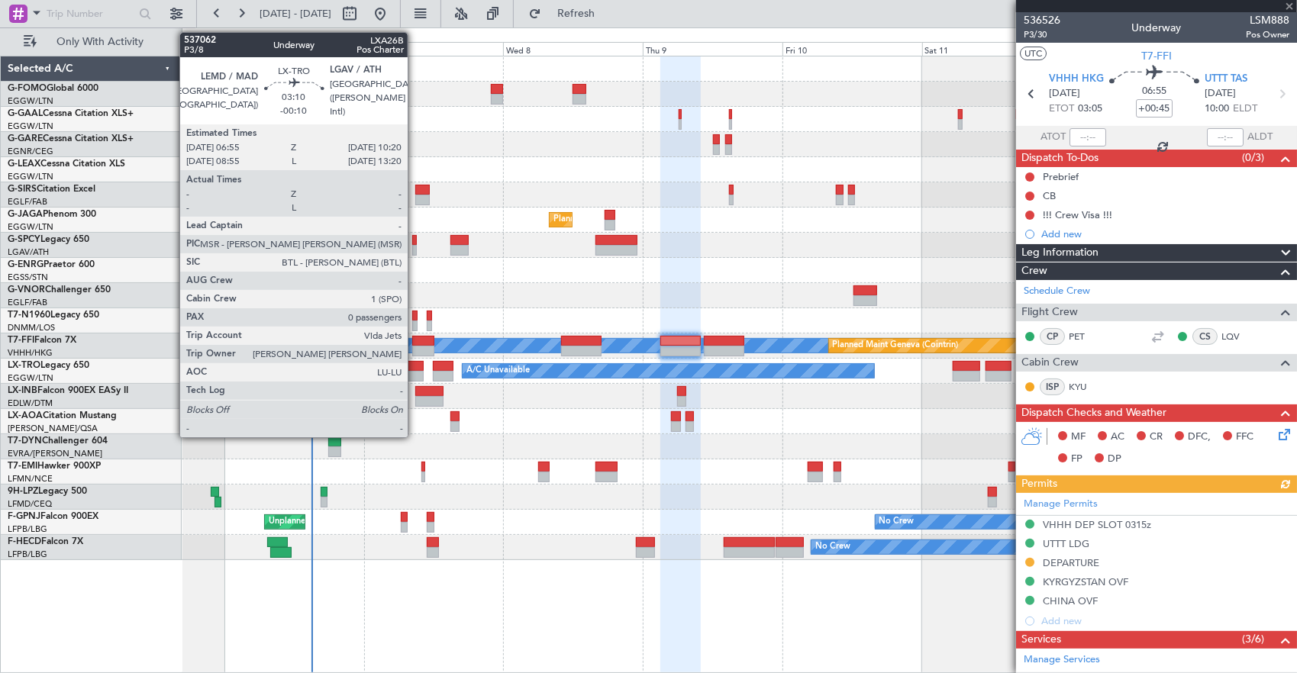
click at [415, 362] on div at bounding box center [413, 366] width 21 height 11
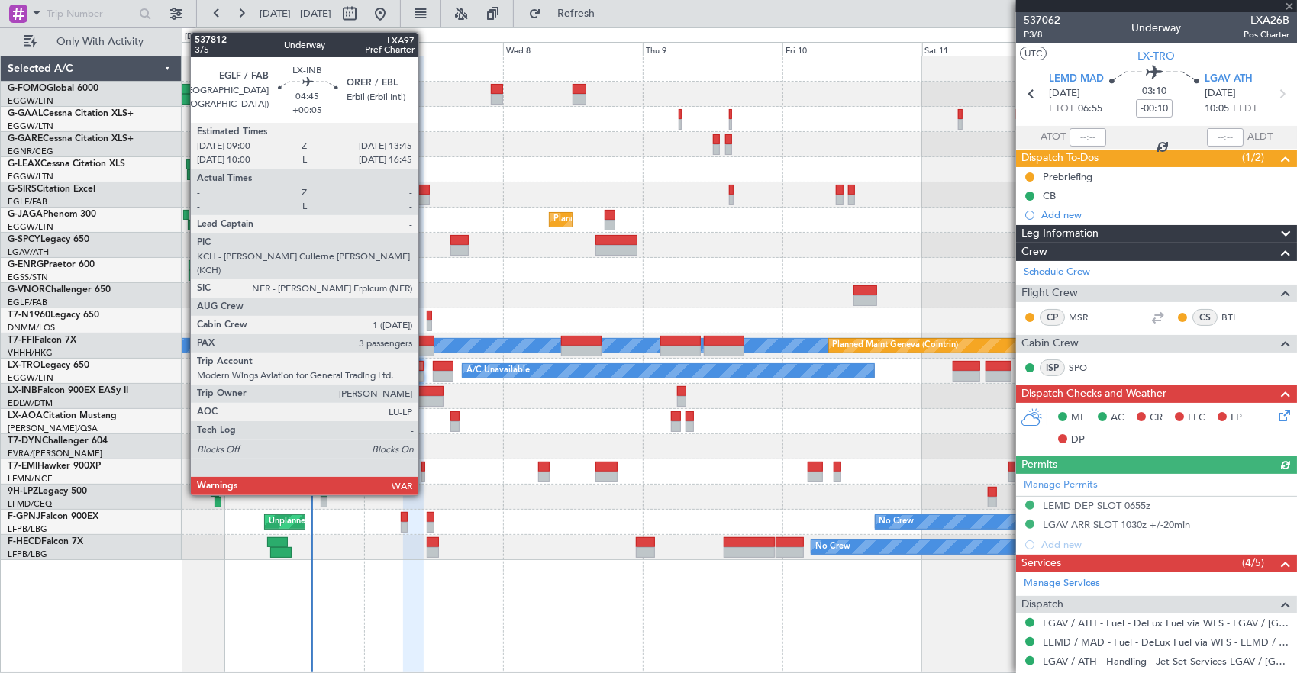
click at [426, 395] on div at bounding box center [429, 391] width 28 height 11
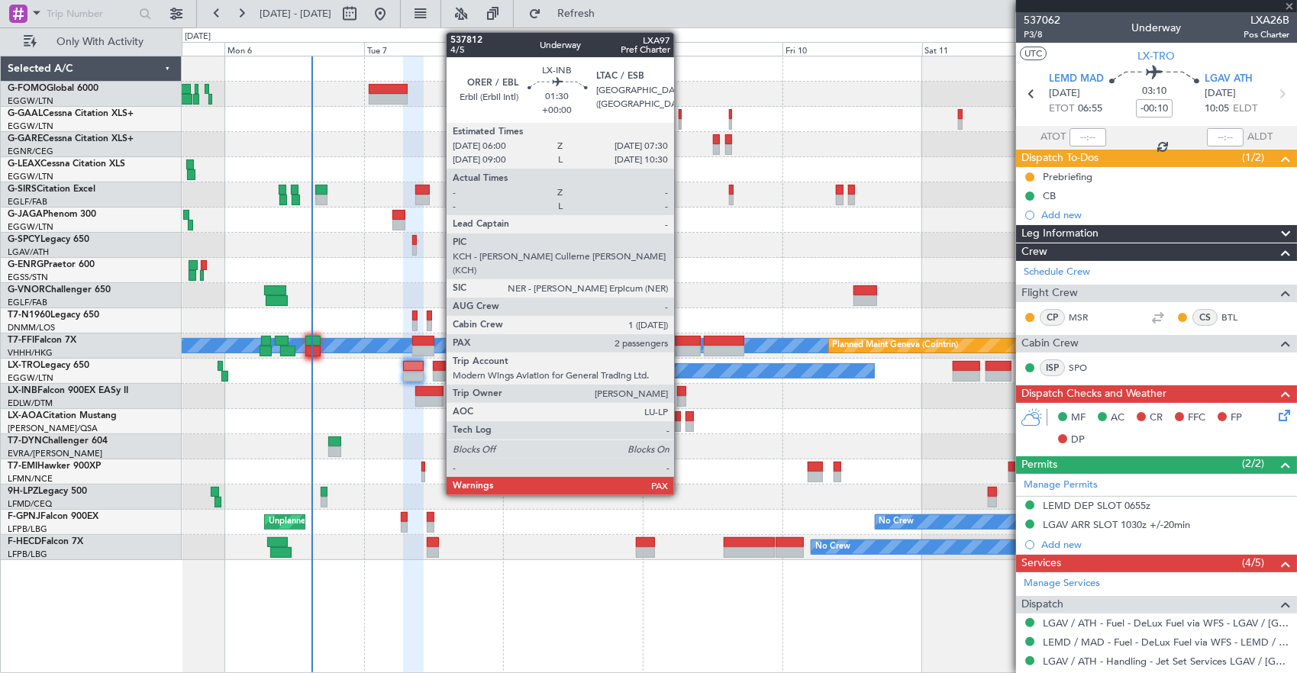
type input "+00:05"
type input "3"
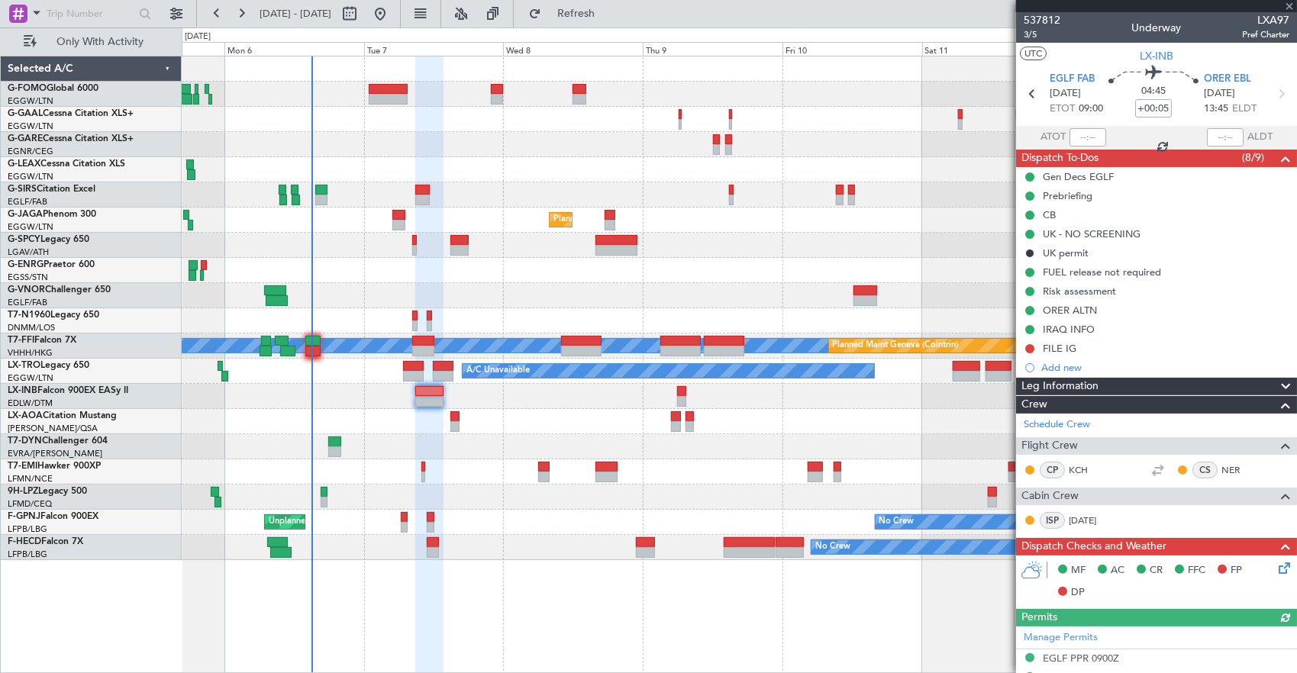
click at [462, 423] on div "No Crew [GEOGRAPHIC_DATA] ([GEOGRAPHIC_DATA])" at bounding box center [739, 421] width 1115 height 25
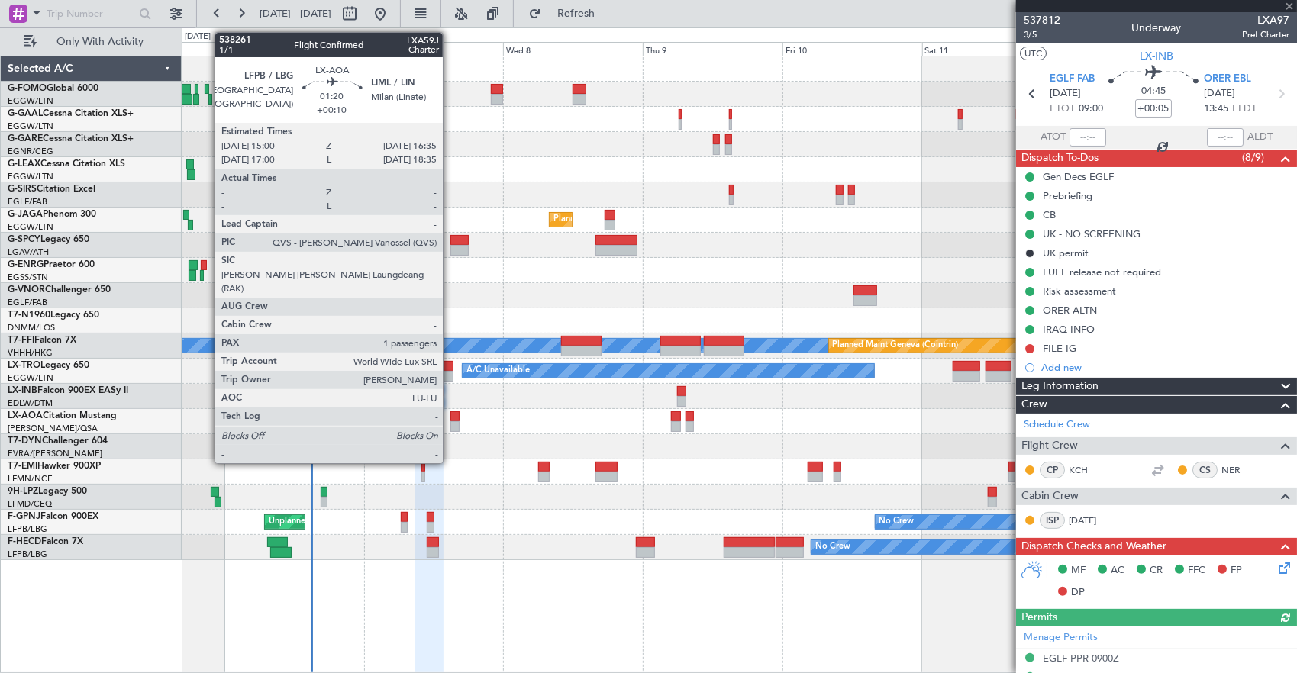
click at [450, 415] on div at bounding box center [455, 417] width 10 height 11
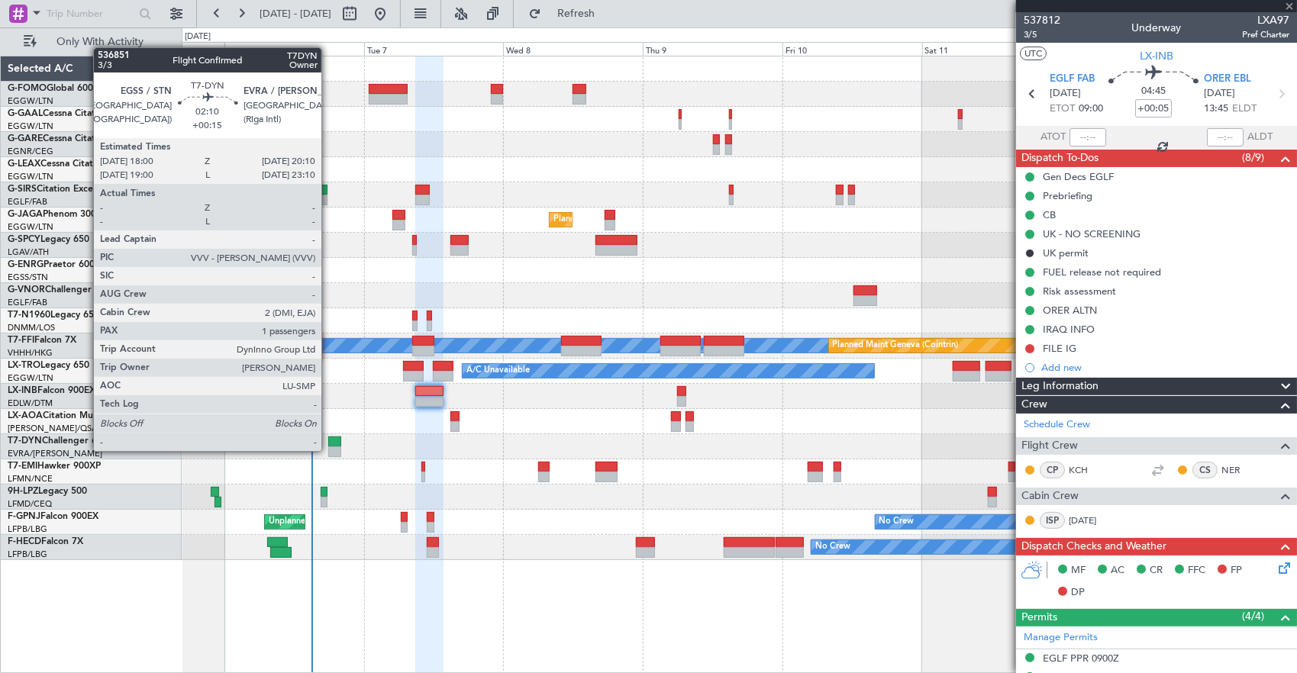
type input "+00:10"
type input "1"
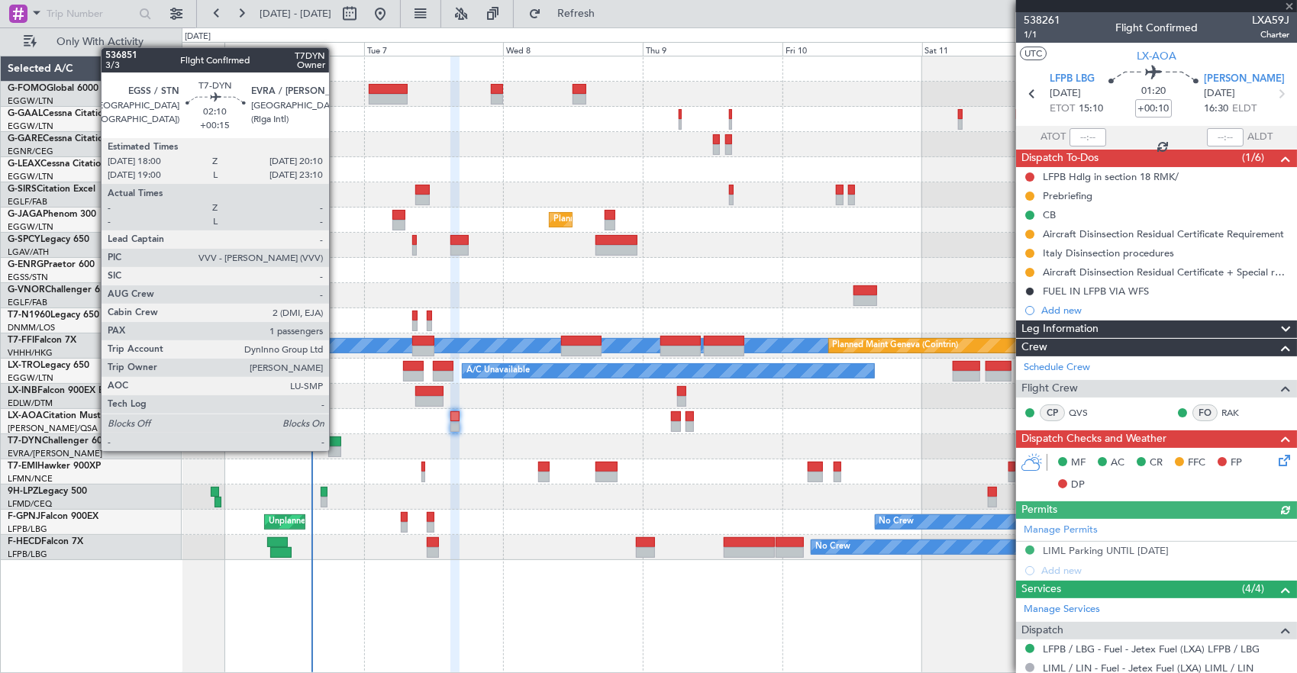
click at [337, 450] on div at bounding box center [334, 452] width 13 height 11
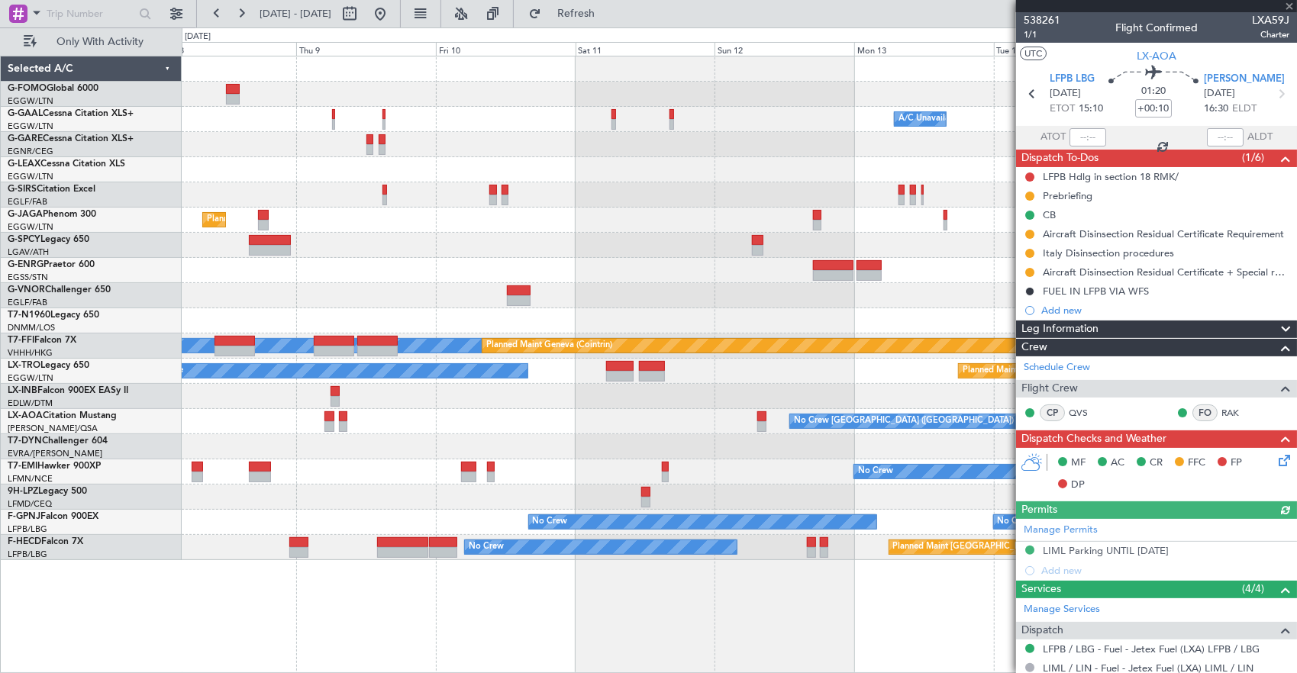
click at [337, 441] on div at bounding box center [739, 446] width 1115 height 25
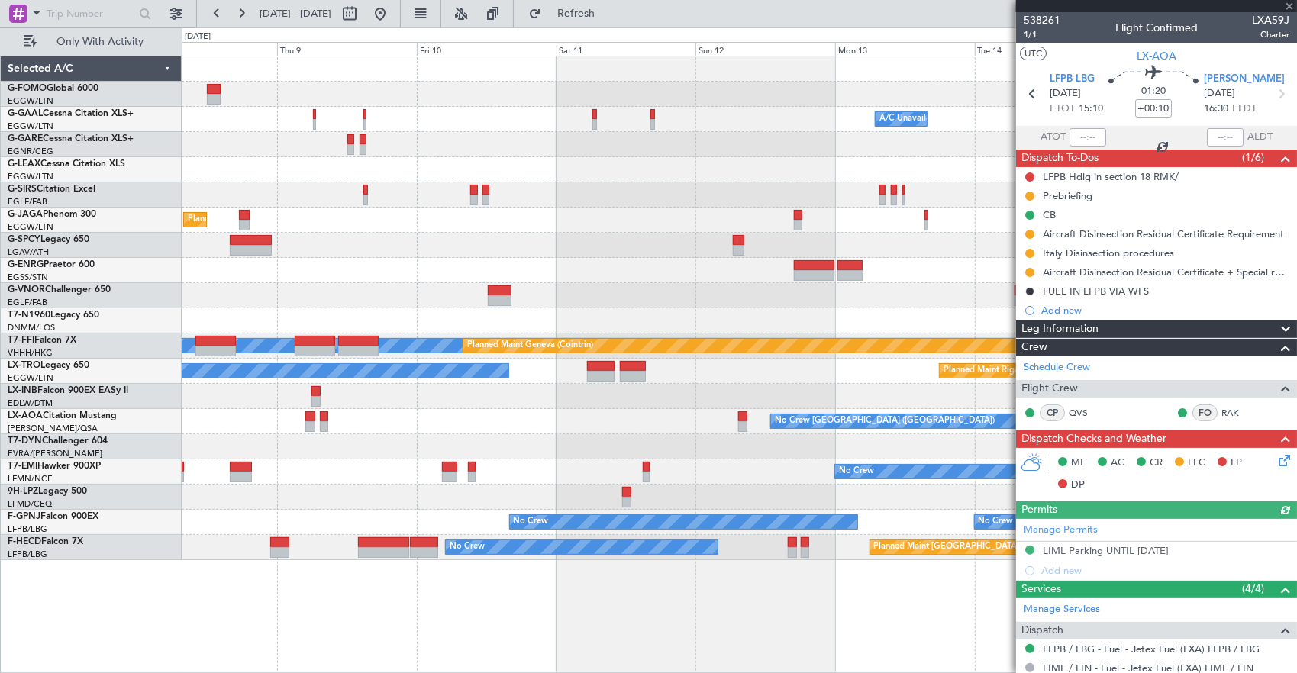
click at [248, 414] on div "A/C Unavailable Owner Owner A/C Unavailable Owner Planned Maint London (Luton) …" at bounding box center [739, 308] width 1115 height 504
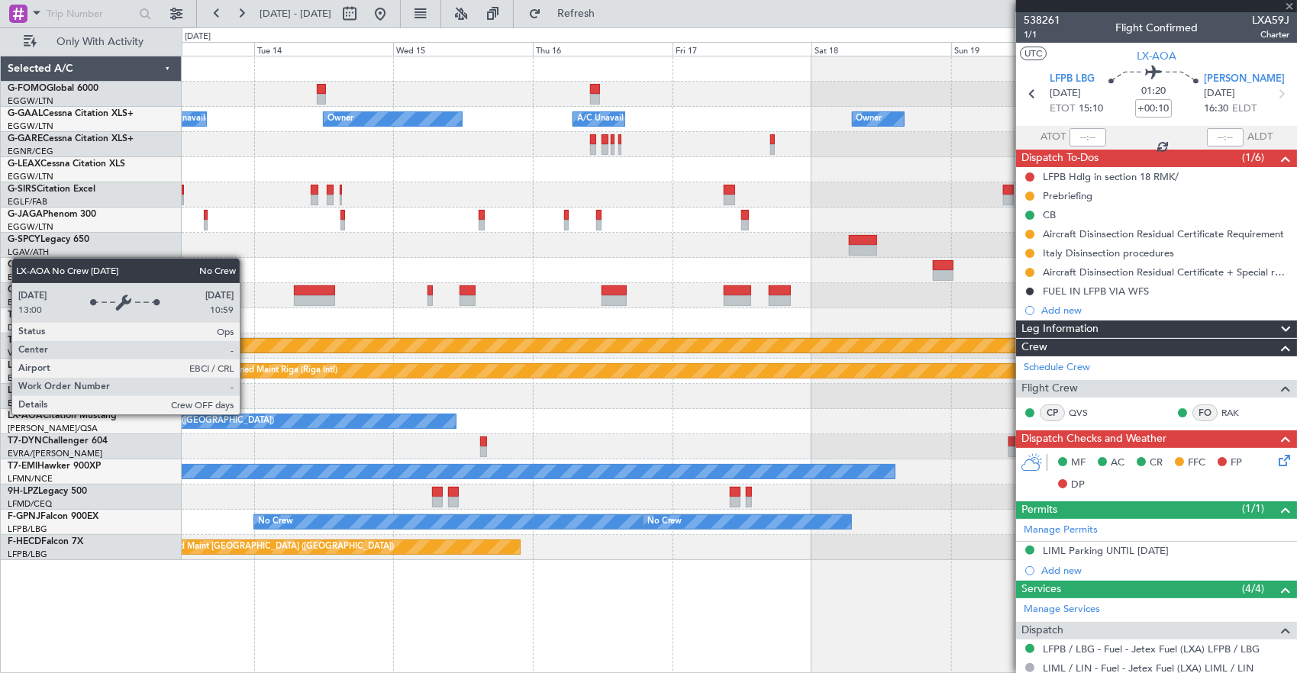
type input "+00:15"
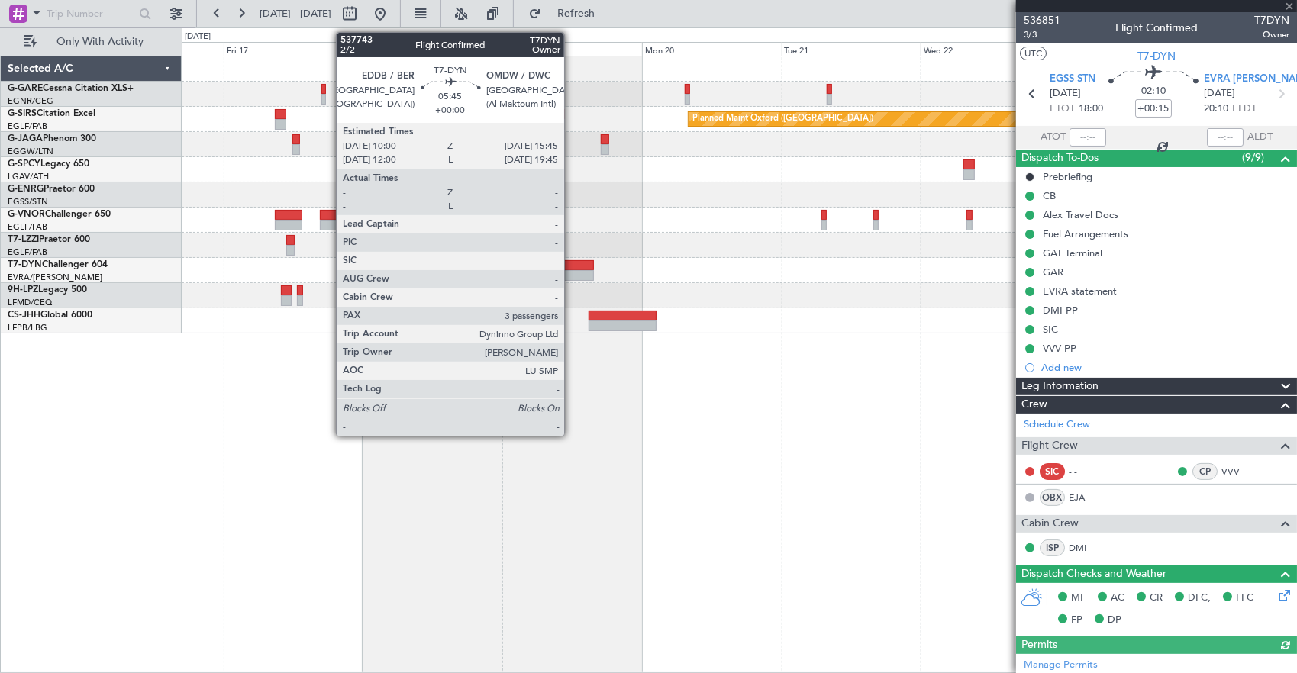
click at [572, 275] on div at bounding box center [577, 275] width 34 height 11
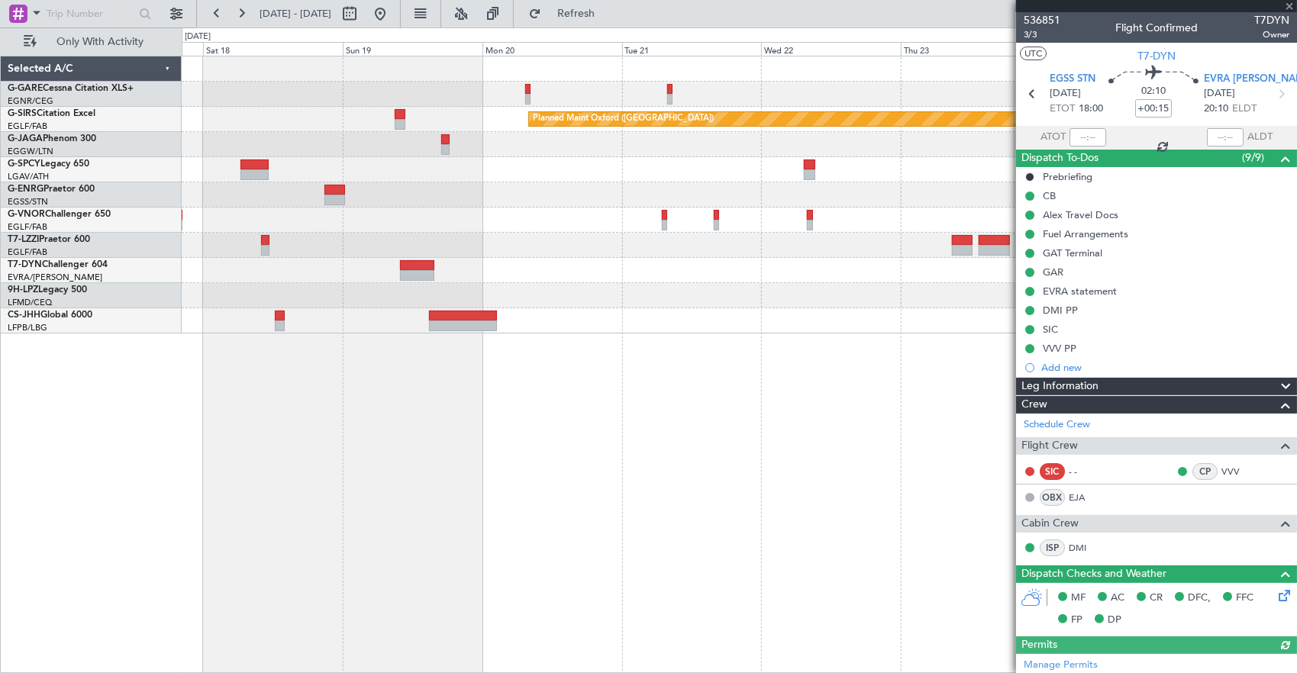
click at [532, 258] on div at bounding box center [739, 270] width 1115 height 25
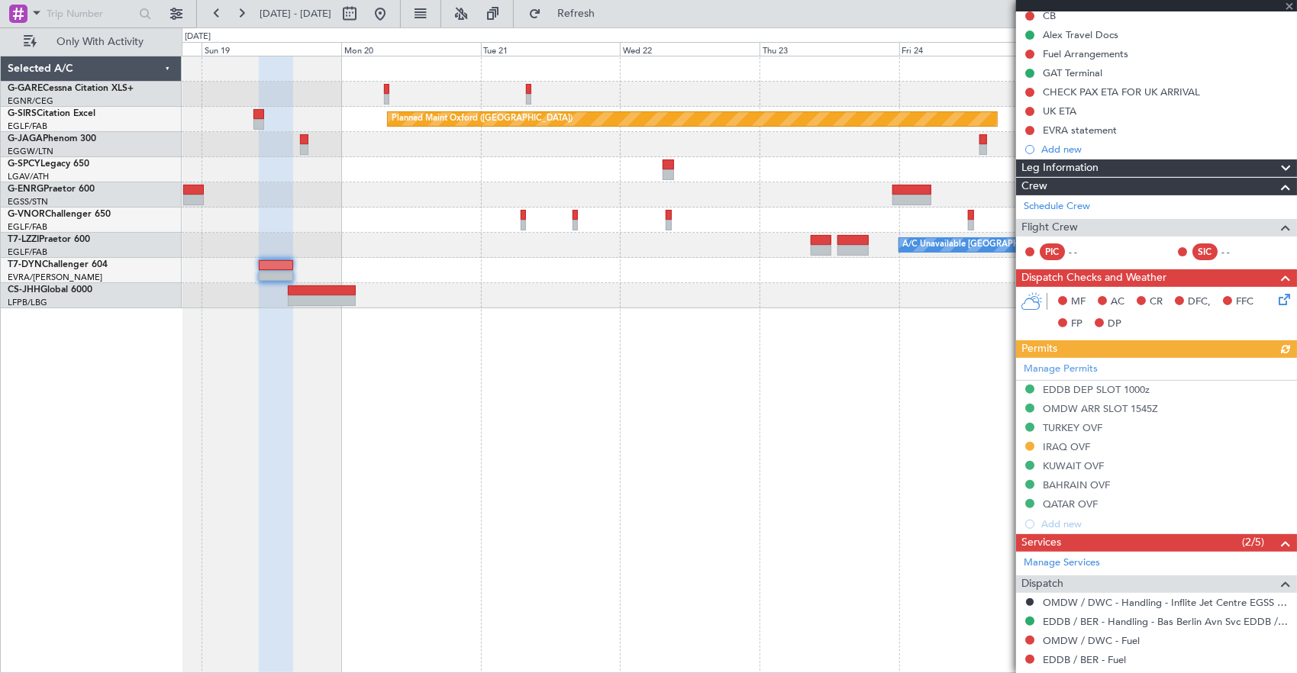
scroll to position [305, 0]
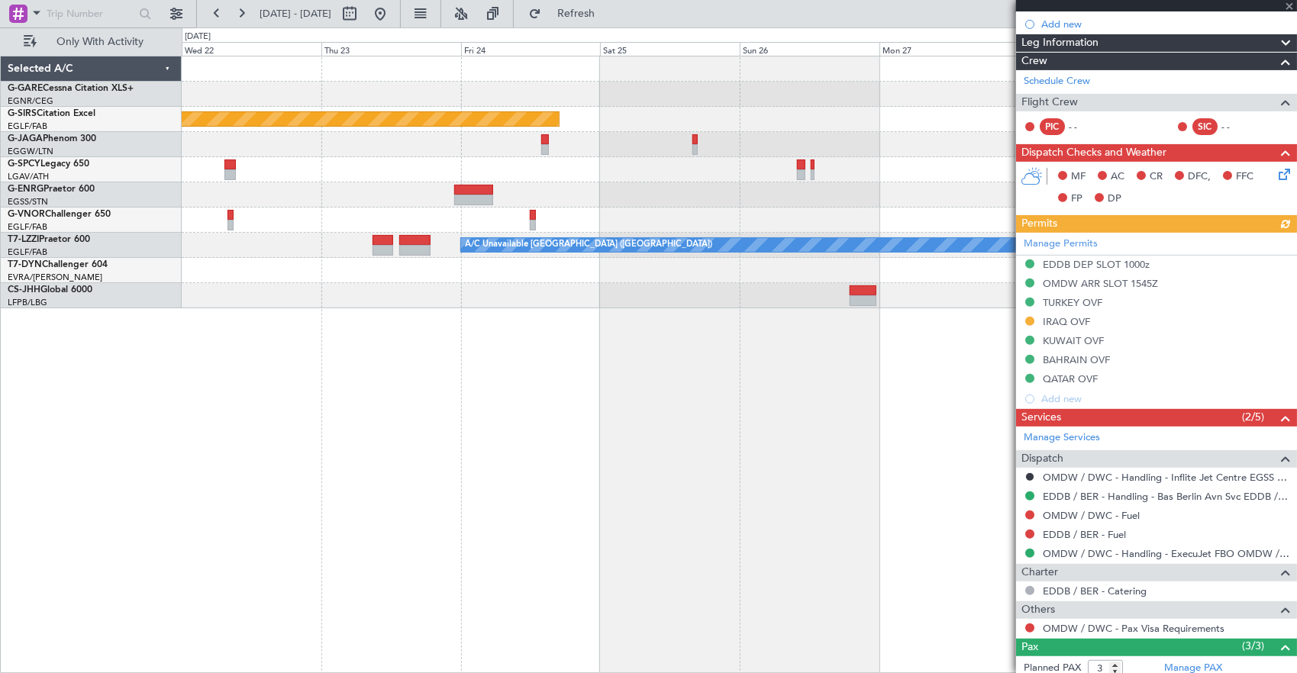
click at [259, 318] on div "Planned Maint Oxford (Kidlington) A/C Unavailable London (Luton)" at bounding box center [740, 365] width 1116 height 618
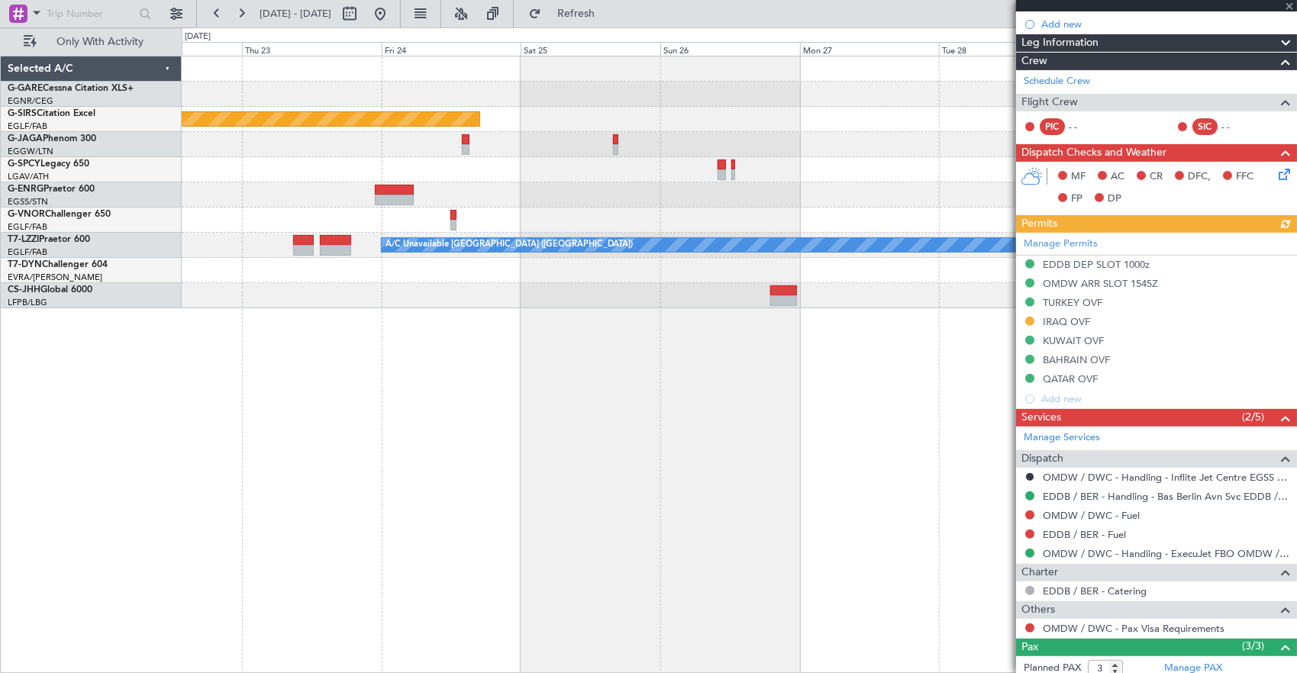
click at [323, 301] on div "Planned Maint Oxford (Kidlington) A/C Unavailable London (Luton)" at bounding box center [740, 365] width 1116 height 618
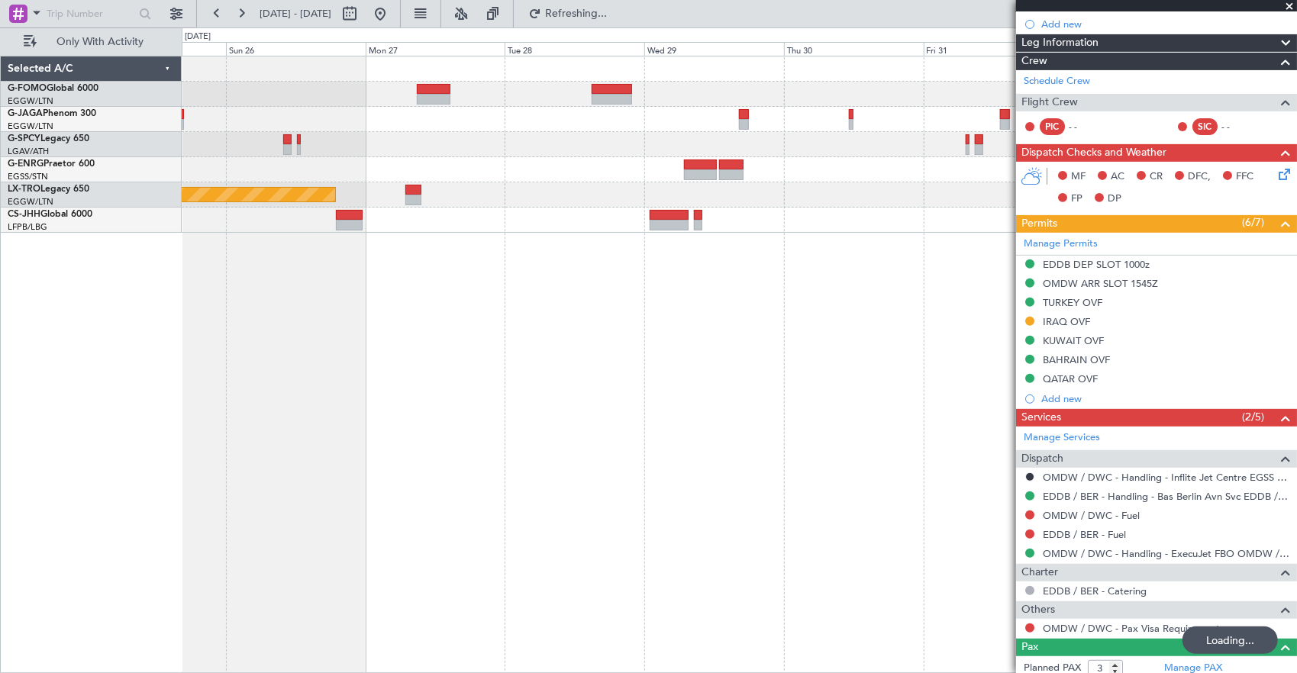
click at [447, 241] on div "Planned Maint Riga (Riga Intl)" at bounding box center [740, 365] width 1116 height 618
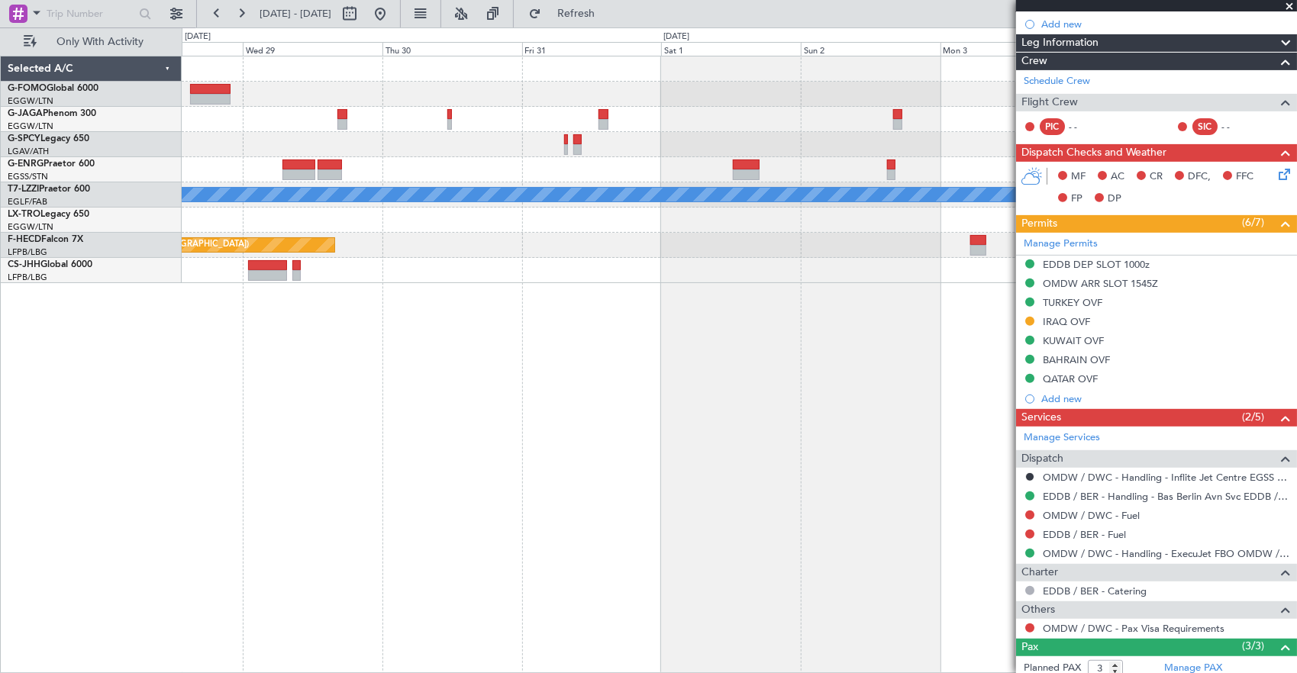
click at [415, 257] on div "Planned Maint Paris (Le Bourget) Planned Maint Paris (Le Bourget)" at bounding box center [739, 245] width 1115 height 25
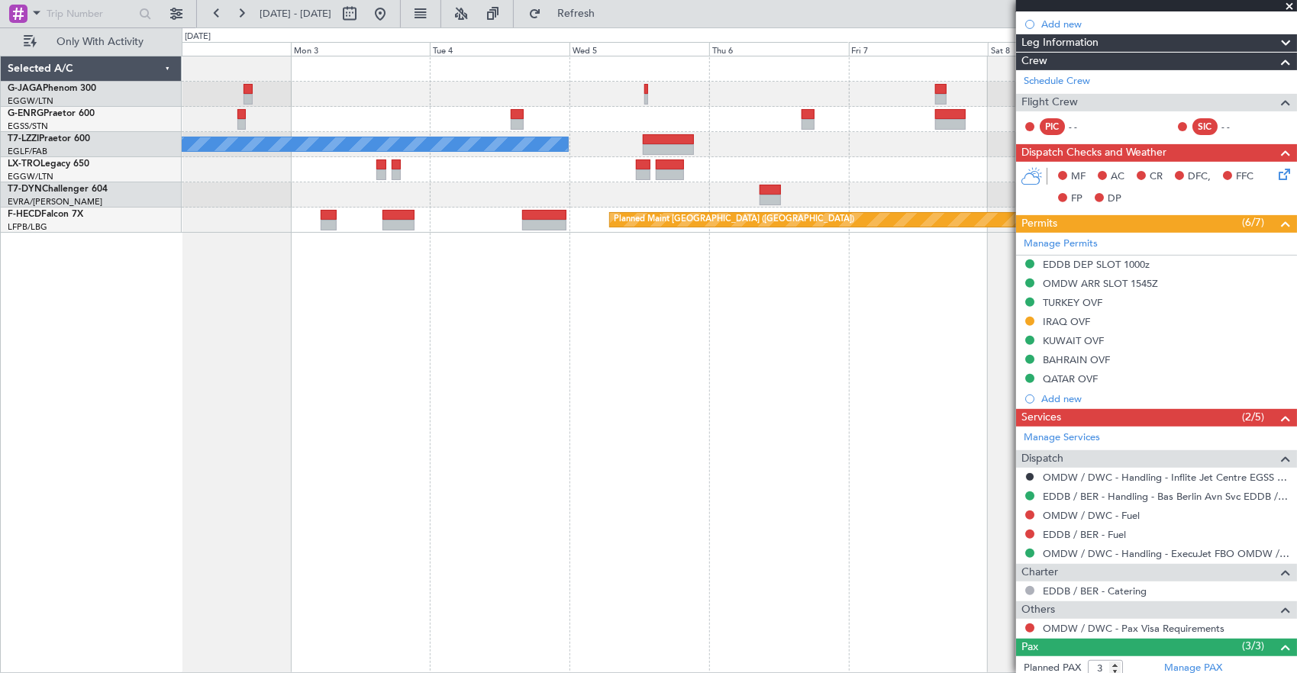
click at [681, 206] on div at bounding box center [739, 194] width 1115 height 25
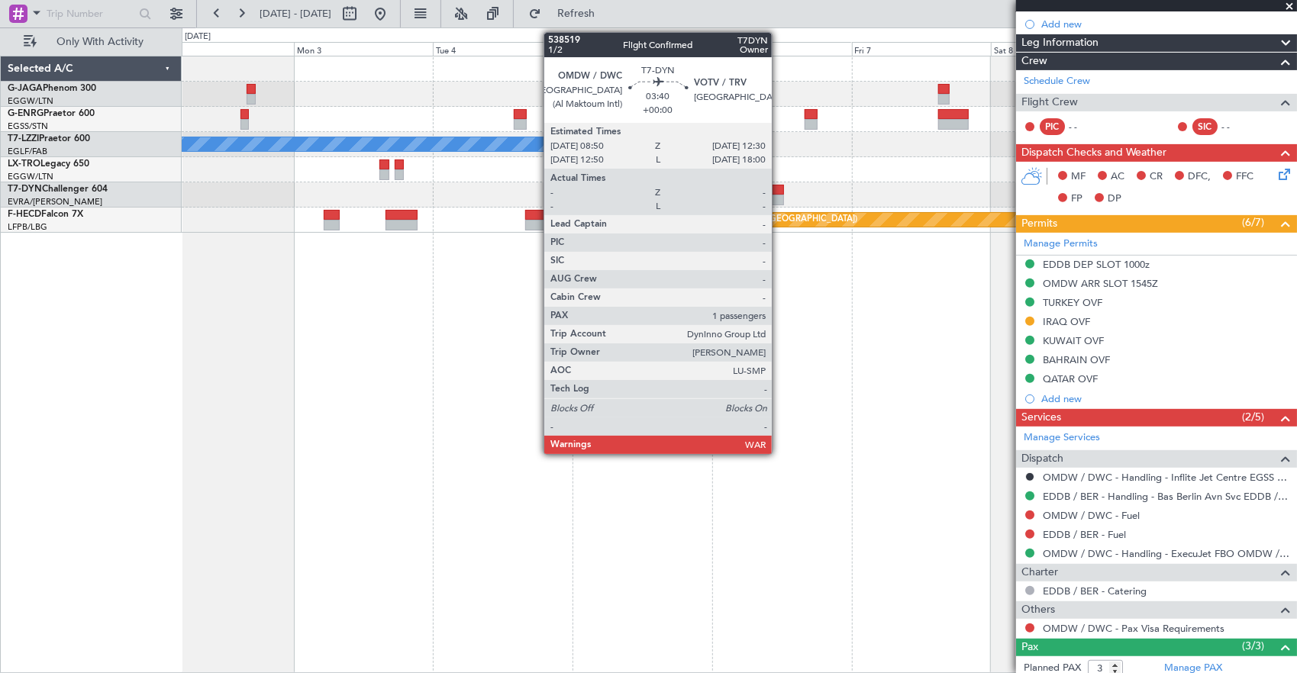
click at [780, 195] on div at bounding box center [773, 200] width 21 height 11
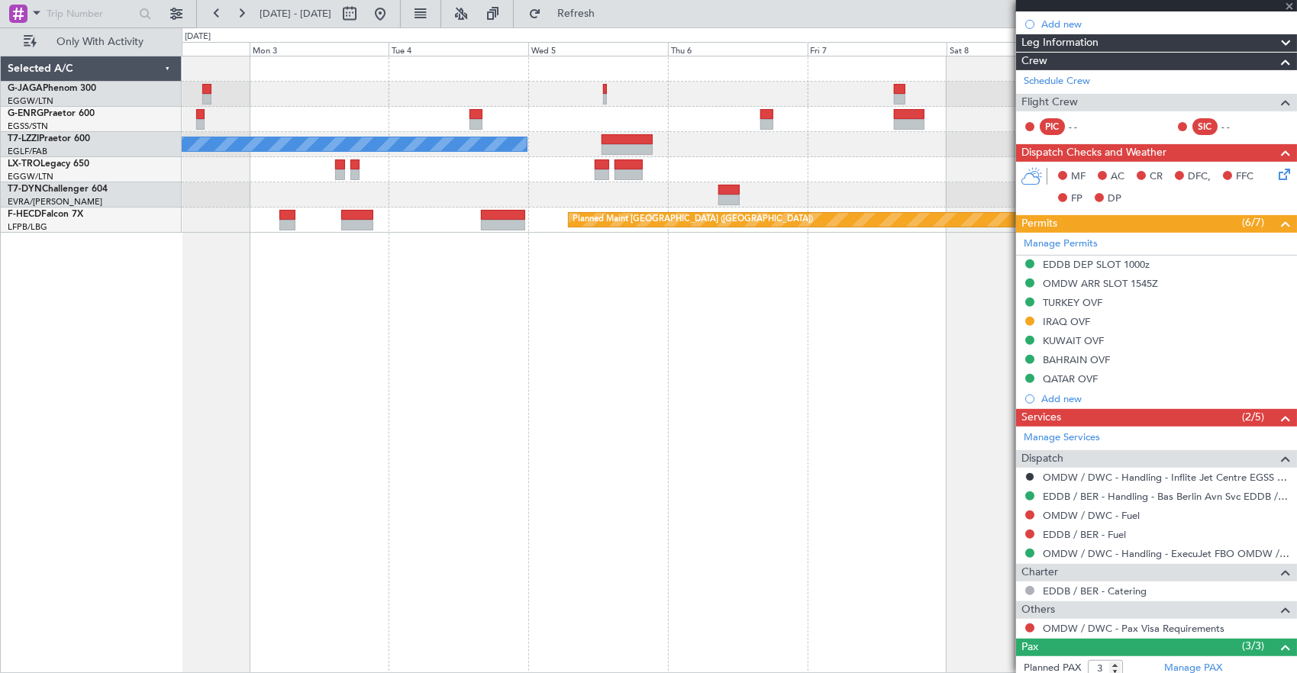
click at [552, 186] on div at bounding box center [739, 194] width 1115 height 25
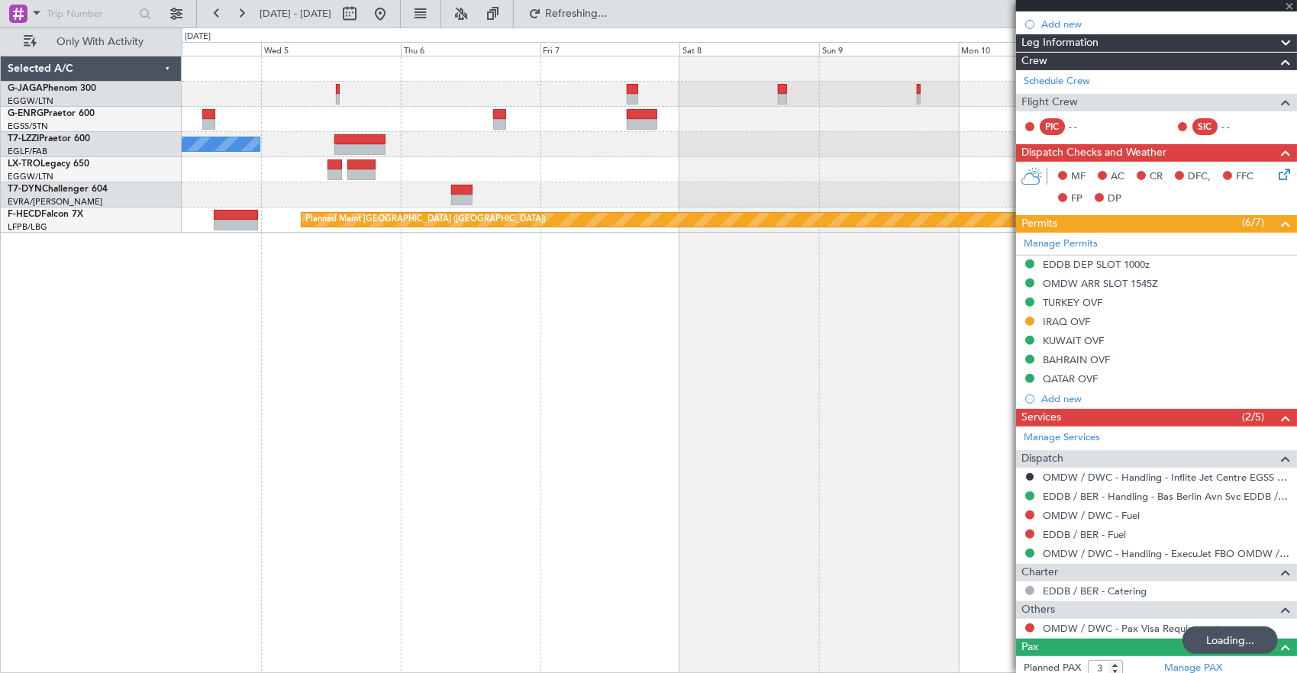
type input "1"
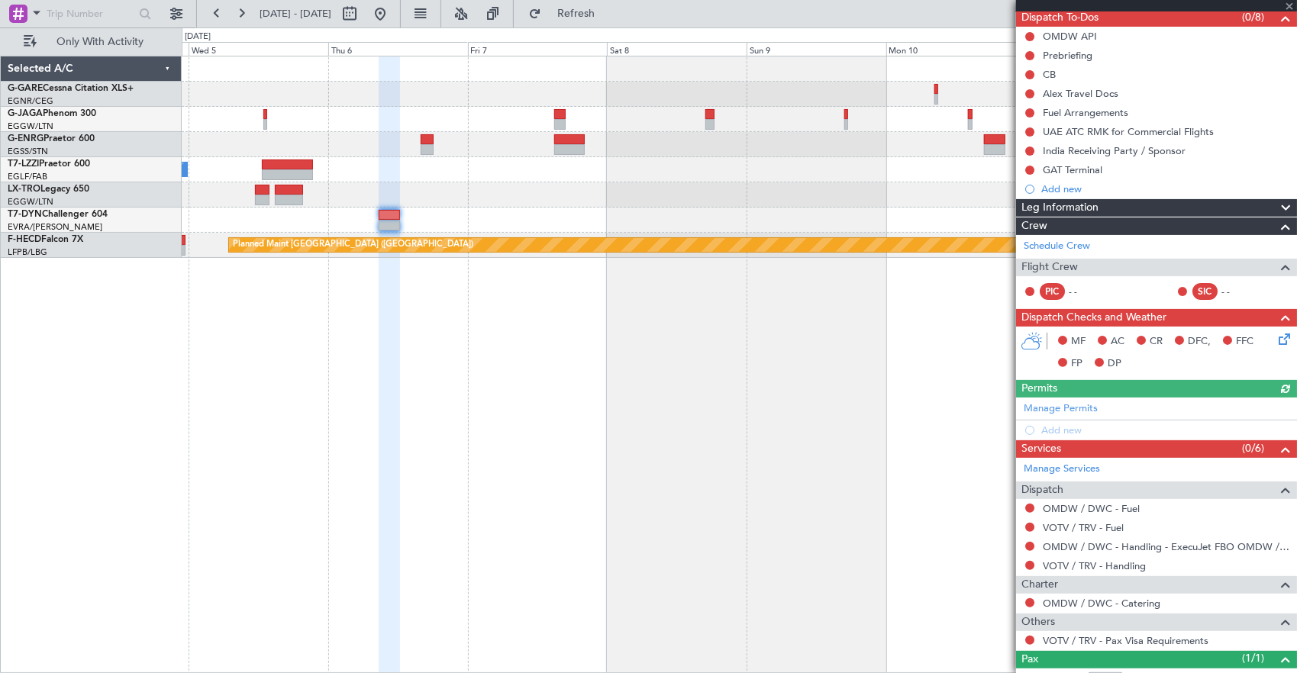
scroll to position [191, 0]
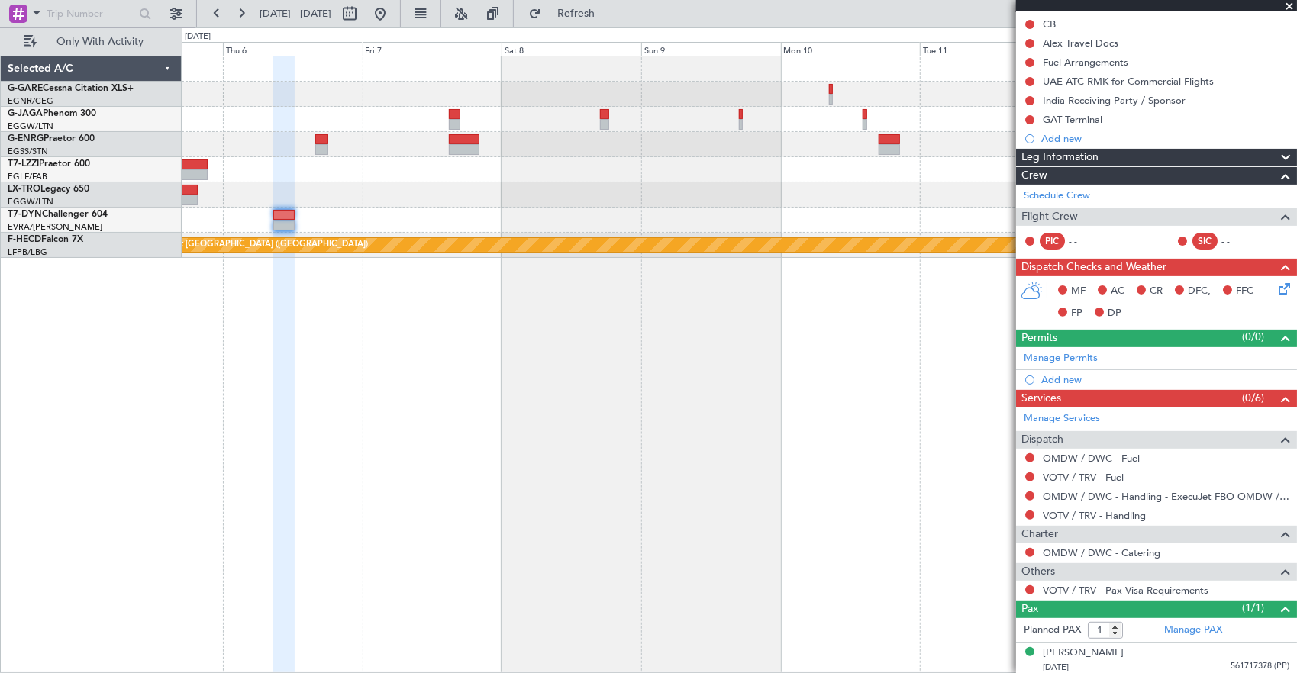
click at [805, 192] on div at bounding box center [739, 194] width 1115 height 25
click at [512, 204] on div "A/C Unavailable London (Luton) Planned Maint Paris (Le Bourget)" at bounding box center [739, 157] width 1115 height 202
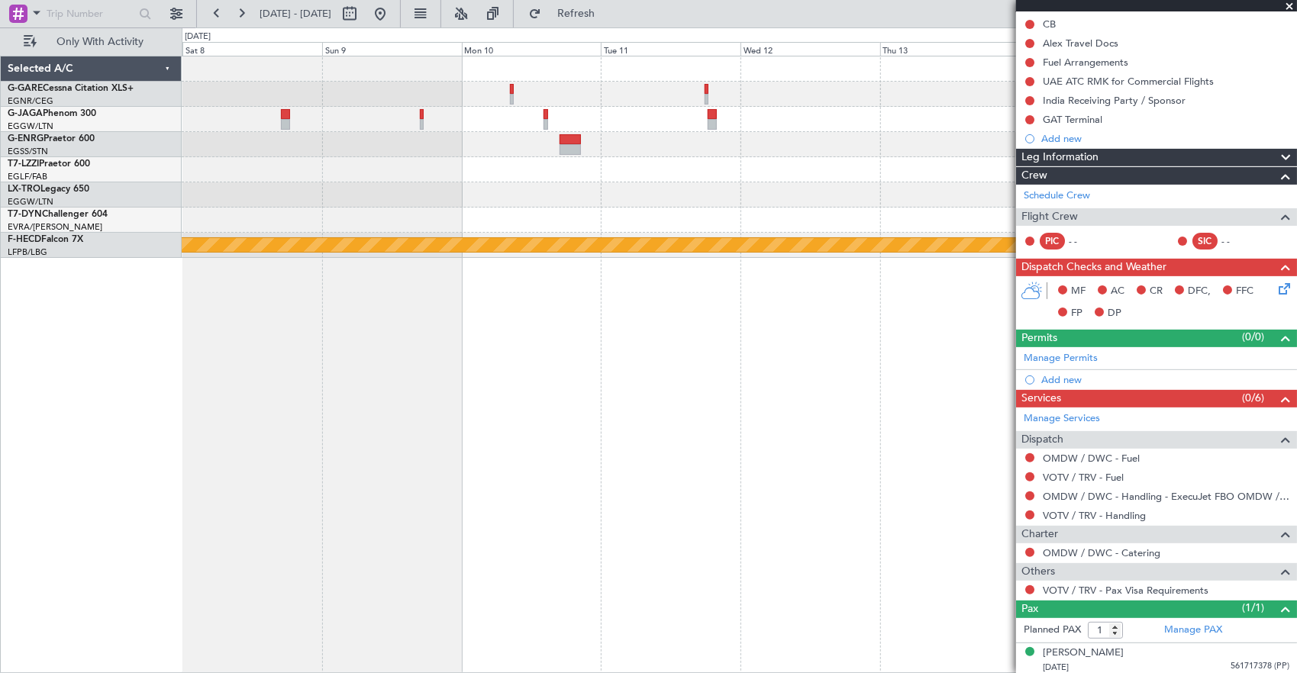
click at [270, 182] on div "Planned Maint [GEOGRAPHIC_DATA] ([GEOGRAPHIC_DATA])" at bounding box center [739, 157] width 1115 height 202
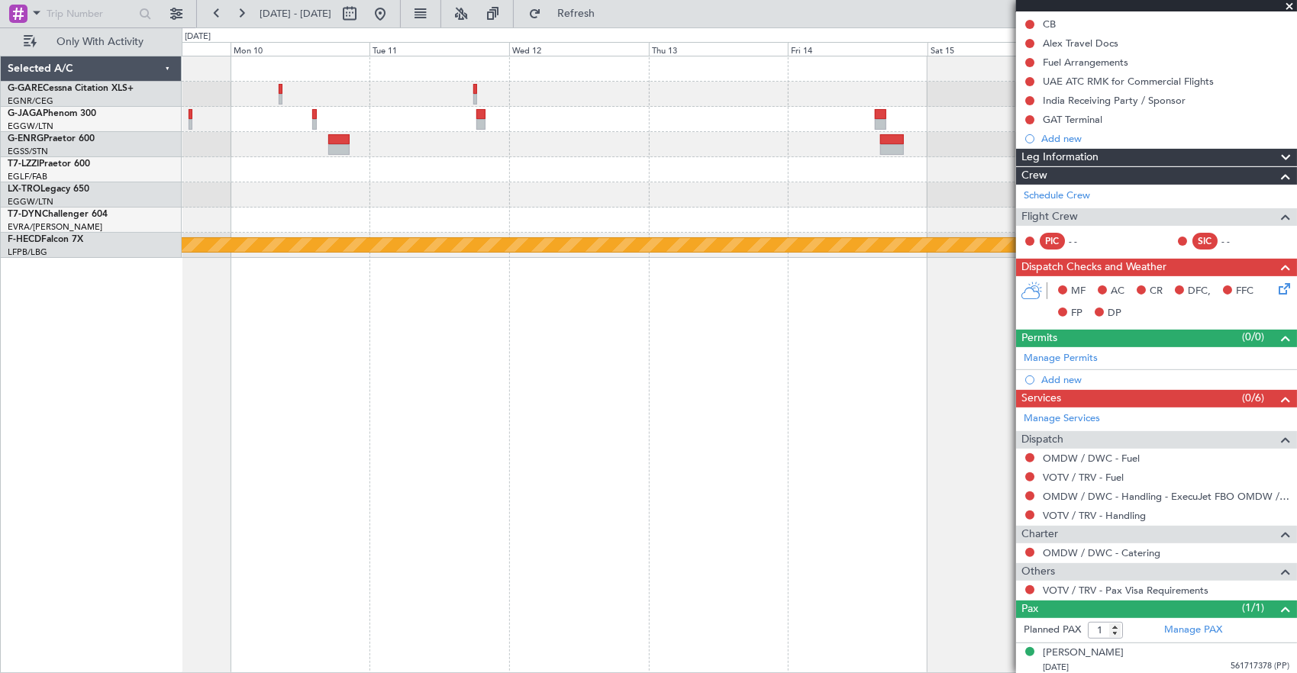
click at [1219, 199] on fb-app "04 Nov 2025 - 12 Nov 2025 Refresh Quick Links Only With Activity Planned Maint …" at bounding box center [648, 342] width 1297 height 662
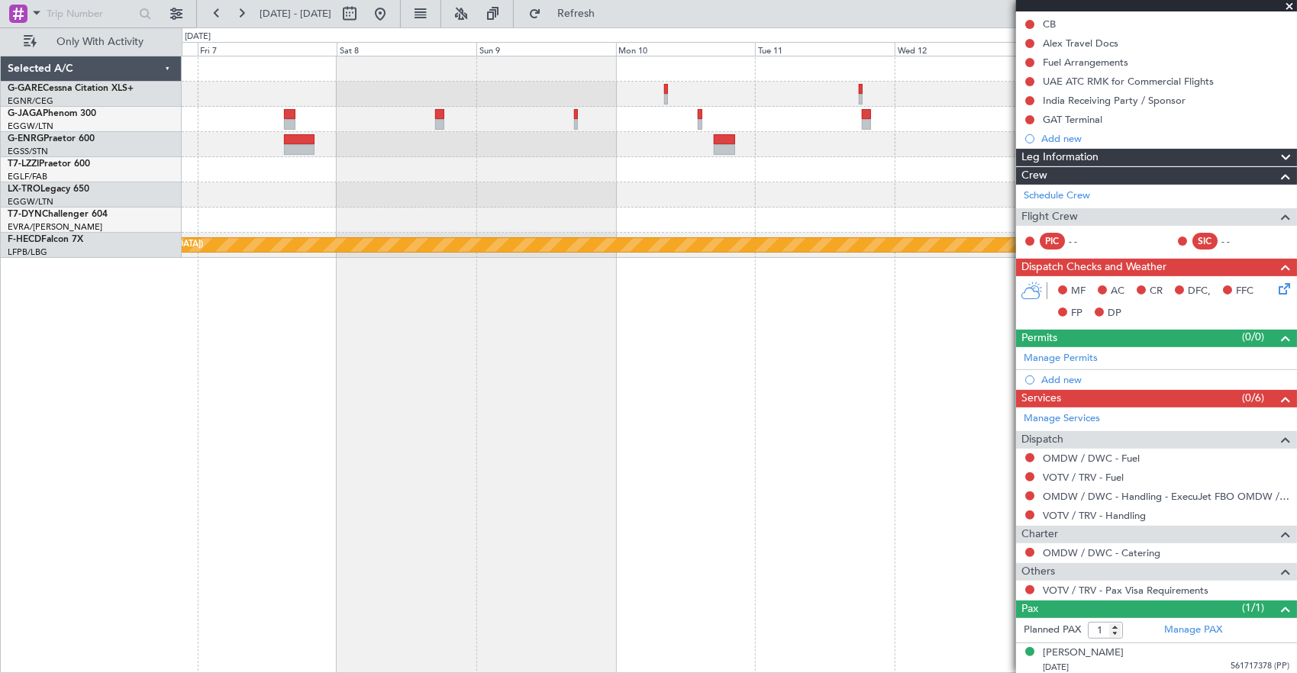
click at [932, 172] on div "A/C Unavailable London (Luton)" at bounding box center [739, 169] width 1115 height 25
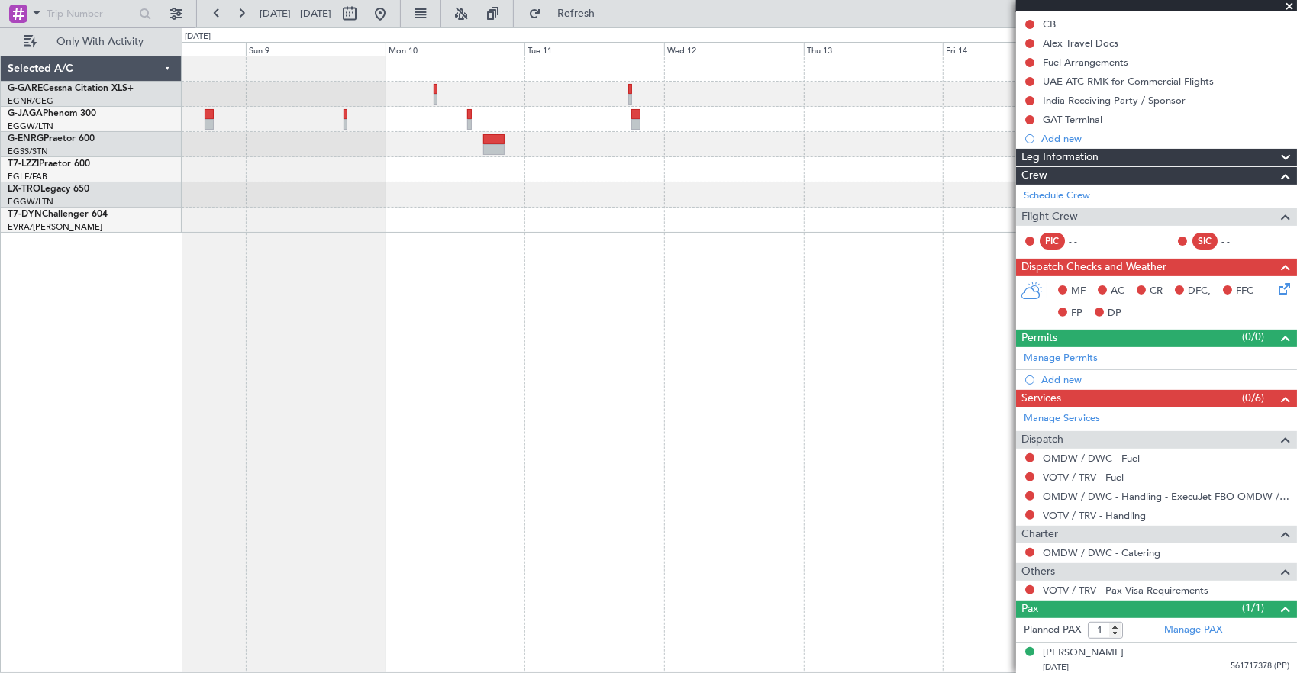
click at [405, 204] on div at bounding box center [740, 365] width 1116 height 618
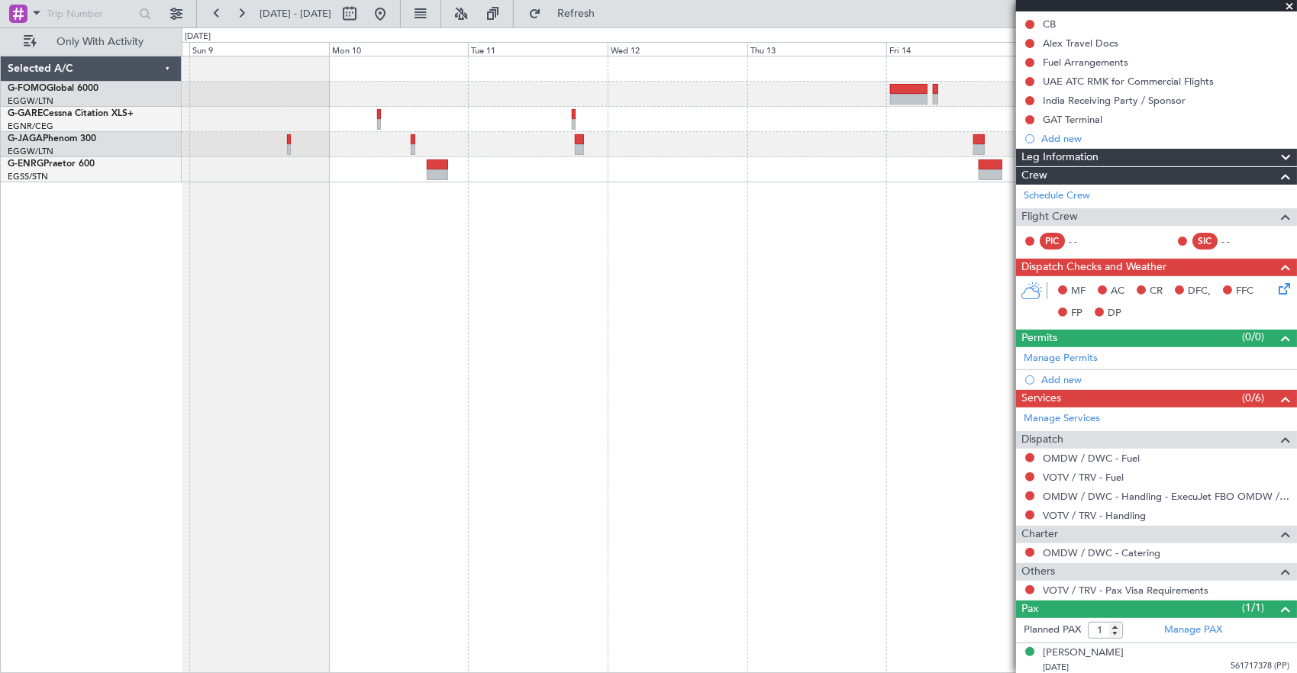
click at [583, 192] on div at bounding box center [740, 365] width 1116 height 618
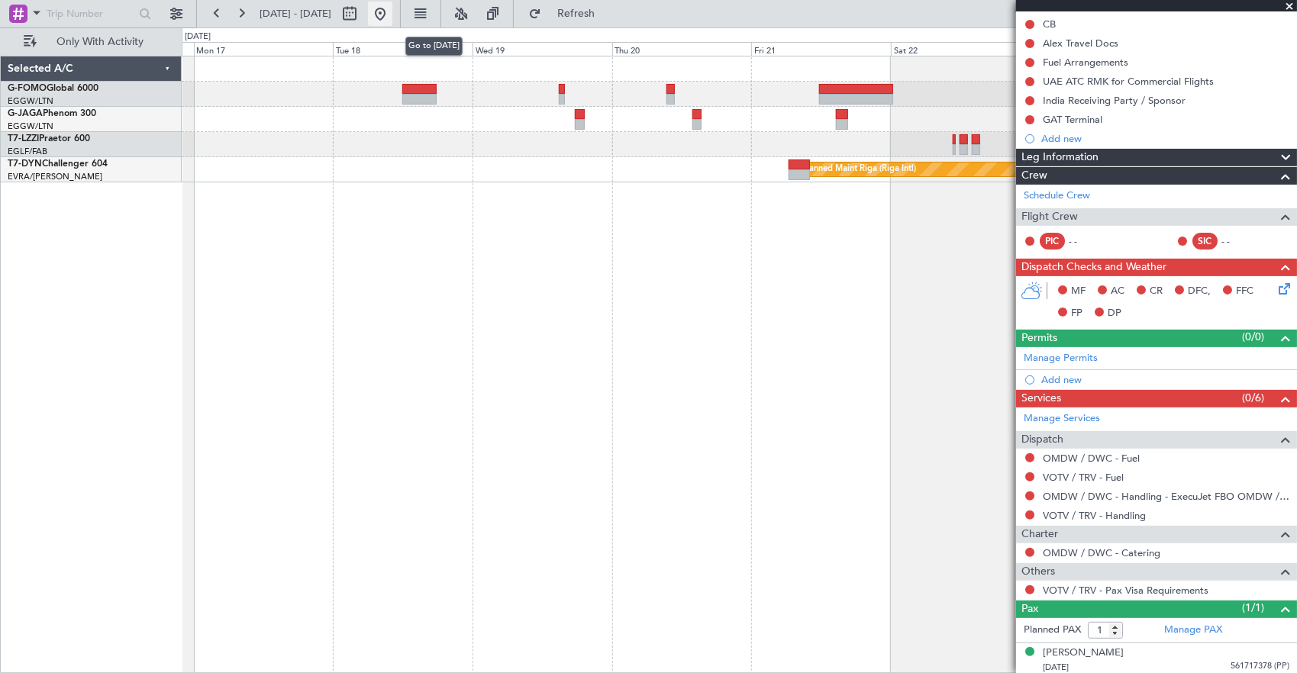
click at [392, 24] on button at bounding box center [380, 14] width 24 height 24
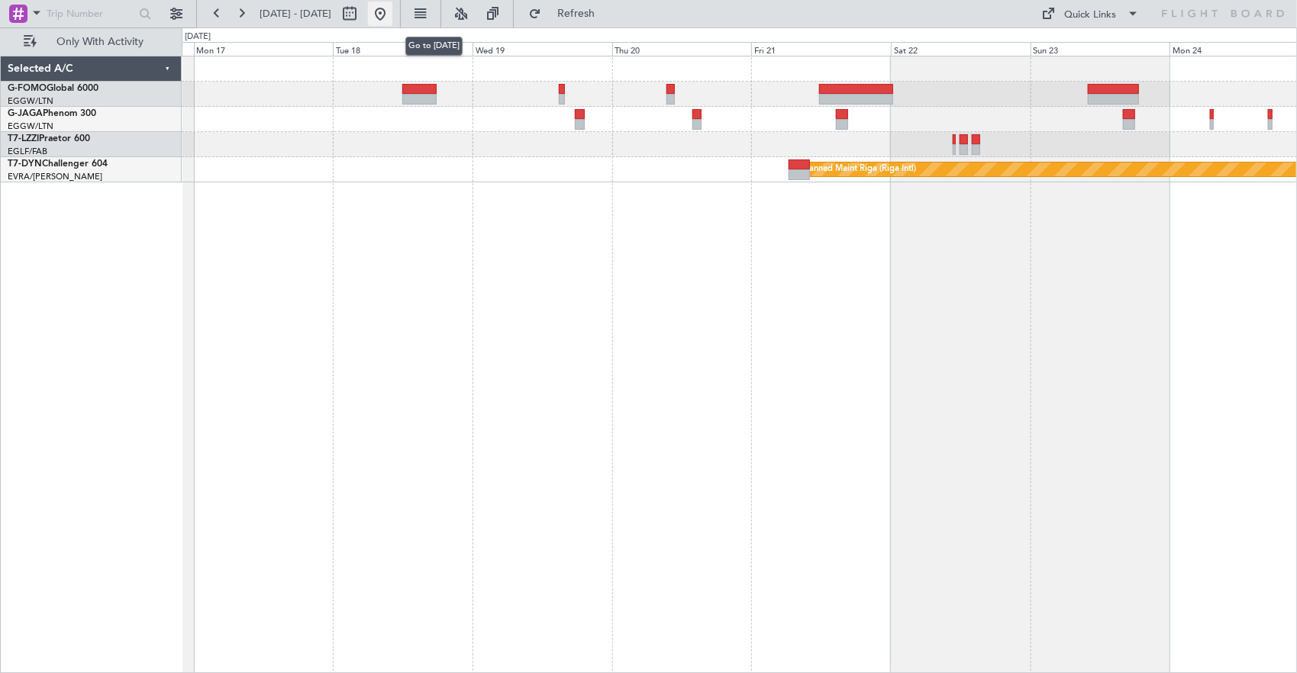
scroll to position [0, 0]
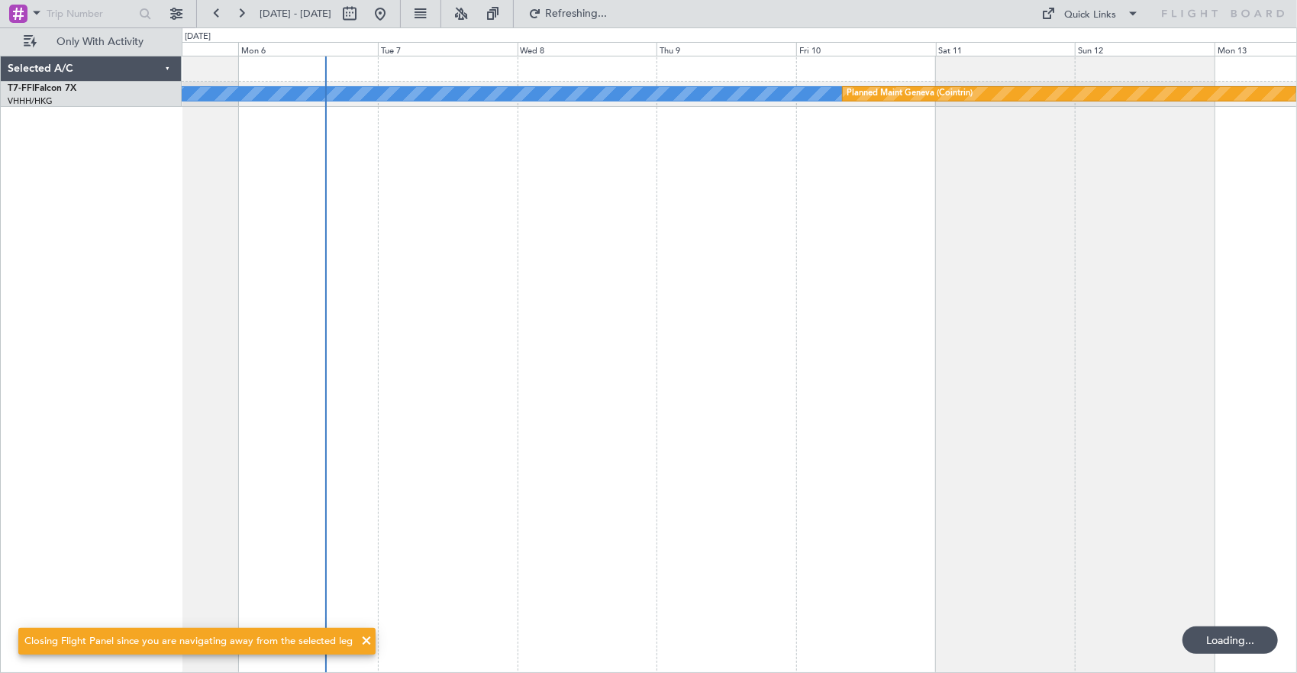
click at [470, 271] on div "MEL MEL Planned Maint Geneva (Cointrin)" at bounding box center [740, 365] width 1116 height 618
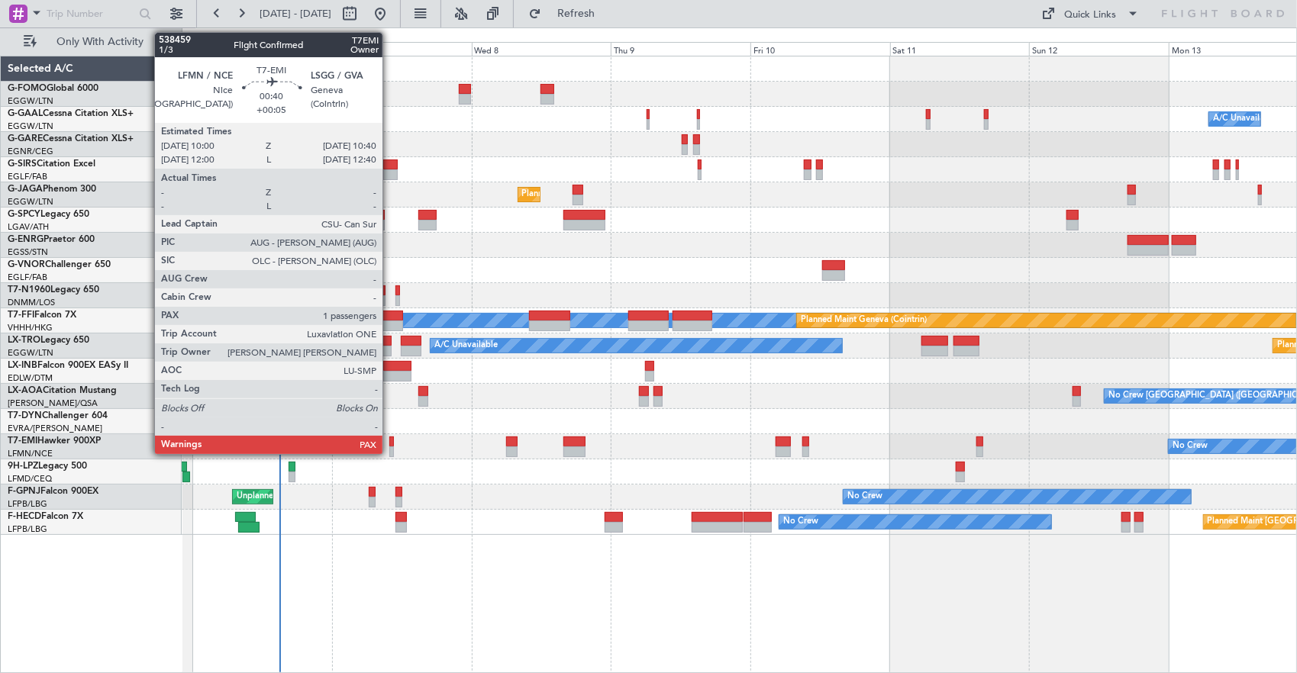
click at [390, 445] on div at bounding box center [391, 442] width 5 height 11
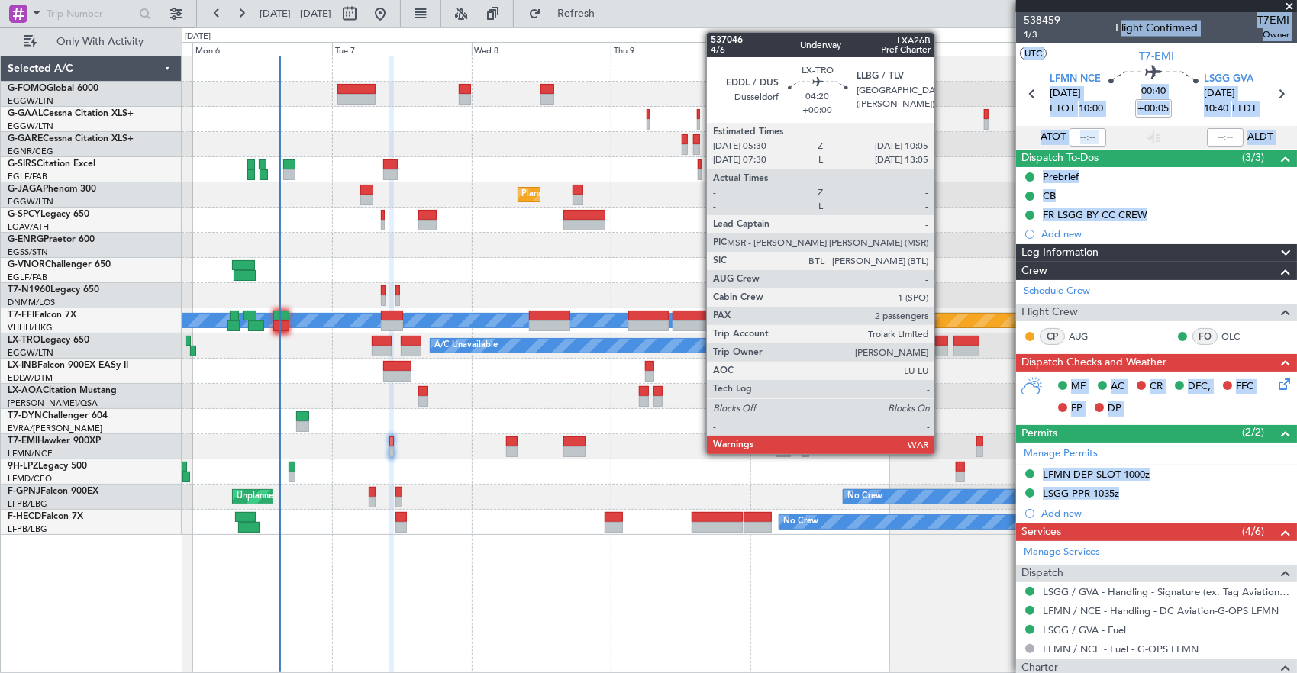
drag, startPoint x: 1240, startPoint y: 26, endPoint x: 1277, endPoint y: 29, distance: 36.8
click at [1277, 29] on body "05 Oct 2025 - 13 Oct 2025 Refresh Quick Links Only With Activity A/C Unavailabl…" at bounding box center [648, 336] width 1297 height 673
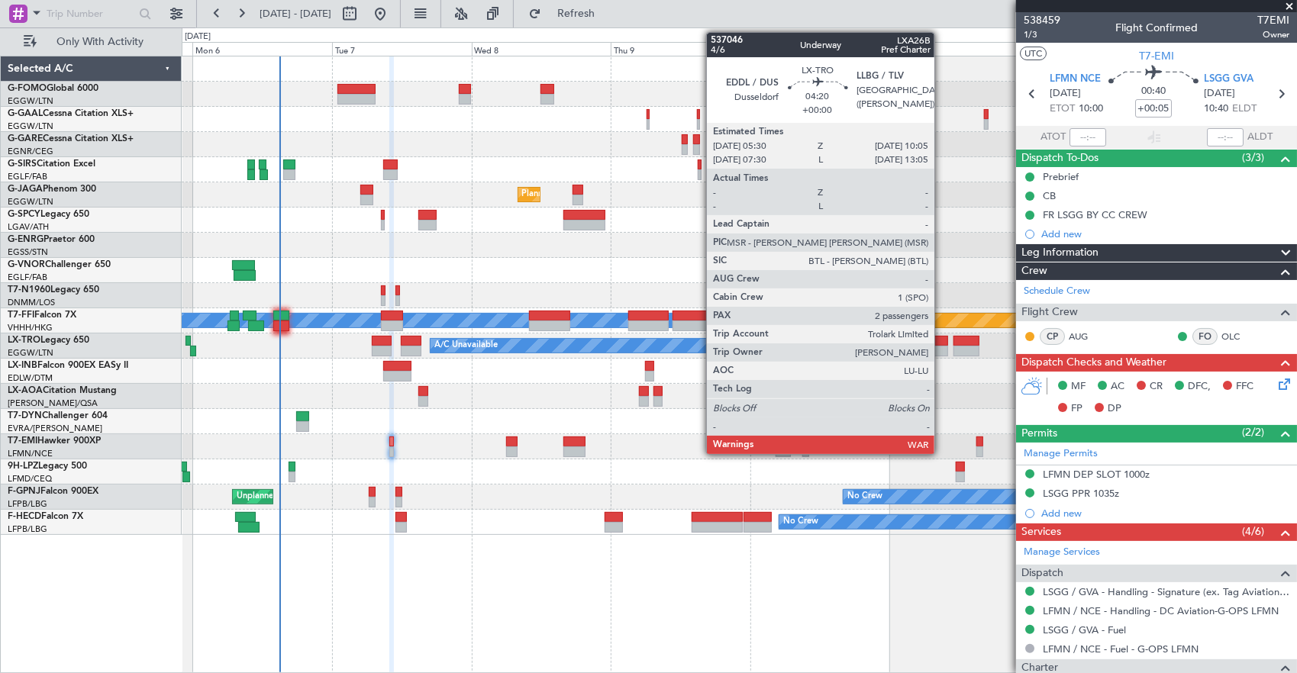
click at [1077, 23] on div "538459 1/3 Flight Confirmed T7EMI Owner" at bounding box center [1156, 27] width 281 height 31
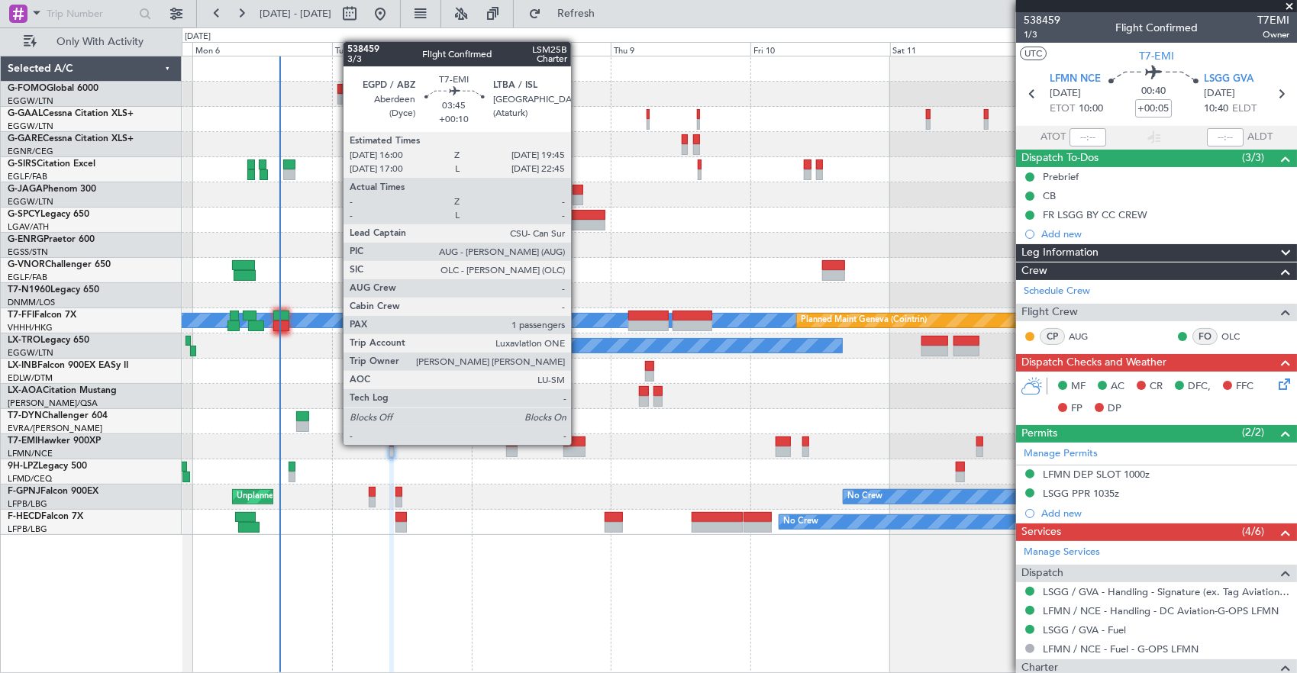
click at [579, 444] on div at bounding box center [574, 442] width 22 height 11
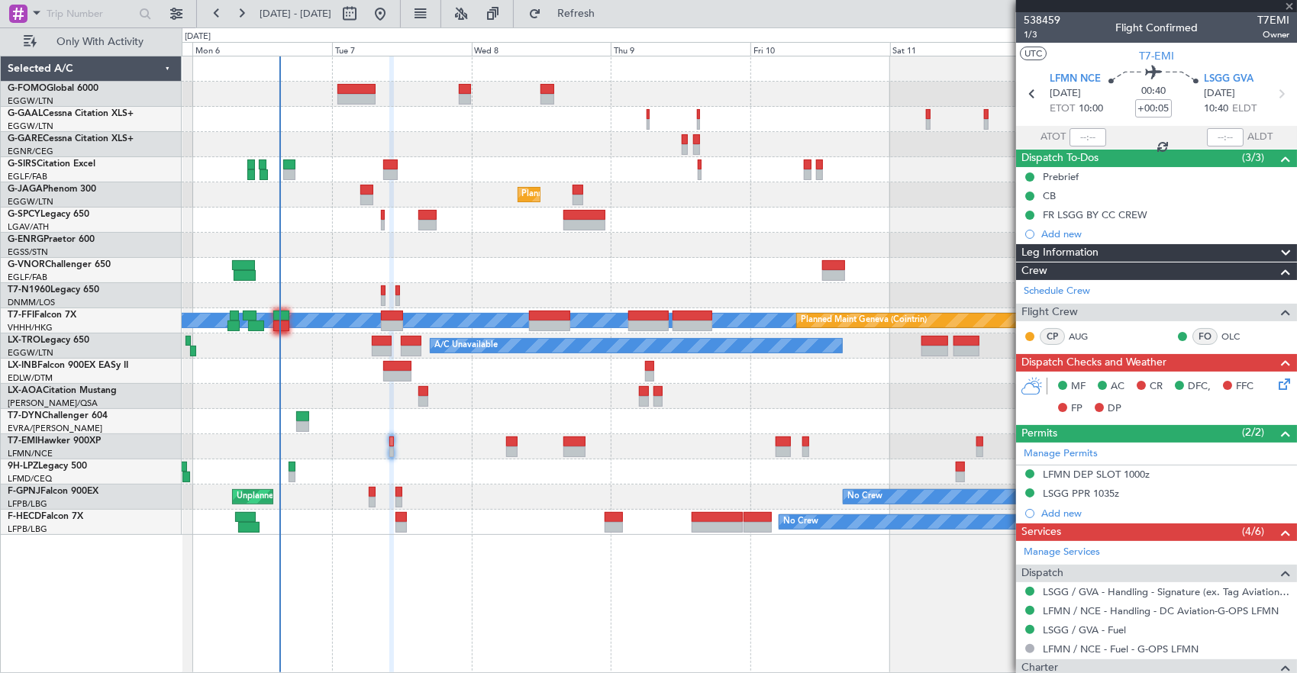
type input "+00:10"
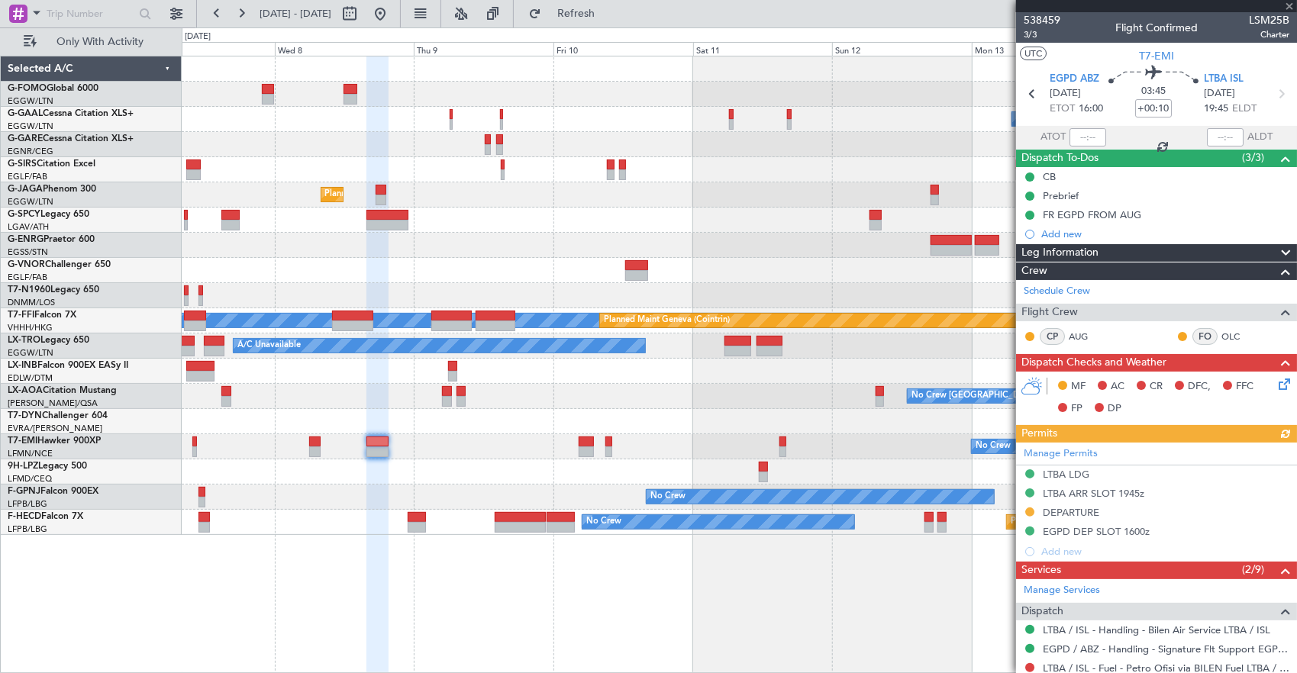
click at [463, 454] on div "A/C Unavailable Owner Owner A/C Unavailable Planned Maint London (Luton) MEL ME…" at bounding box center [739, 295] width 1115 height 479
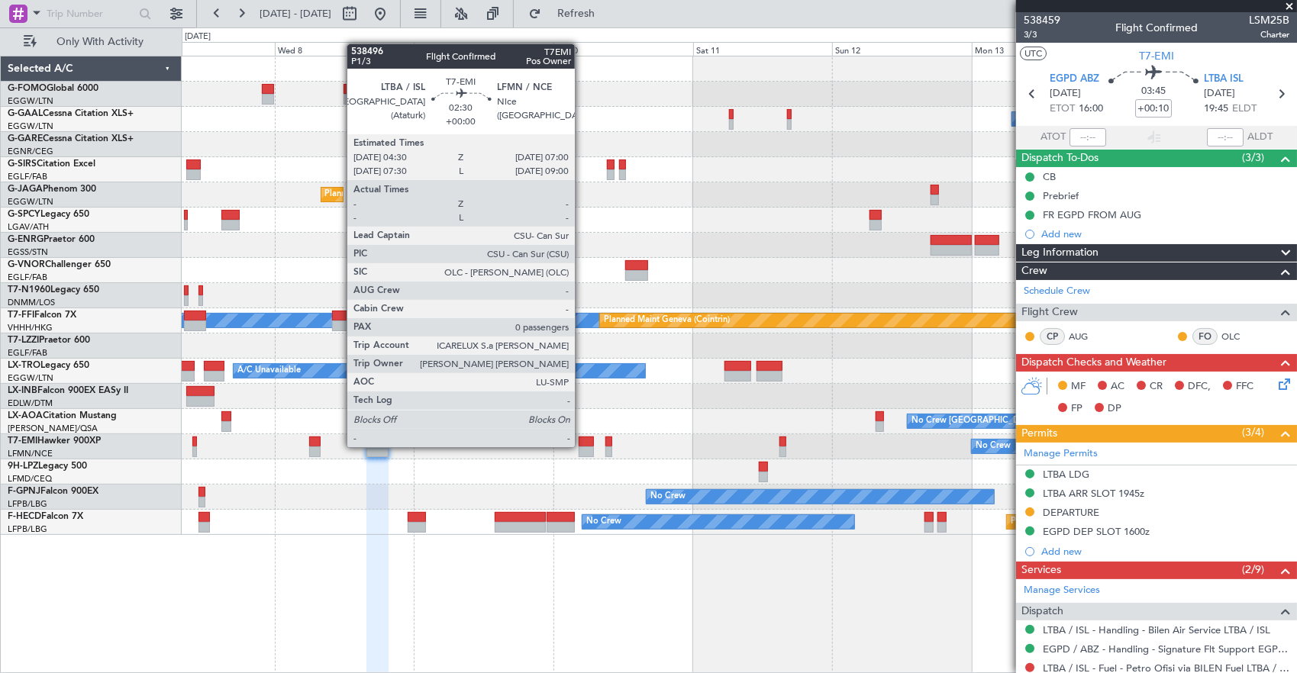
click at [583, 447] on div at bounding box center [586, 452] width 15 height 11
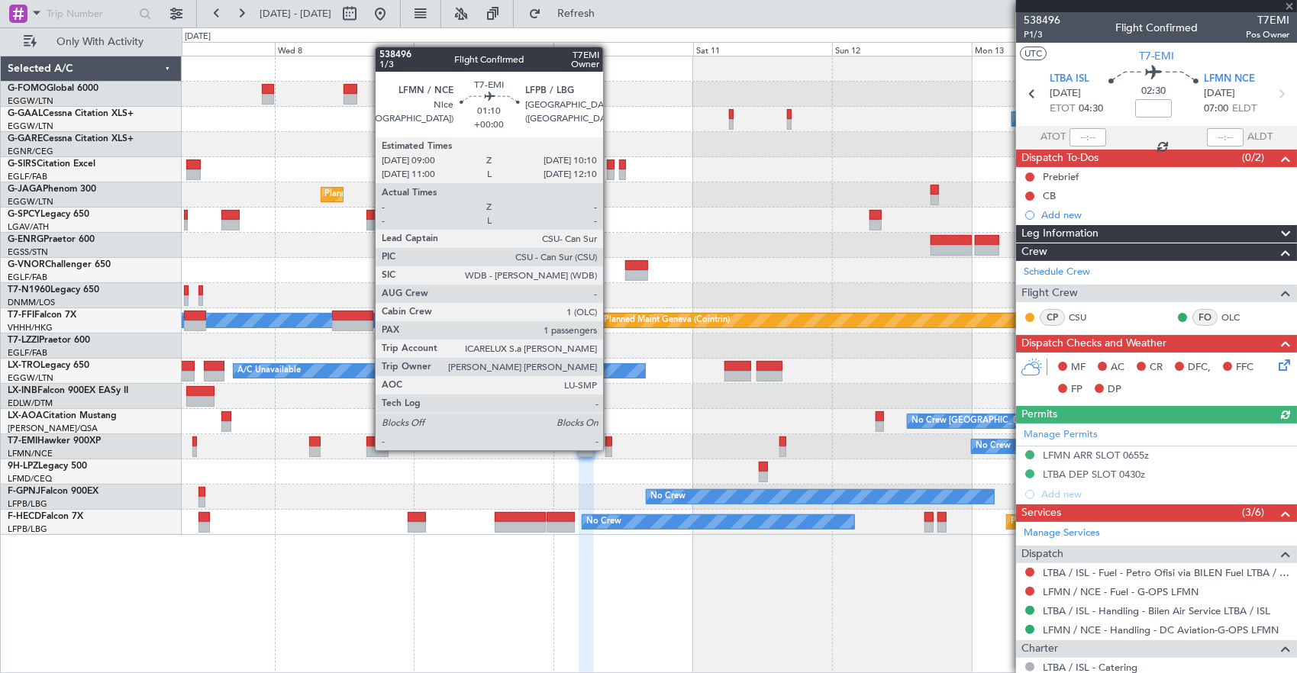
click at [611, 449] on div at bounding box center [608, 452] width 7 height 11
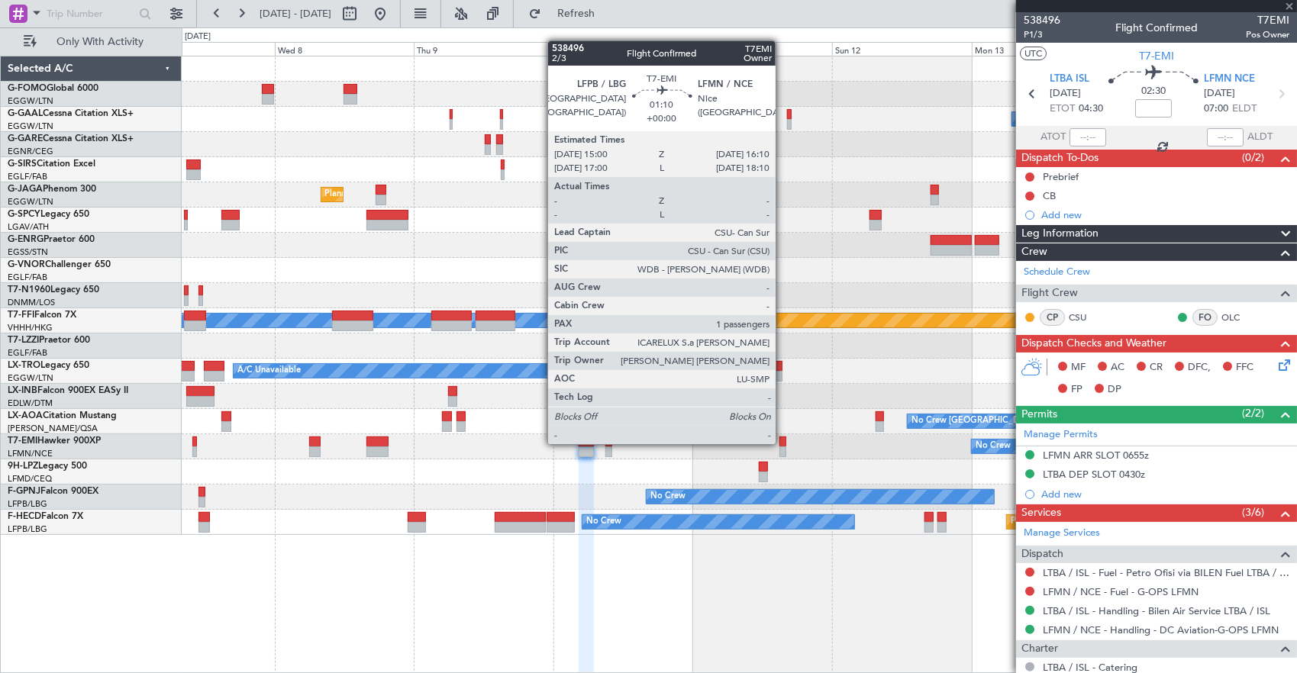
type input "1"
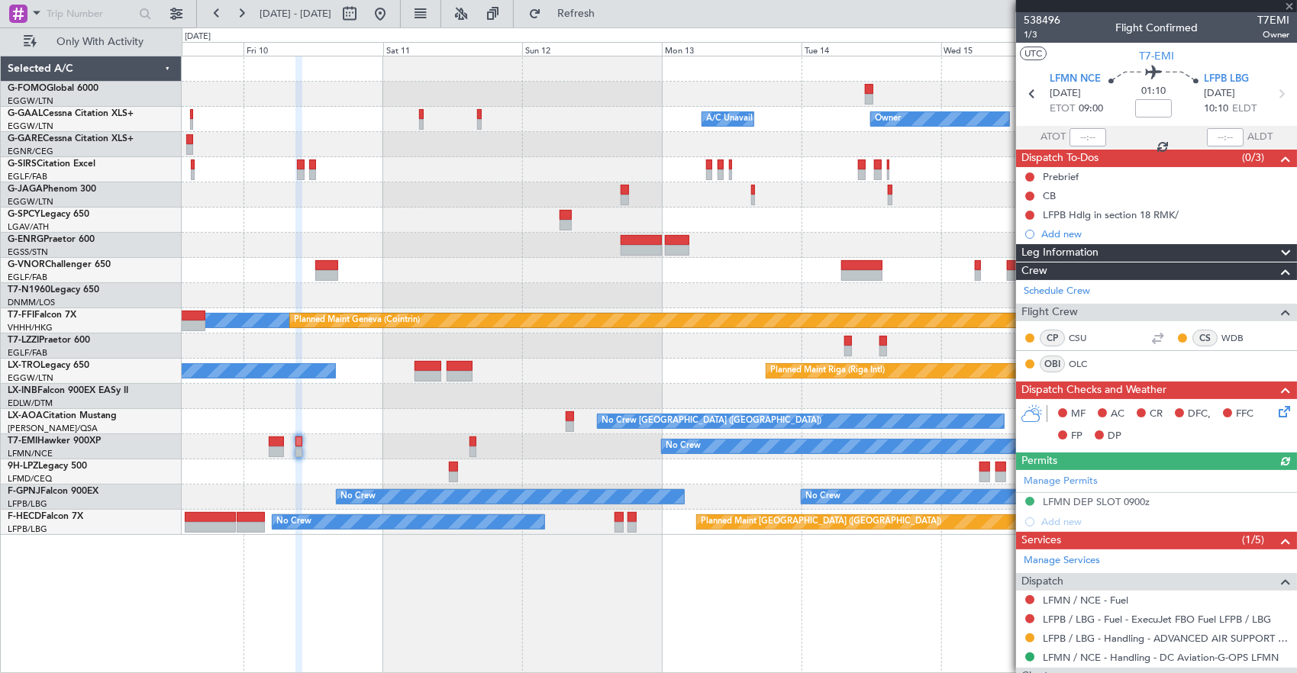
click at [1272, 358] on fb-app "07 Oct 2025 - 15 Oct 2025 Refresh Quick Links Only With Activity Owner A/C Unav…" at bounding box center [648, 342] width 1297 height 662
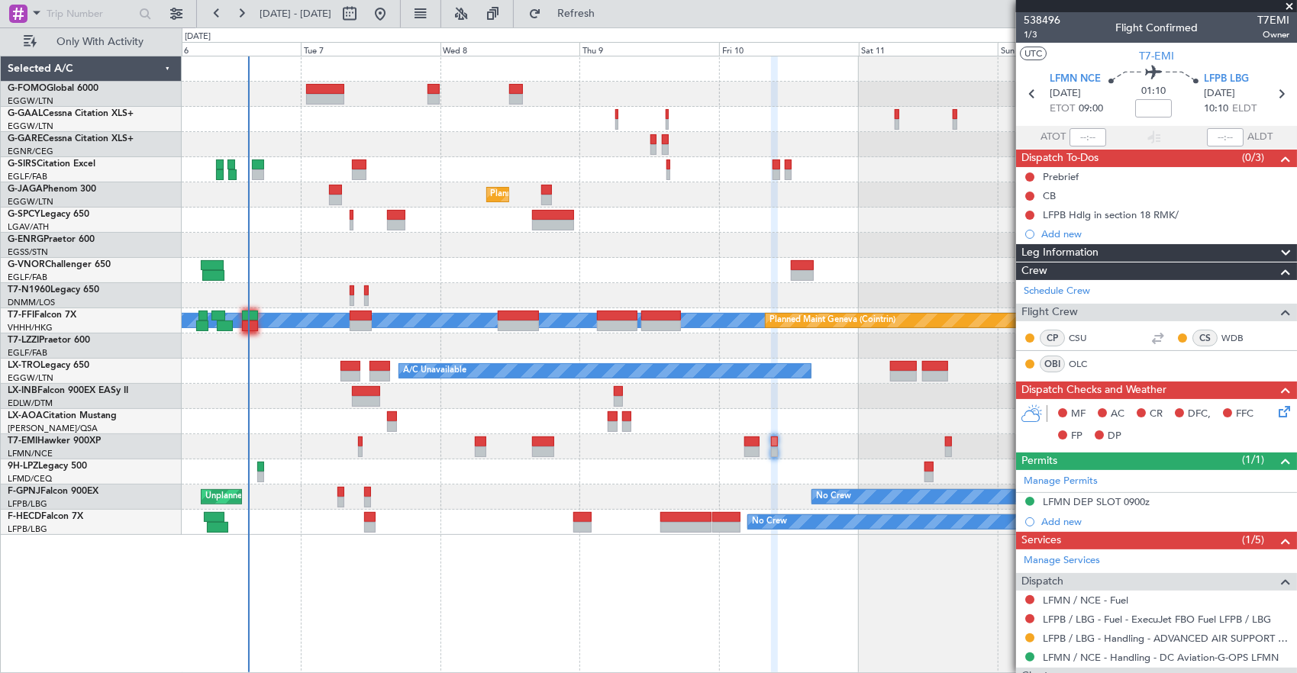
click at [316, 440] on div "A/C Unavailable Owner Planned Maint London (Farnborough) Planned Maint London (…" at bounding box center [739, 295] width 1115 height 479
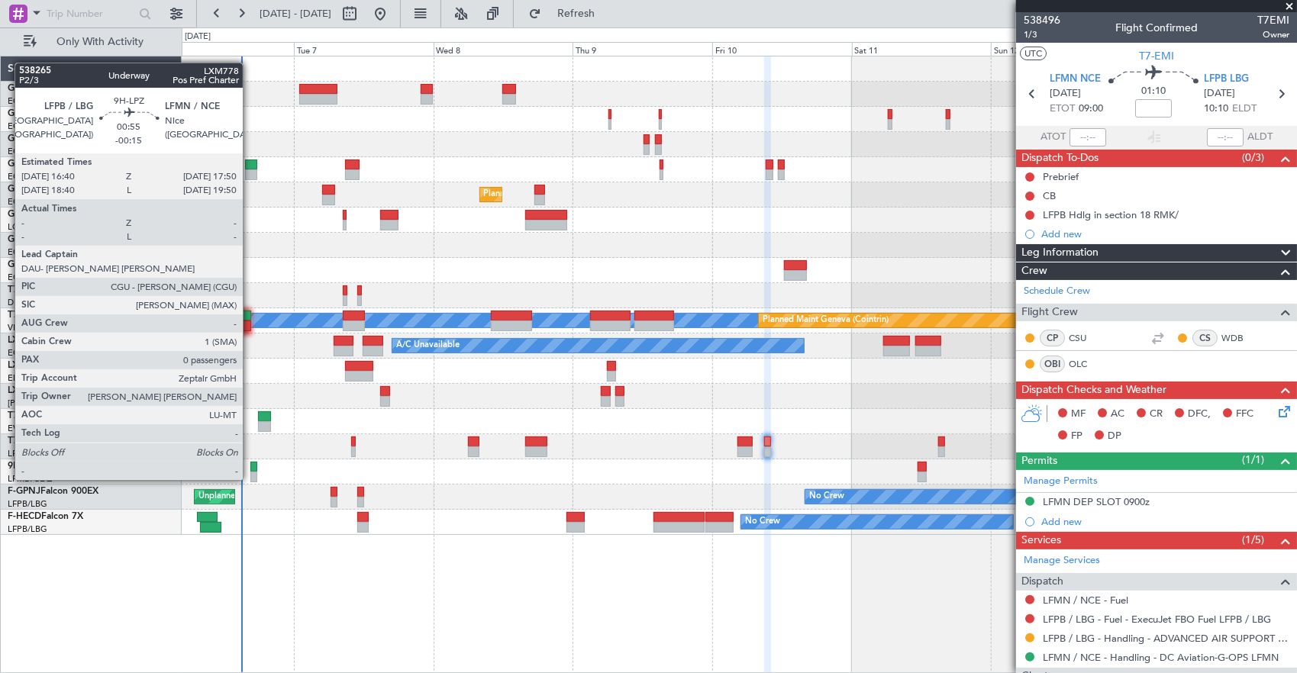
click at [250, 465] on div at bounding box center [253, 467] width 7 height 11
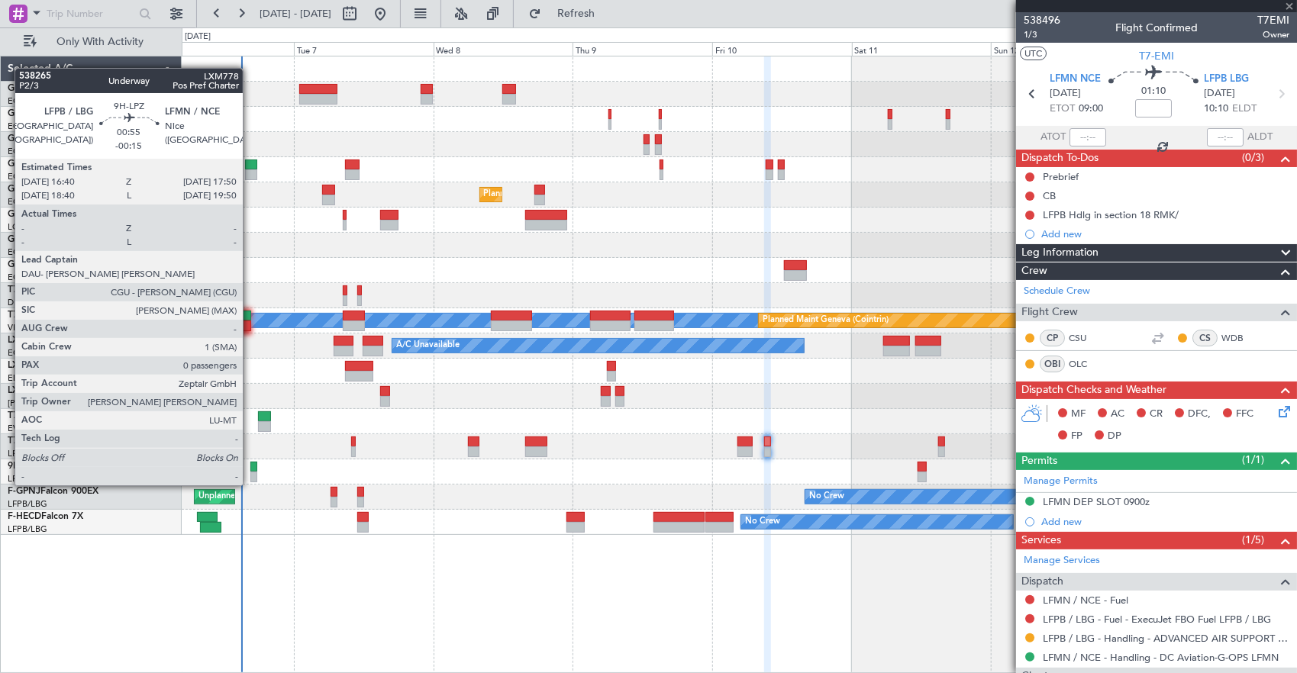
type input "-00:15"
type input "0"
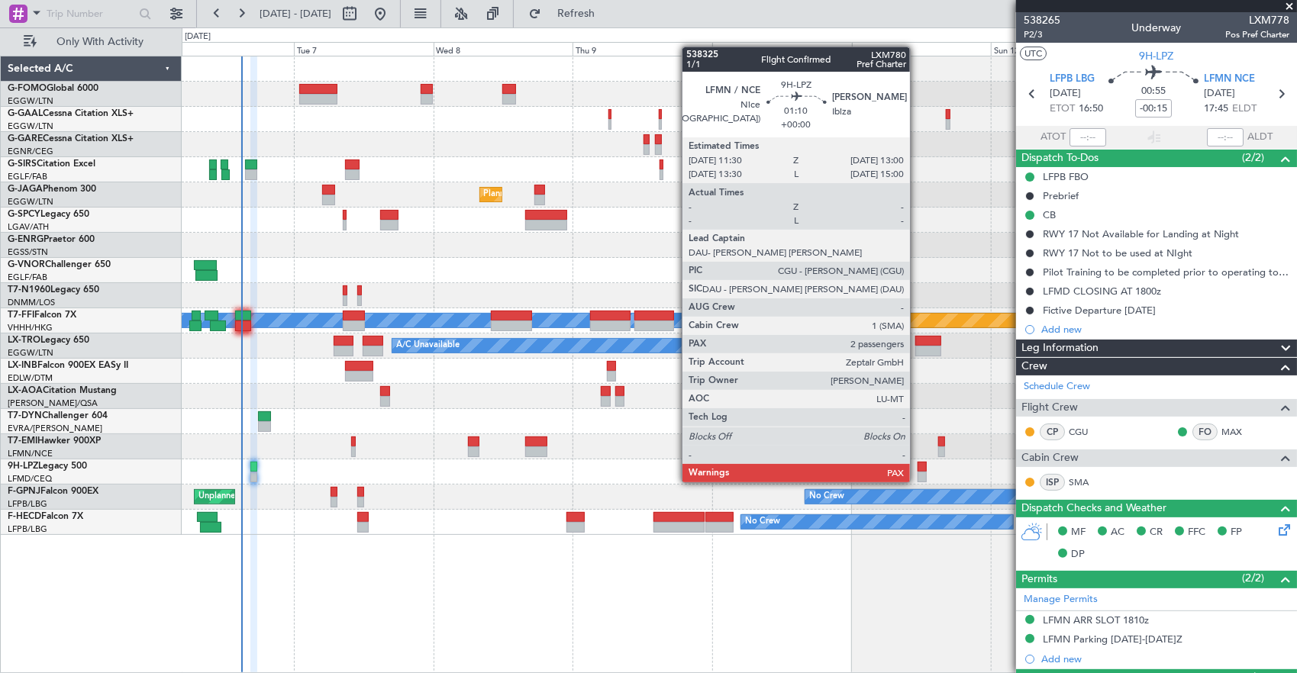
click at [918, 467] on div at bounding box center [922, 467] width 9 height 11
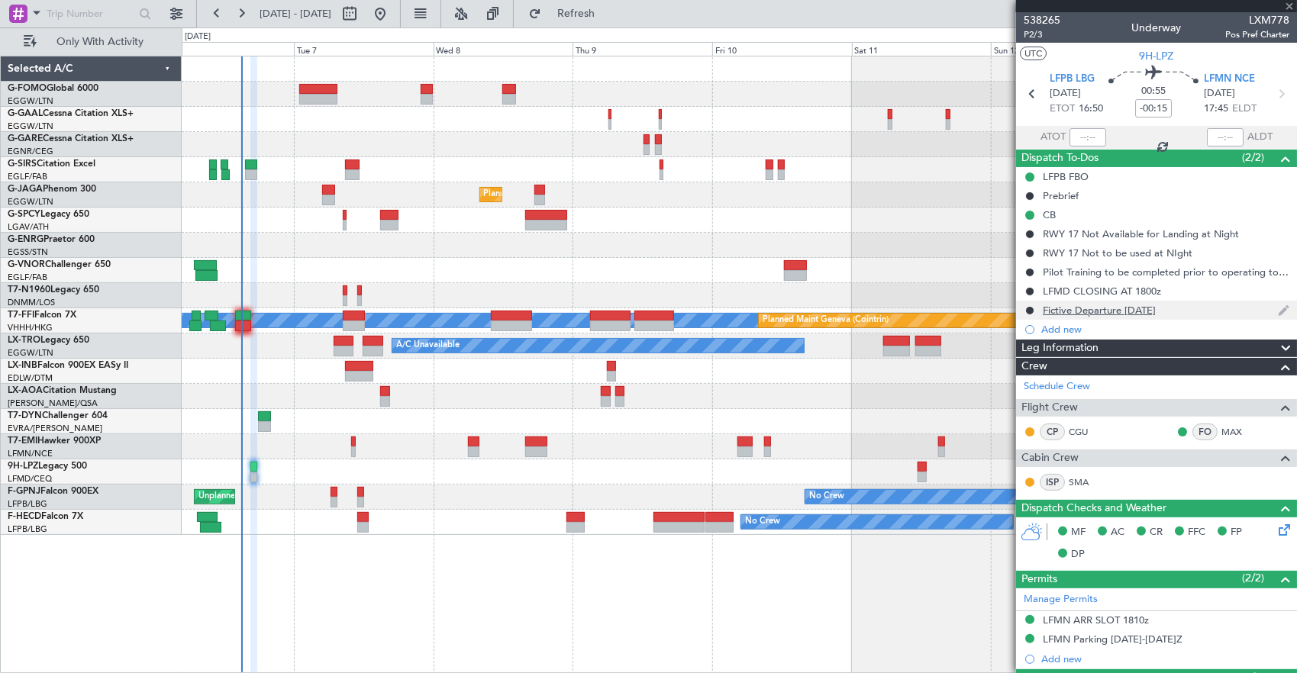
type input "2"
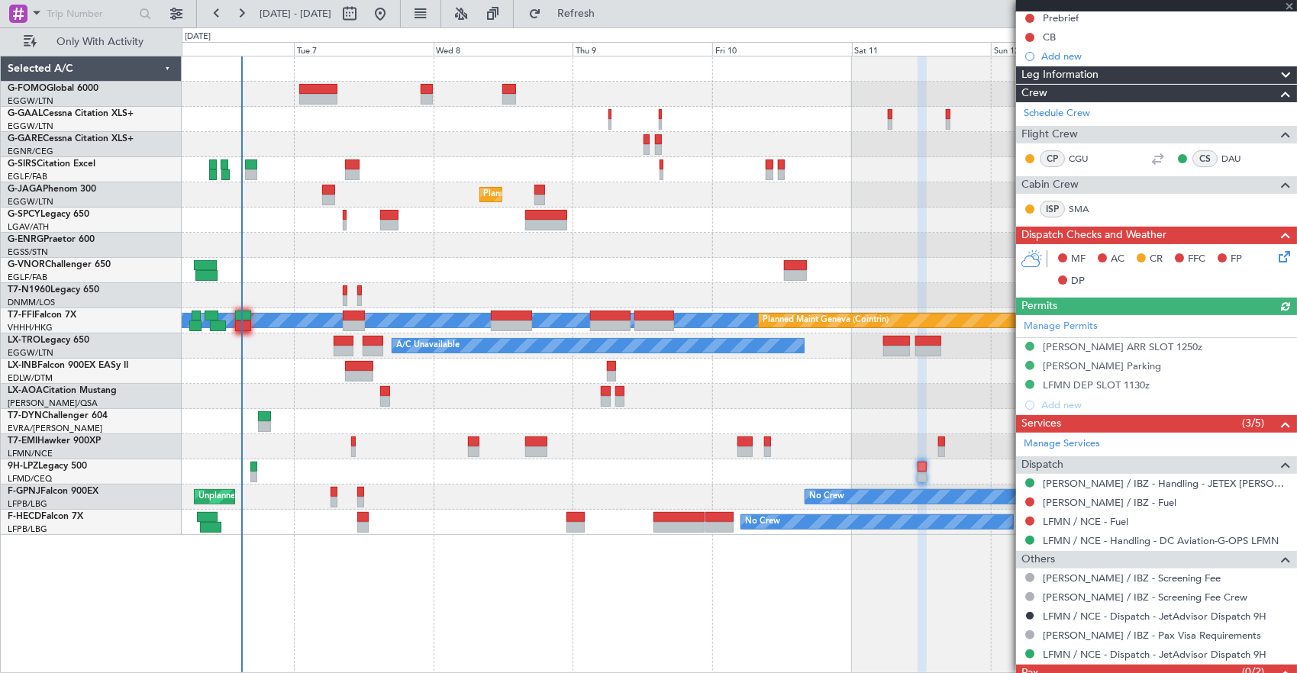
scroll to position [208, 0]
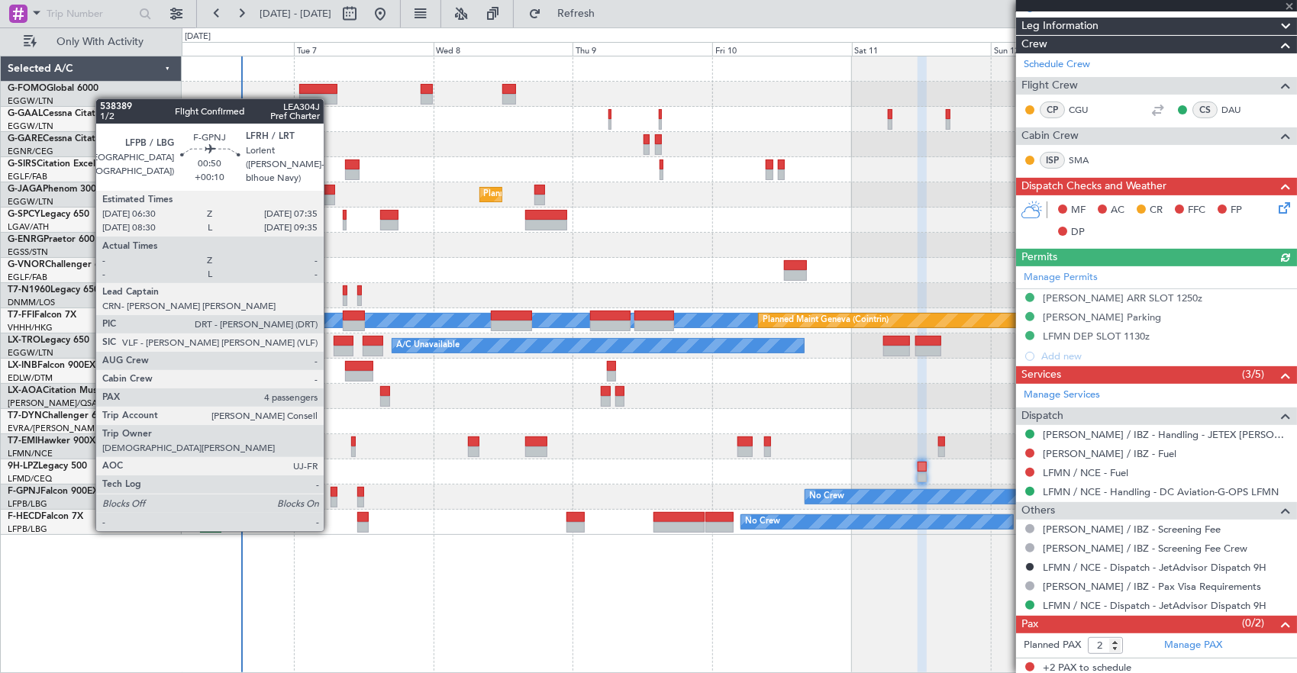
click at [331, 501] on div at bounding box center [334, 502] width 7 height 11
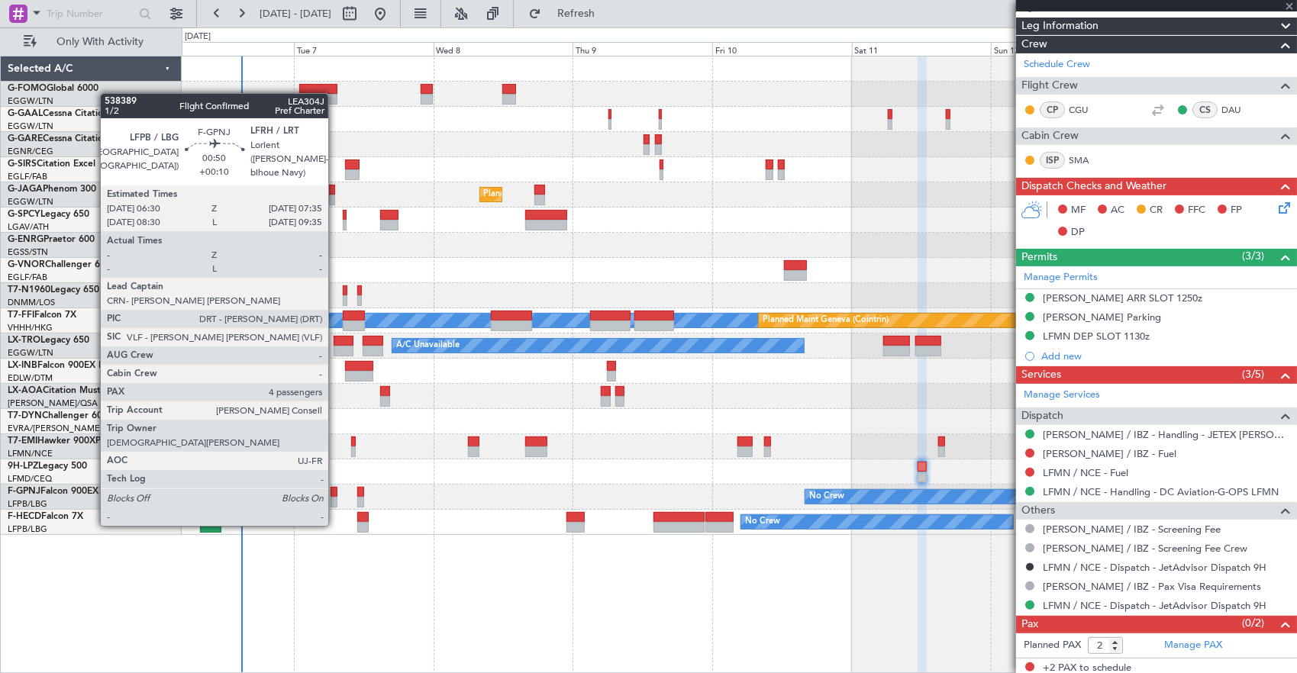
type input "+00:10"
type input "4"
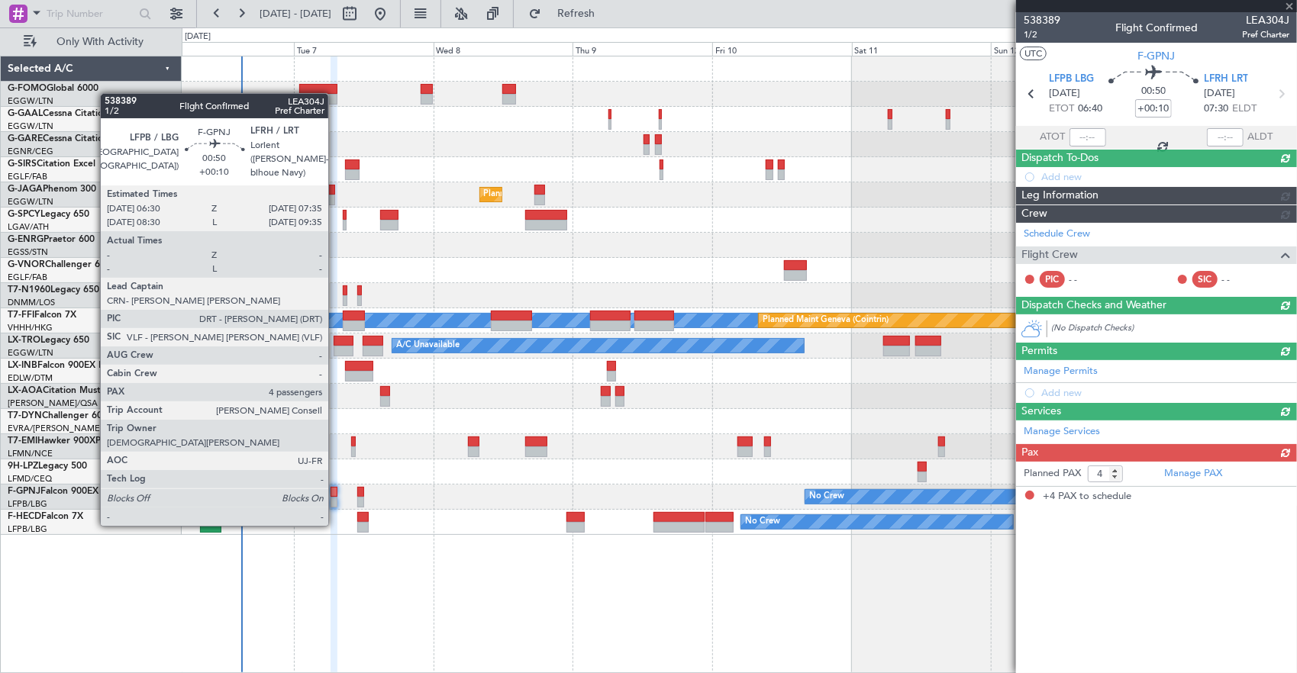
scroll to position [0, 0]
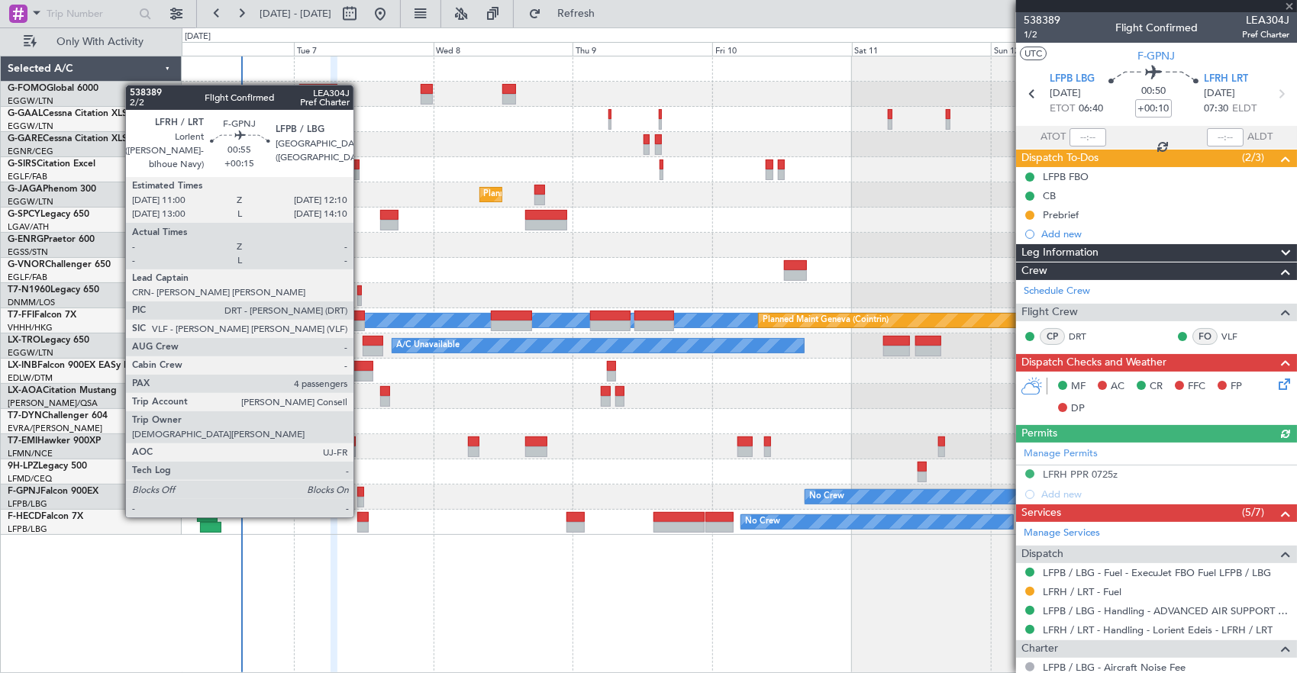
click at [361, 487] on div at bounding box center [360, 492] width 7 height 11
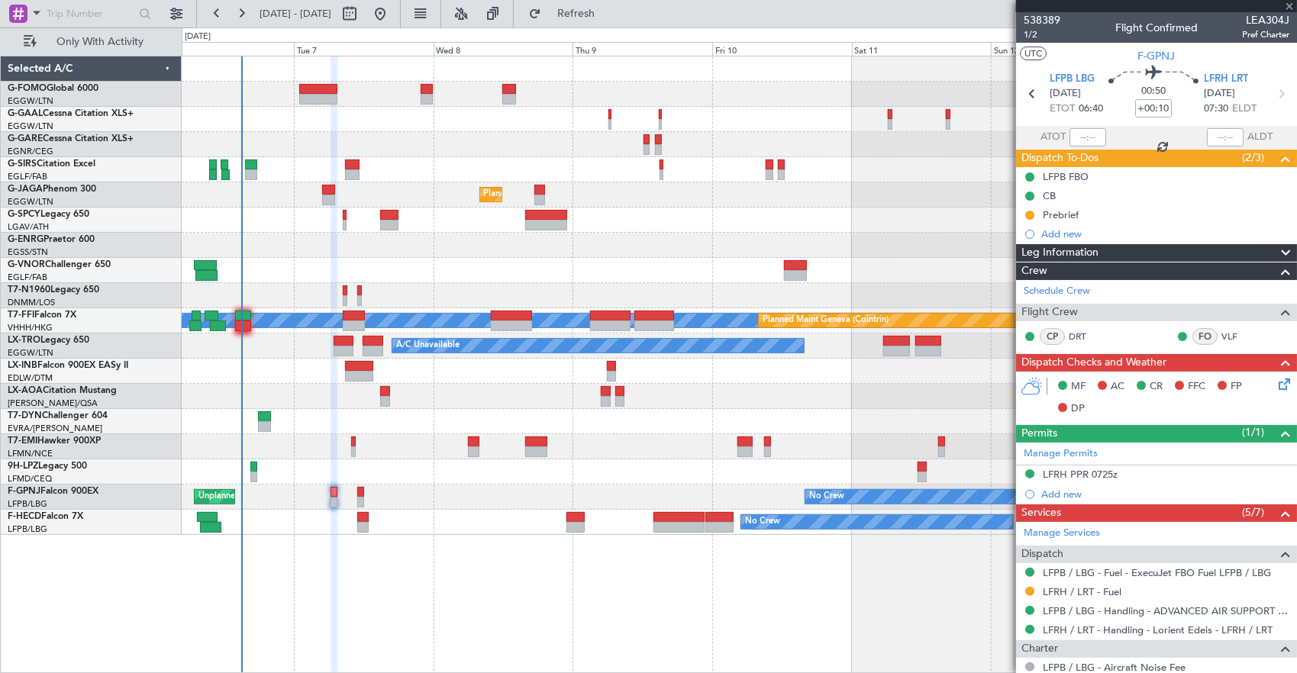
type input "+00:15"
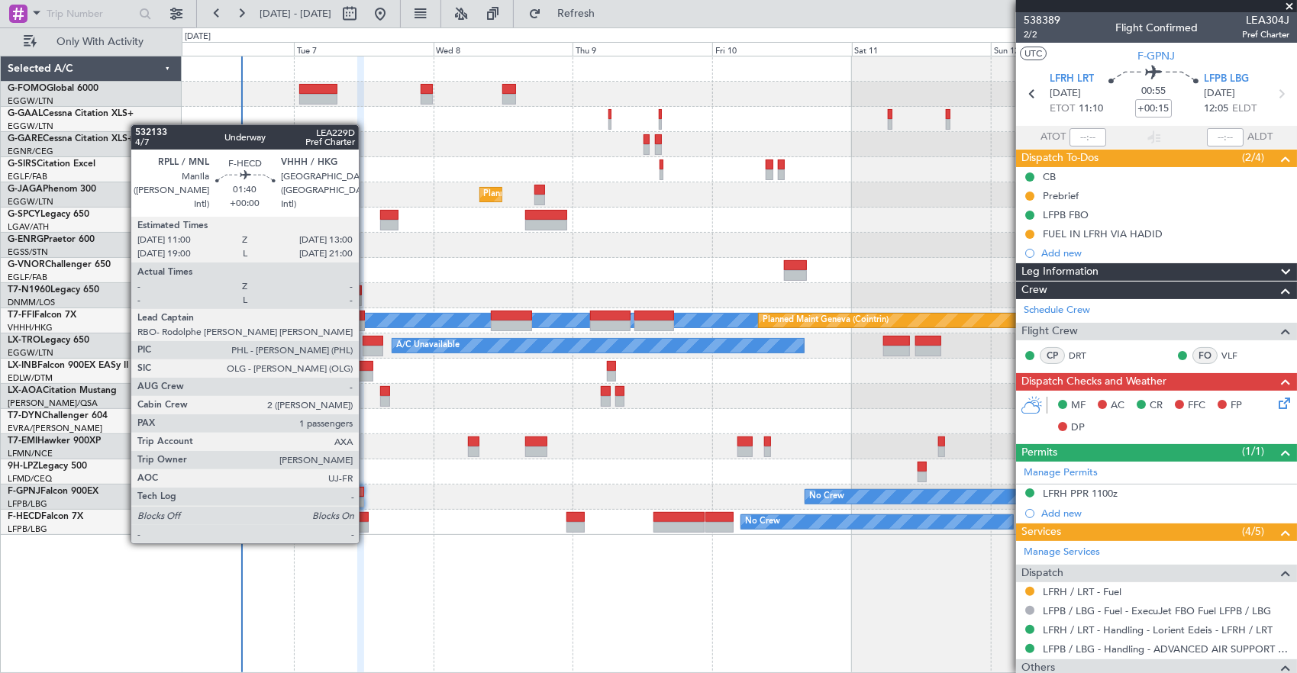
click at [366, 528] on div at bounding box center [363, 527] width 12 height 11
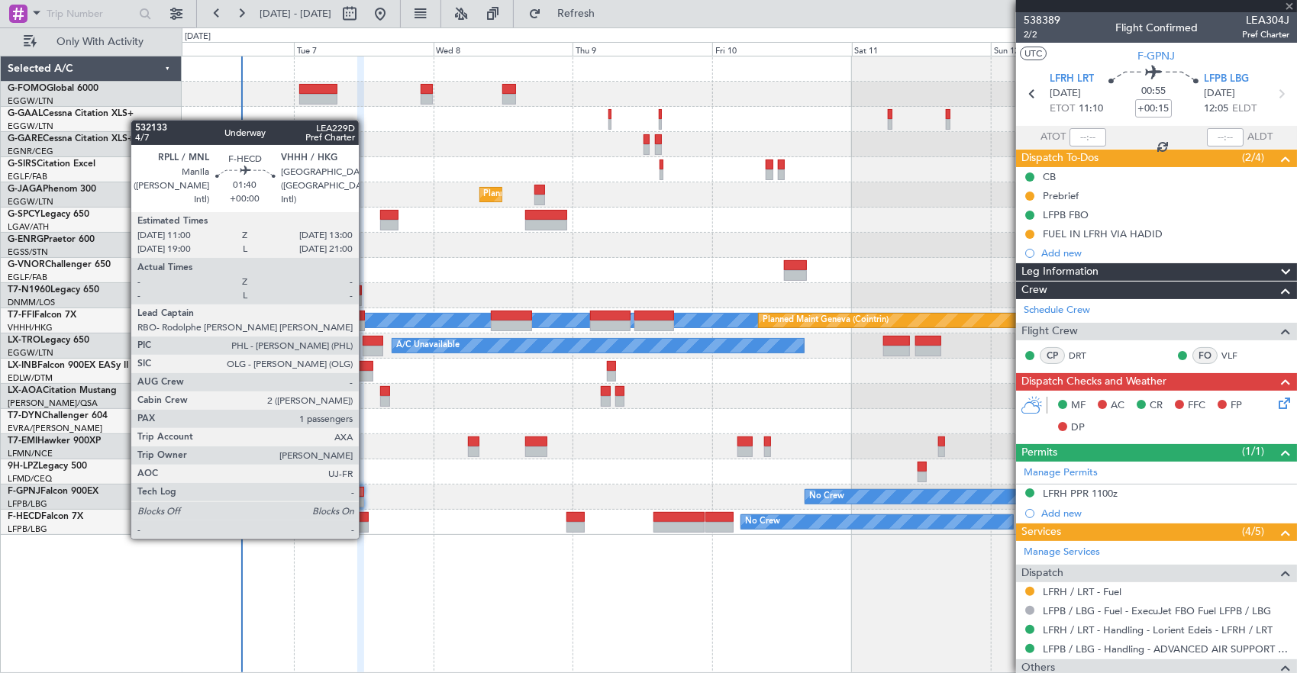
type input "1"
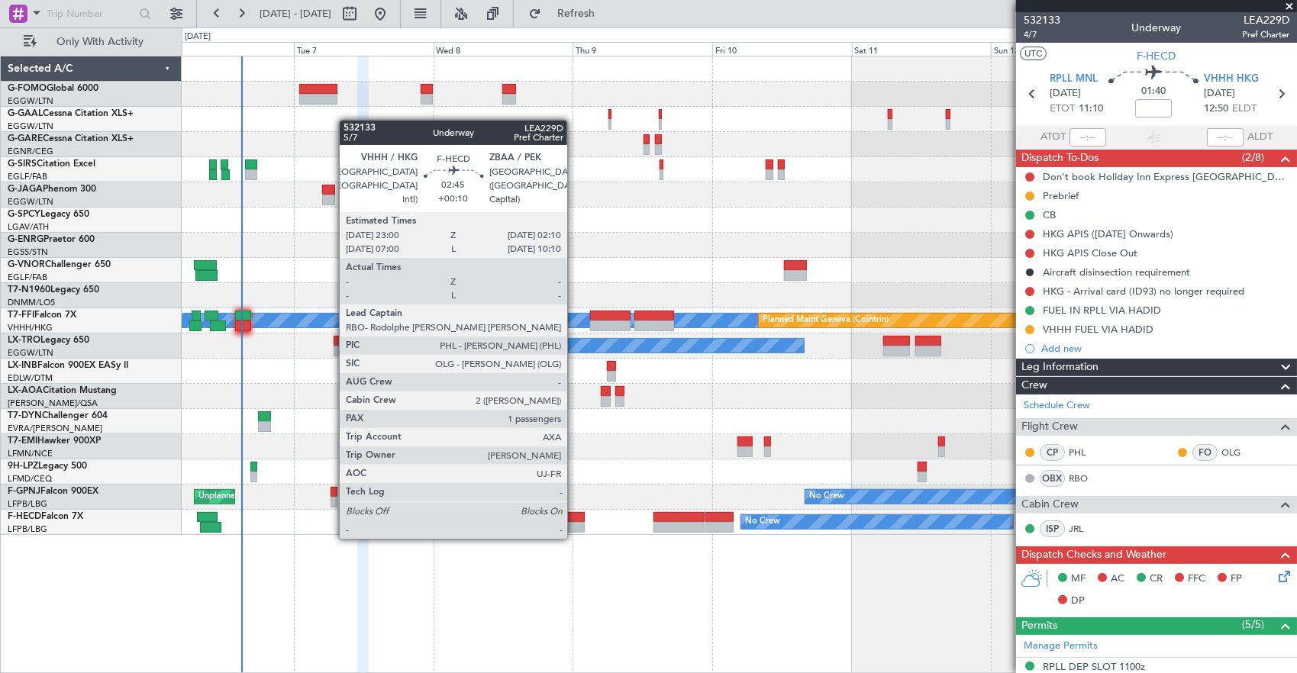
click at [575, 524] on div at bounding box center [576, 527] width 19 height 11
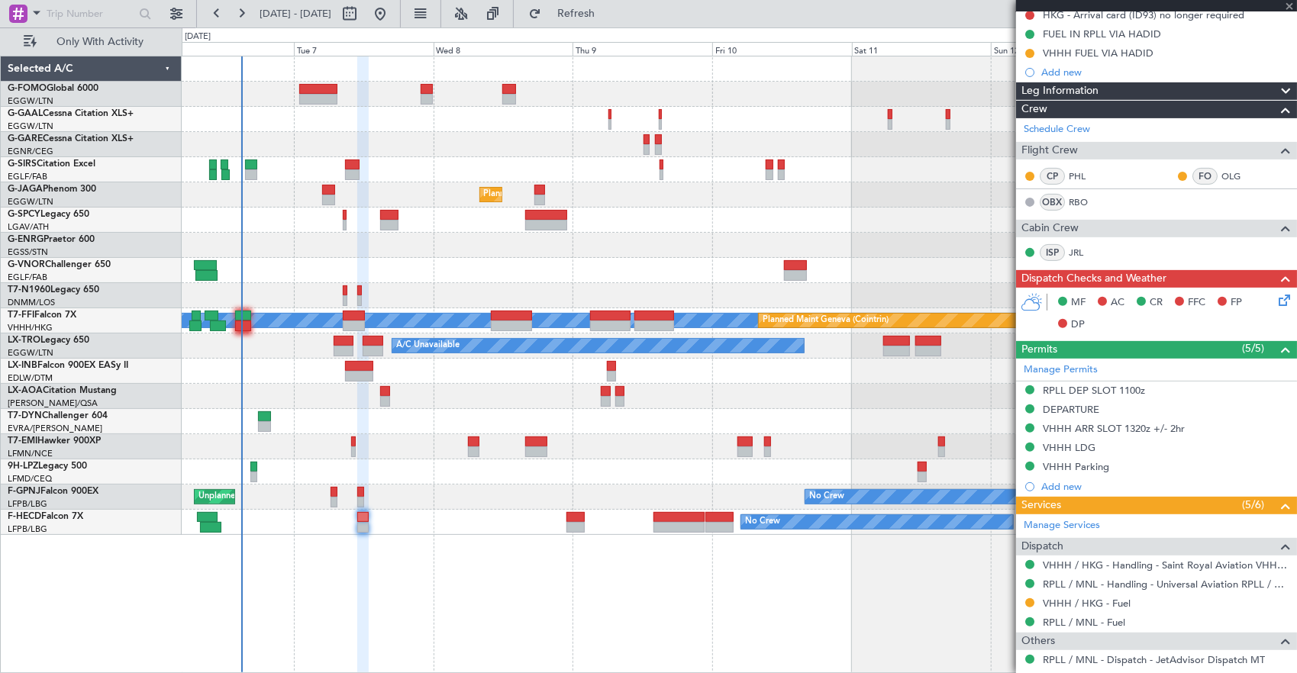
scroll to position [365, 0]
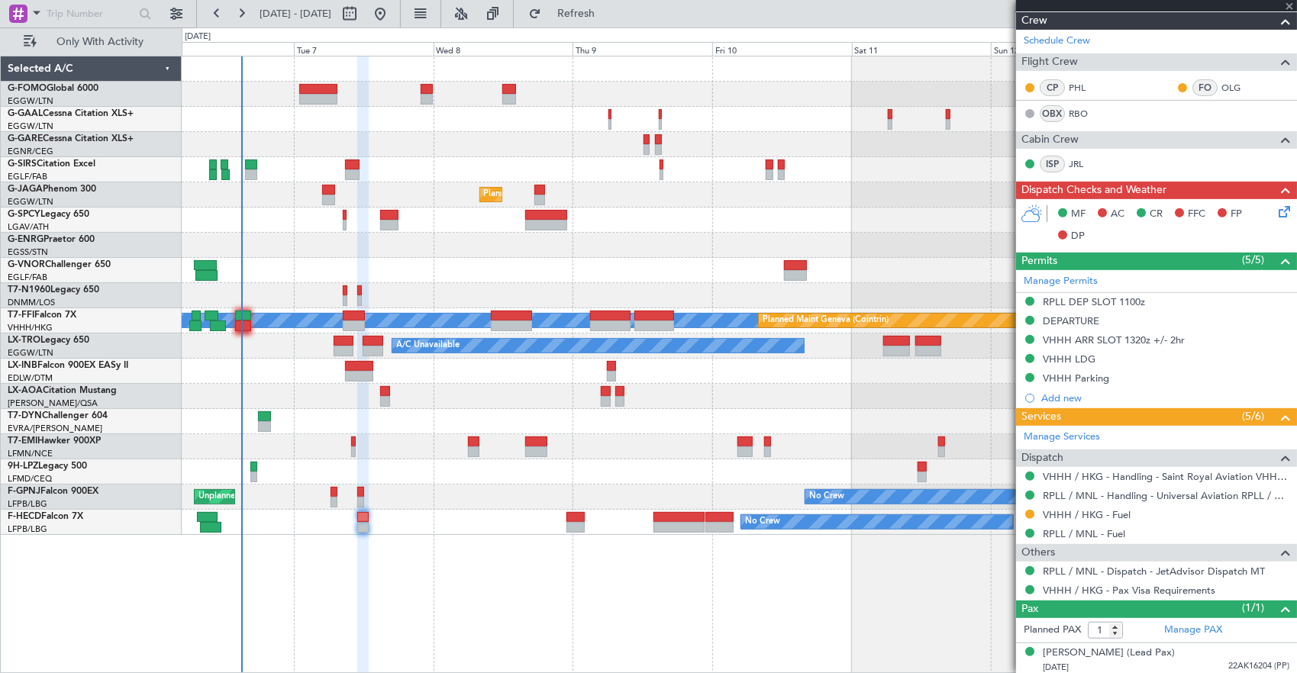
type input "+00:10"
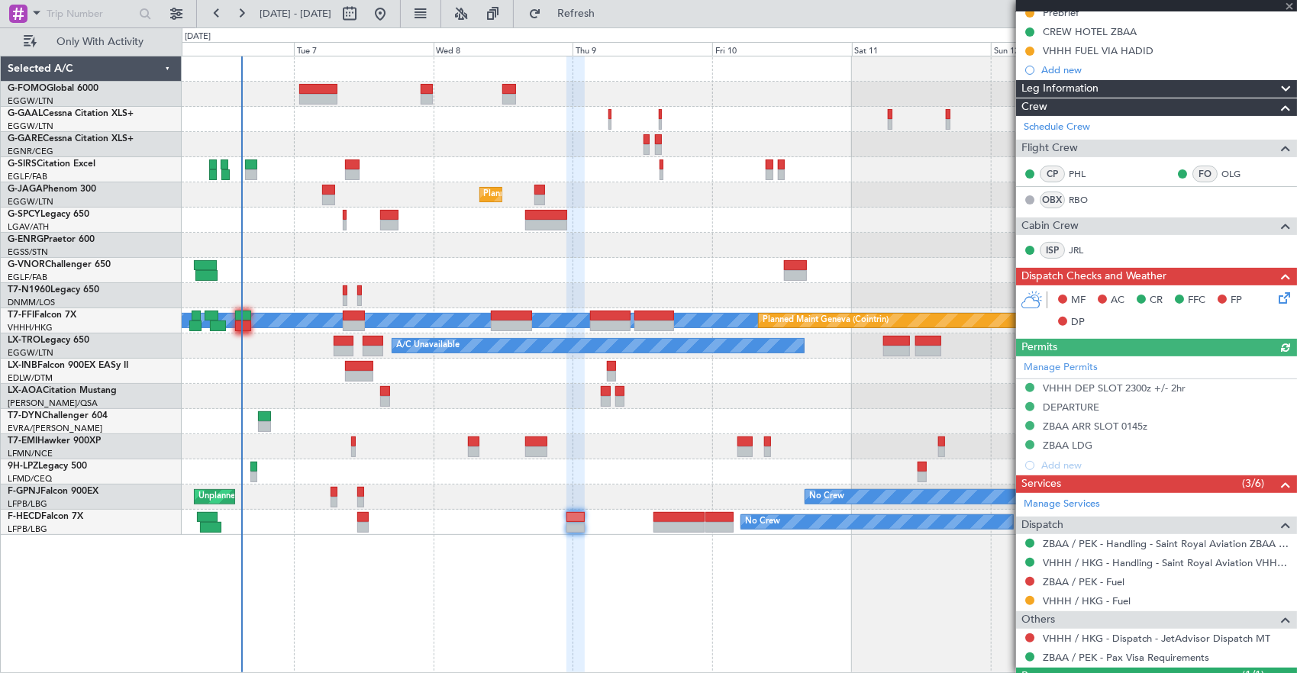
scroll to position [250, 0]
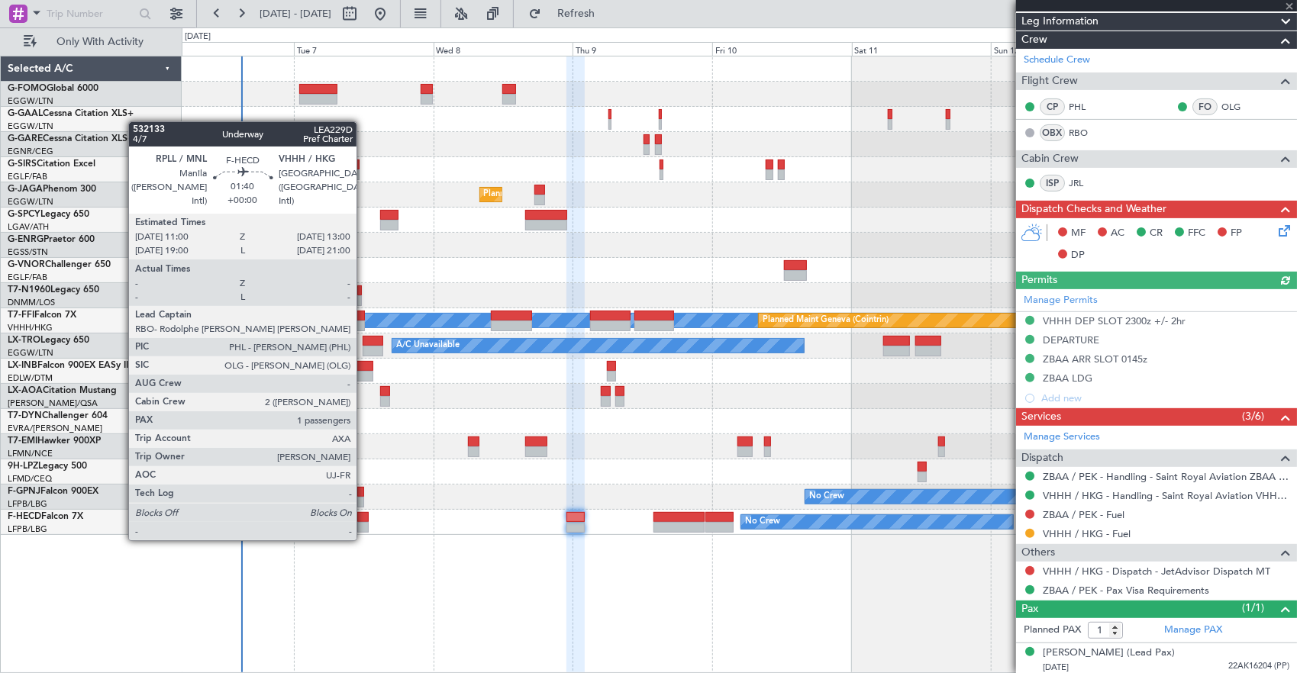
click at [364, 525] on div at bounding box center [363, 527] width 12 height 11
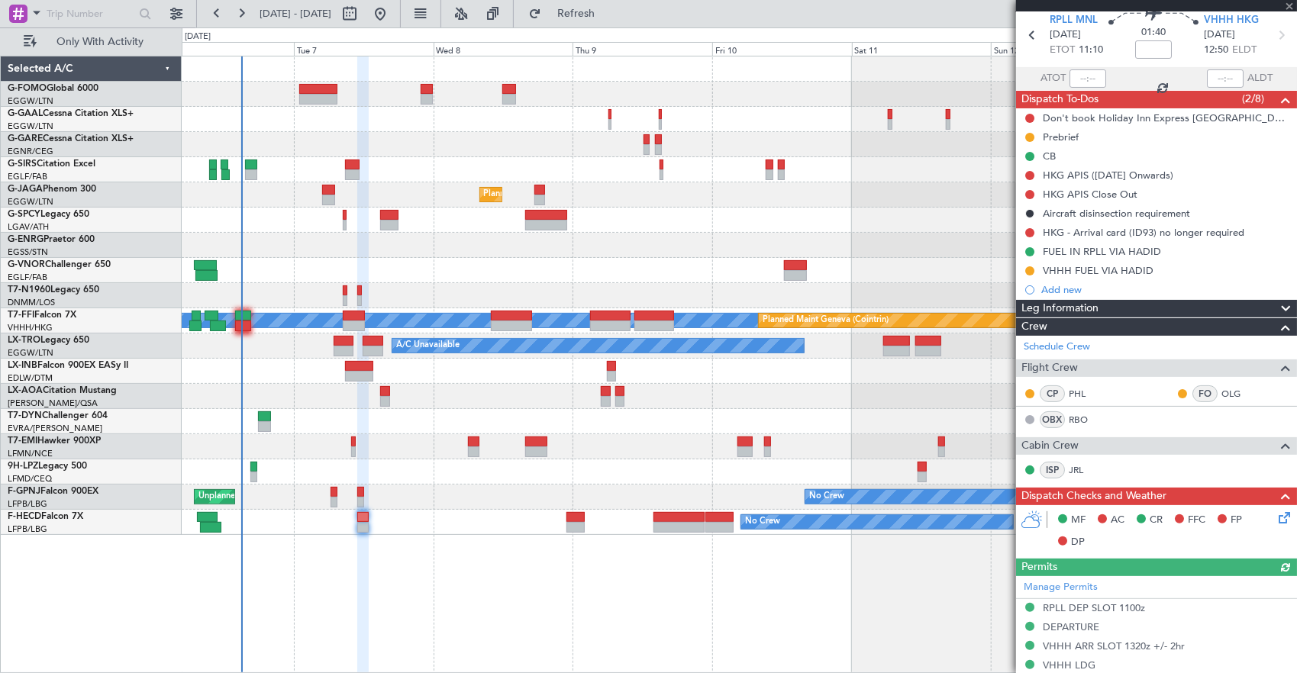
scroll to position [76, 0]
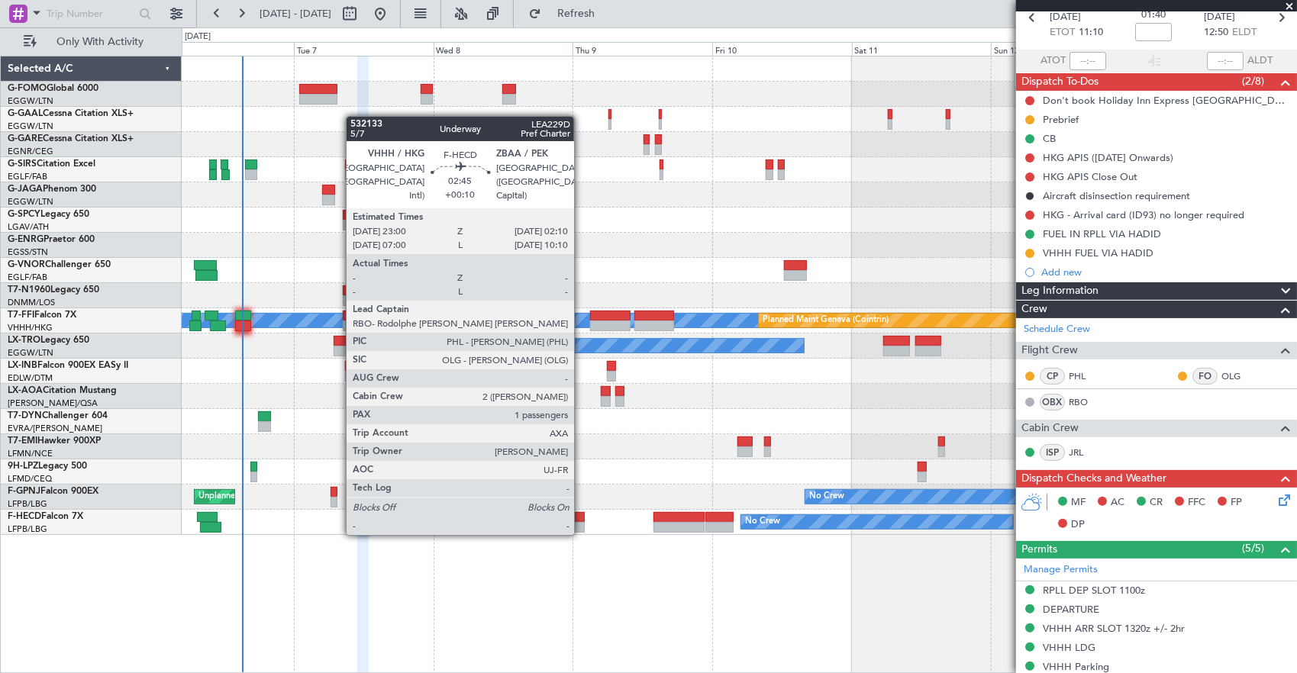
click at [582, 520] on div at bounding box center [576, 517] width 19 height 11
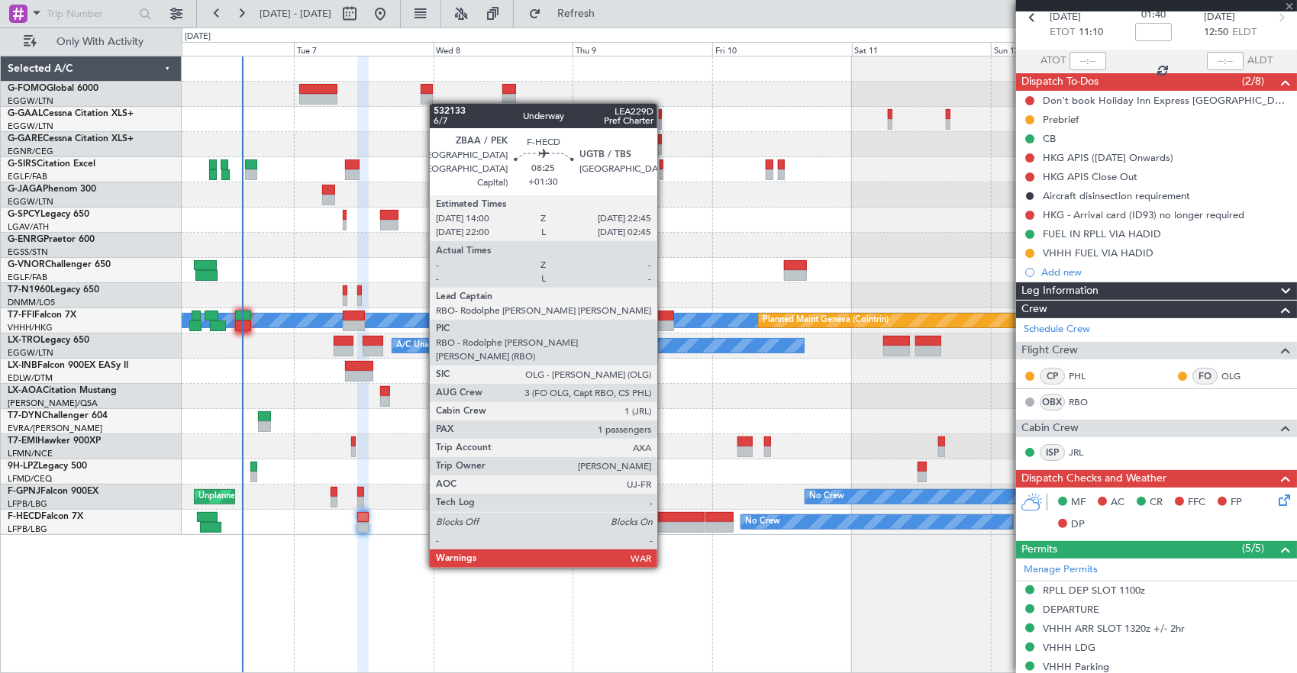
type input "+00:10"
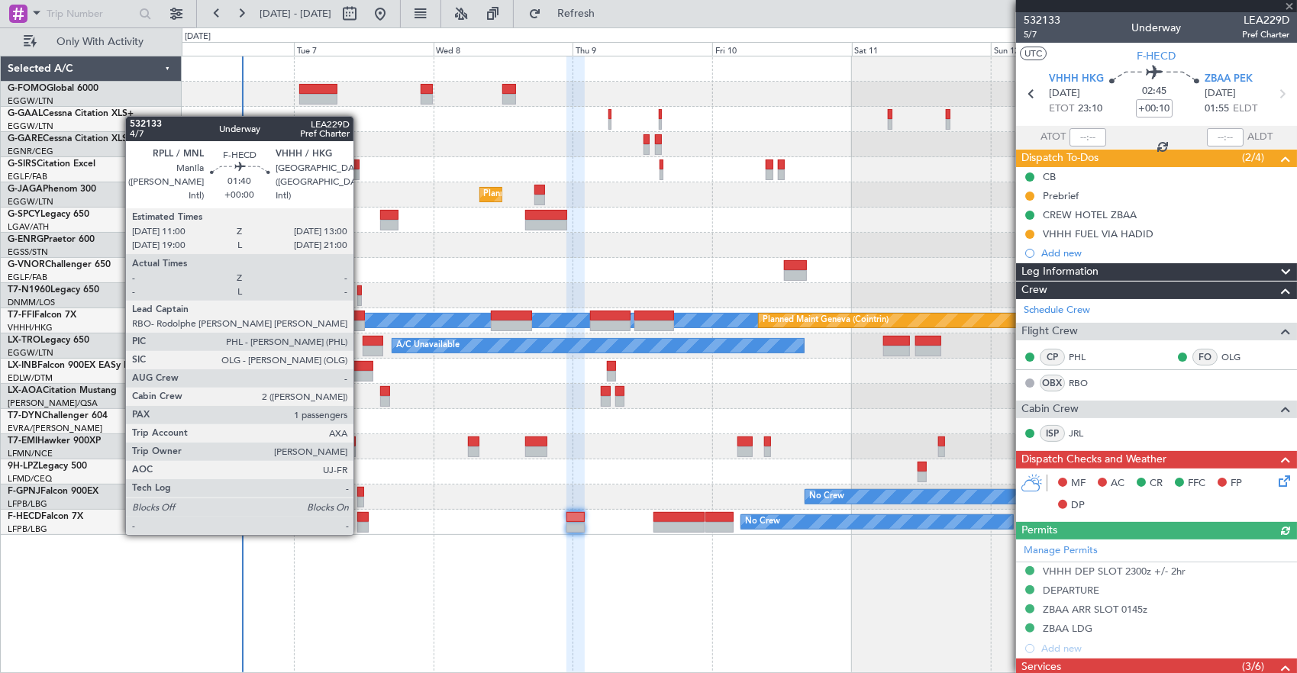
click at [361, 520] on div at bounding box center [363, 517] width 12 height 11
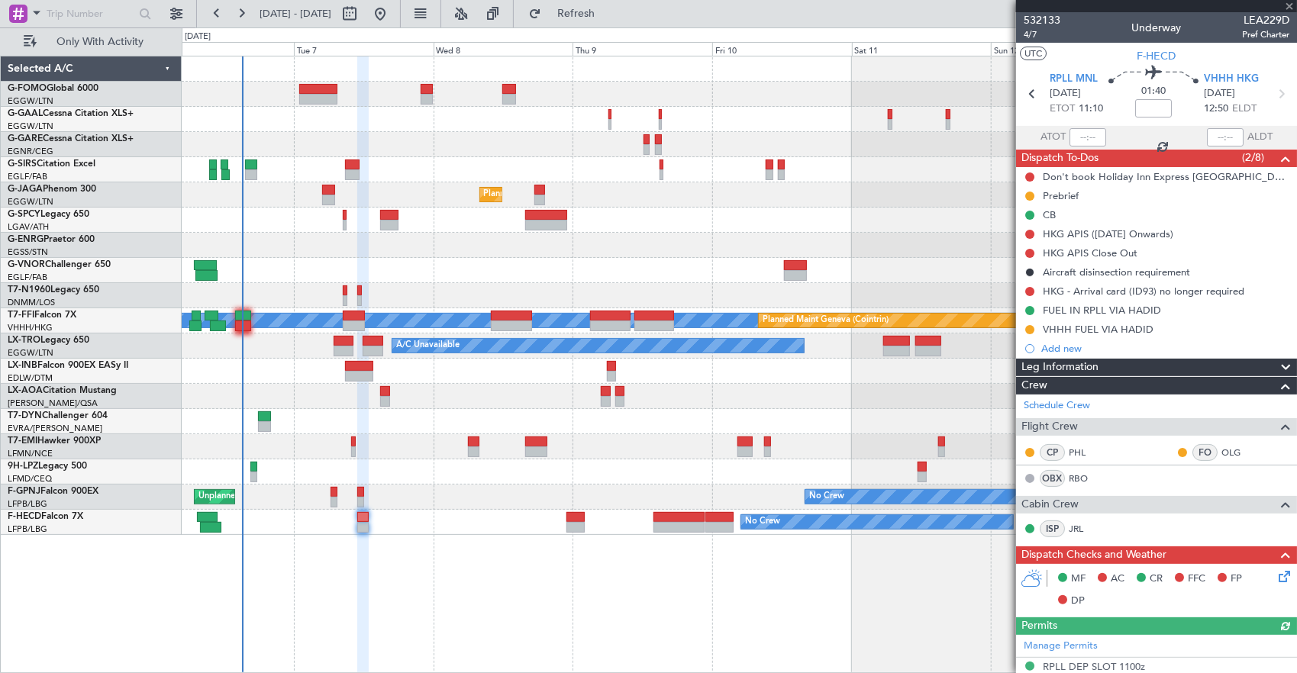
scroll to position [365, 0]
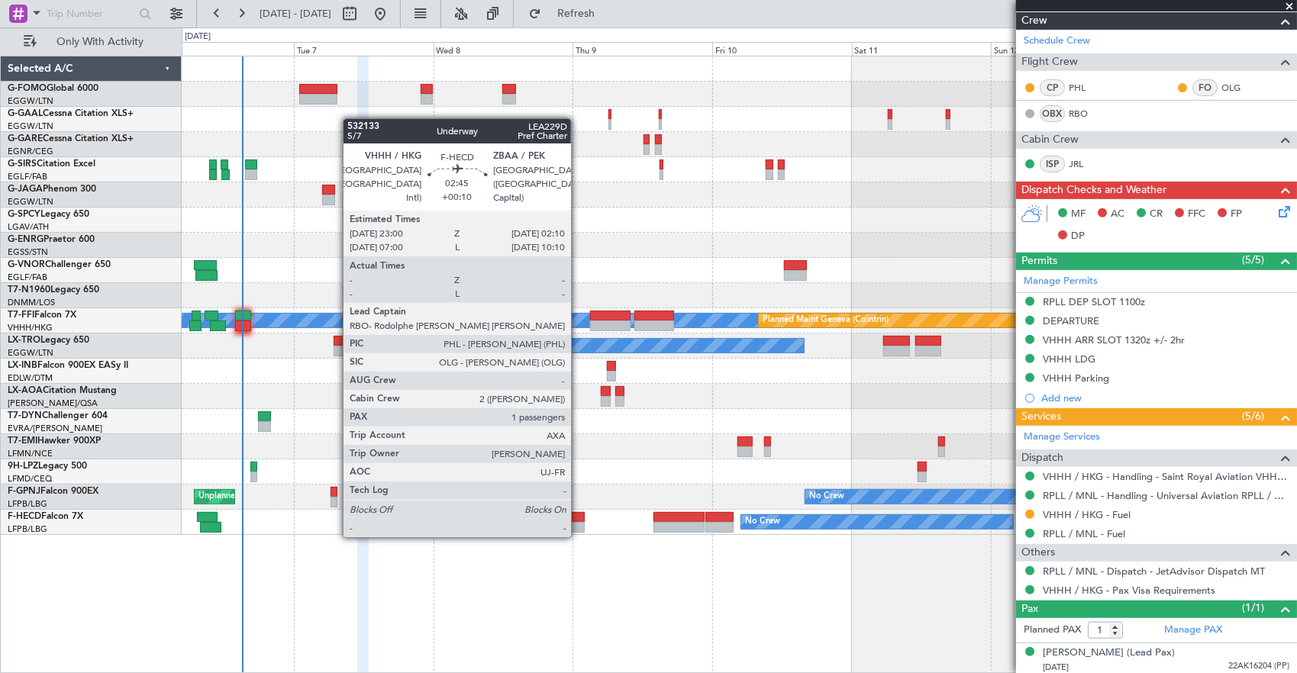
click at [579, 522] on div at bounding box center [576, 527] width 19 height 11
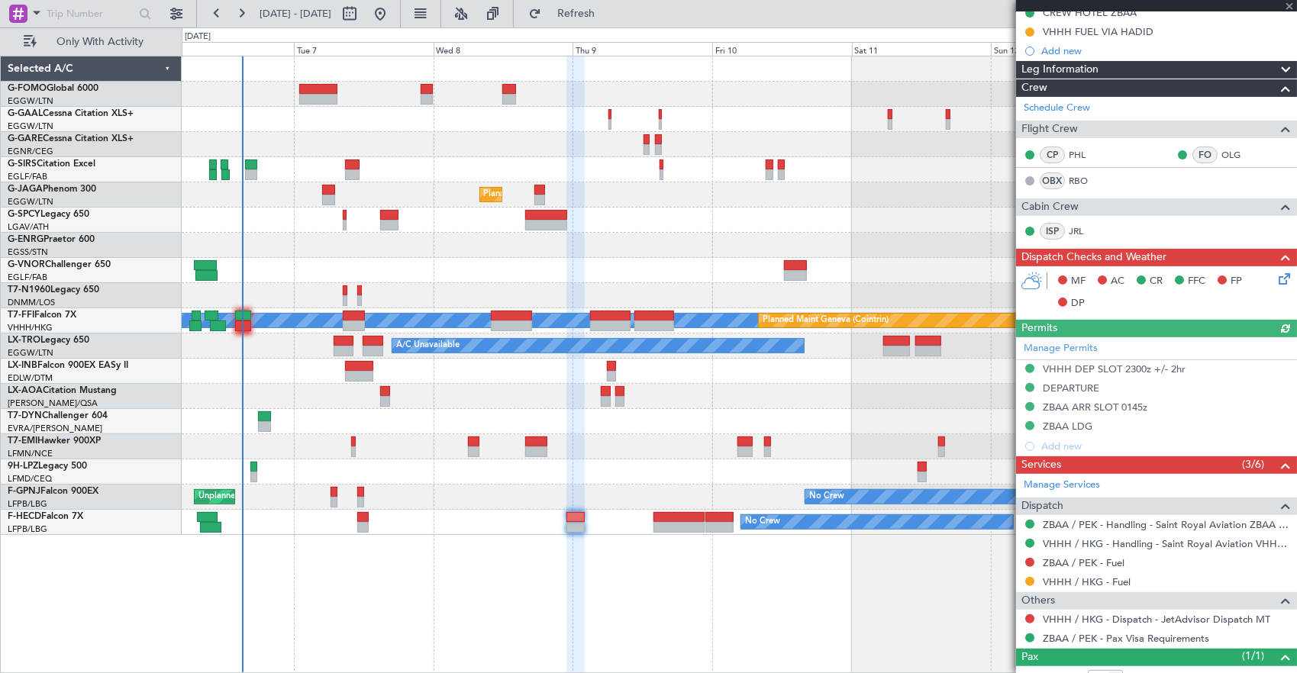
scroll to position [250, 0]
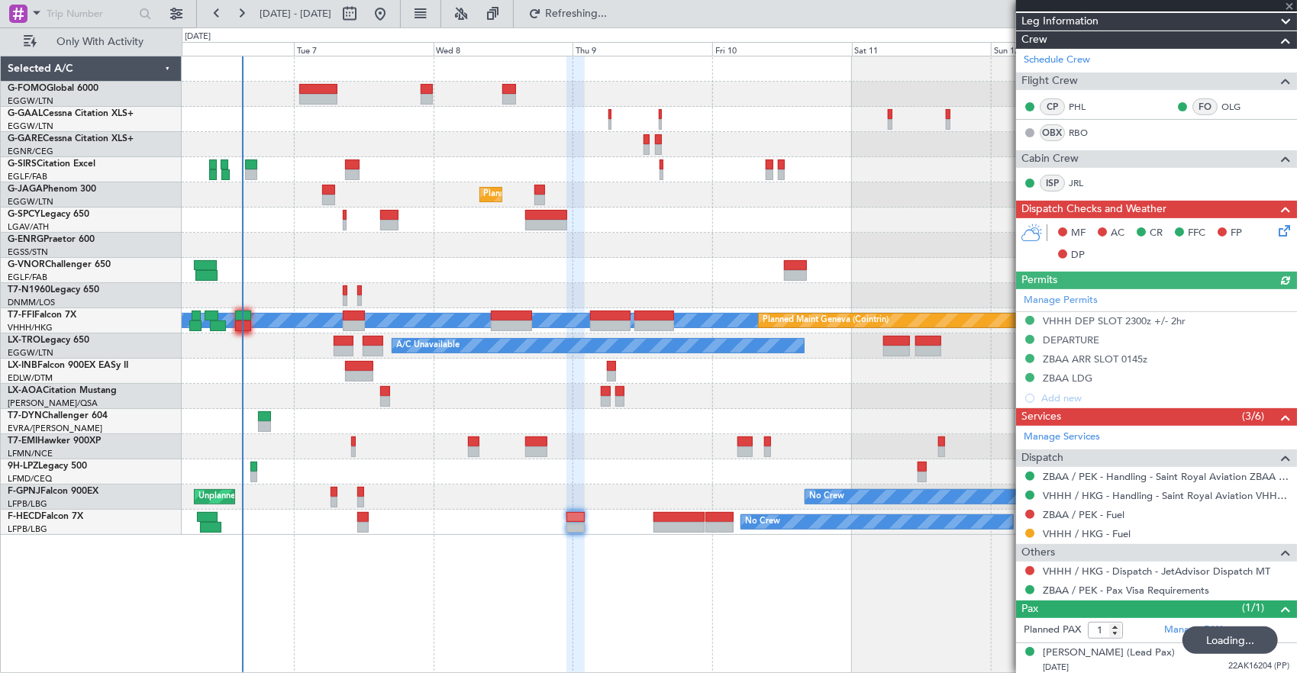
click at [427, 578] on div "A/C Unavailable Owner Planned Maint London (Farnborough) Planned Maint London (…" at bounding box center [740, 365] width 1116 height 618
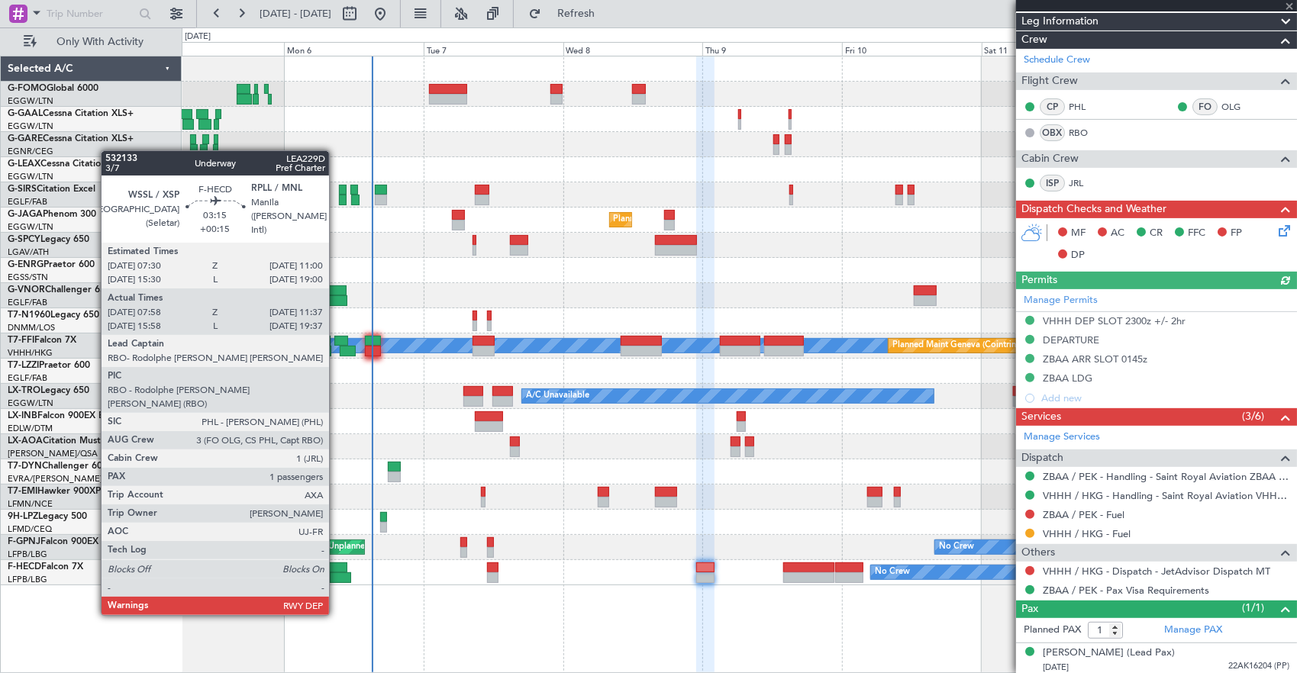
click at [337, 571] on div at bounding box center [337, 568] width 21 height 11
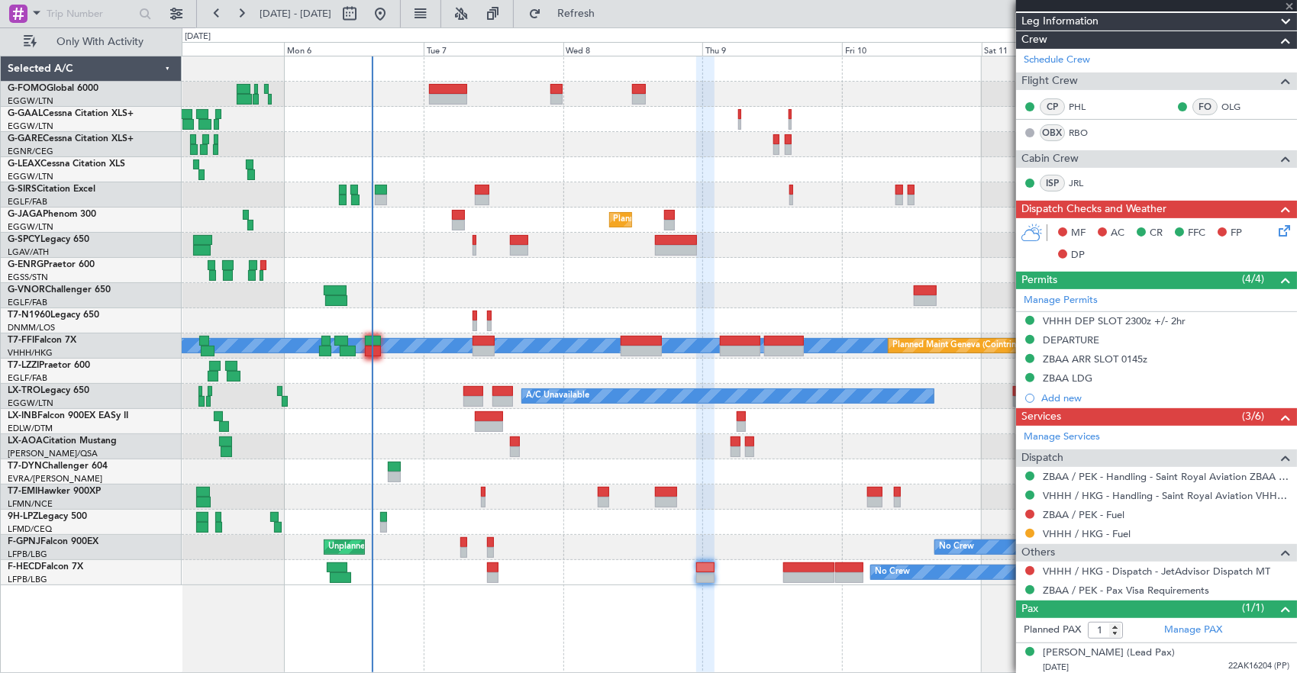
type input "+00:15"
type input "08:08"
type input "11:32"
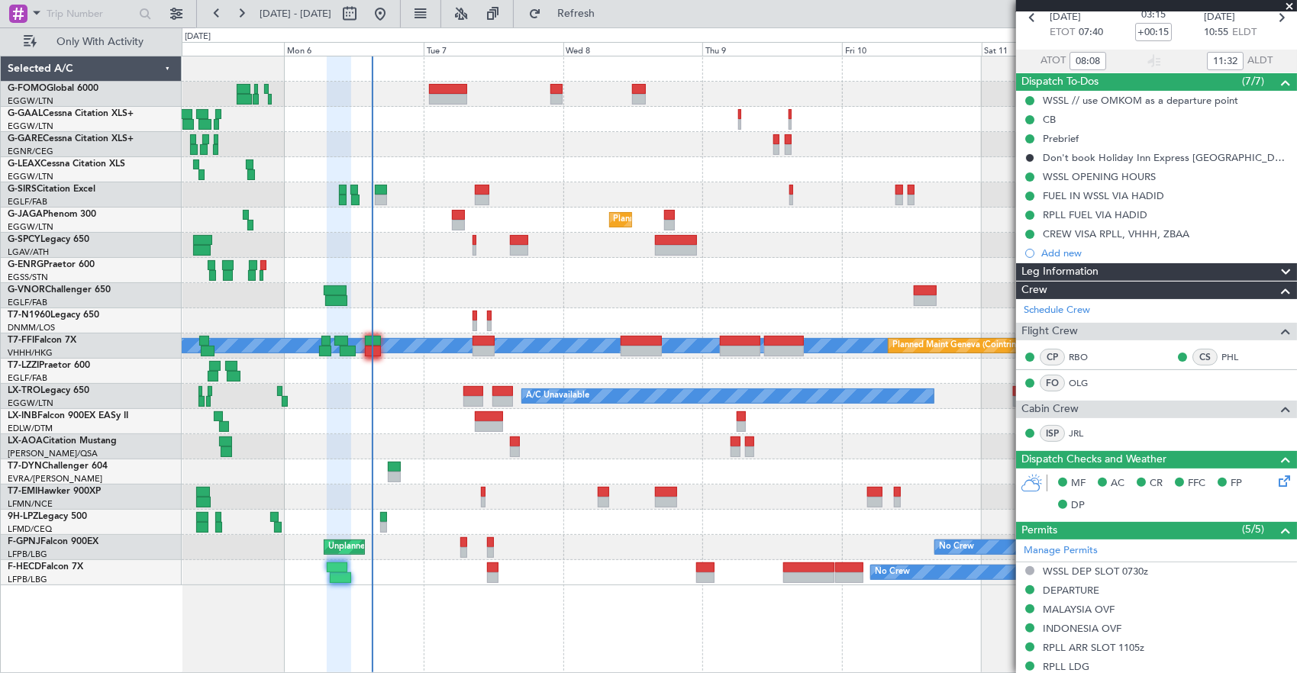
scroll to position [229, 0]
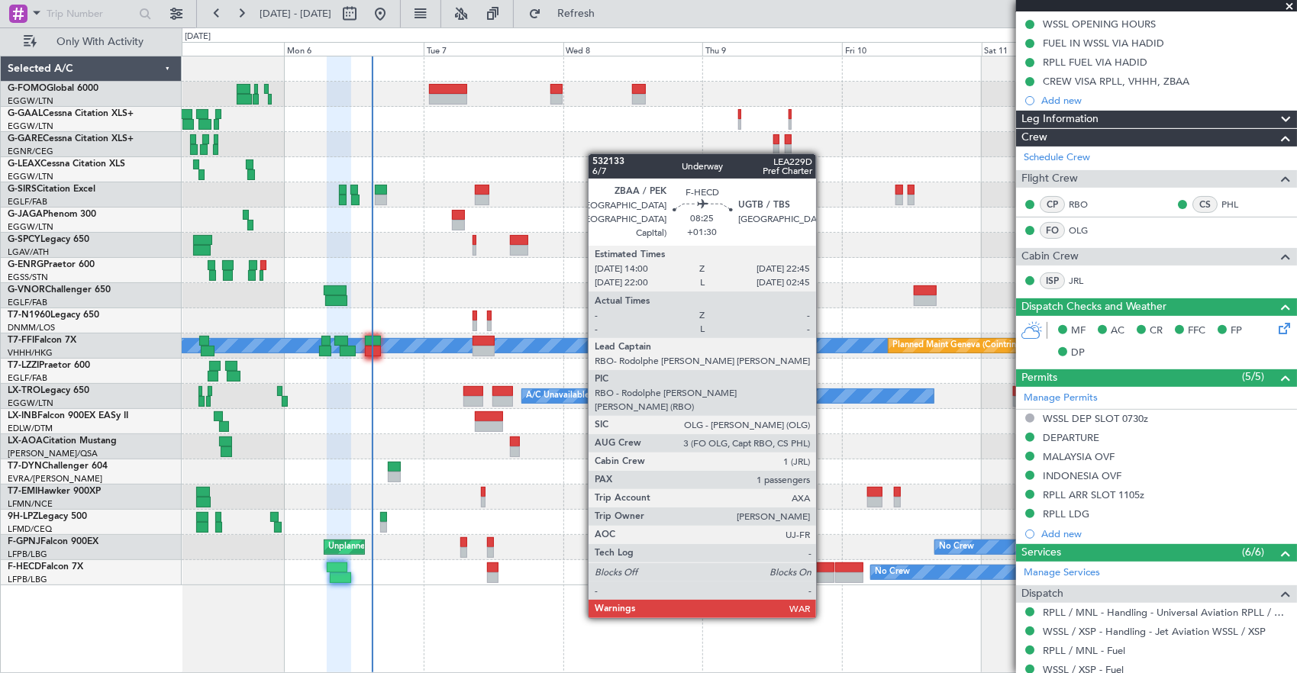
click at [824, 574] on div at bounding box center [808, 578] width 51 height 11
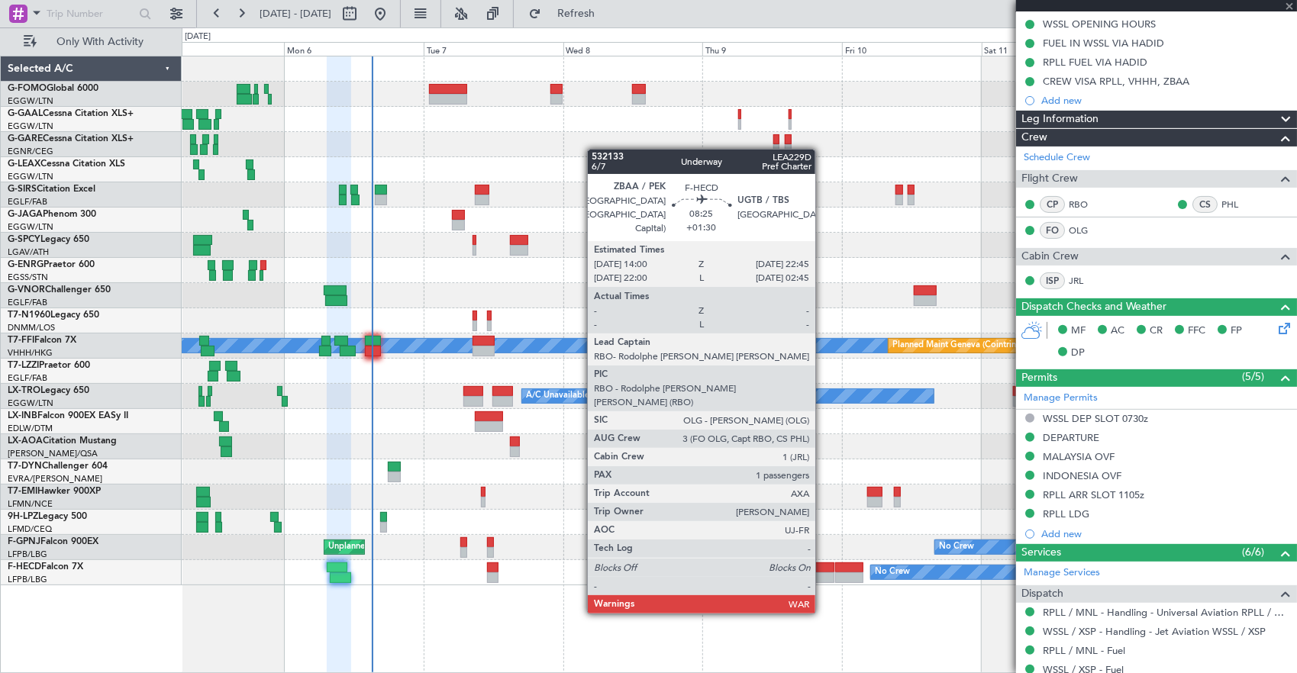
type input "+01:30"
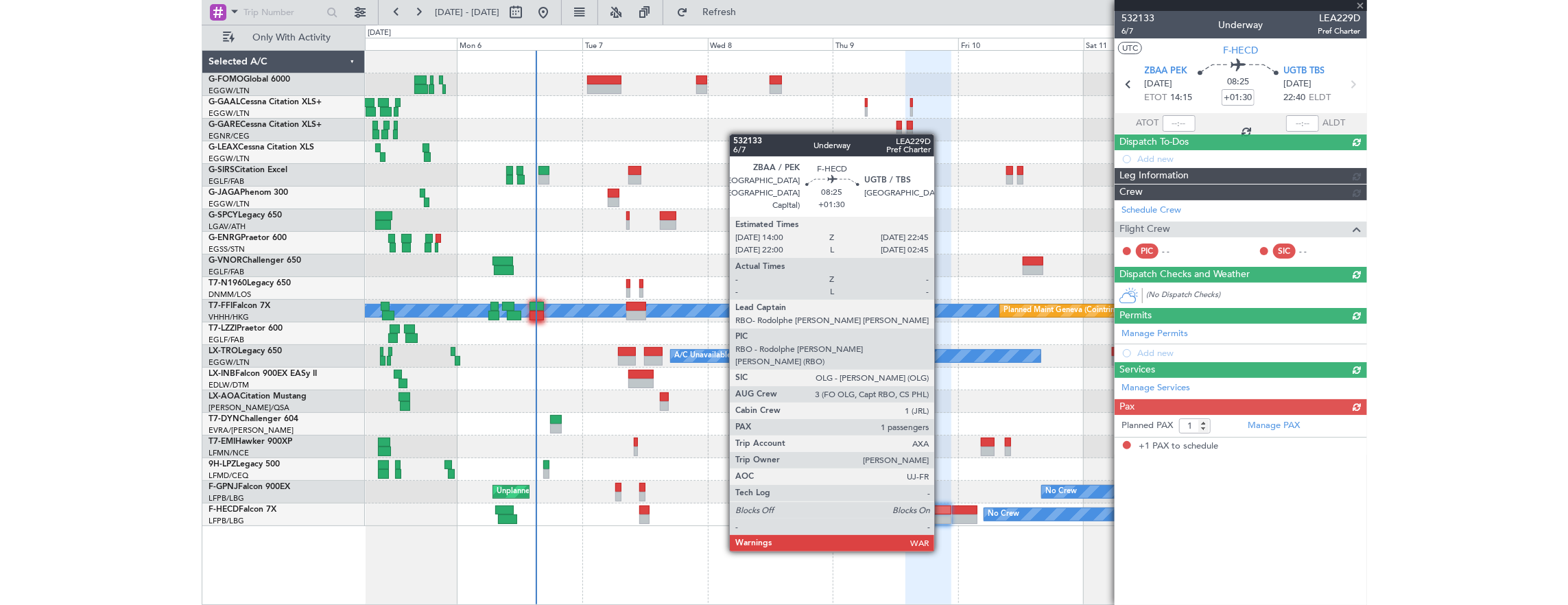
scroll to position [0, 0]
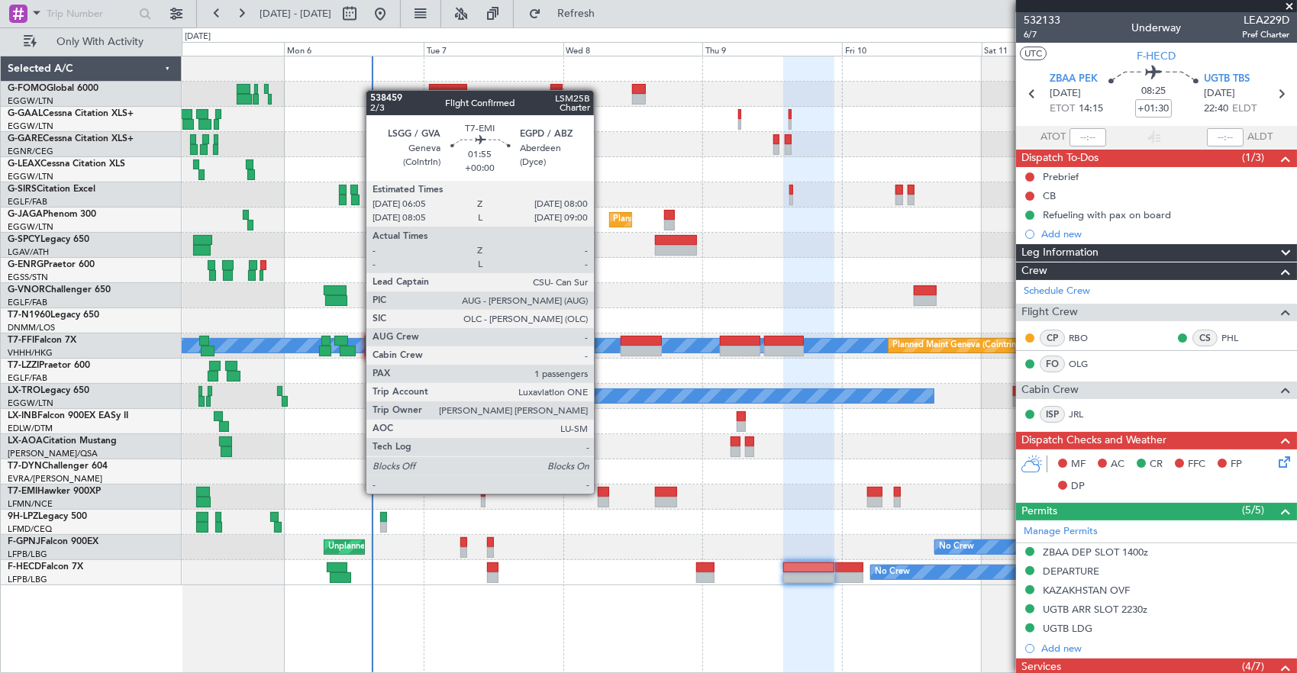
click at [602, 492] on div at bounding box center [603, 492] width 11 height 11
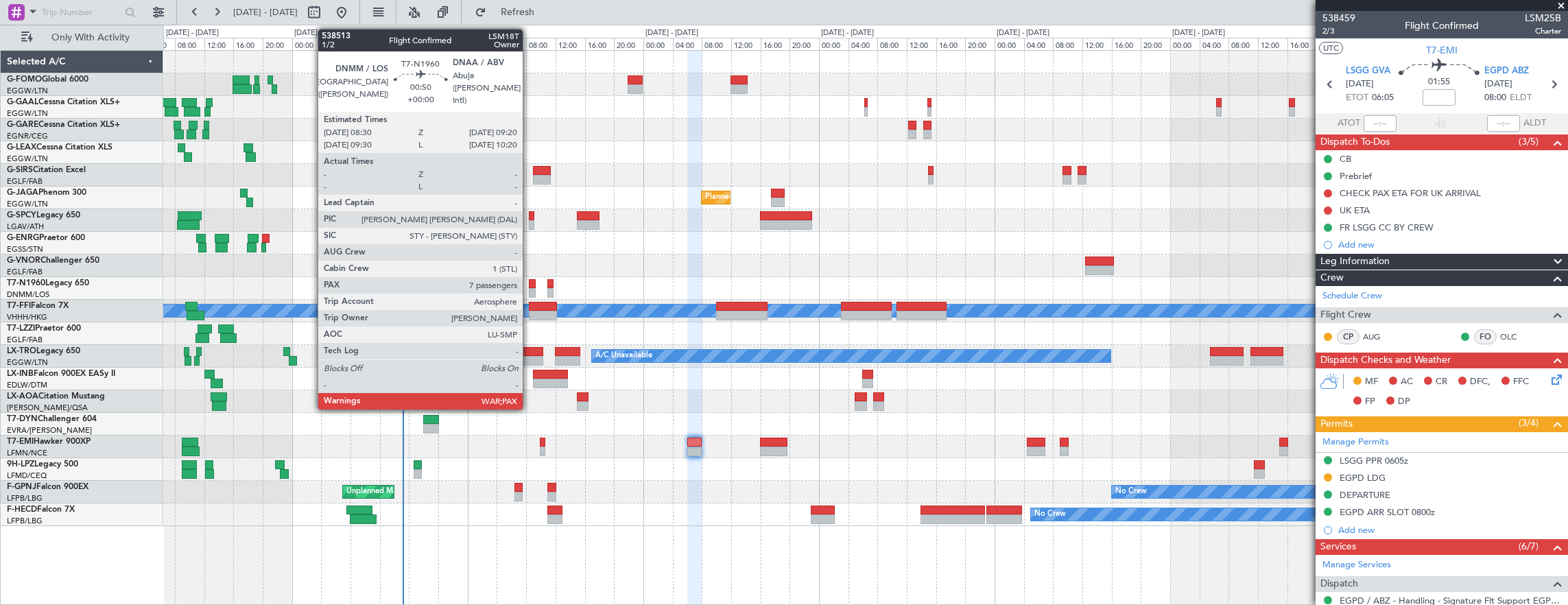
click at [529, 289] on div at bounding box center [532, 293] width 6 height 10
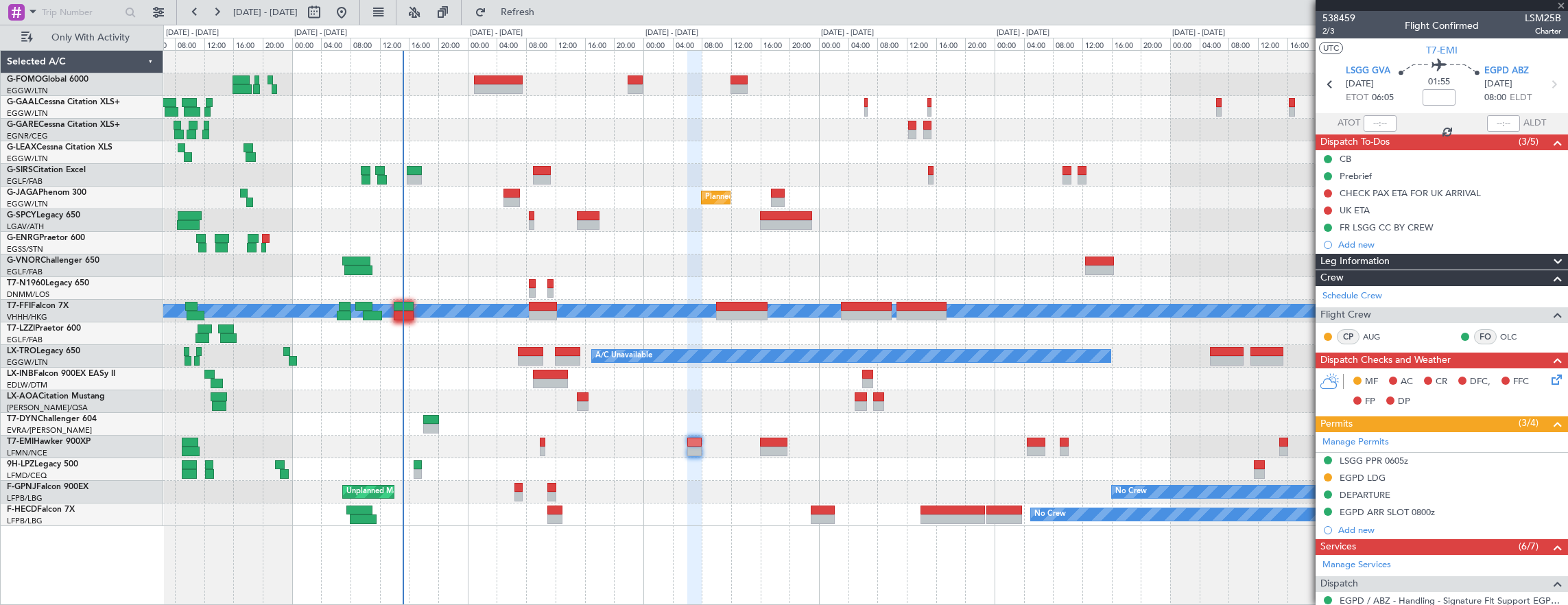
type input "7"
